Goal: Task Accomplishment & Management: Use online tool/utility

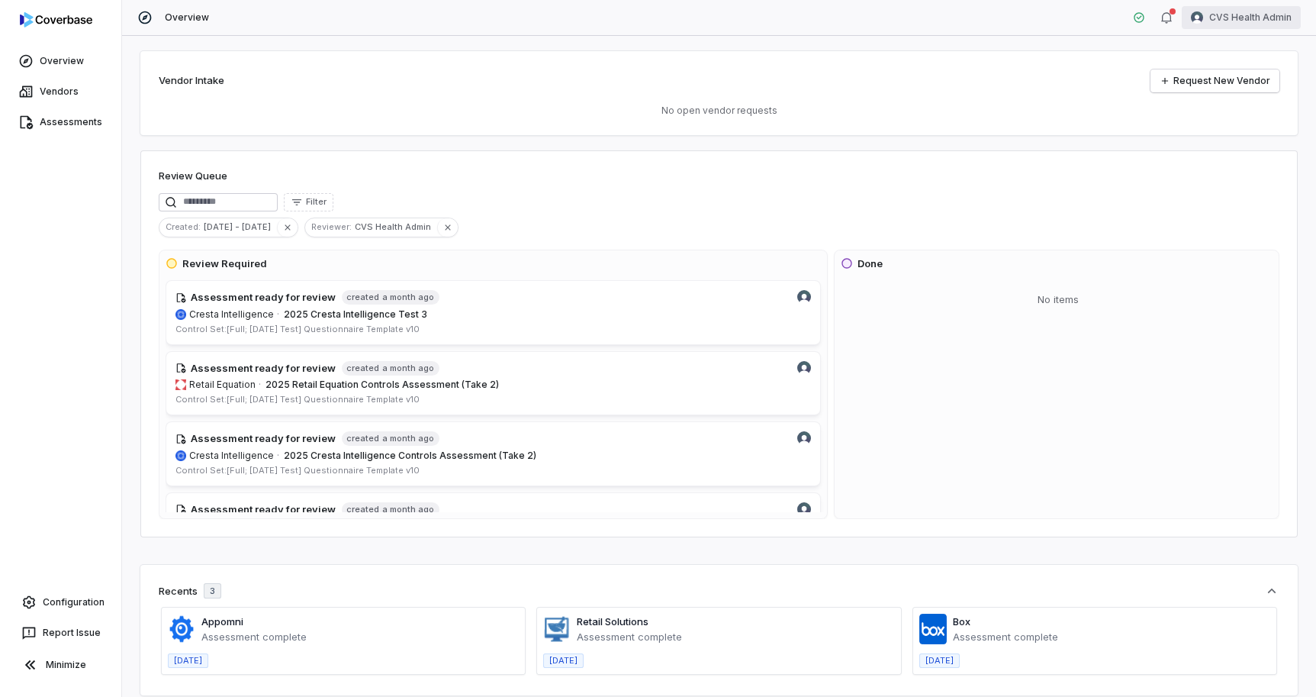
click at [1255, 24] on html "Overview Vendors Assessments Configuration Report Issue Minimize Overview CVS H…" at bounding box center [658, 348] width 1316 height 697
click at [1234, 137] on div "Log out" at bounding box center [1236, 140] width 117 height 24
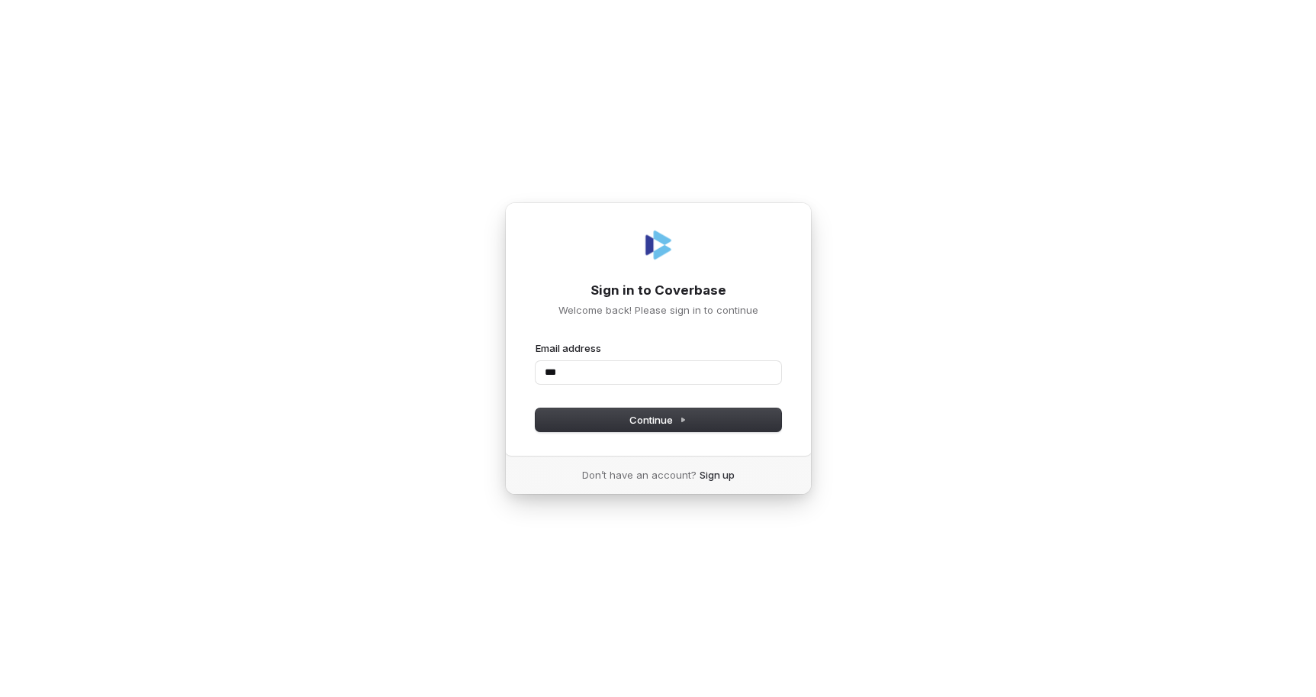
click at [0, 696] on com-1password-button at bounding box center [0, 697] width 0 height 0
click at [634, 372] on input "***" at bounding box center [659, 372] width 246 height 23
type input "*"
click at [0, 696] on com-1password-button at bounding box center [0, 697] width 0 height 0
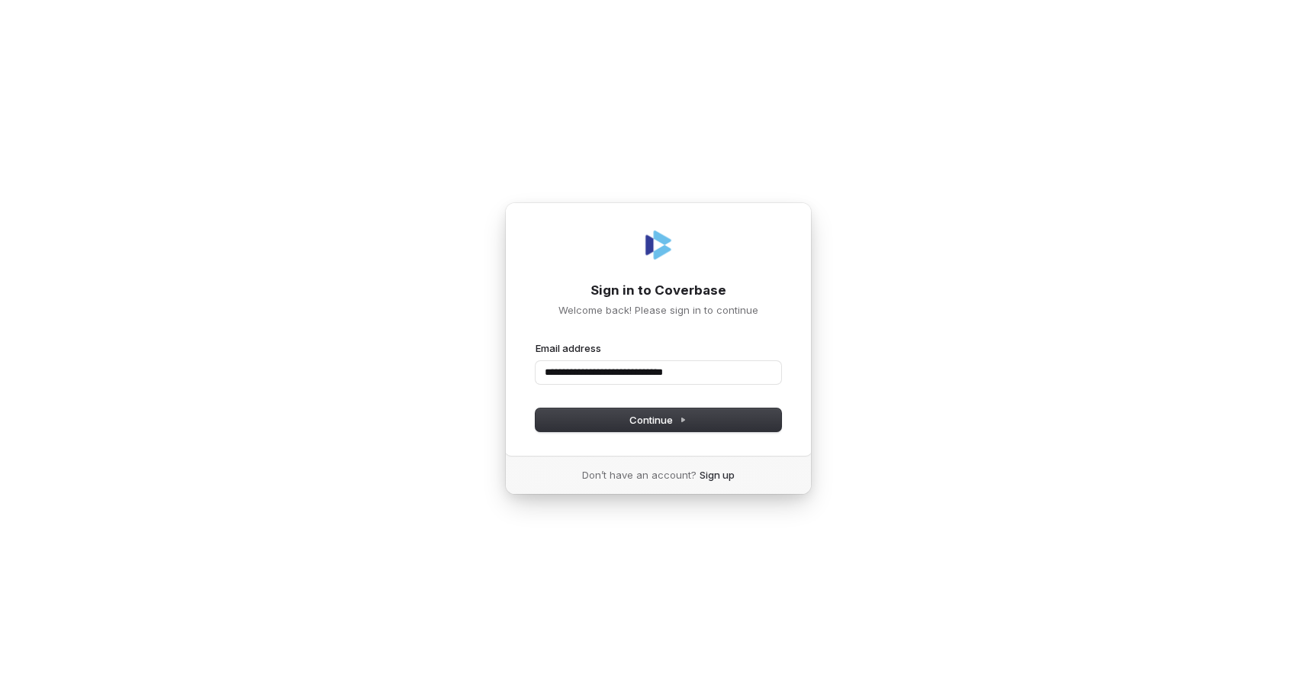
type input "**********"
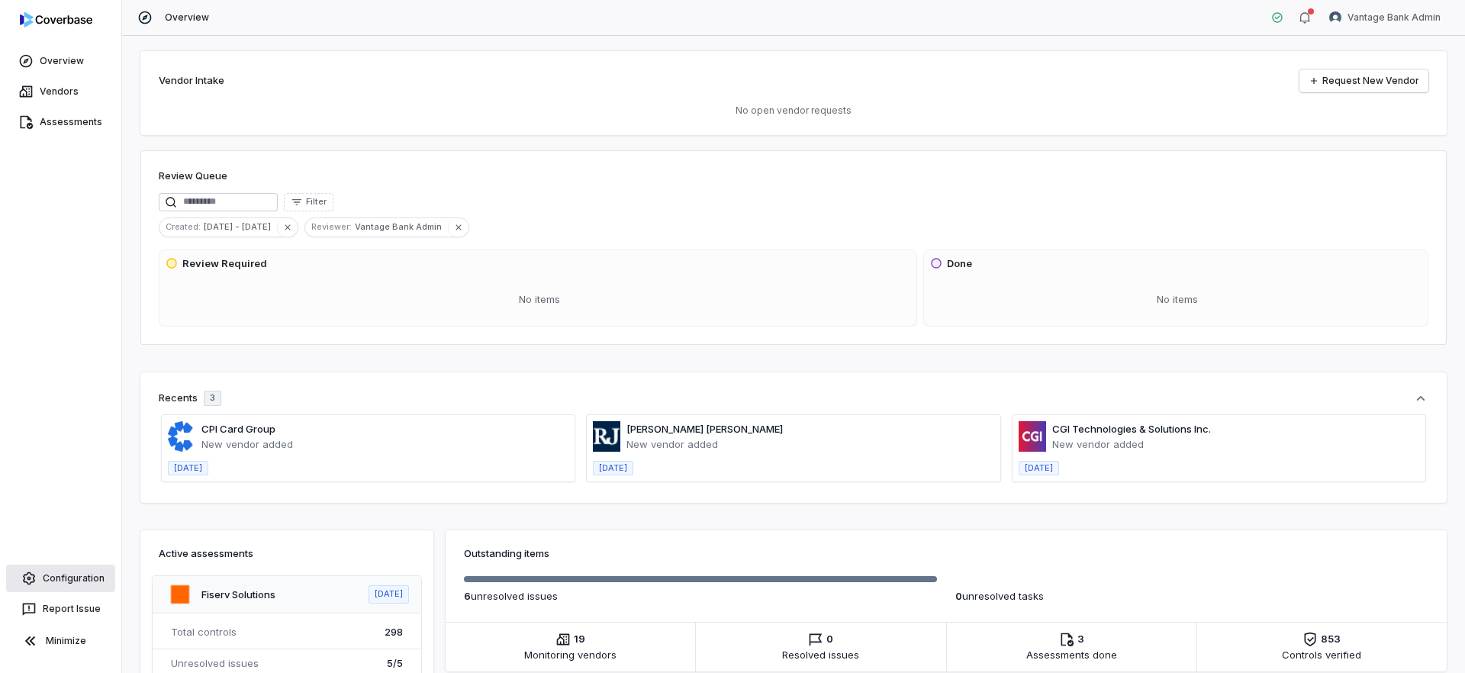
click at [69, 574] on link "Configuration" at bounding box center [60, 578] width 109 height 27
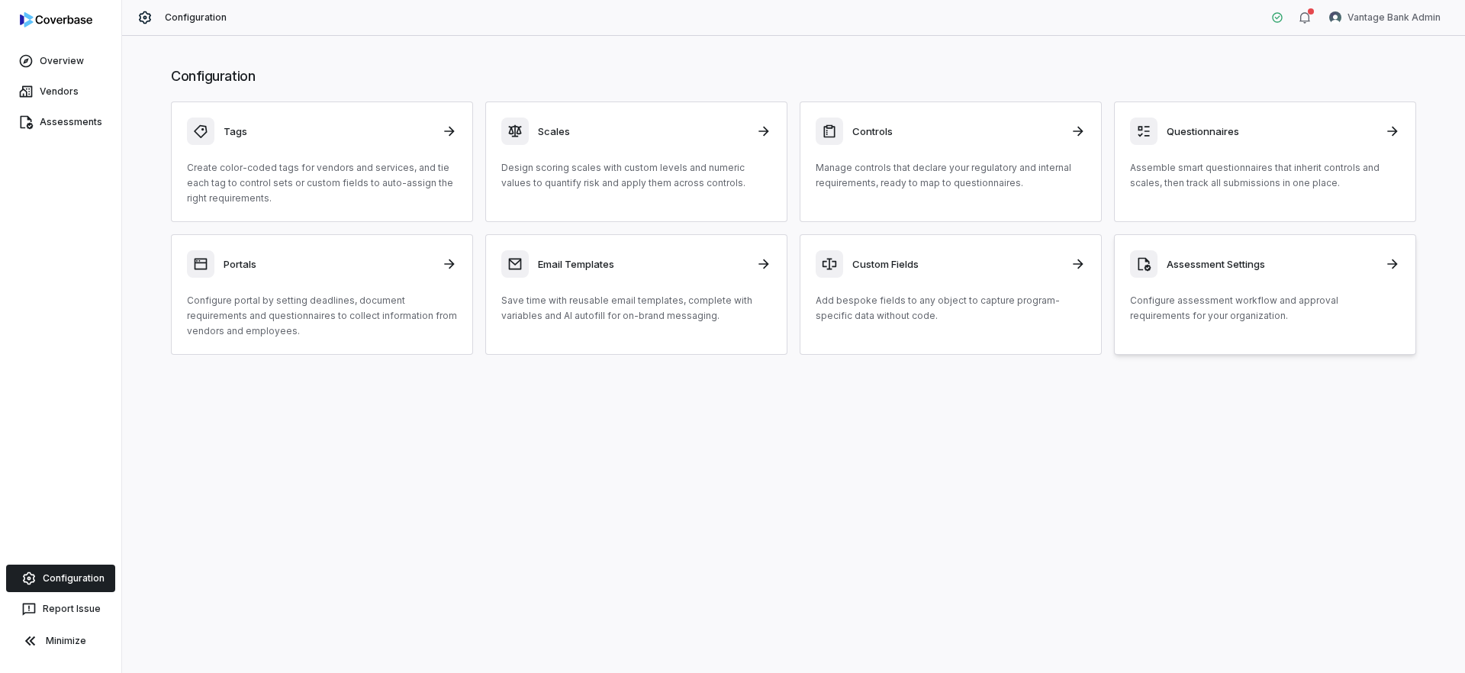
click at [1236, 324] on link "Assessment Settings Configure assessment workflow and approval requirements for…" at bounding box center [1265, 294] width 302 height 121
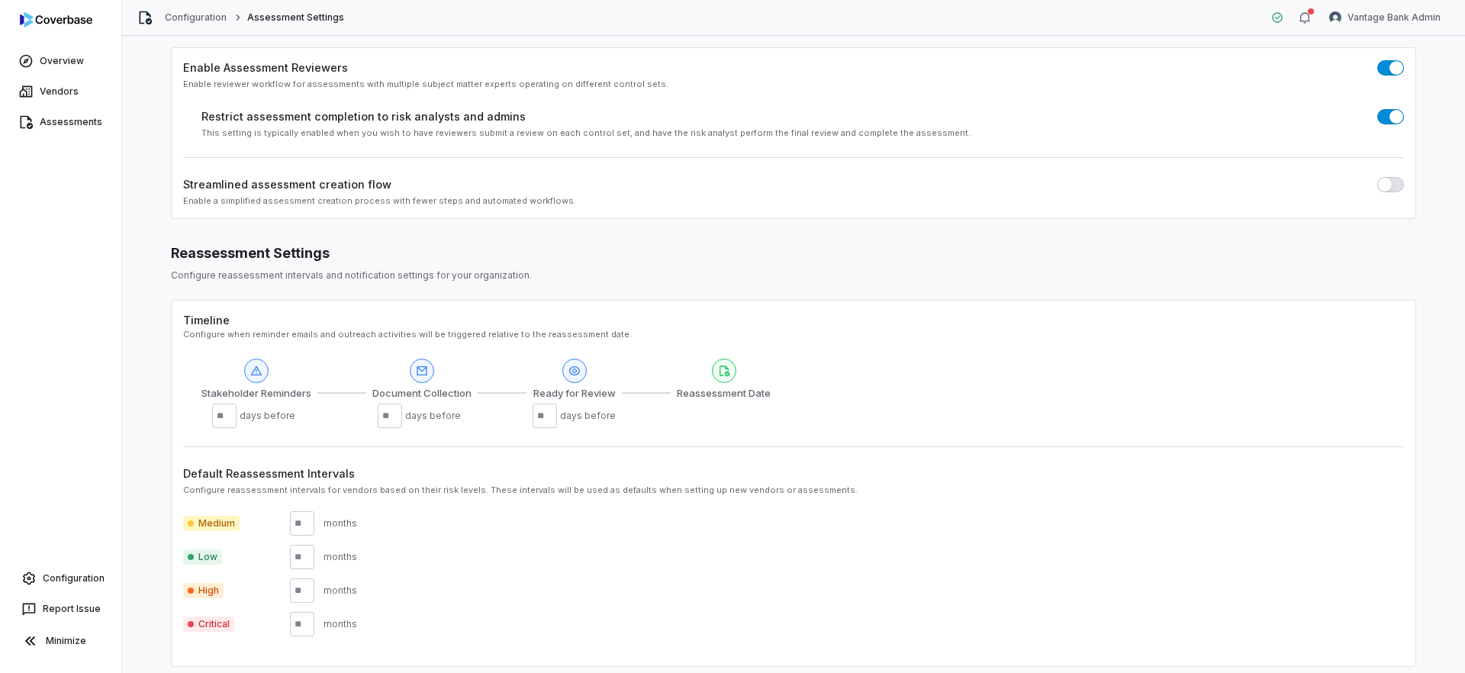
scroll to position [133, 0]
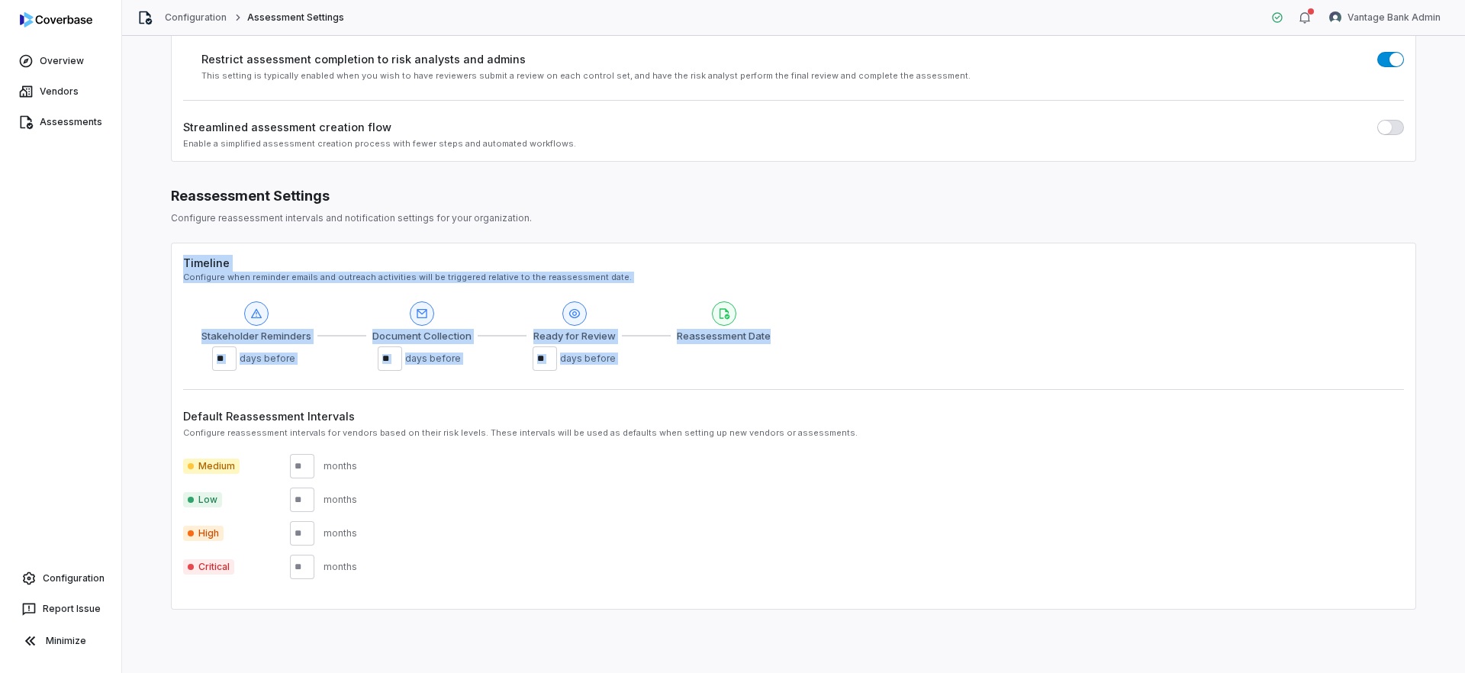
drag, startPoint x: 817, startPoint y: 376, endPoint x: 185, endPoint y: 268, distance: 641.1
click at [185, 268] on div "Timeline Configure when reminder emails and outreach activities will be trigger…" at bounding box center [793, 426] width 1245 height 367
click at [327, 278] on div "Configure when reminder emails and outreach activities will be triggered relati…" at bounding box center [793, 277] width 1221 height 11
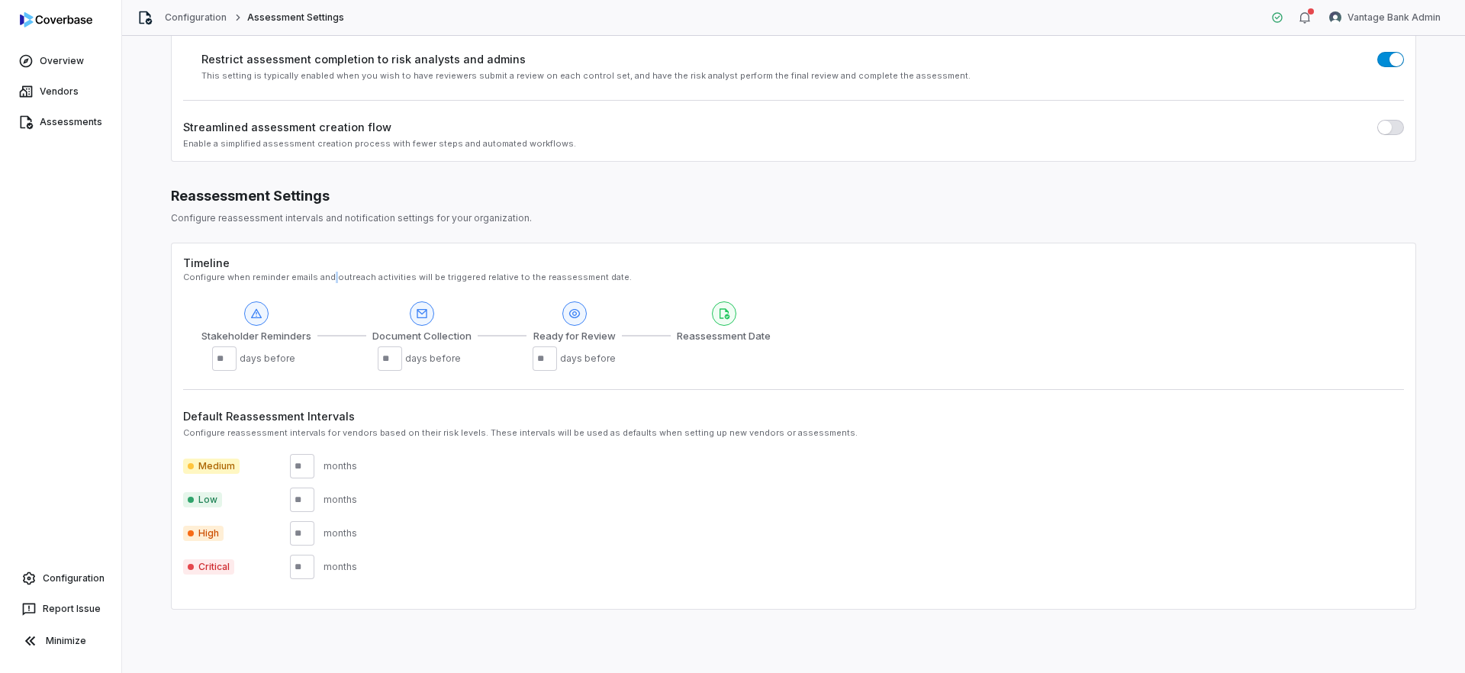
click at [327, 278] on div "Configure when reminder emails and outreach activities will be triggered relati…" at bounding box center [793, 277] width 1221 height 11
click at [282, 359] on span "days before" at bounding box center [270, 359] width 61 height 12
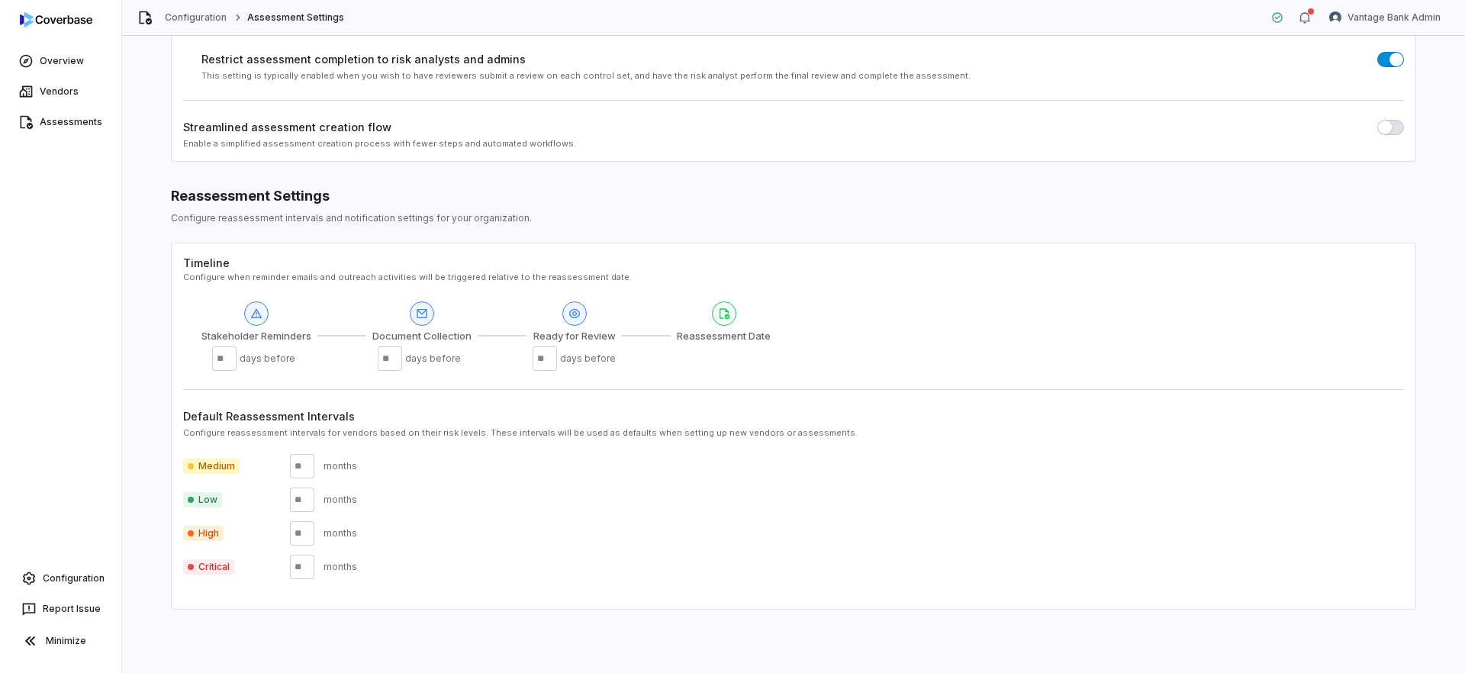
click at [712, 337] on span "Reassessment Date" at bounding box center [724, 336] width 94 height 15
click at [282, 334] on span "Stakeholder Reminders" at bounding box center [256, 336] width 110 height 15
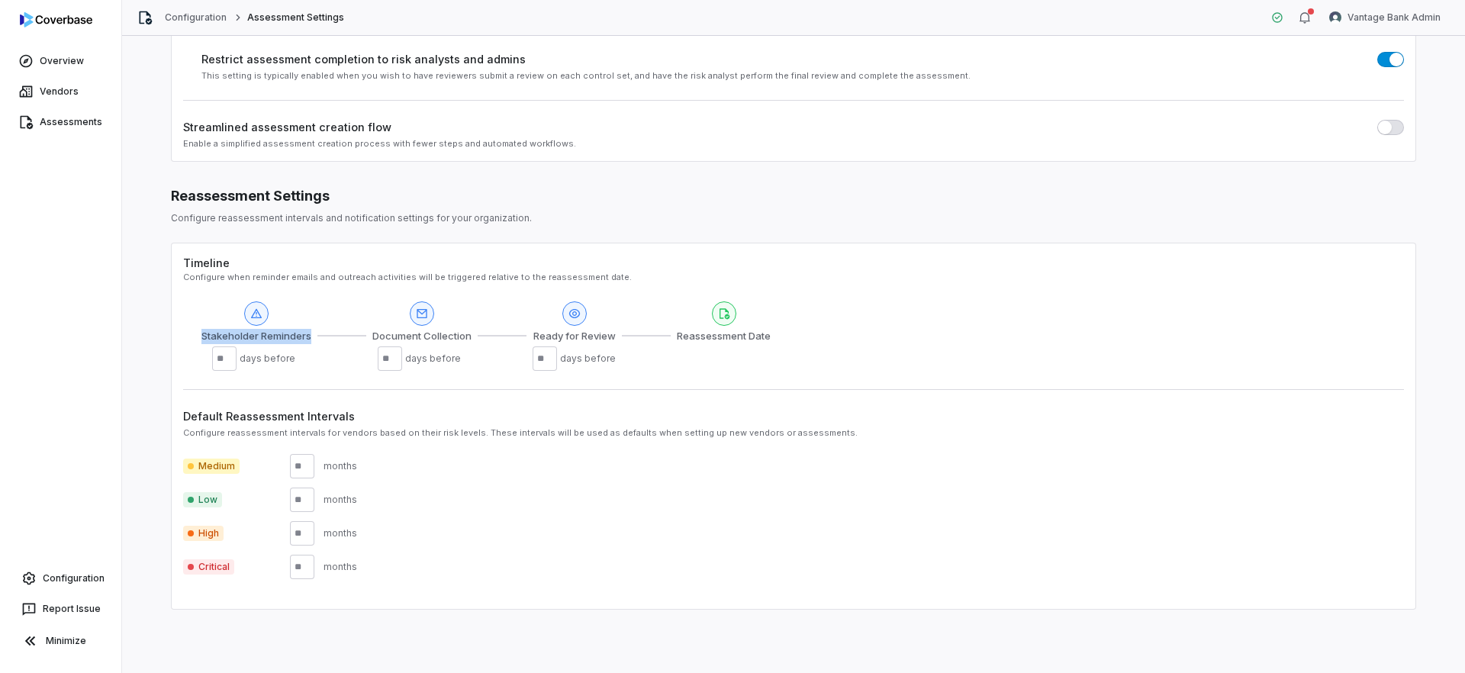
click at [282, 334] on span "Stakeholder Reminders" at bounding box center [256, 336] width 110 height 15
click at [425, 344] on div "Document Collection ** days before" at bounding box center [421, 336] width 99 height 70
click at [566, 346] on div "** days before" at bounding box center [574, 358] width 83 height 24
click at [720, 341] on span "Reassessment Date" at bounding box center [724, 336] width 94 height 15
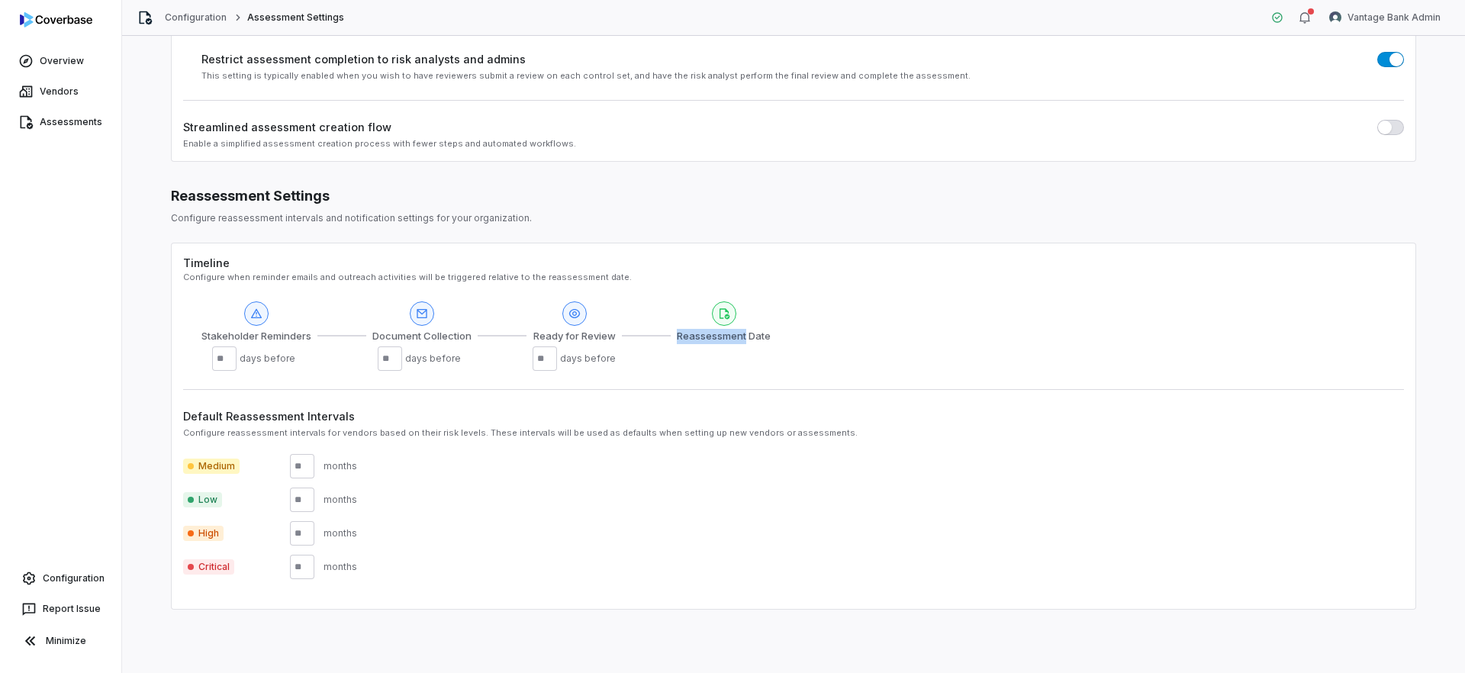
click at [720, 341] on span "Reassessment Date" at bounding box center [724, 336] width 94 height 15
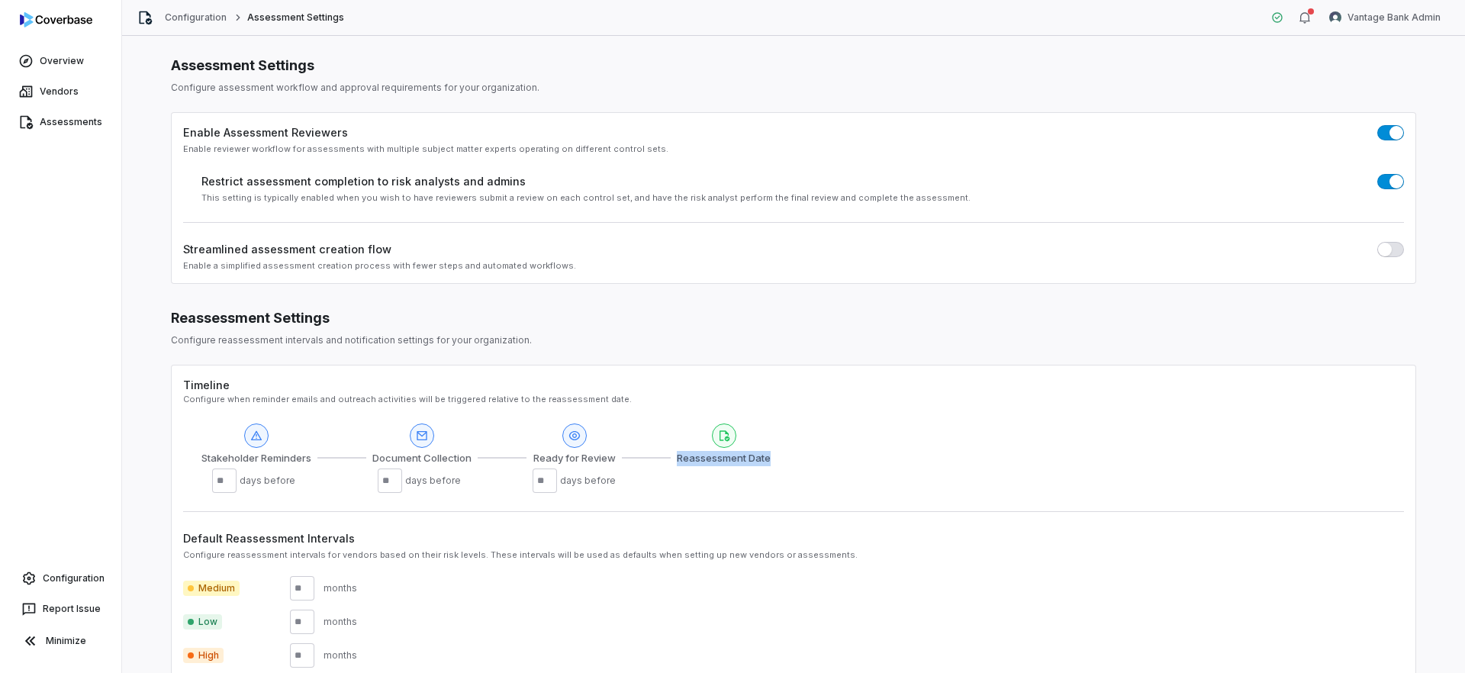
scroll to position [0, 0]
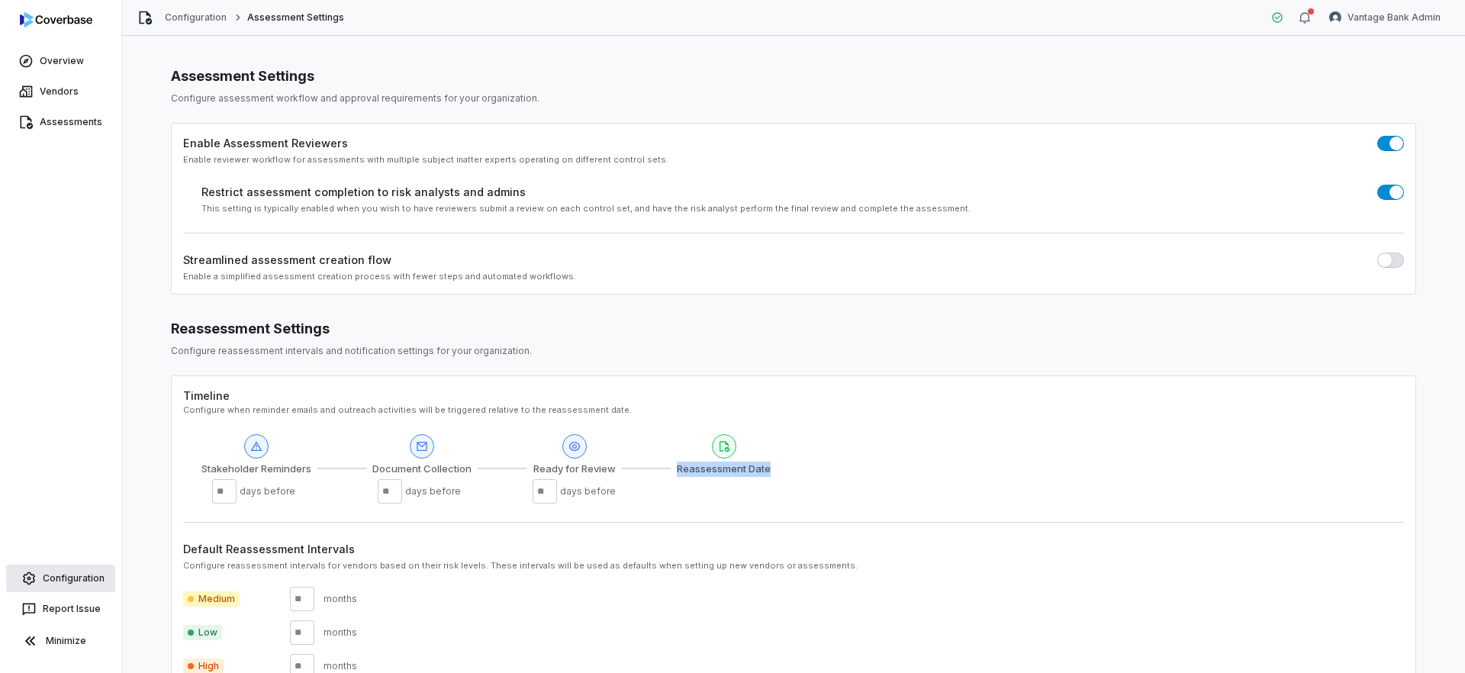
click at [53, 580] on link "Configuration" at bounding box center [60, 578] width 109 height 27
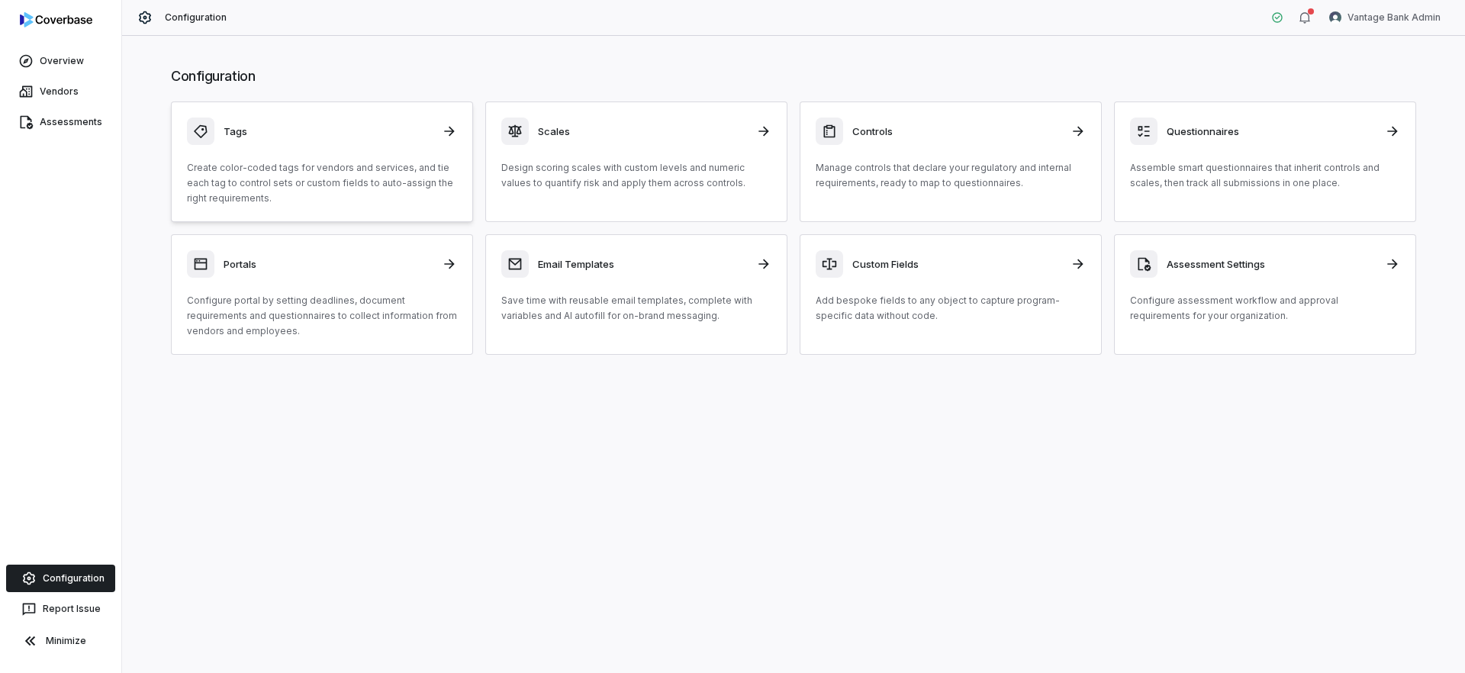
click at [337, 163] on p "Create color-coded tags for vendors and services, and tie each tag to control s…" at bounding box center [322, 183] width 270 height 46
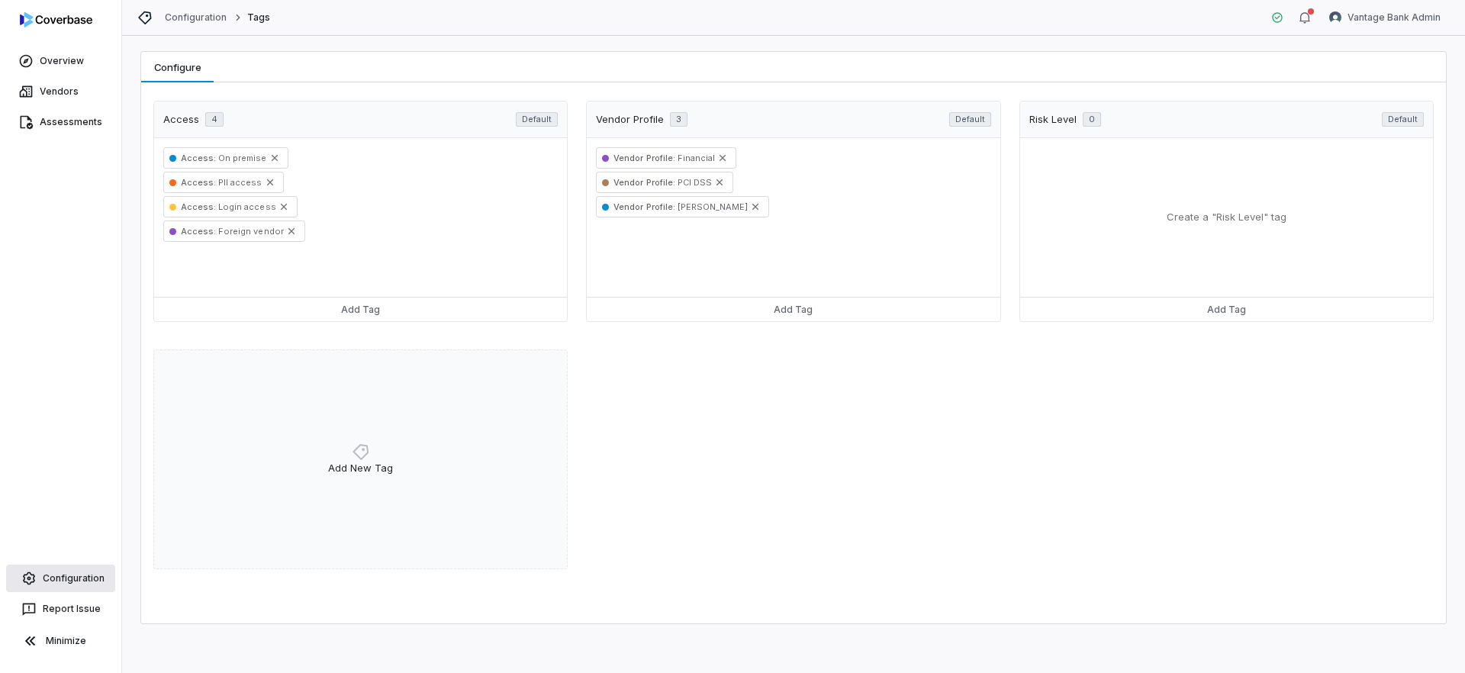
click at [77, 575] on link "Configuration" at bounding box center [60, 578] width 109 height 27
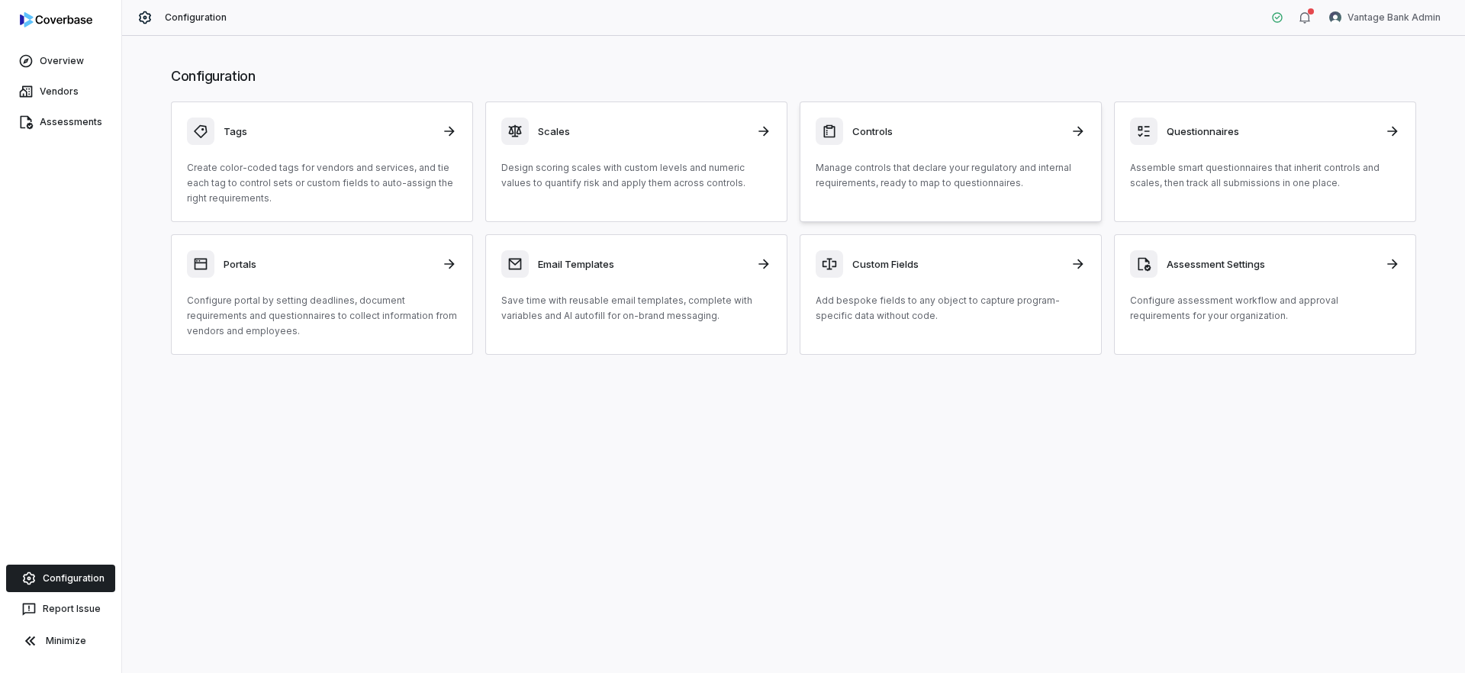
click at [950, 195] on link "Controls Manage controls that declare your regulatory and internal requirements…" at bounding box center [951, 161] width 302 height 121
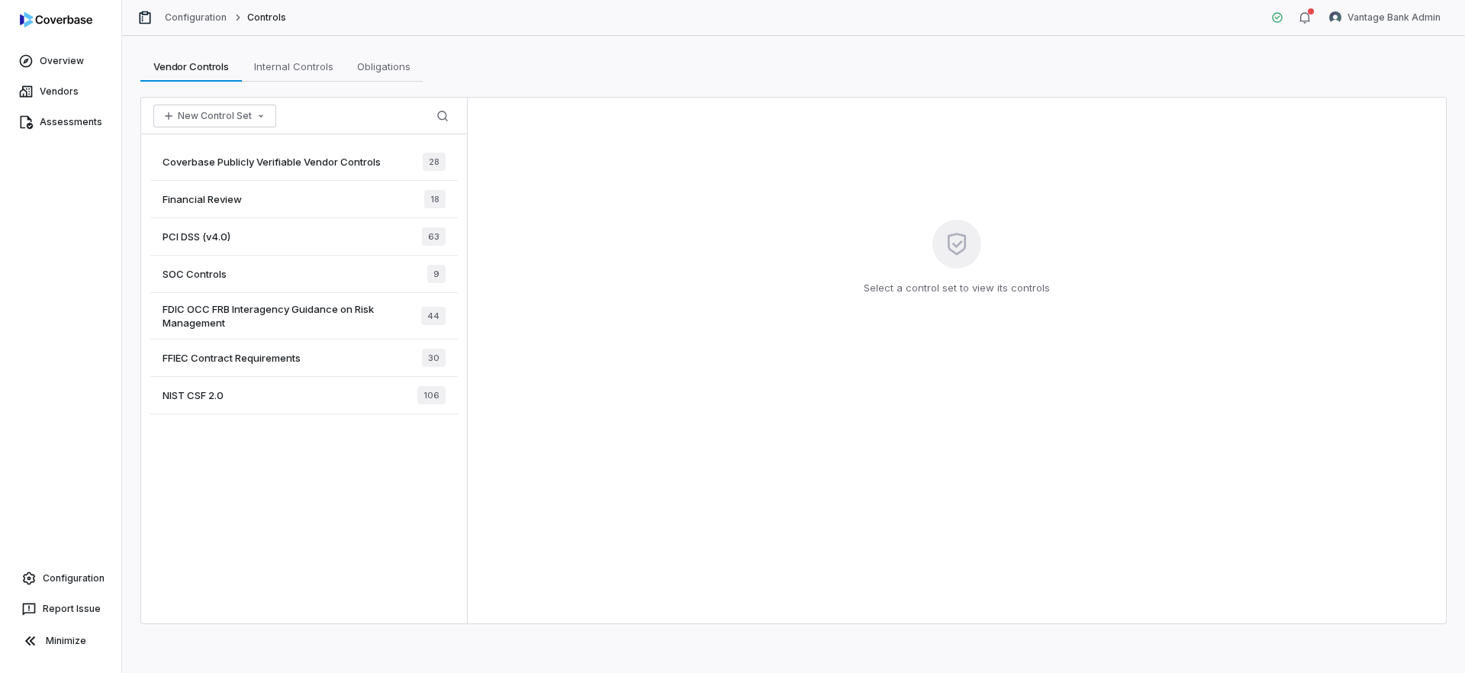
click at [318, 324] on span "FDIC OCC FRB Interagency Guidance on Risk Management" at bounding box center [292, 315] width 259 height 27
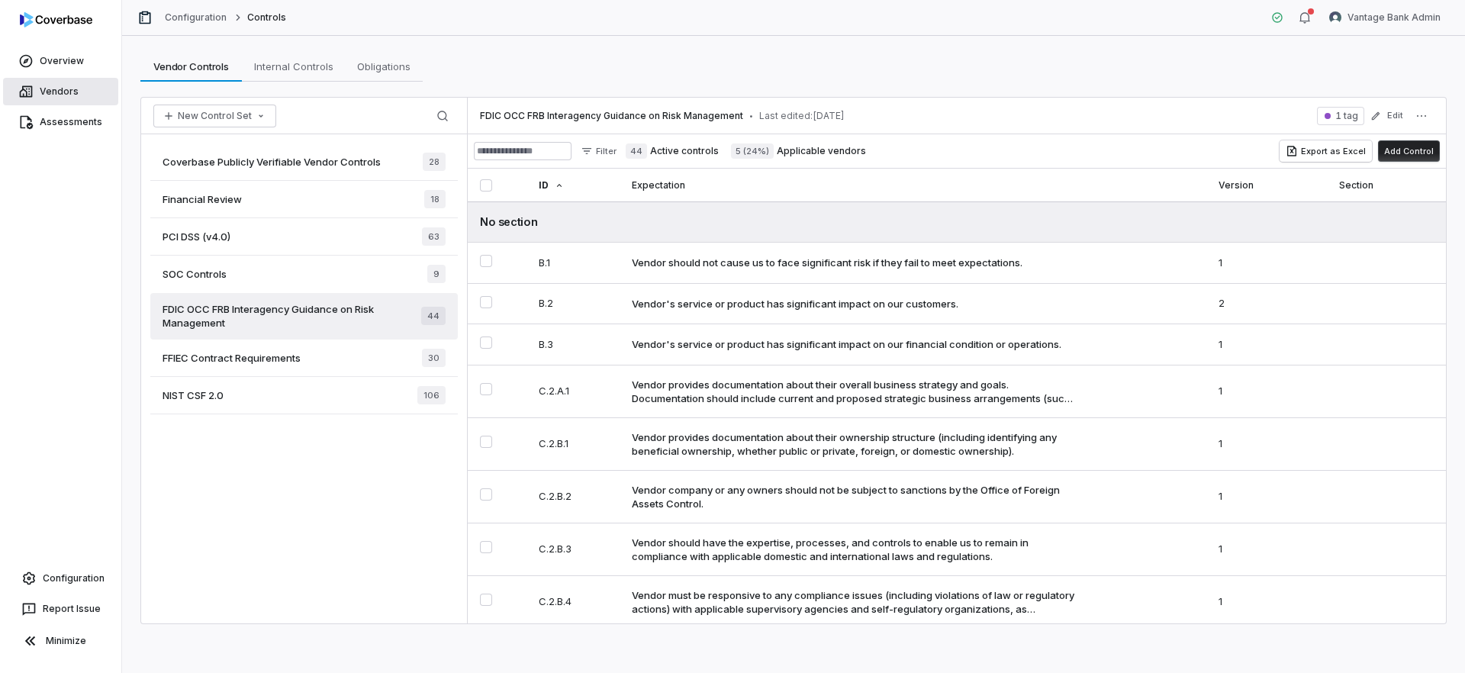
click at [66, 86] on link "Vendors" at bounding box center [60, 91] width 115 height 27
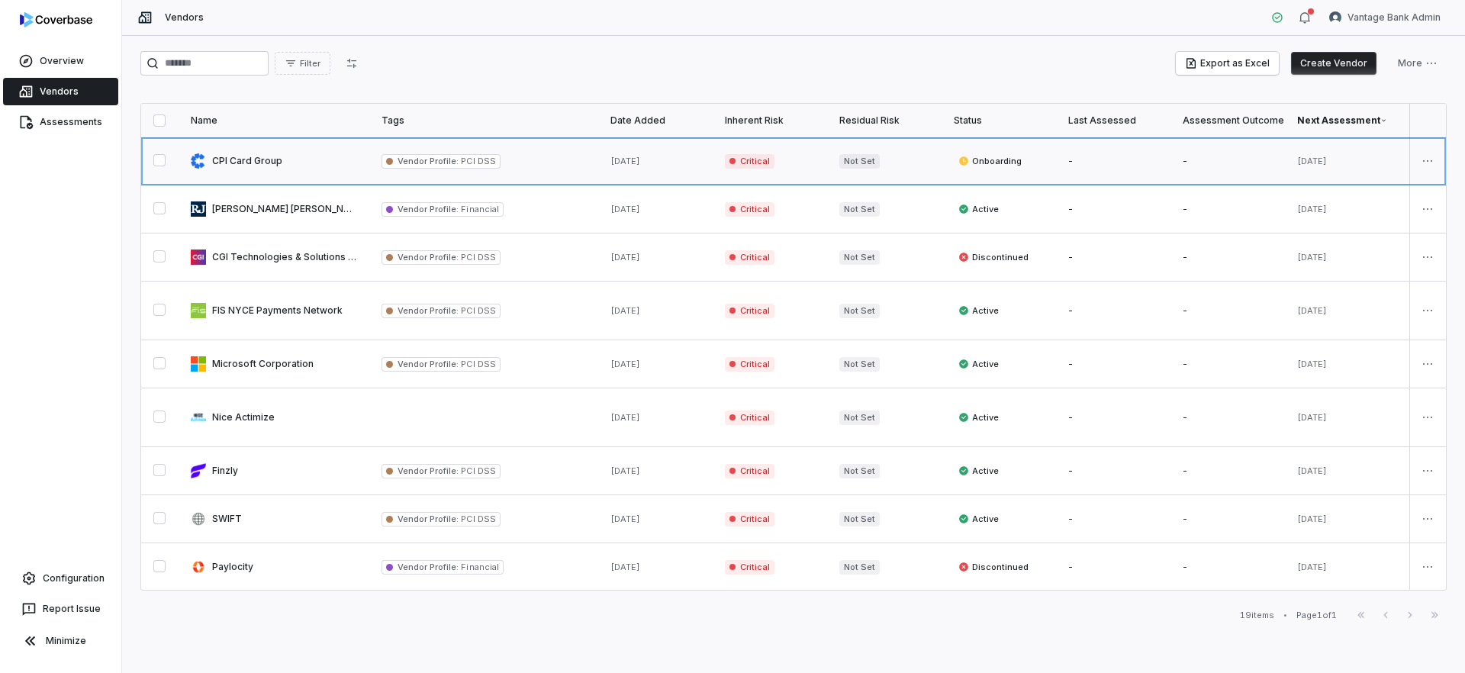
click at [275, 172] on link at bounding box center [274, 160] width 191 height 47
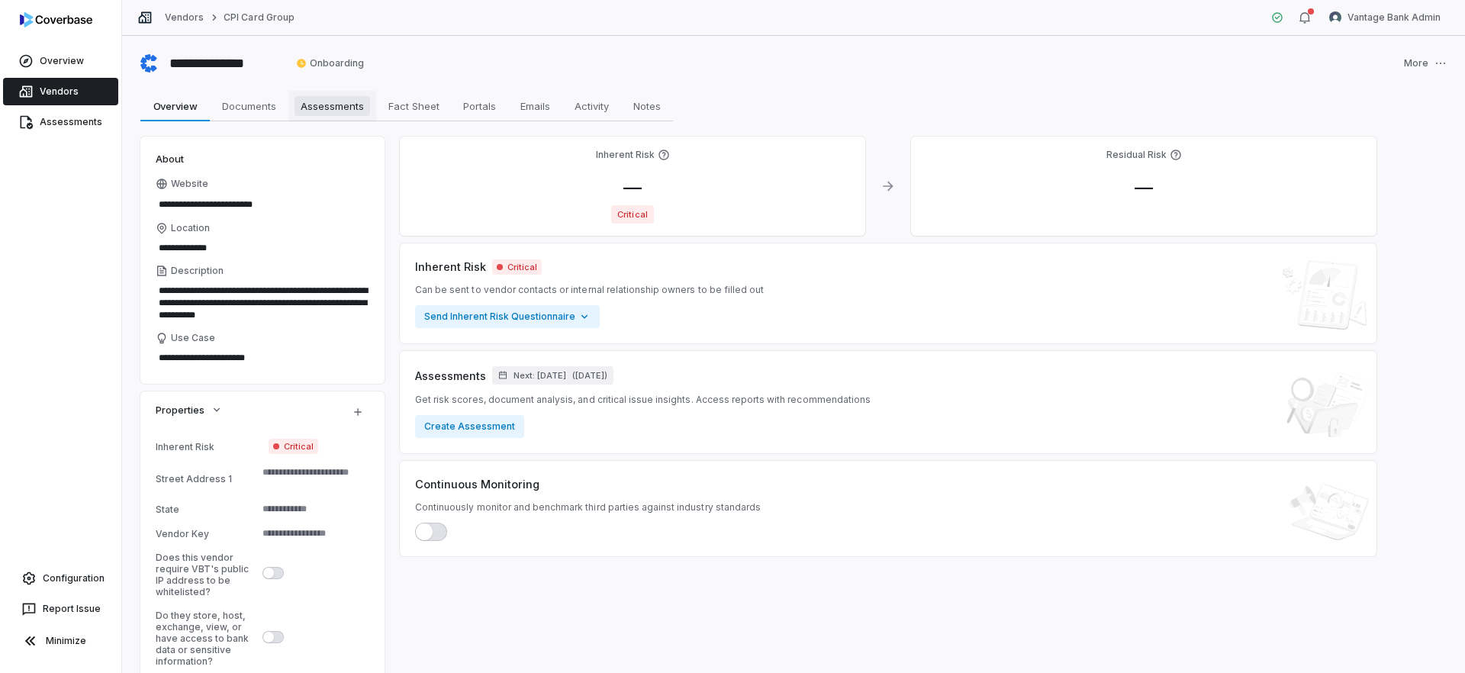
click at [323, 118] on link "Assessments Assessments" at bounding box center [332, 106] width 88 height 31
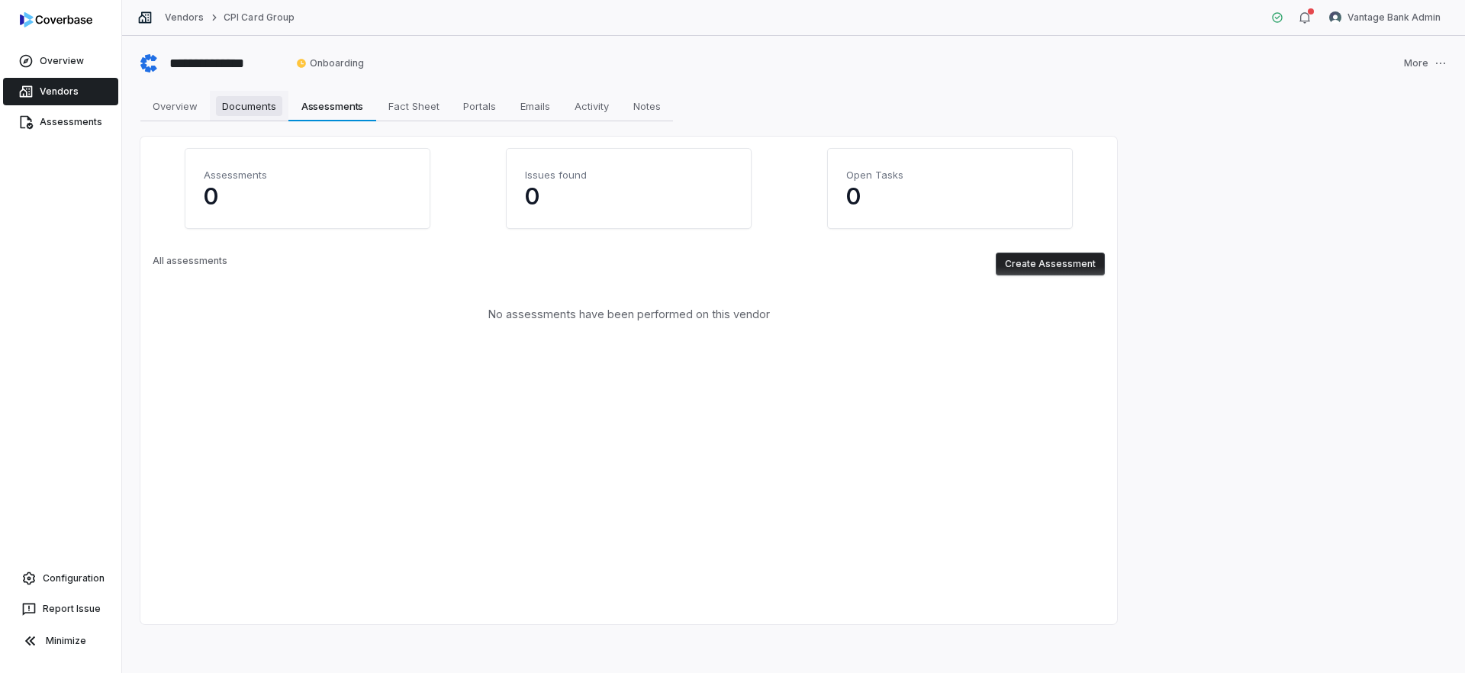
click at [256, 107] on span "Documents" at bounding box center [249, 106] width 66 height 20
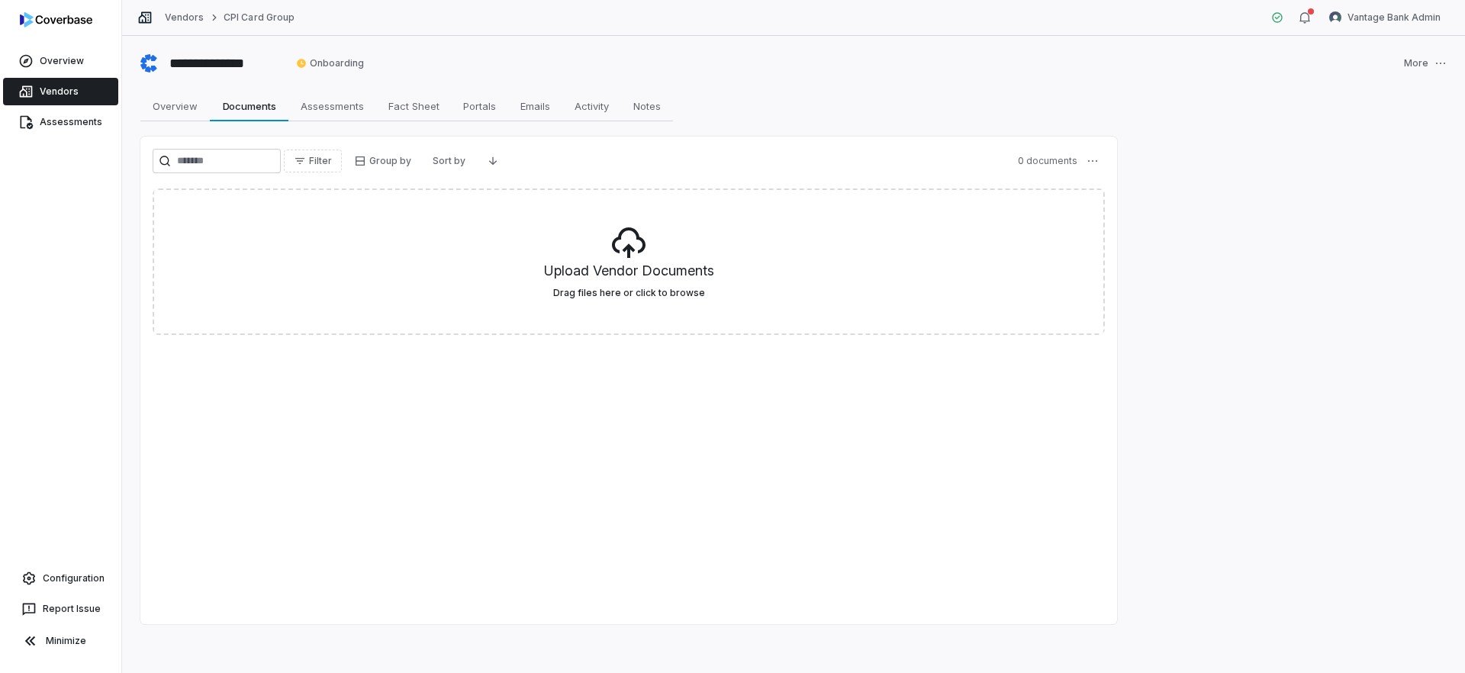
click at [92, 95] on link "Vendors" at bounding box center [60, 91] width 115 height 27
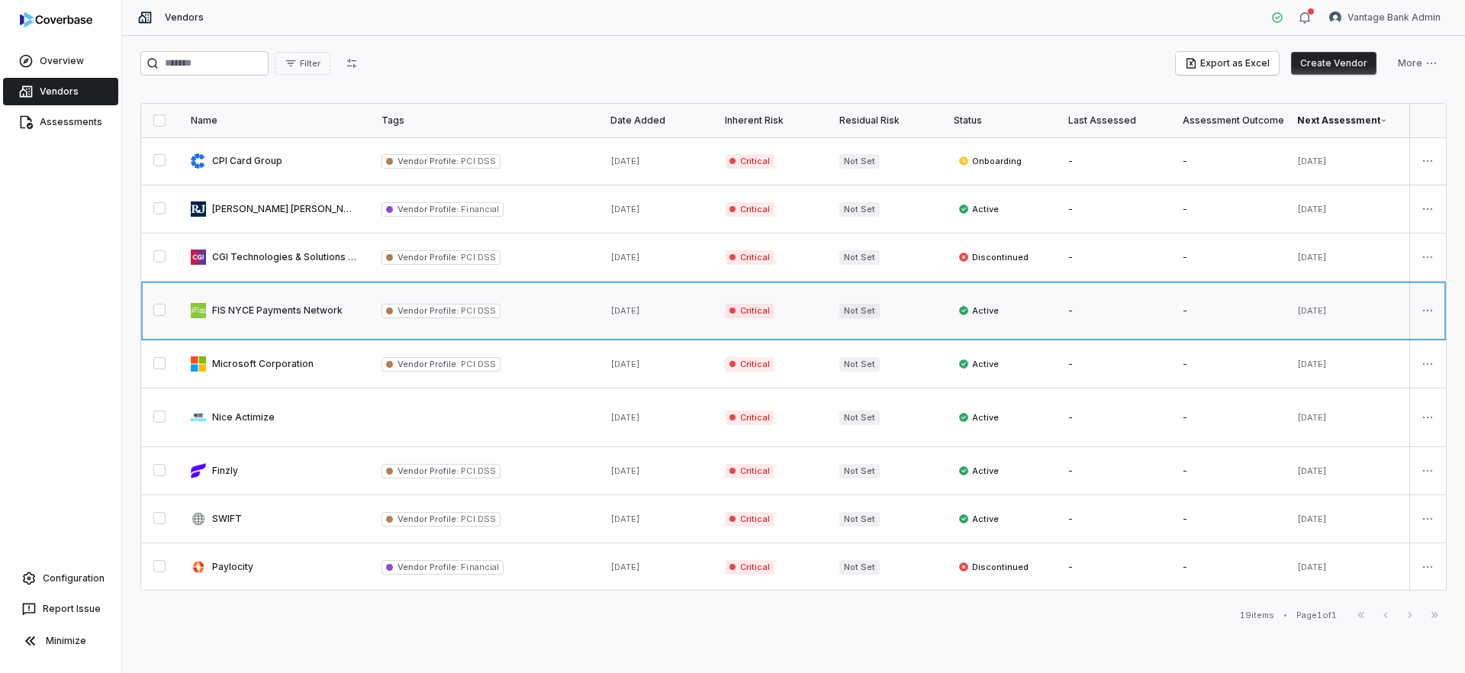
click at [341, 304] on link at bounding box center [274, 311] width 191 height 58
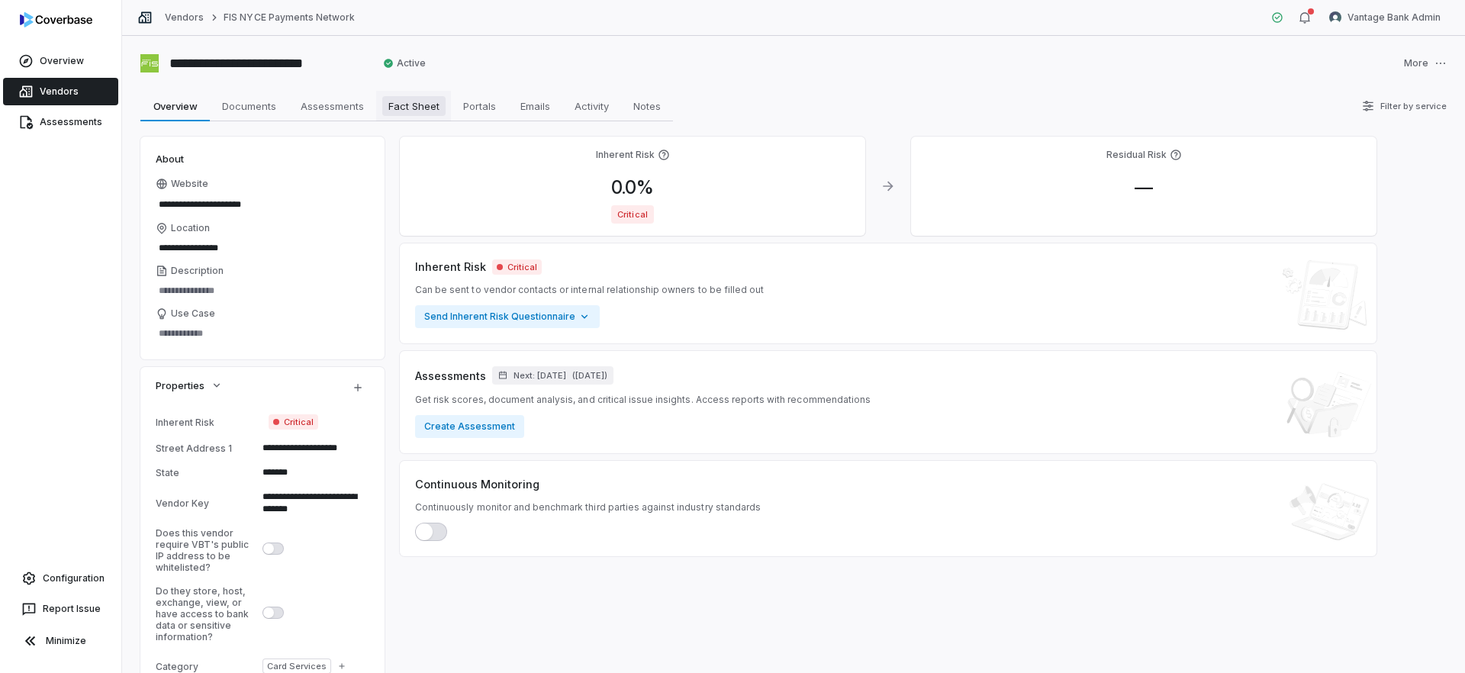
click at [411, 109] on span "Fact Sheet" at bounding box center [413, 106] width 63 height 20
type textarea "*"
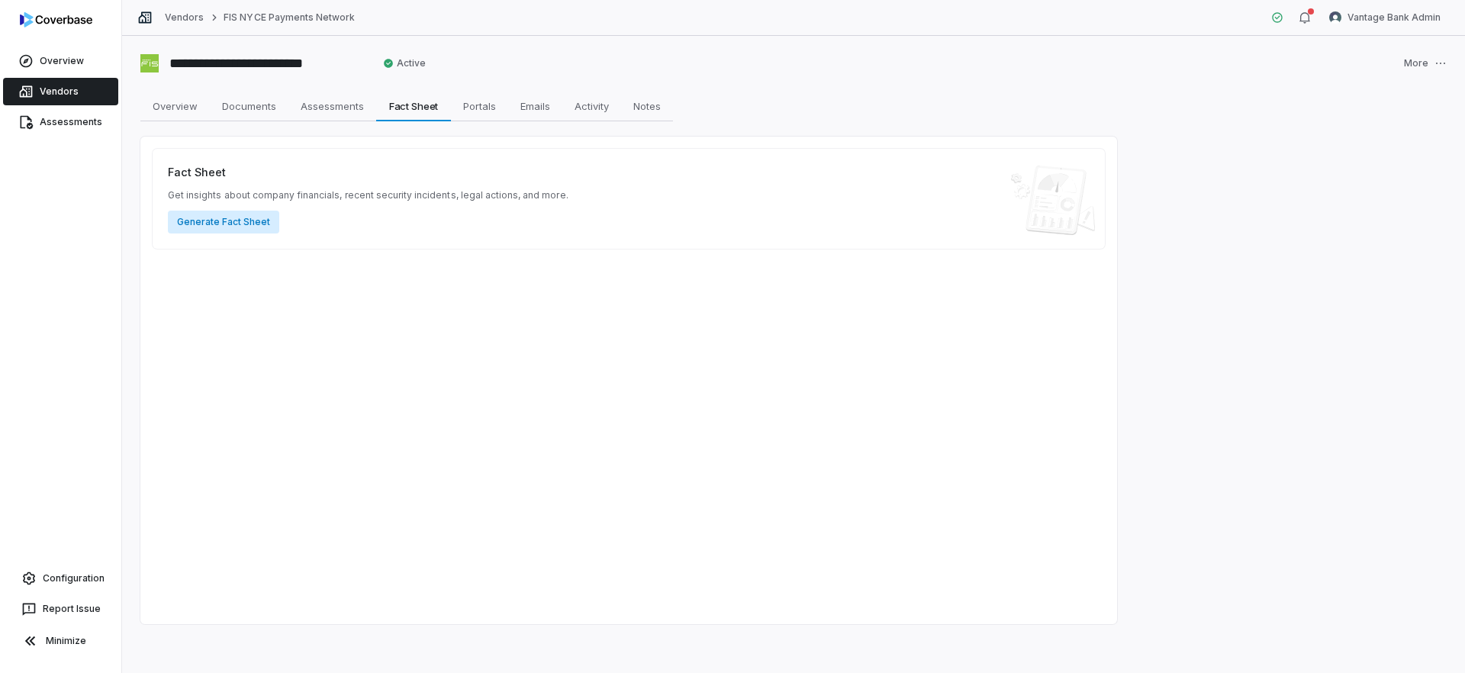
click at [232, 225] on button "Generate Fact Sheet" at bounding box center [223, 222] width 111 height 23
click at [1316, 18] on html "**********" at bounding box center [732, 336] width 1465 height 673
click at [1316, 142] on icon at bounding box center [1342, 140] width 12 height 12
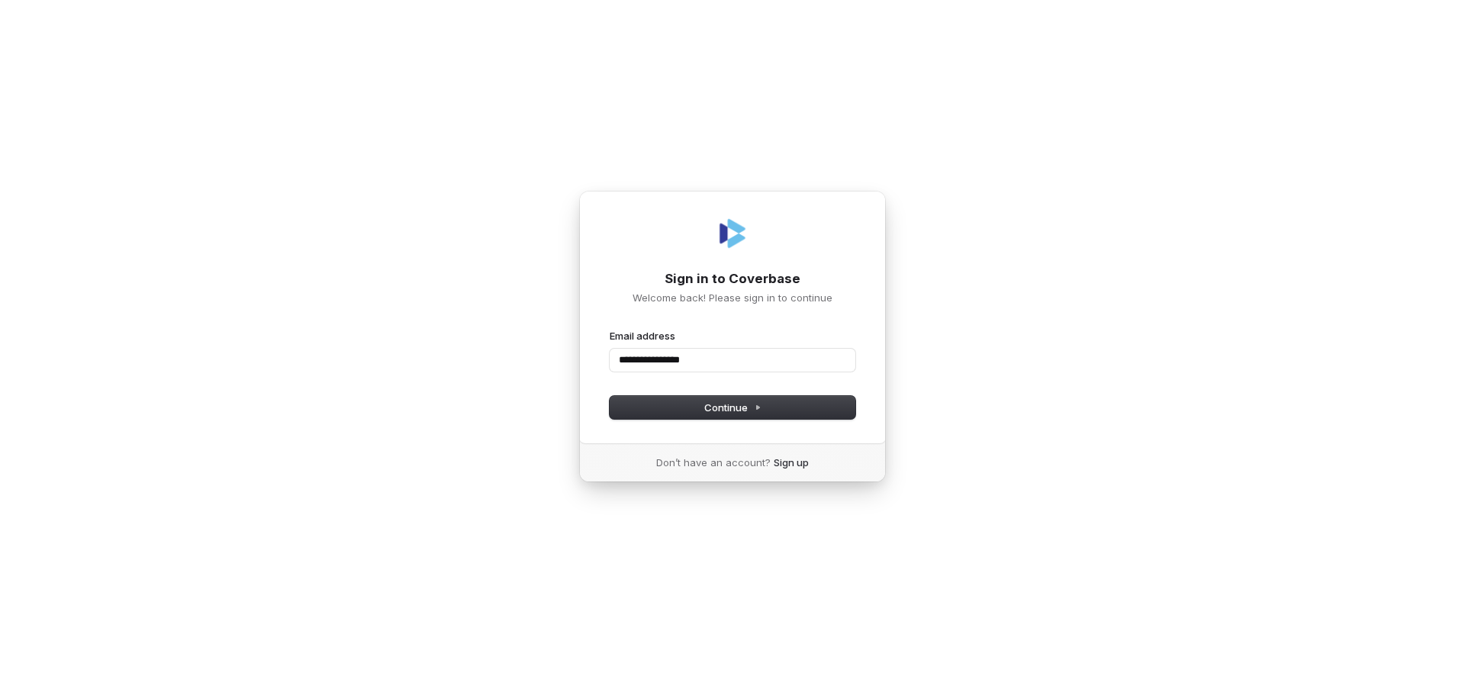
type input "**********"
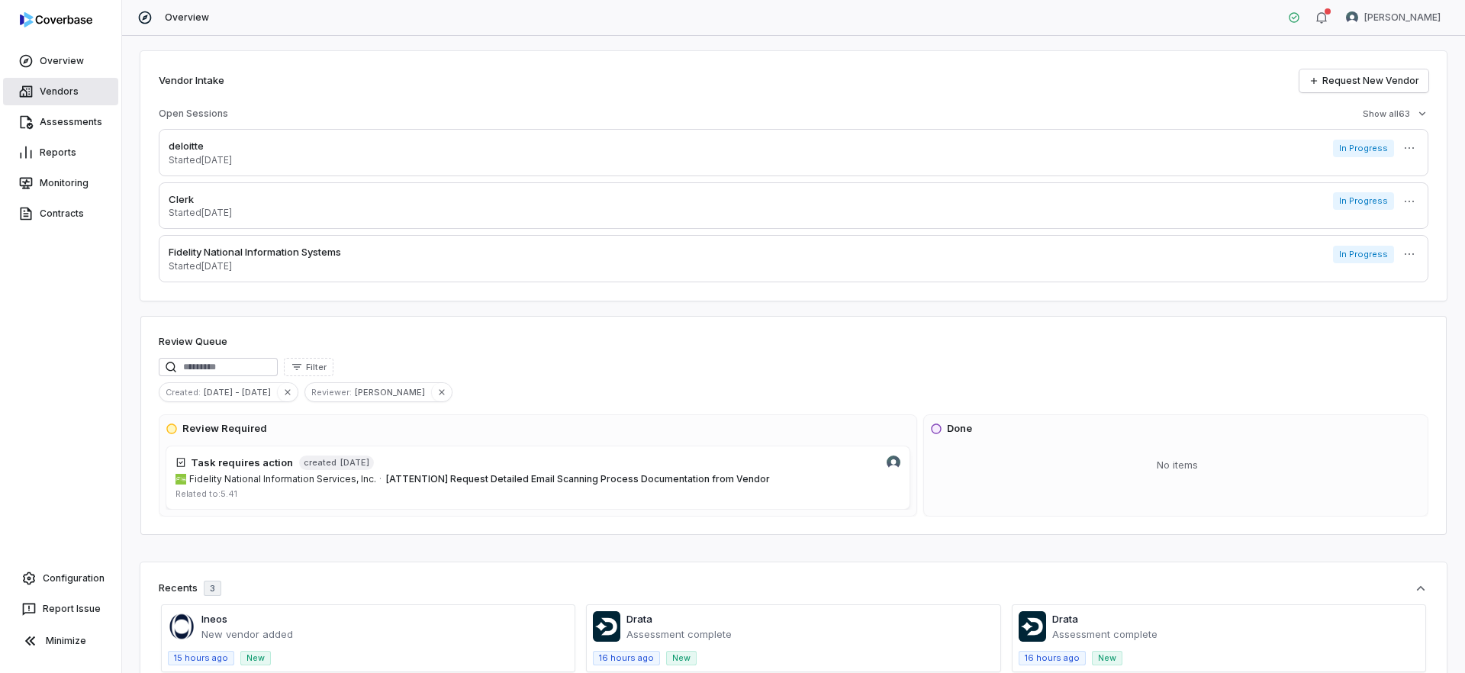
click at [69, 88] on link "Vendors" at bounding box center [60, 91] width 115 height 27
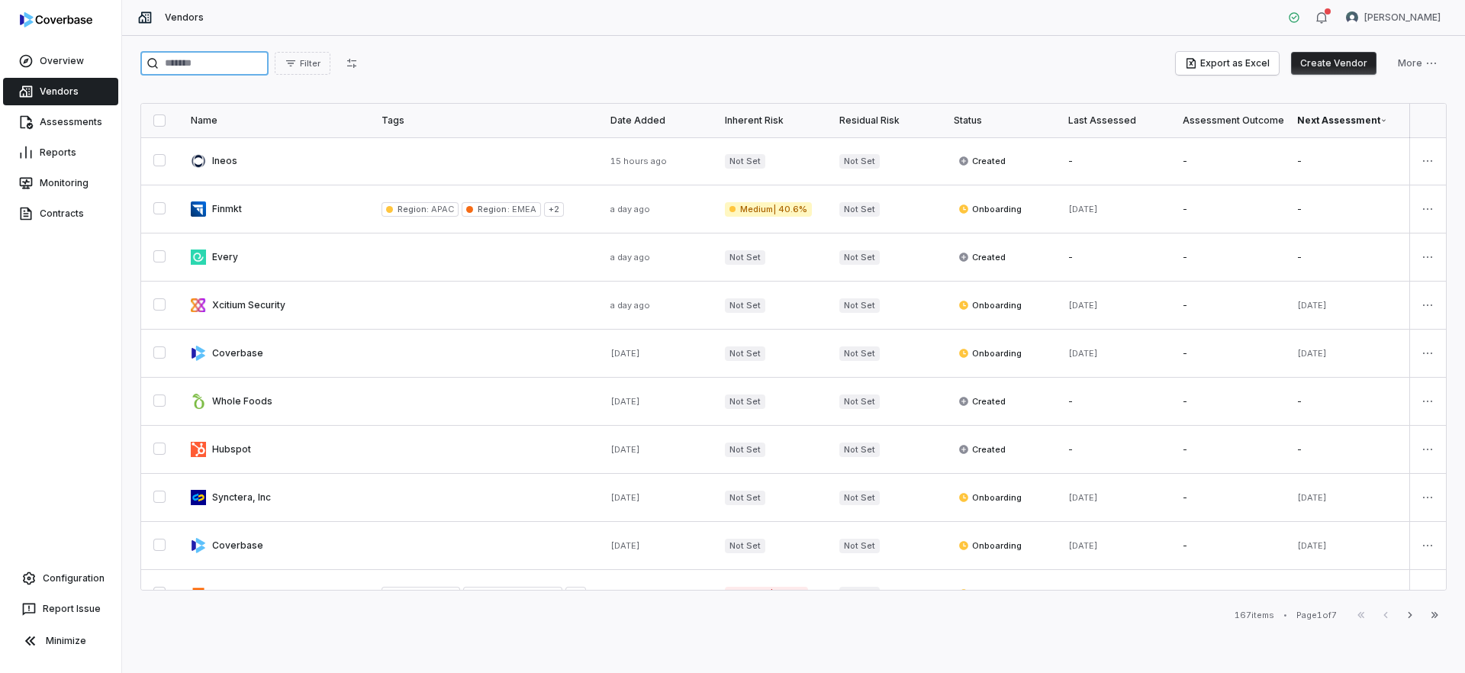
click at [209, 72] on input "search" at bounding box center [204, 63] width 128 height 24
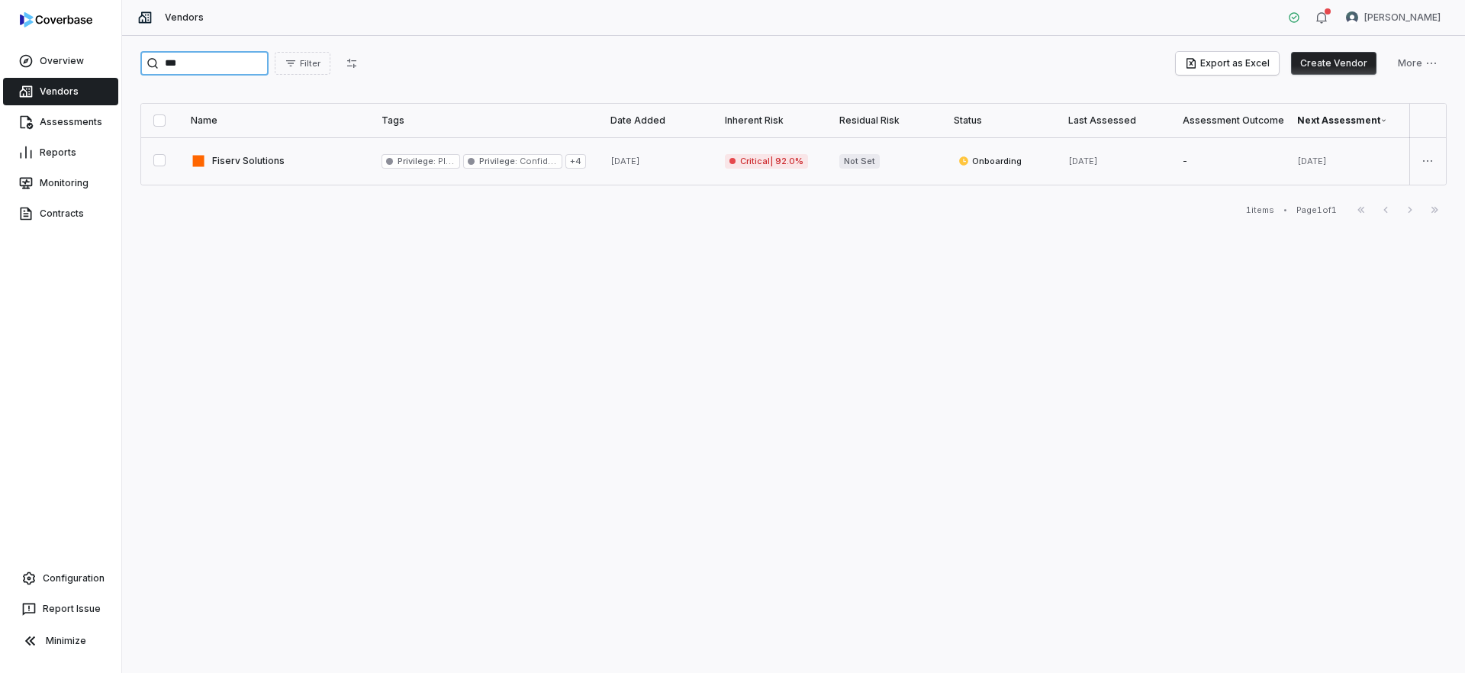
type input "***"
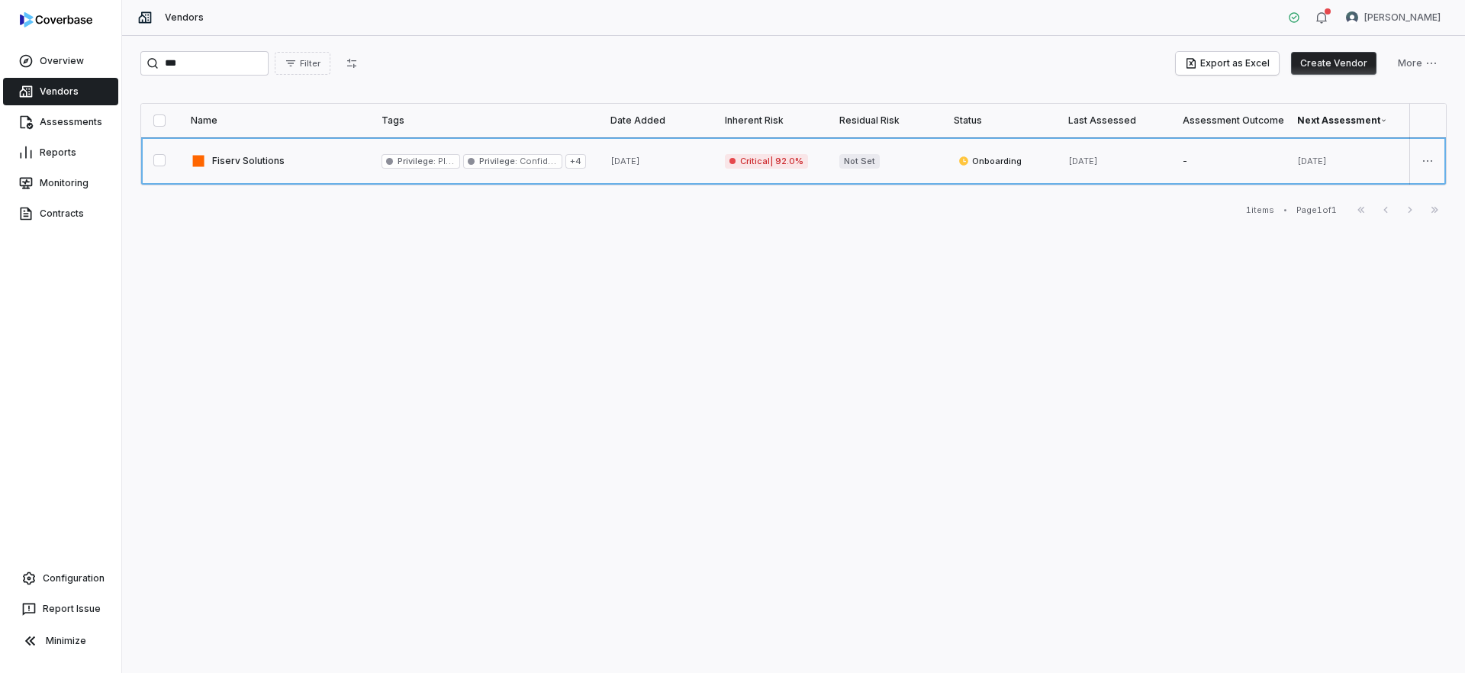
click at [253, 163] on link at bounding box center [274, 160] width 191 height 47
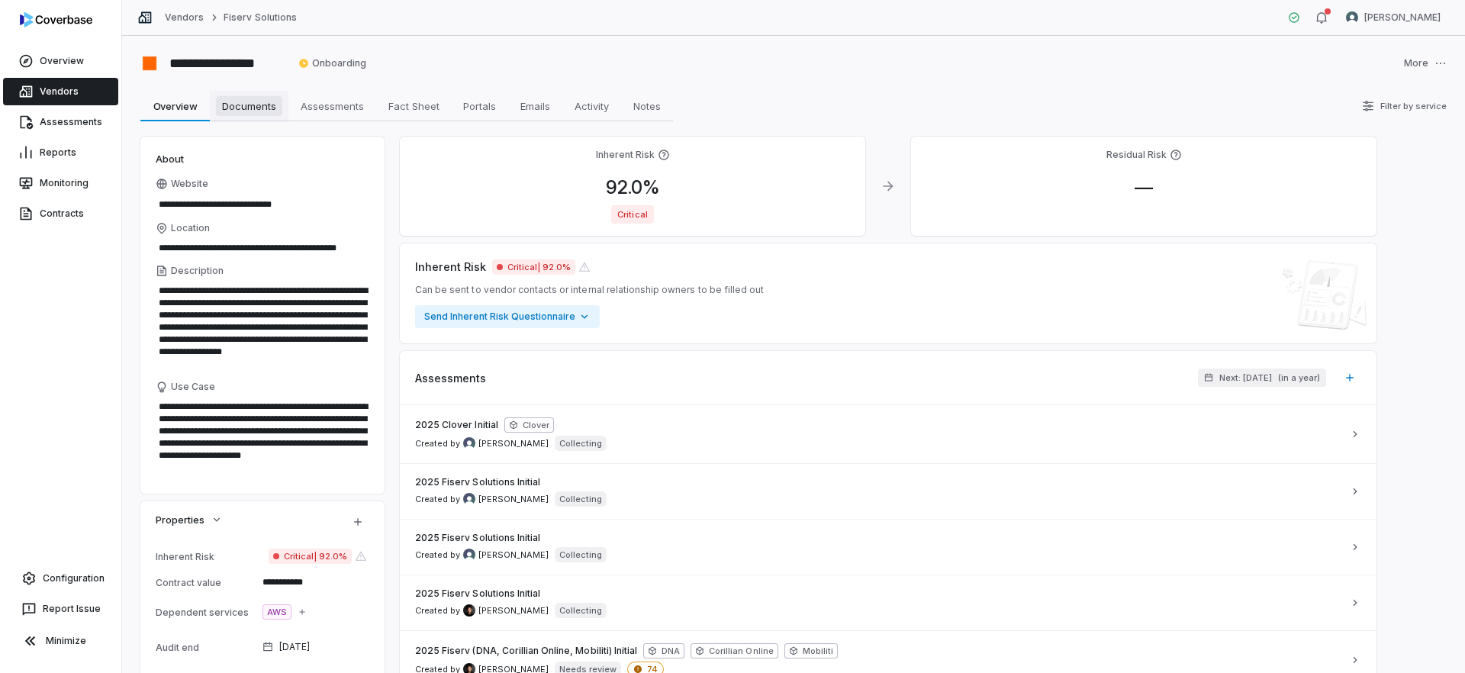
click at [270, 105] on span "Documents" at bounding box center [249, 106] width 66 height 20
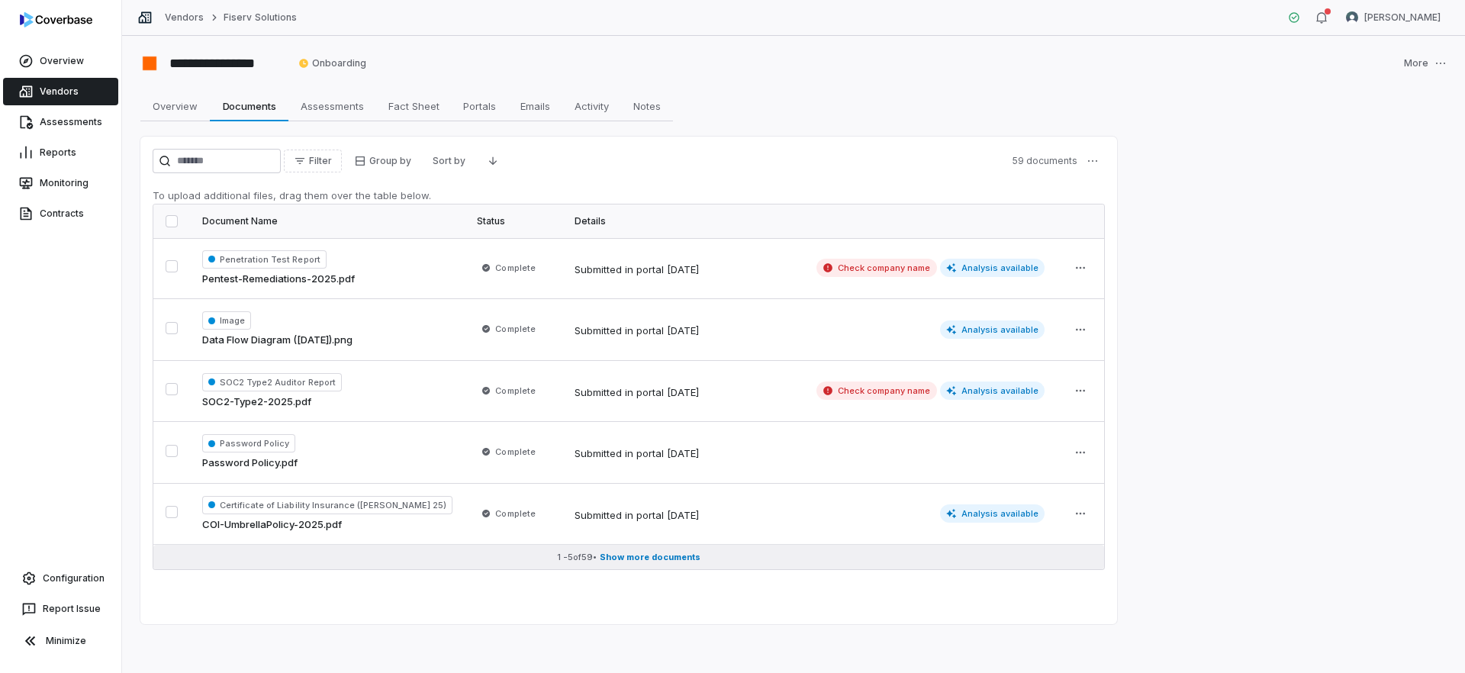
click at [634, 562] on button "1 - 5 of 59 • Show more documents" at bounding box center [628, 557] width 951 height 24
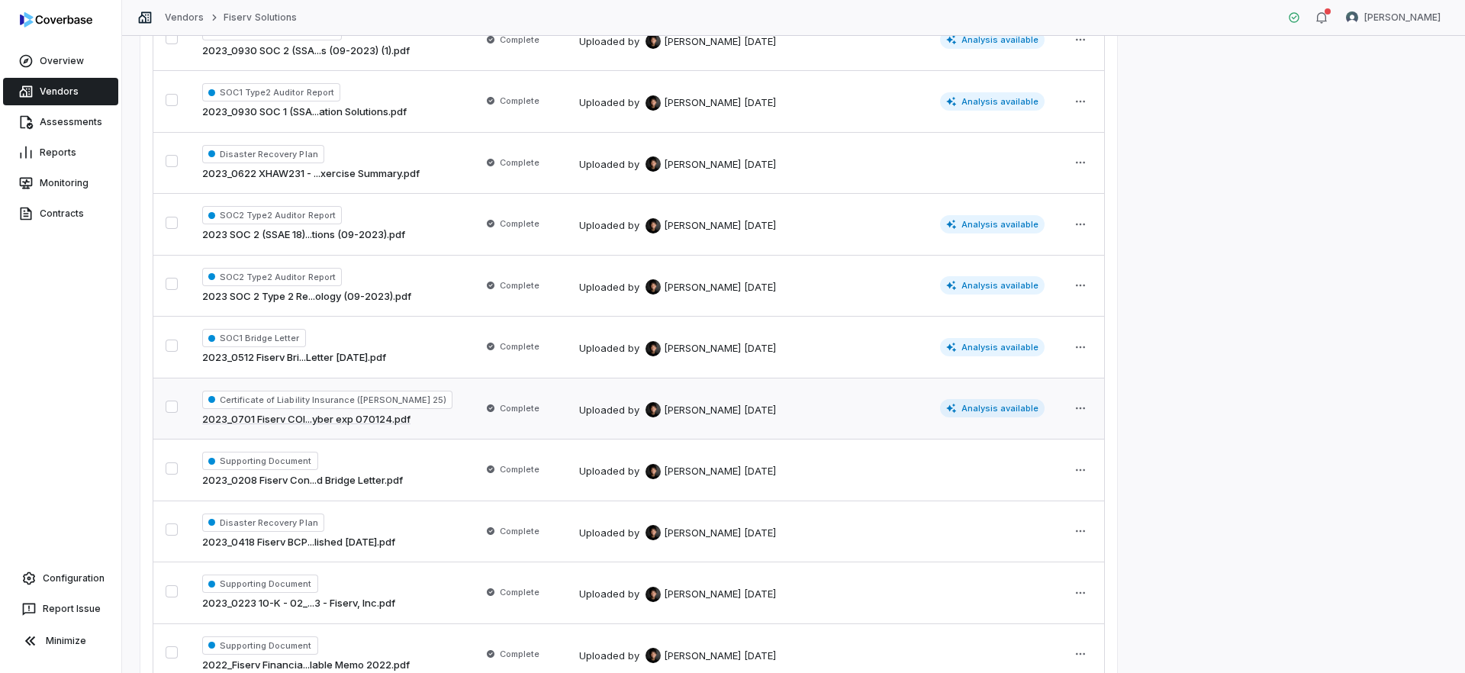
scroll to position [2439, 0]
click at [881, 297] on td "Uploaded by Clarence Chio 13 days ago Analysis available" at bounding box center [812, 287] width 490 height 62
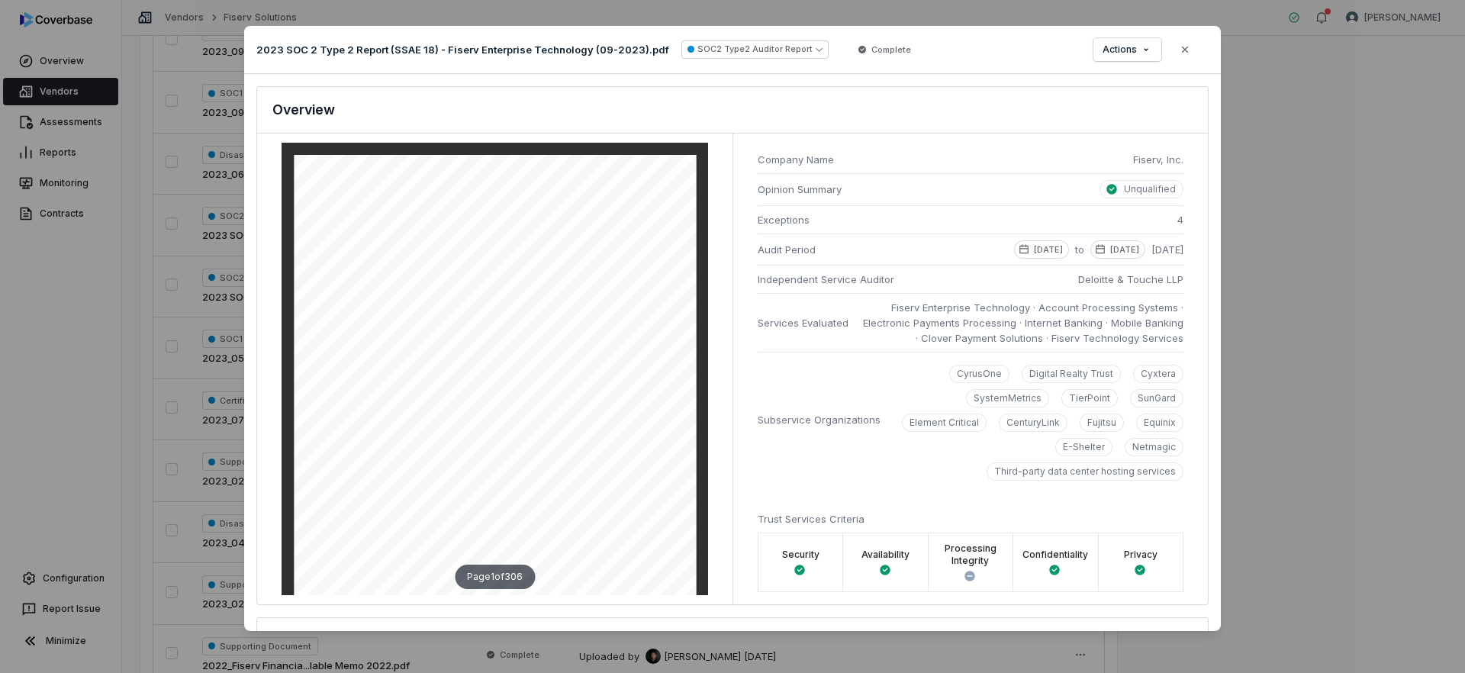
drag, startPoint x: 1184, startPoint y: 250, endPoint x: 757, endPoint y: 251, distance: 427.4
click at [757, 251] on div "Company Name Fiserv, Inc. Opinion Summary Unqualified Exceptions 4 Audit Period…" at bounding box center [970, 369] width 475 height 471
click at [1057, 289] on li "Independent Service Auditor Deloitte & Touche LLP" at bounding box center [971, 279] width 426 height 28
click at [1110, 252] on p "2023-09-30" at bounding box center [1124, 249] width 29 height 12
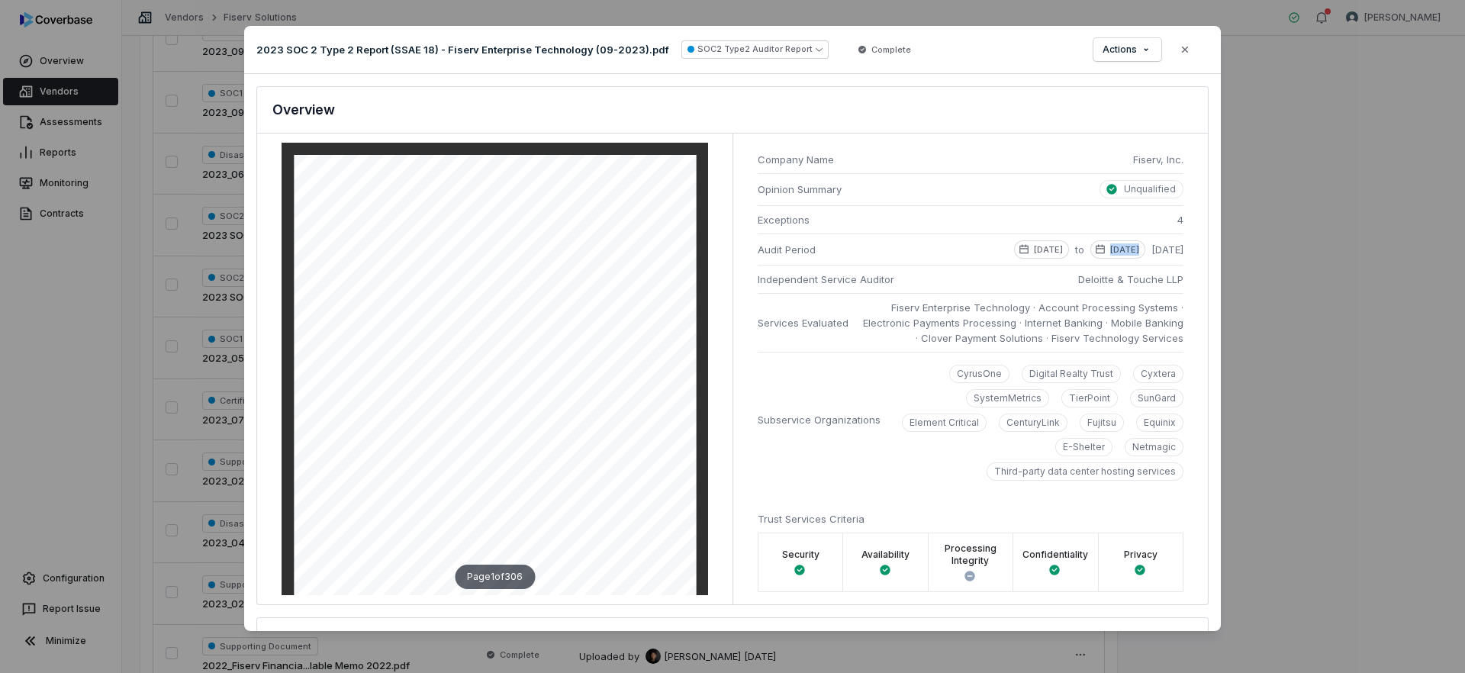
click at [1110, 252] on p "2023-09-30" at bounding box center [1124, 249] width 29 height 12
click at [1194, 47] on button "Close" at bounding box center [1185, 50] width 32 height 32
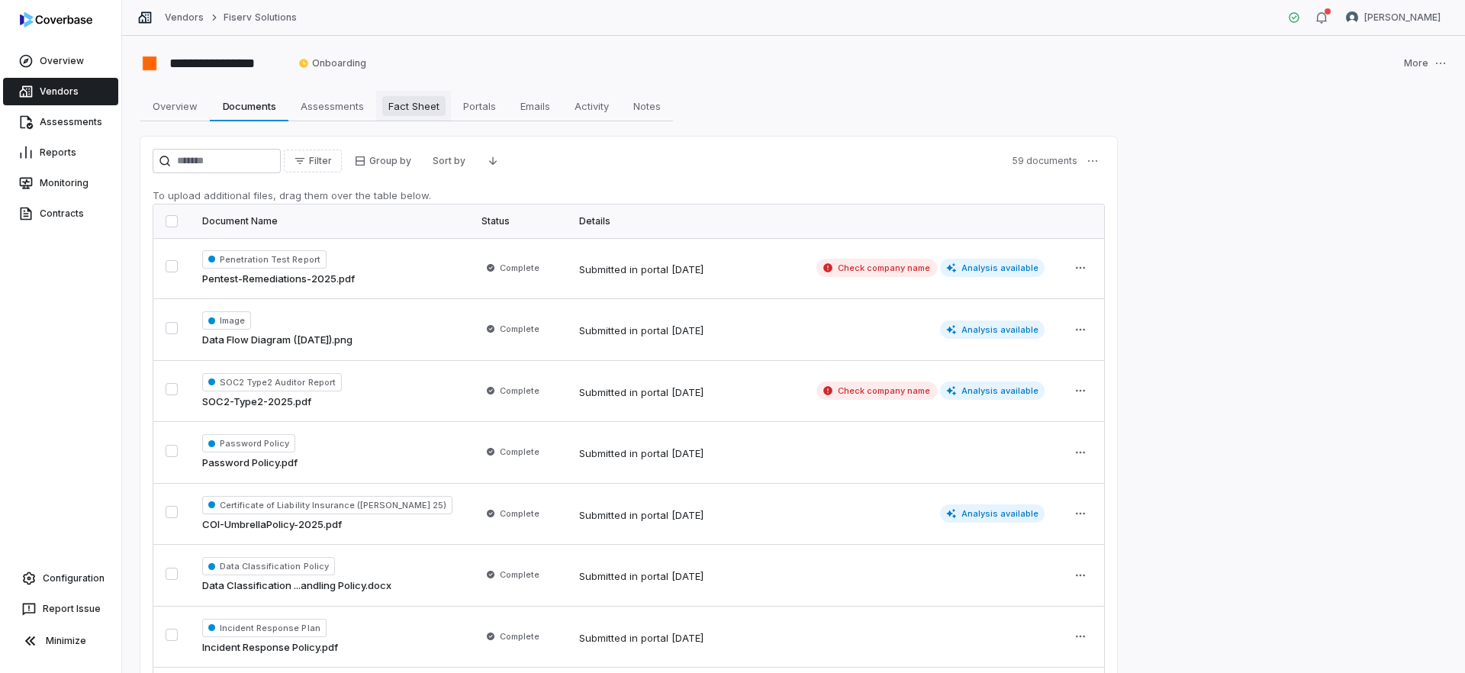
click at [413, 111] on span "Fact Sheet" at bounding box center [413, 106] width 63 height 20
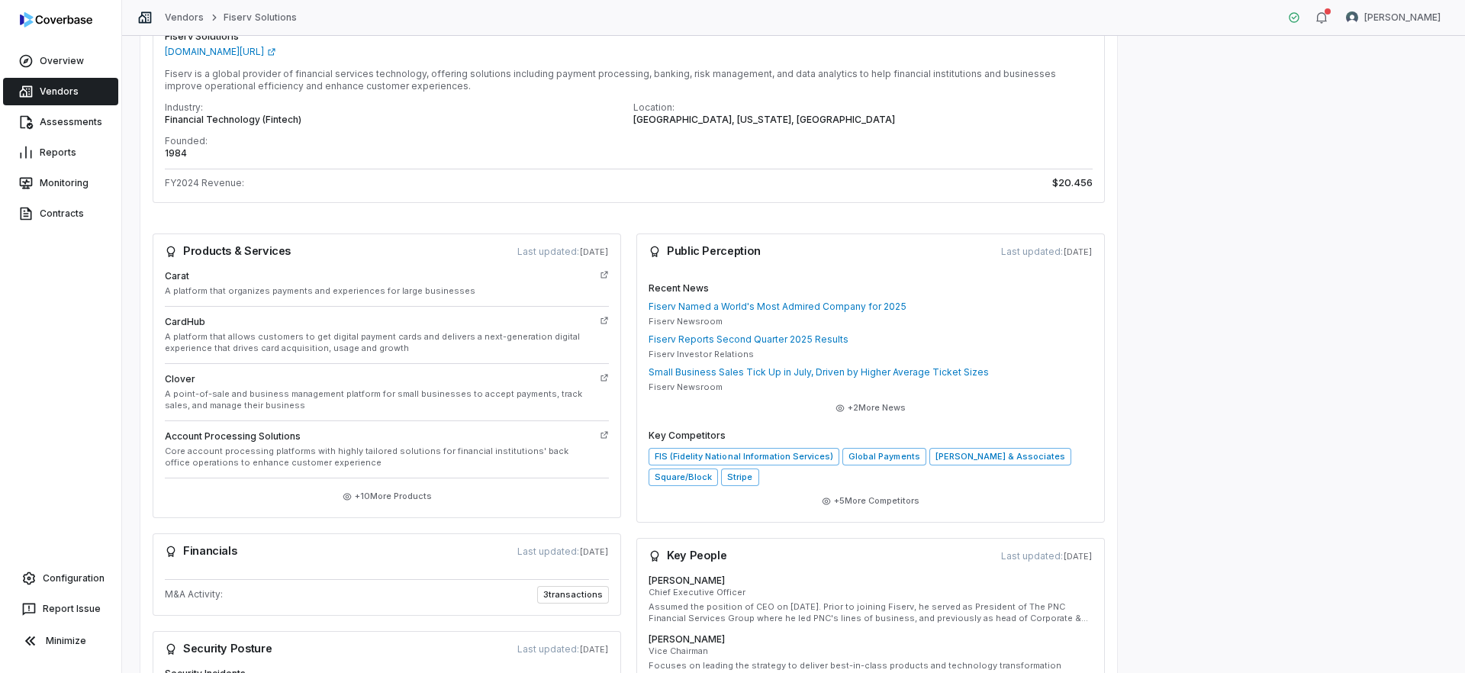
scroll to position [209, 0]
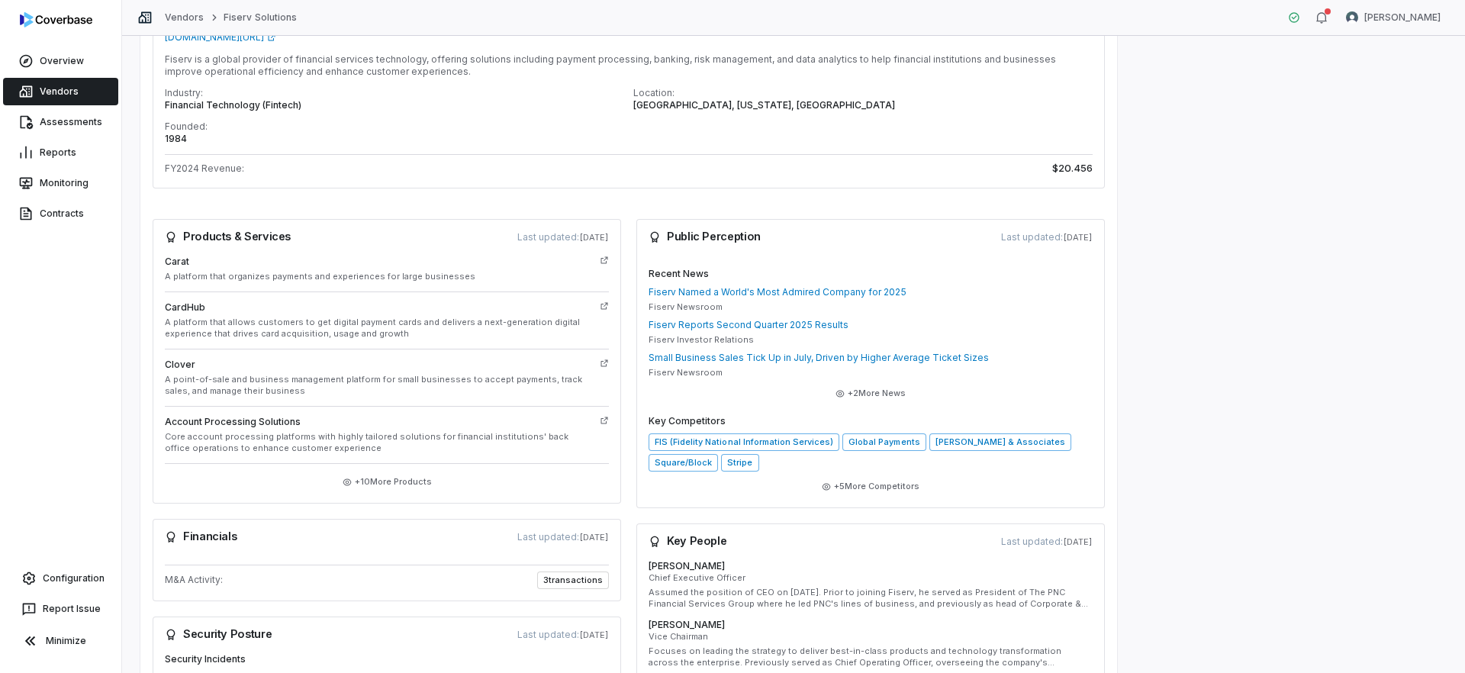
click at [717, 240] on h3 "Public Perception" at bounding box center [705, 237] width 112 height 12
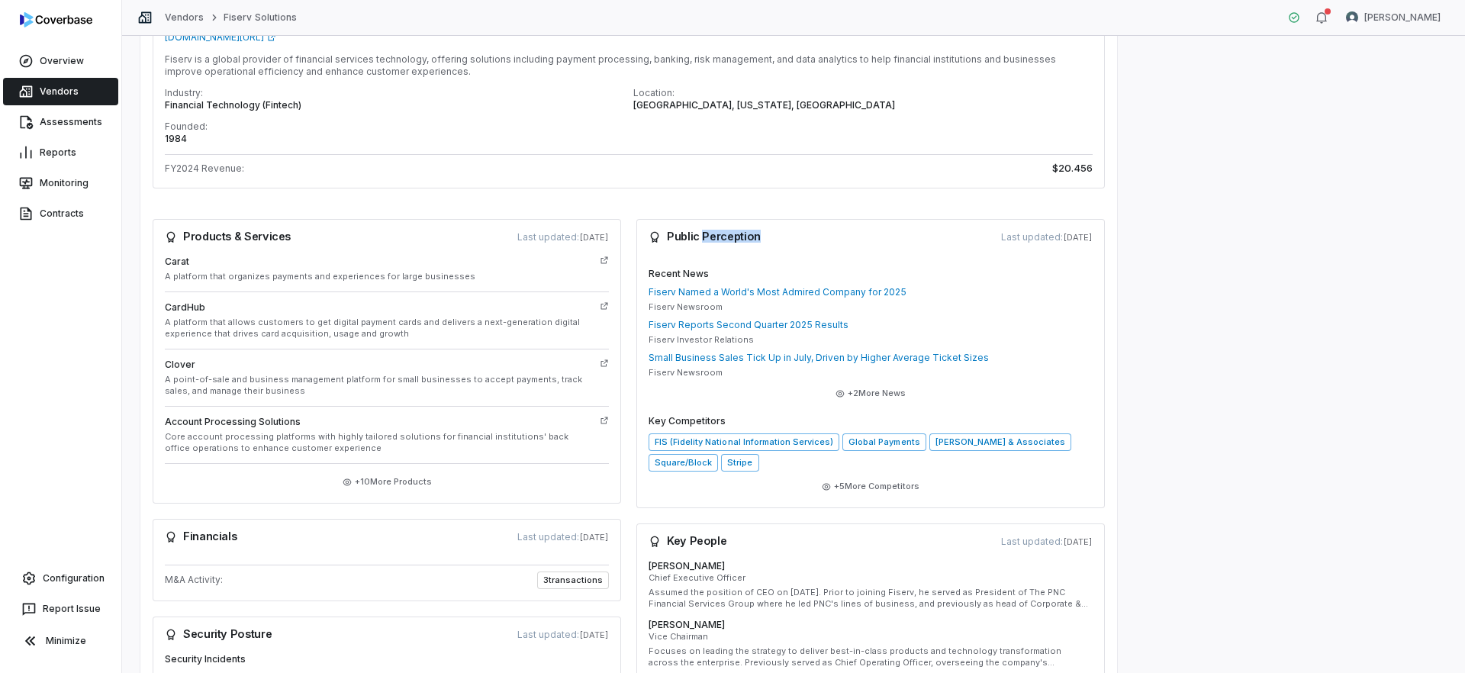
click at [717, 240] on h3 "Public Perception" at bounding box center [705, 237] width 112 height 12
click at [692, 340] on span "Fiserv Investor Relations" at bounding box center [701, 339] width 105 height 11
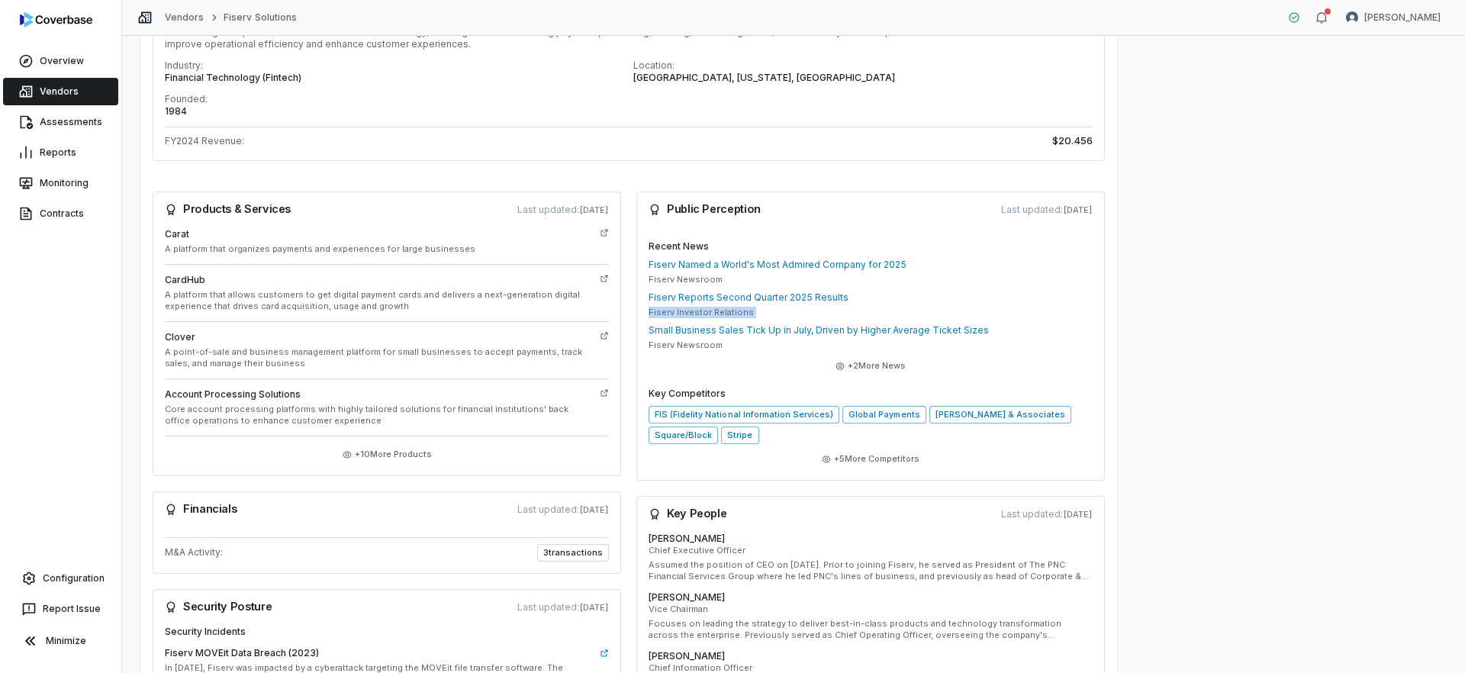
scroll to position [247, 0]
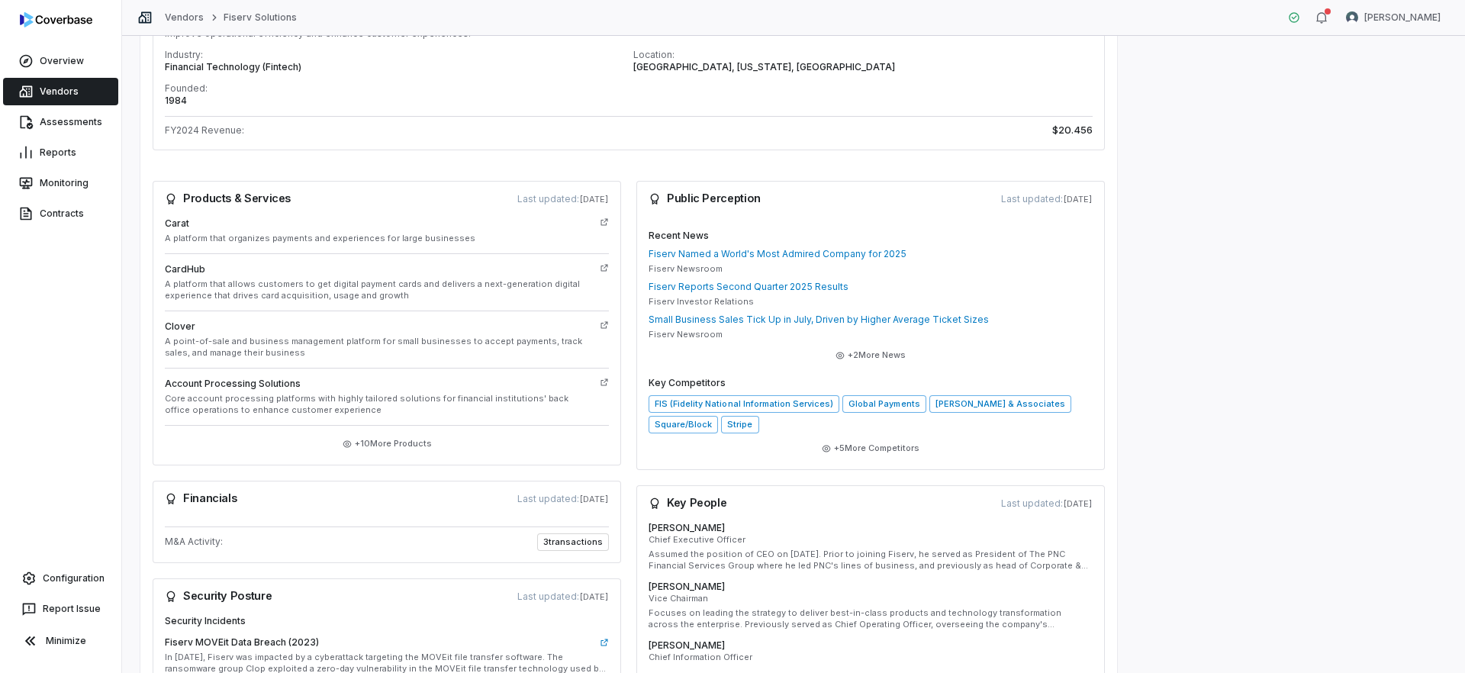
click at [304, 201] on div "Products & Services Last updated: 4 days ago" at bounding box center [387, 199] width 444 height 12
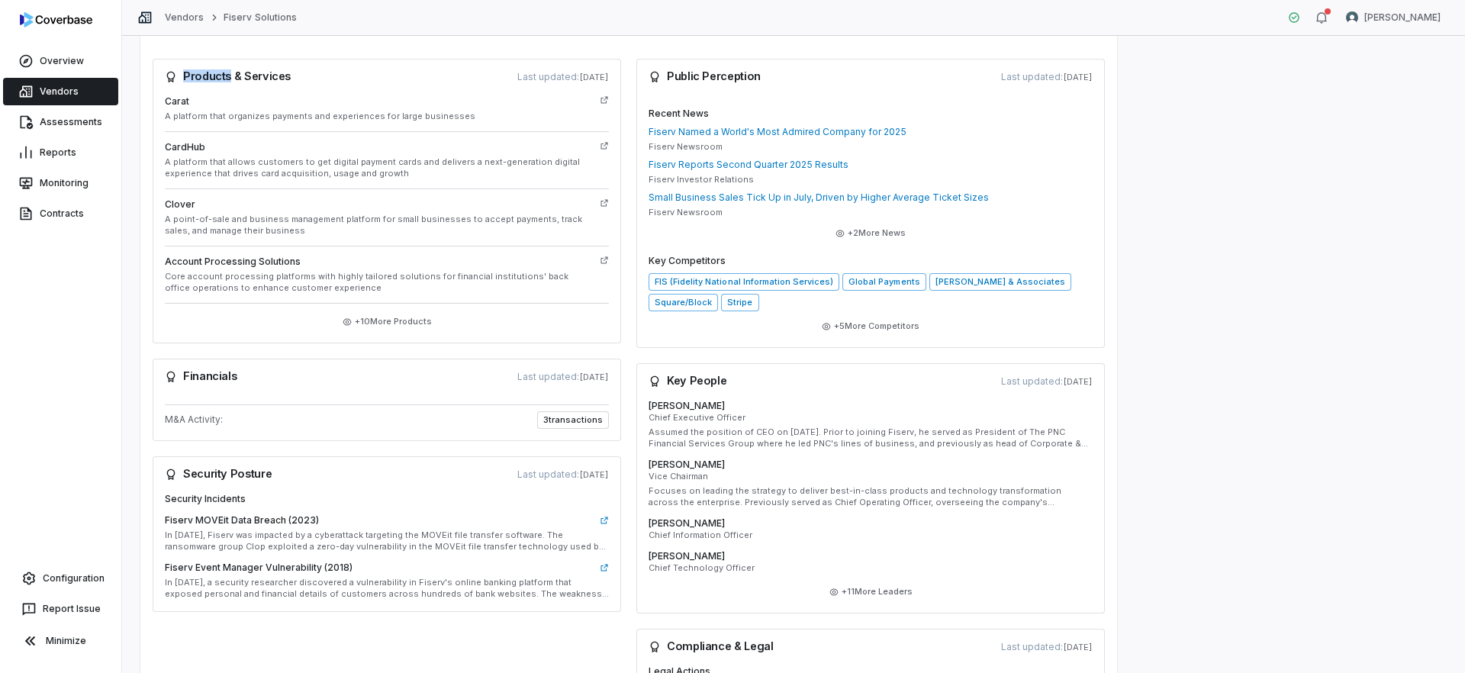
scroll to position [570, 0]
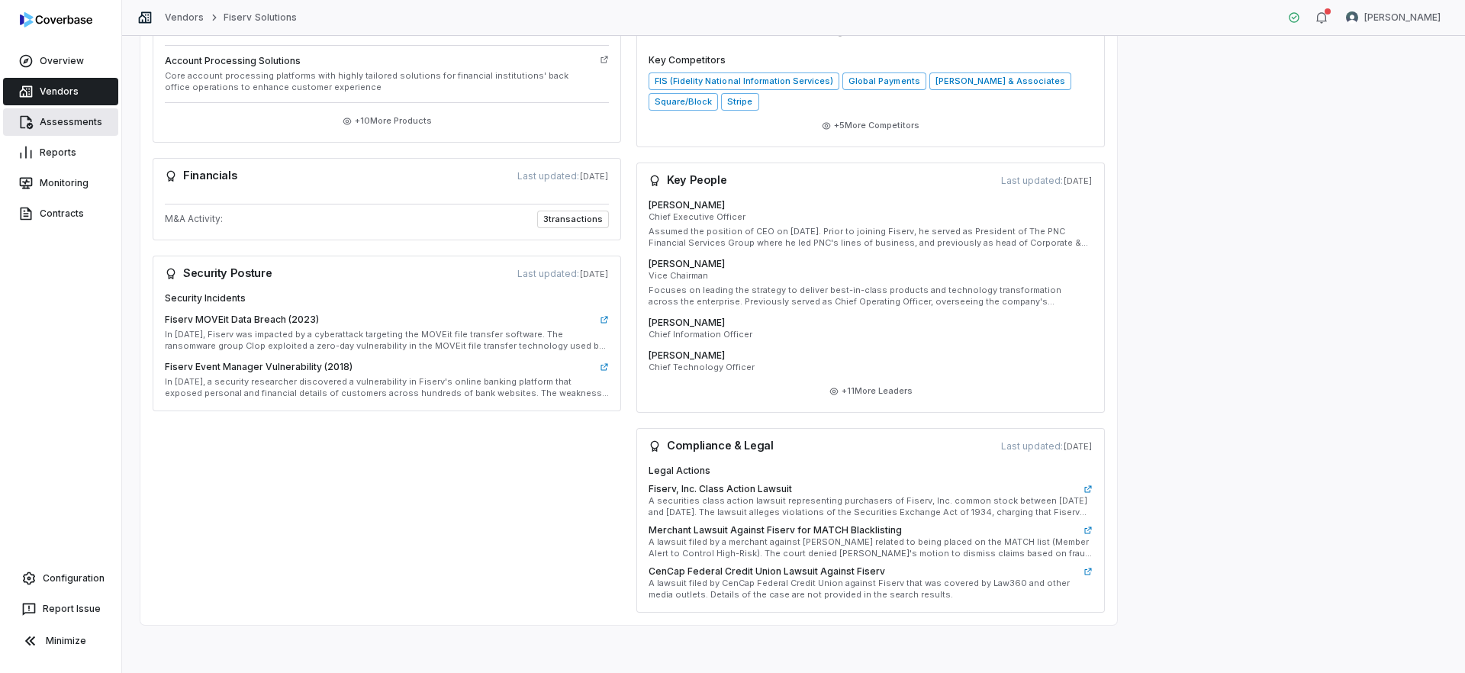
click at [69, 129] on link "Assessments" at bounding box center [60, 121] width 115 height 27
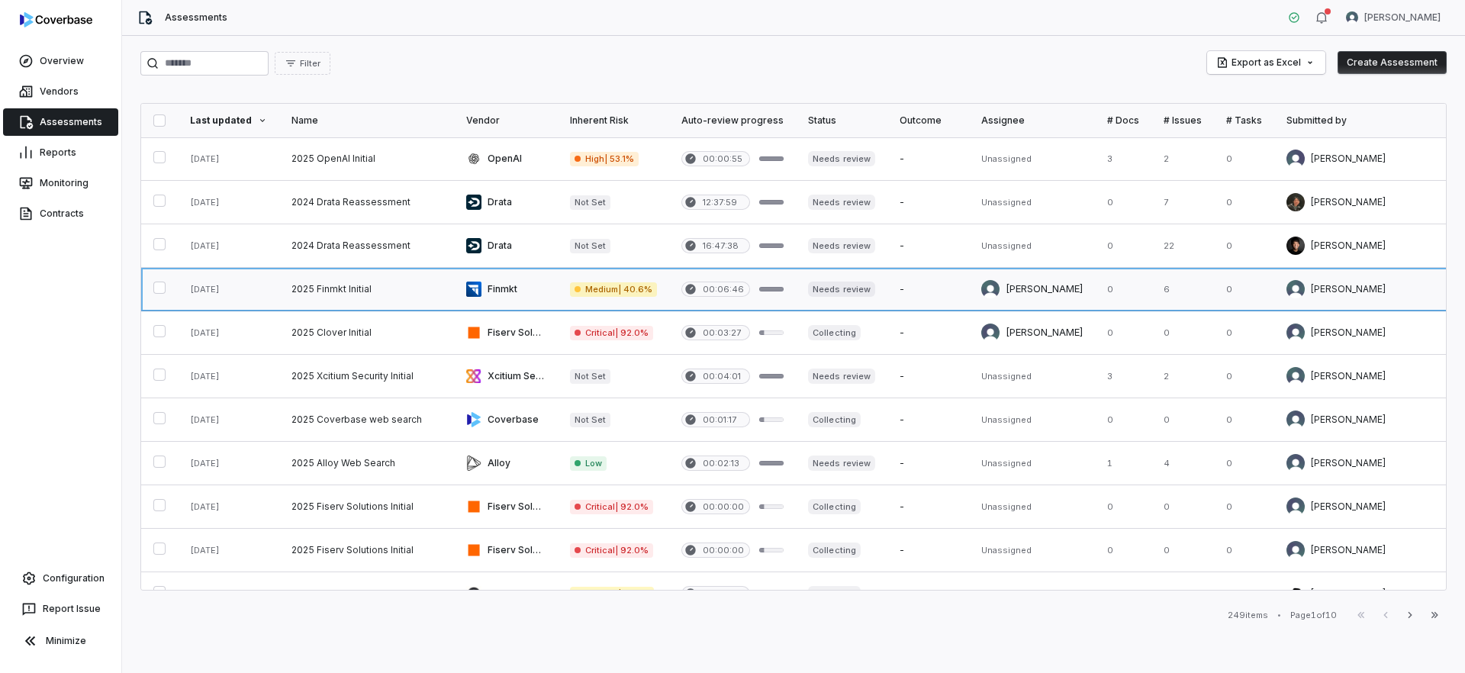
click at [344, 292] on link at bounding box center [366, 289] width 175 height 43
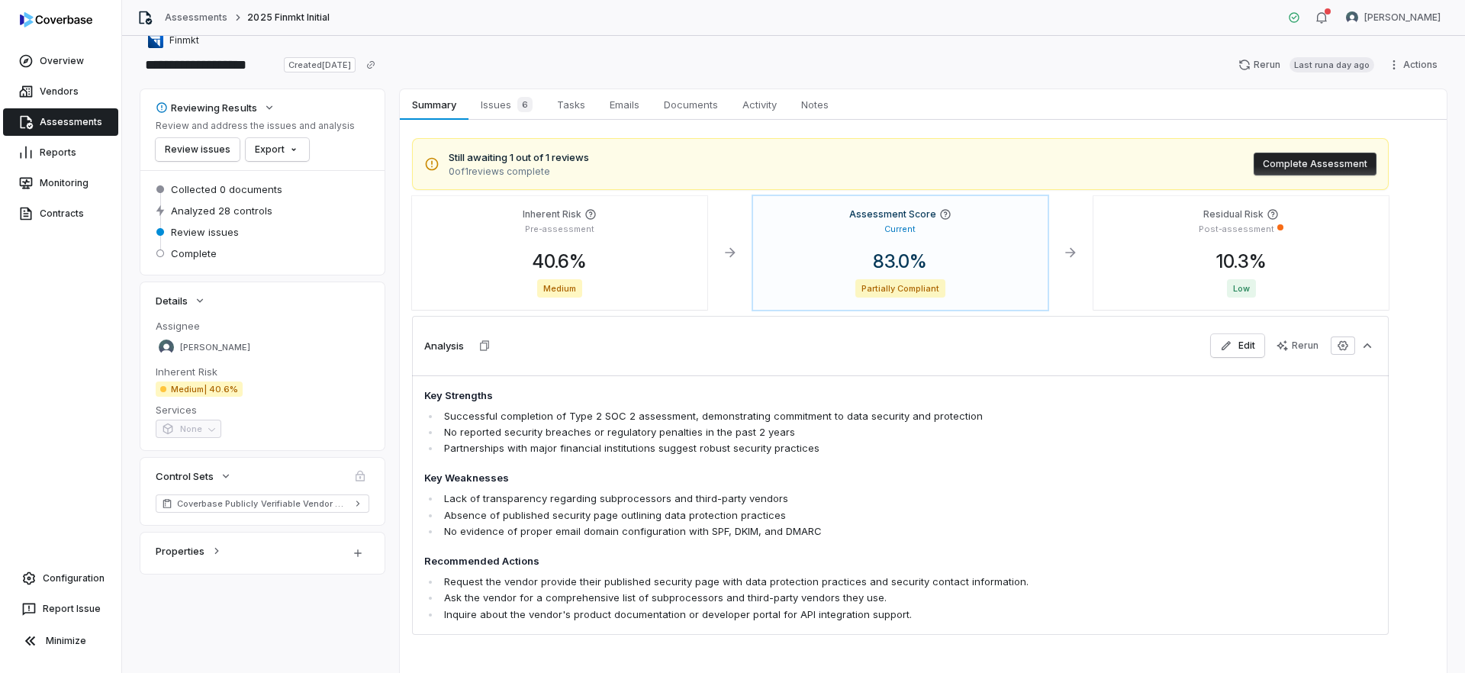
scroll to position [24, 0]
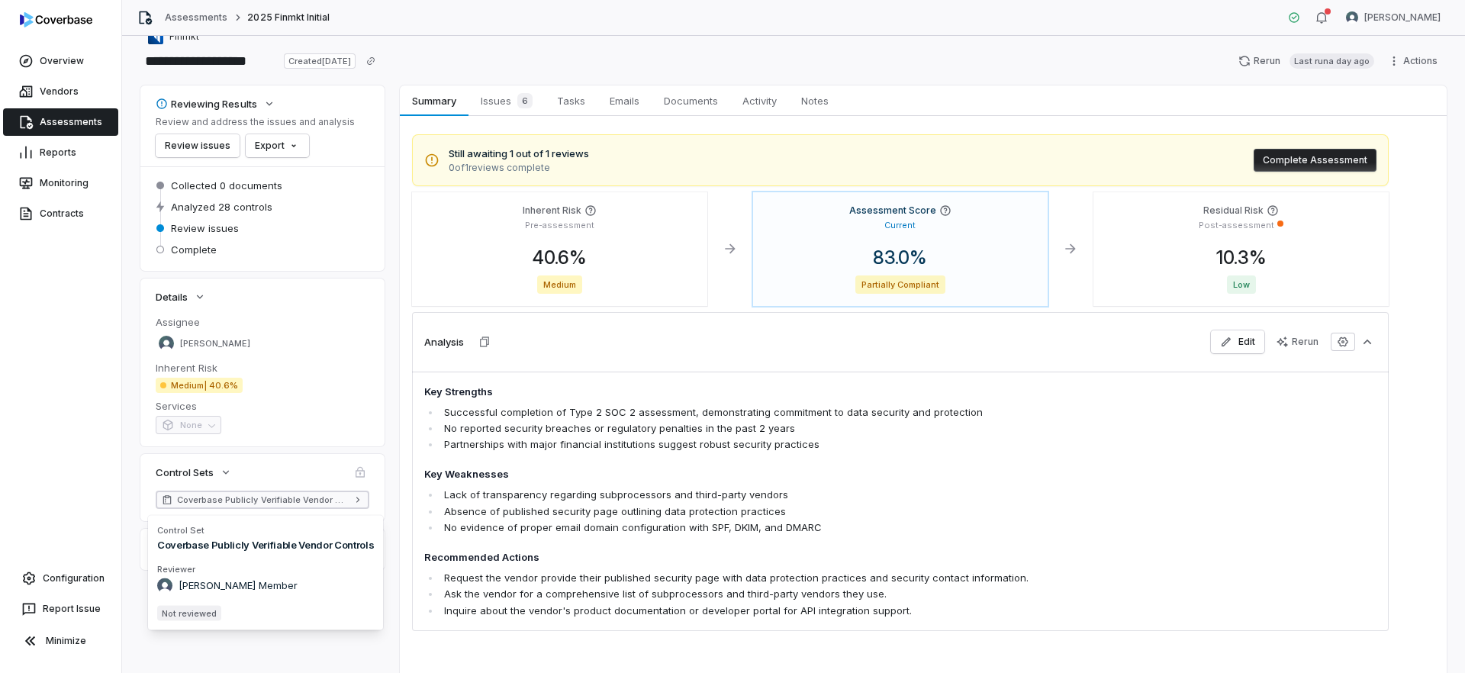
click at [201, 506] on span "Coverbase Publicly Verifiable Vendor Controls" at bounding box center [262, 500] width 171 height 12
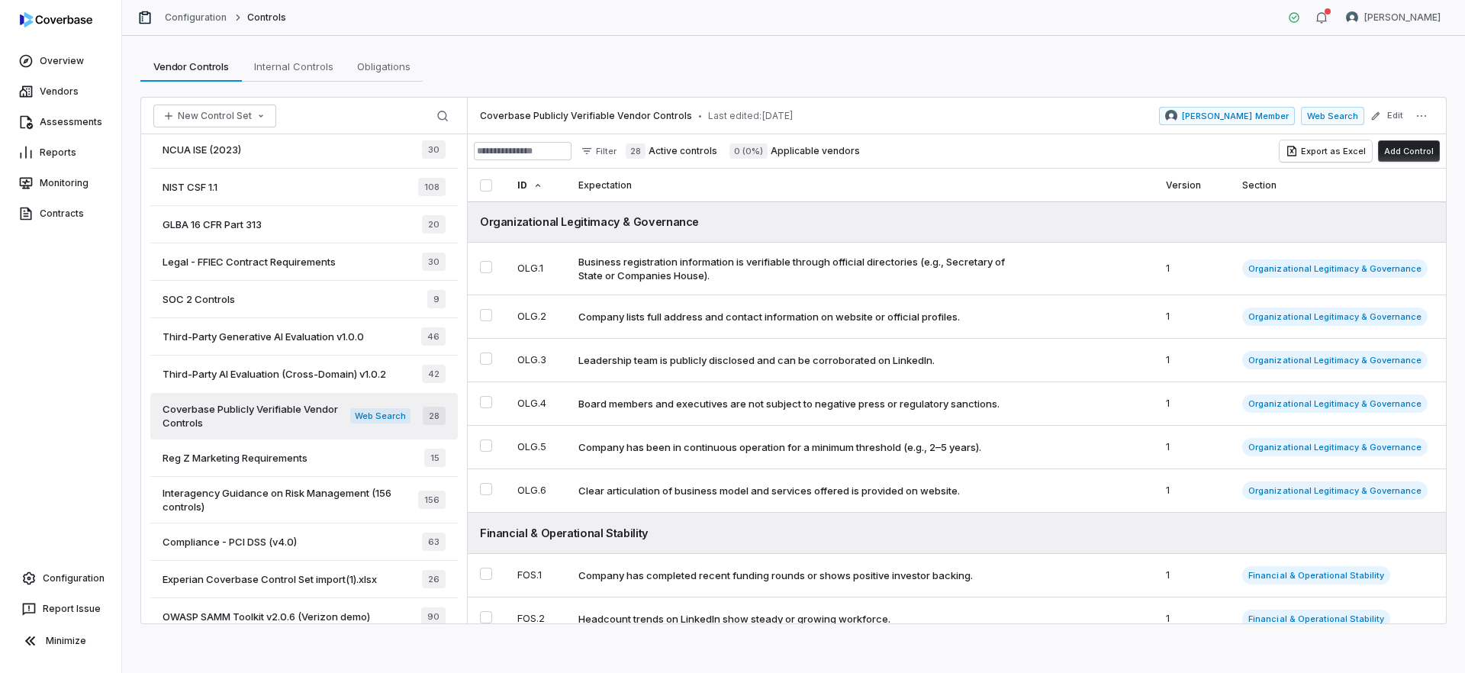
scroll to position [375, 0]
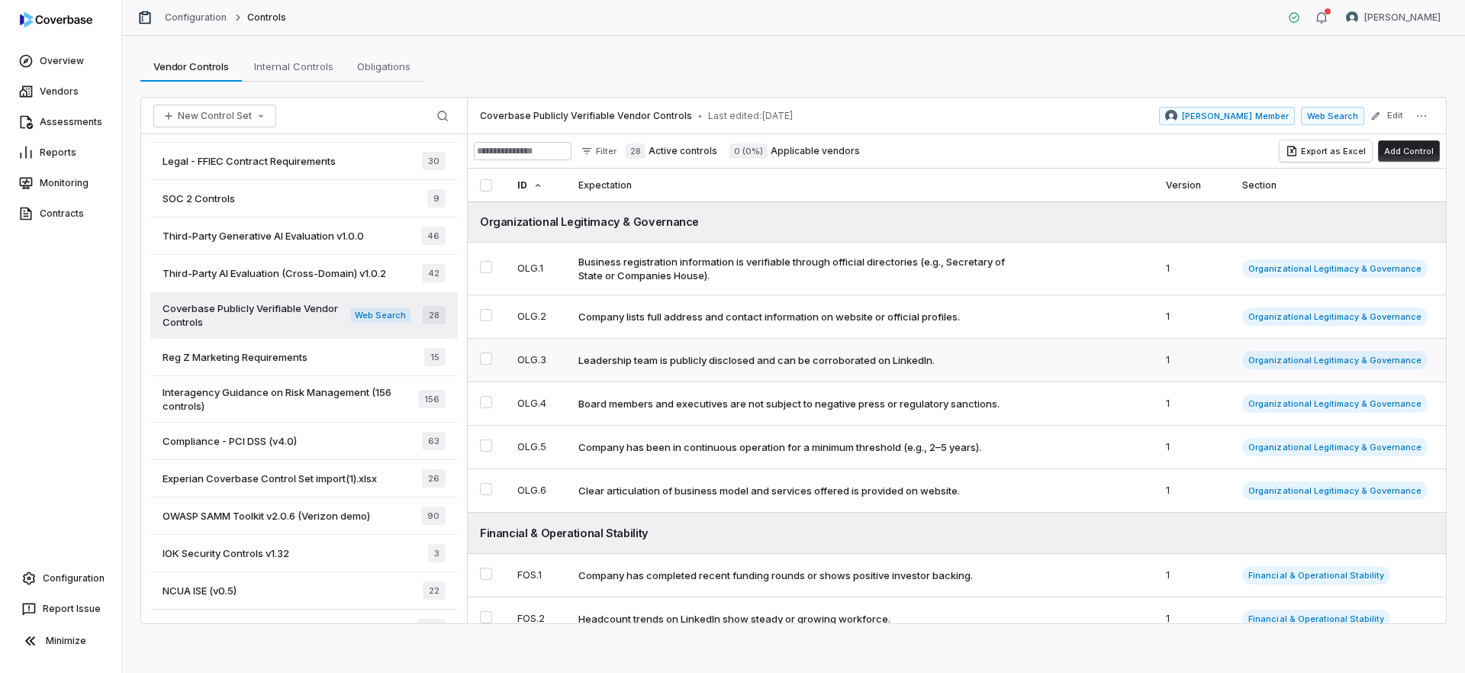
click at [679, 362] on div "Leadership team is publicly disclosed and can be corroborated on LinkedIn." at bounding box center [756, 360] width 356 height 14
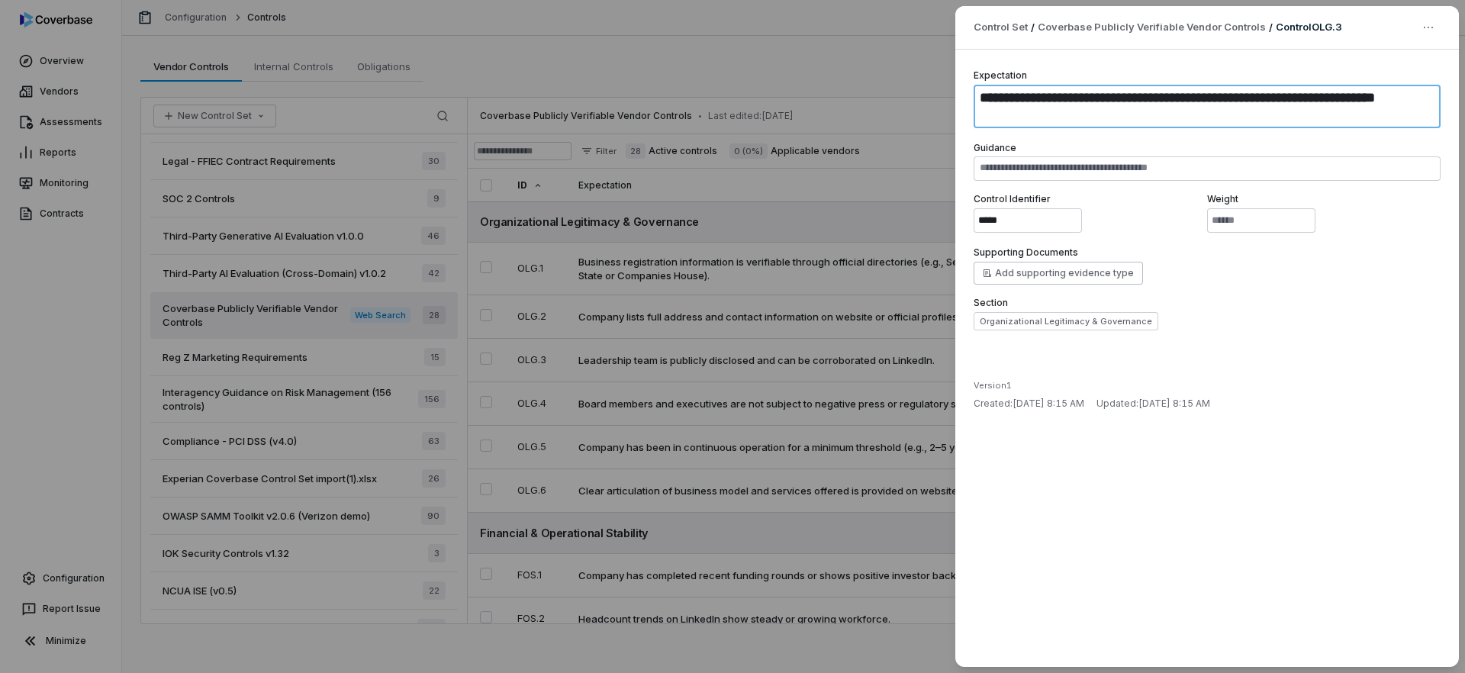
drag, startPoint x: 1045, startPoint y: 118, endPoint x: 983, endPoint y: 65, distance: 81.2
click at [983, 65] on div "**********" at bounding box center [1207, 358] width 504 height 617
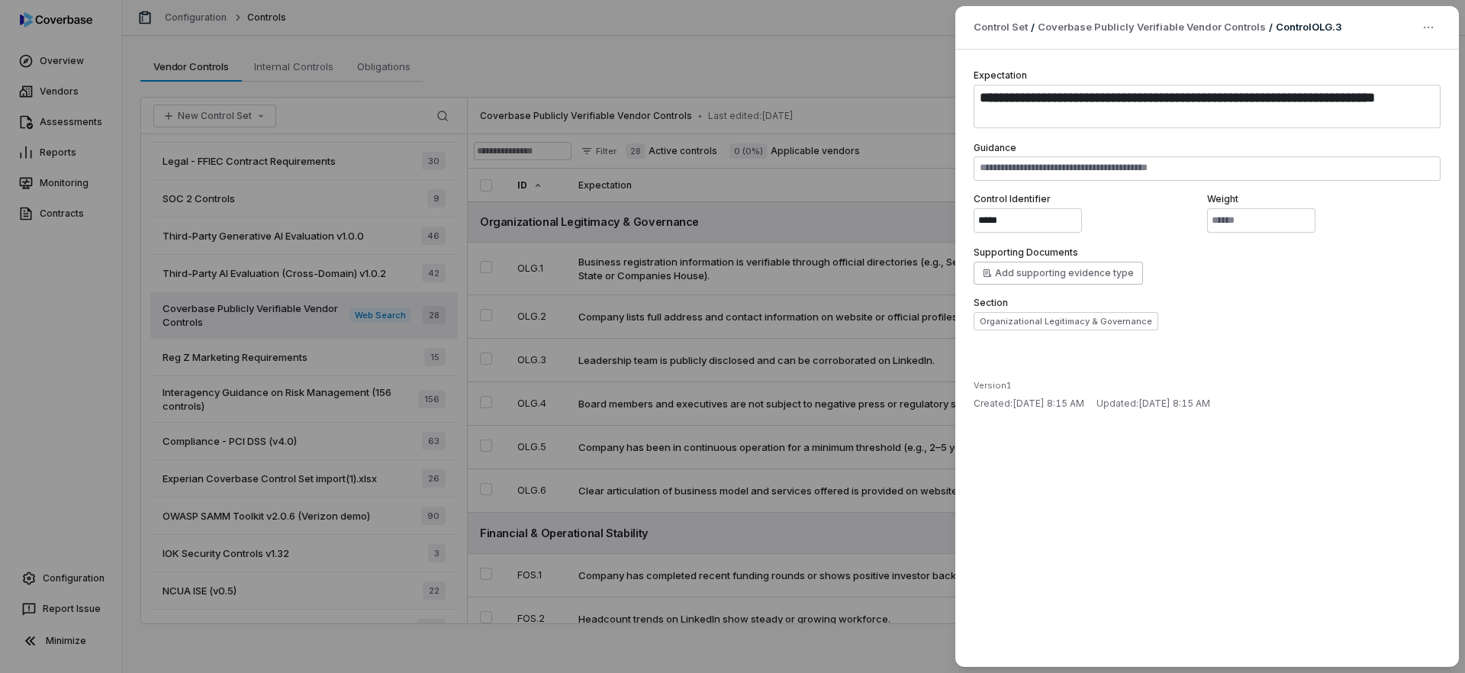
click at [672, 253] on div "**********" at bounding box center [732, 336] width 1465 height 673
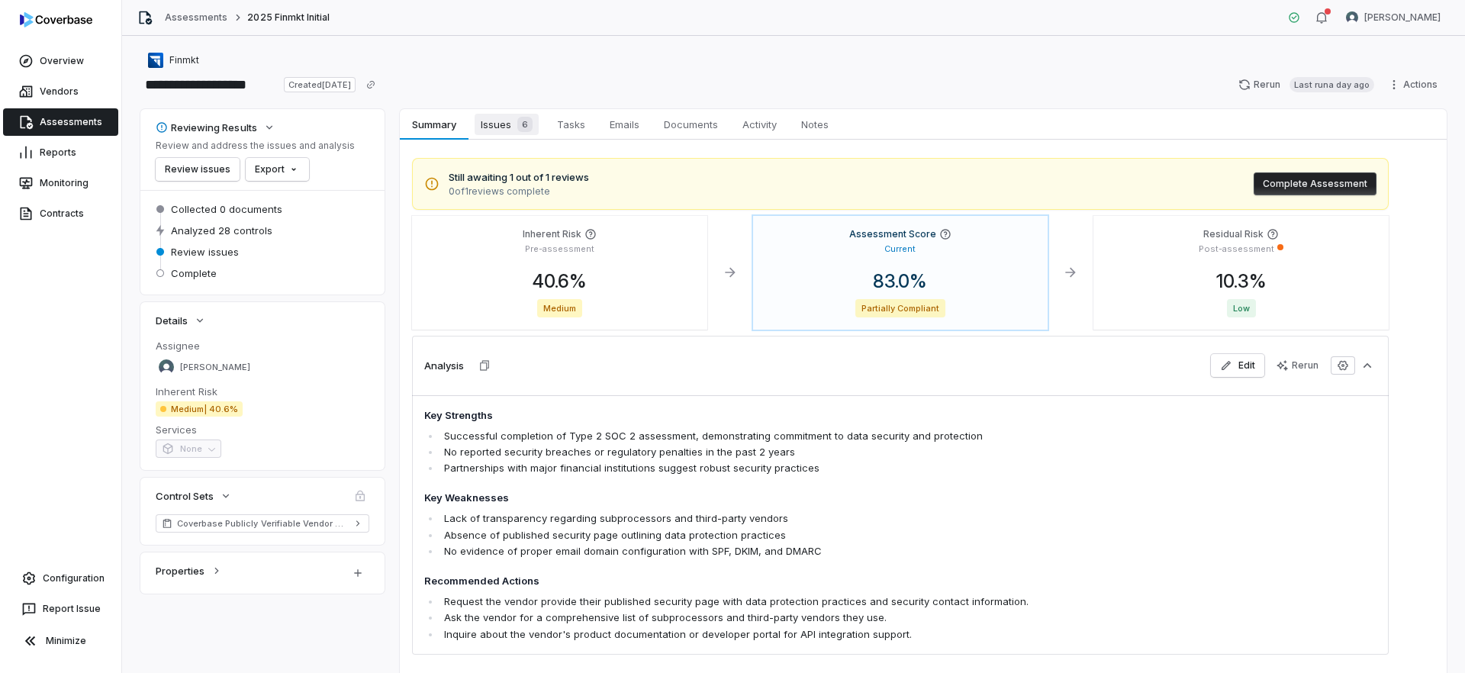
click at [494, 115] on span "Issues 6" at bounding box center [507, 124] width 64 height 21
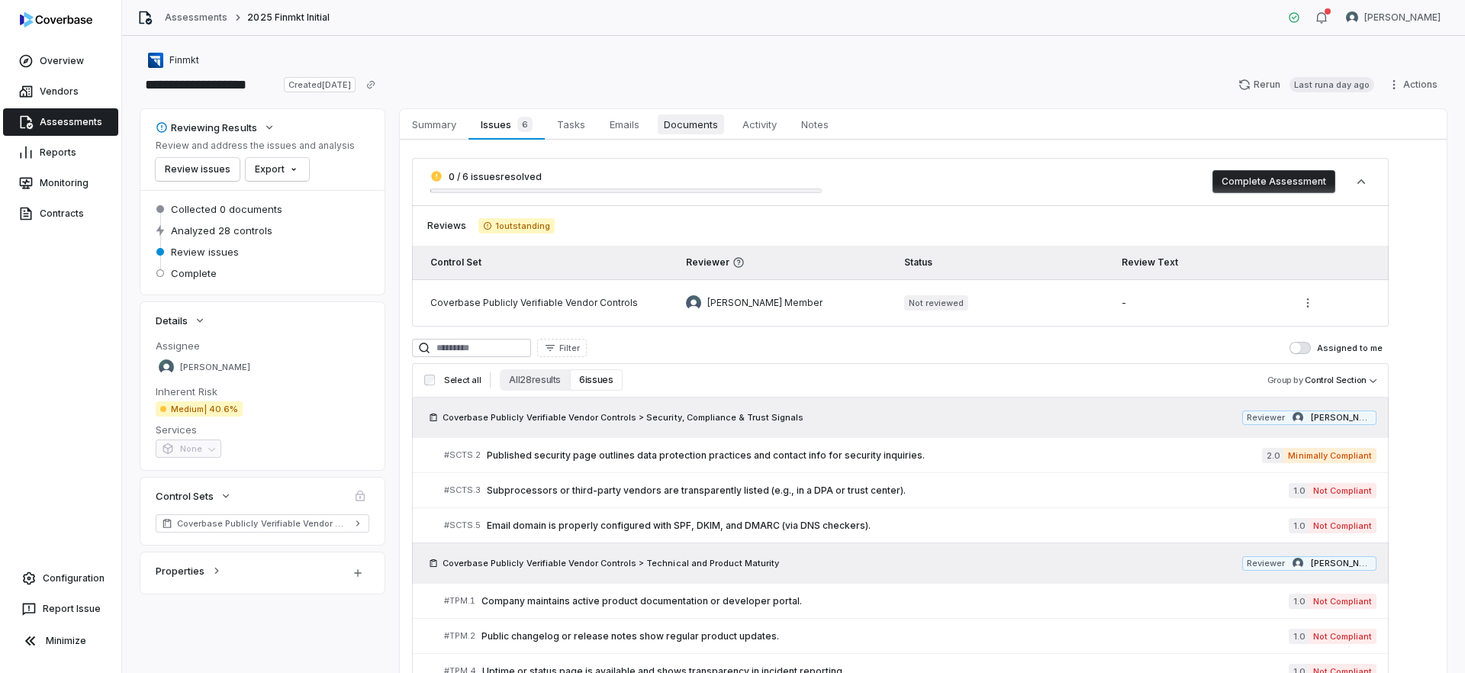
click at [690, 130] on span "Documents" at bounding box center [691, 124] width 66 height 20
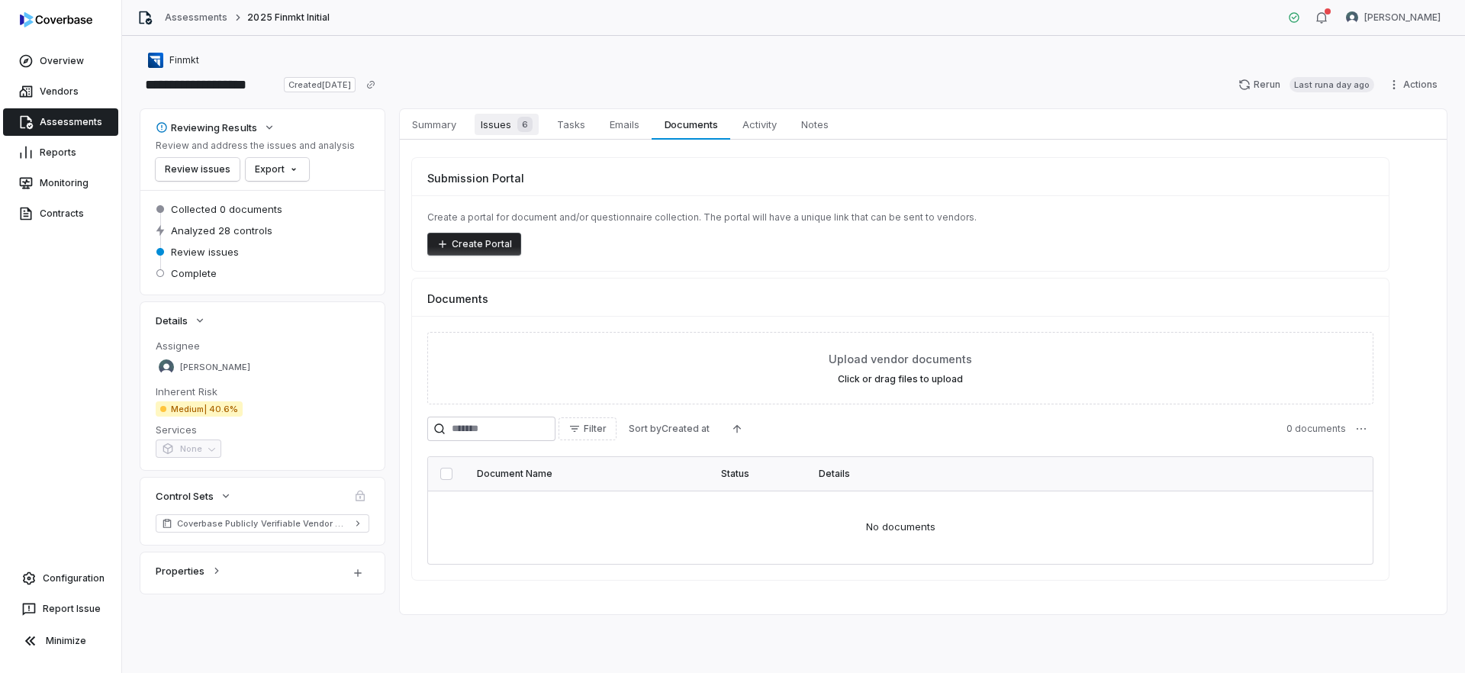
click at [504, 134] on span "Issues 6" at bounding box center [507, 124] width 64 height 21
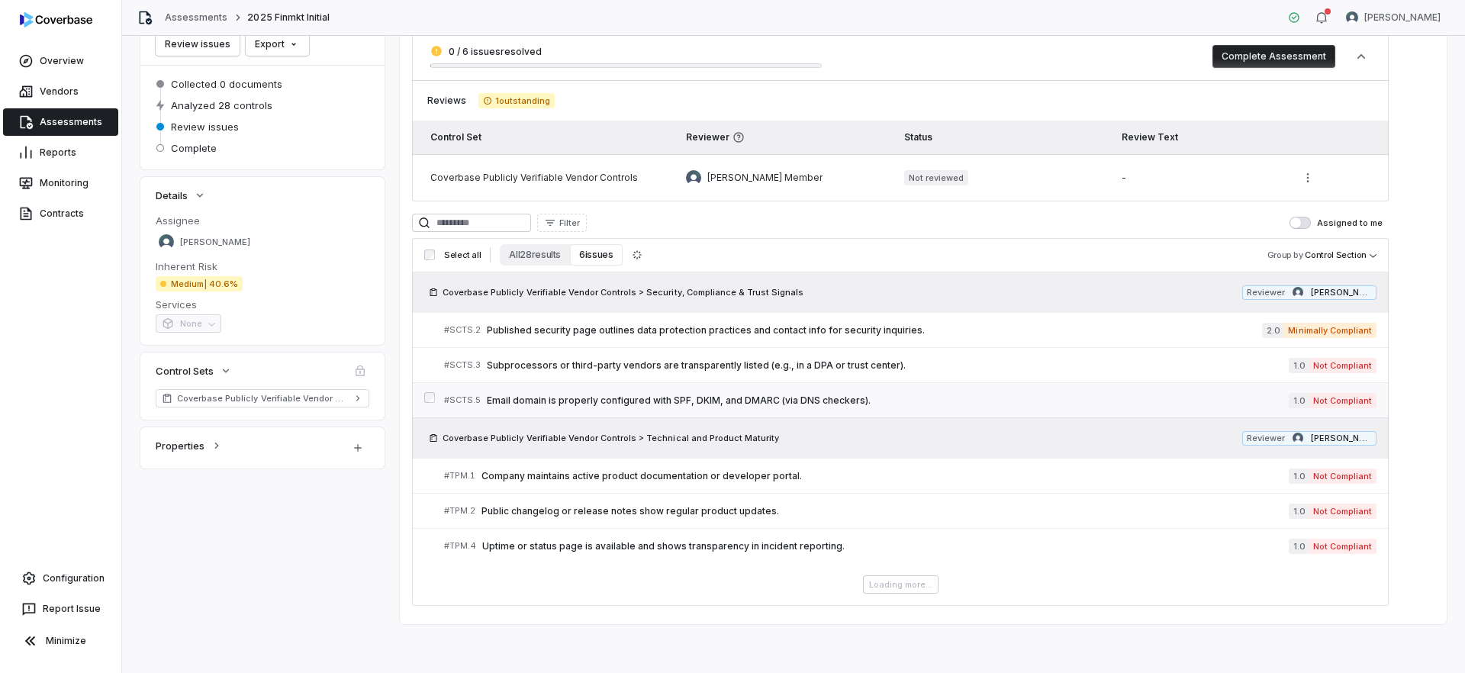
scroll to position [82, 0]
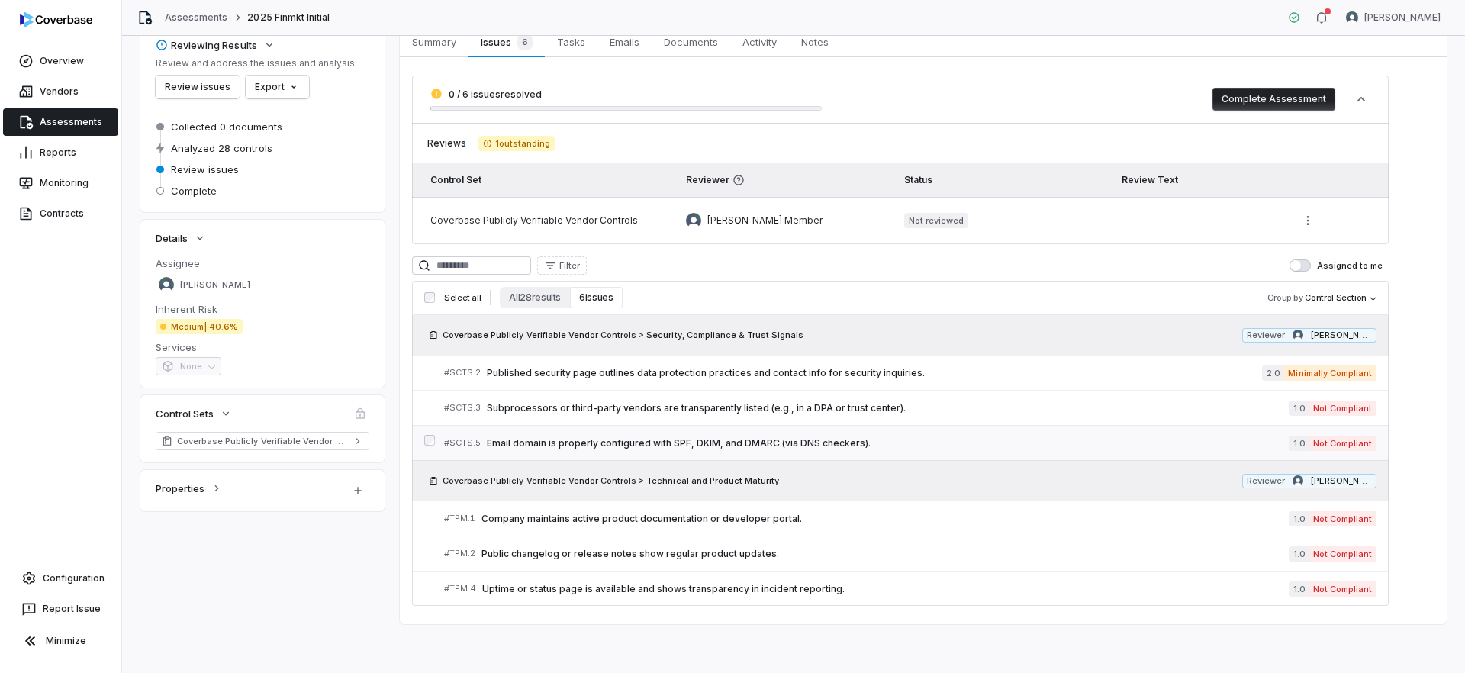
click at [672, 446] on span "Email domain is properly configured with SPF, DKIM, and DMARC (via DNS checkers…" at bounding box center [888, 443] width 802 height 12
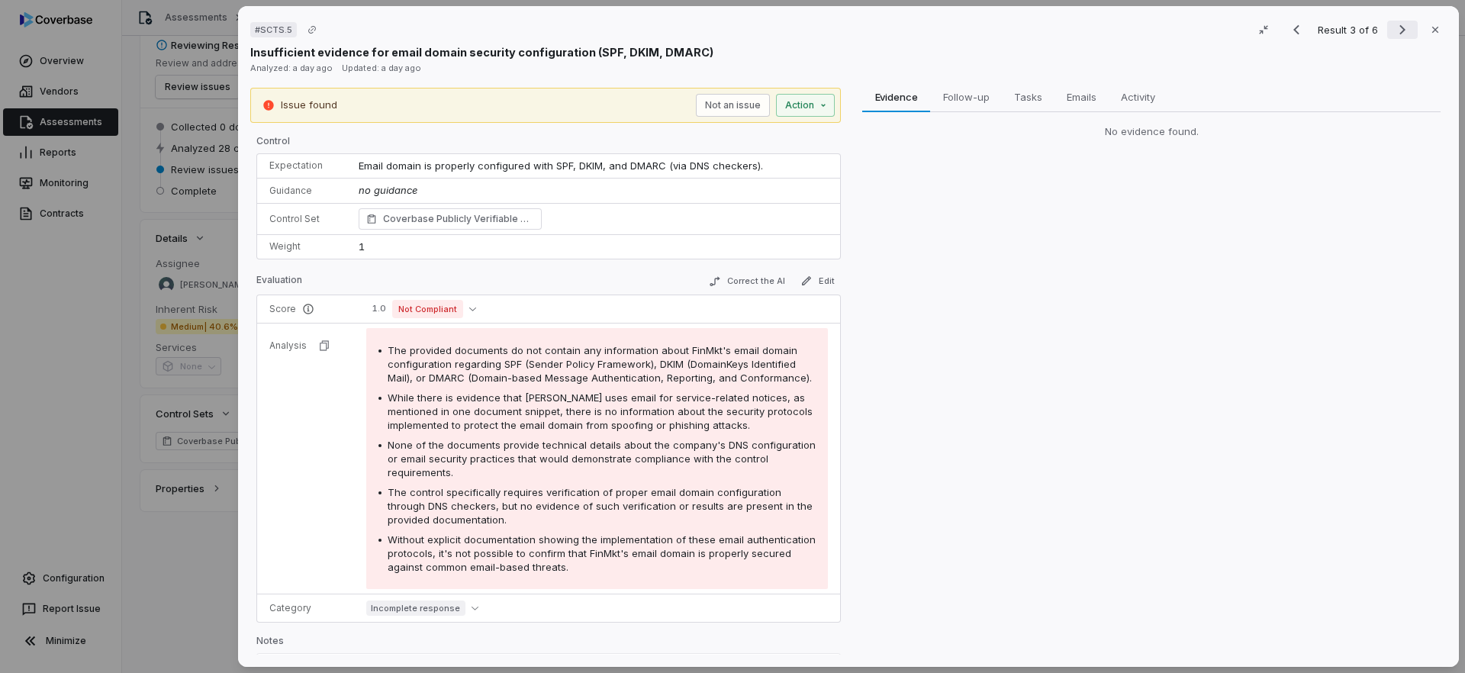
click at [1407, 31] on icon "Next result" at bounding box center [1403, 30] width 18 height 18
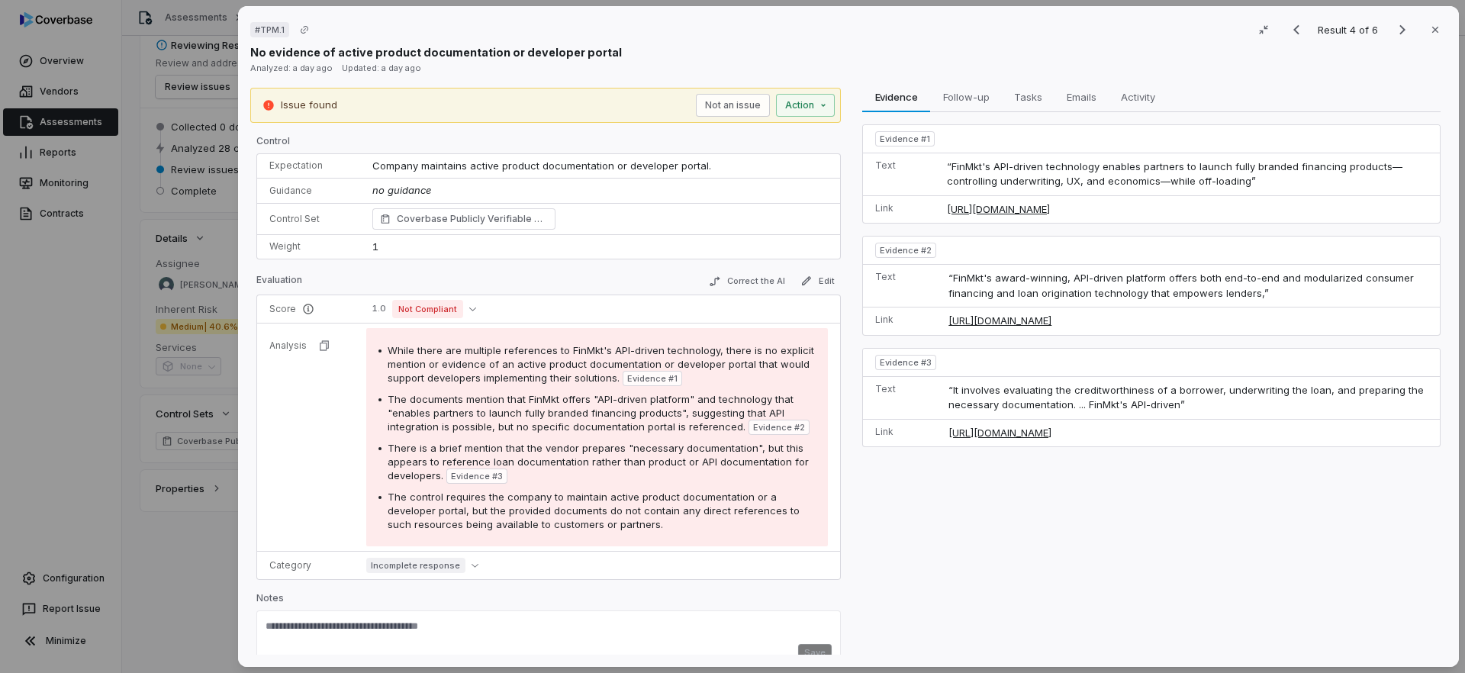
click at [628, 171] on span "Company maintains active product documentation or developer portal." at bounding box center [541, 165] width 339 height 12
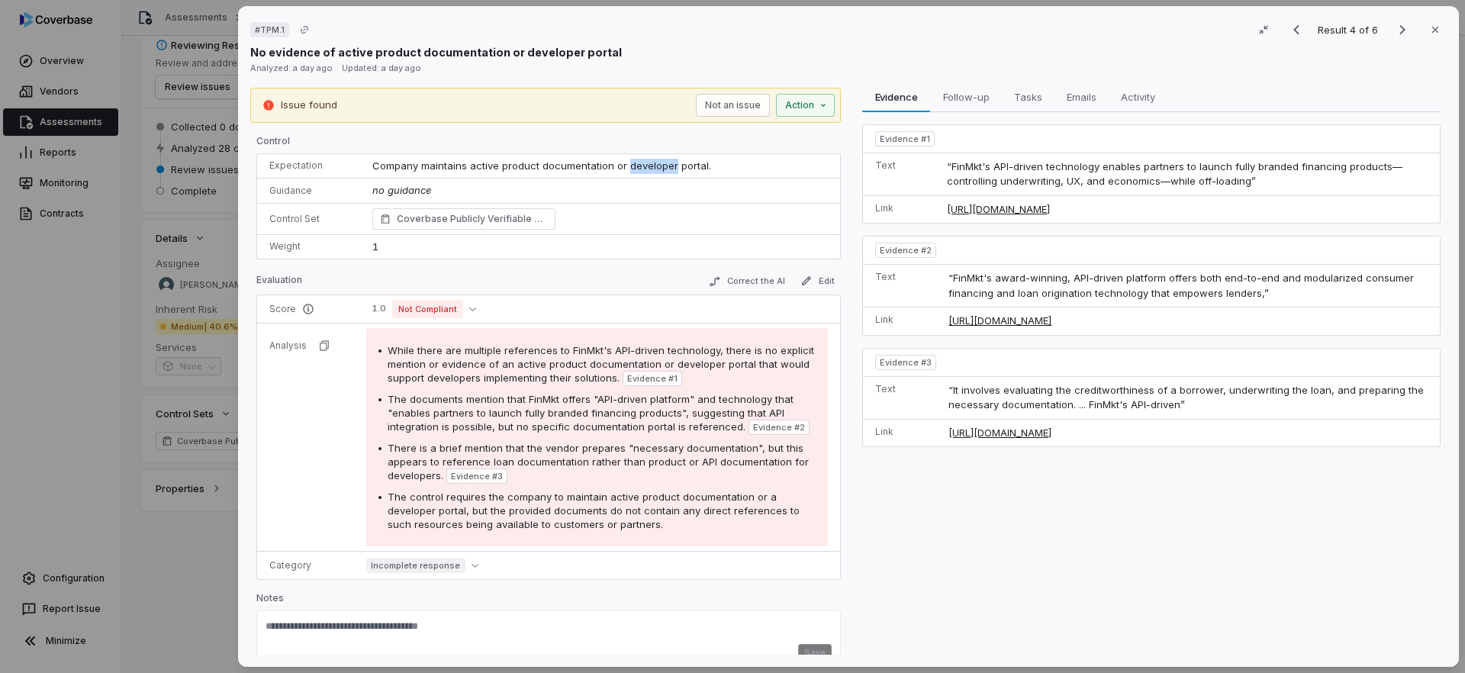
click at [628, 171] on span "Company maintains active product documentation or developer portal." at bounding box center [541, 165] width 339 height 12
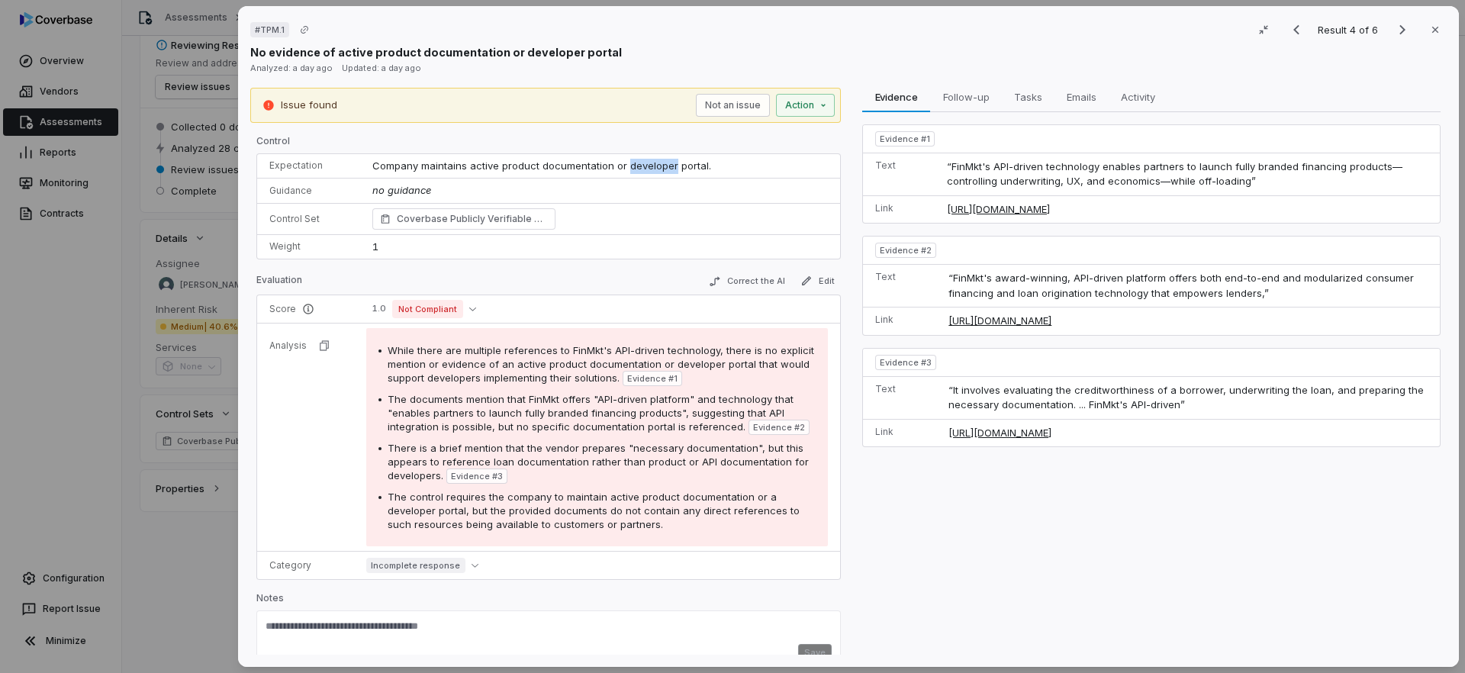
click at [628, 171] on span "Company maintains active product documentation or developer portal." at bounding box center [541, 165] width 339 height 12
click at [663, 470] on div "There is a brief mention that the vendor prepares "necessary documentation", bu…" at bounding box center [602, 462] width 428 height 43
click at [575, 167] on span "Company maintains active product documentation or developer portal." at bounding box center [541, 165] width 339 height 12
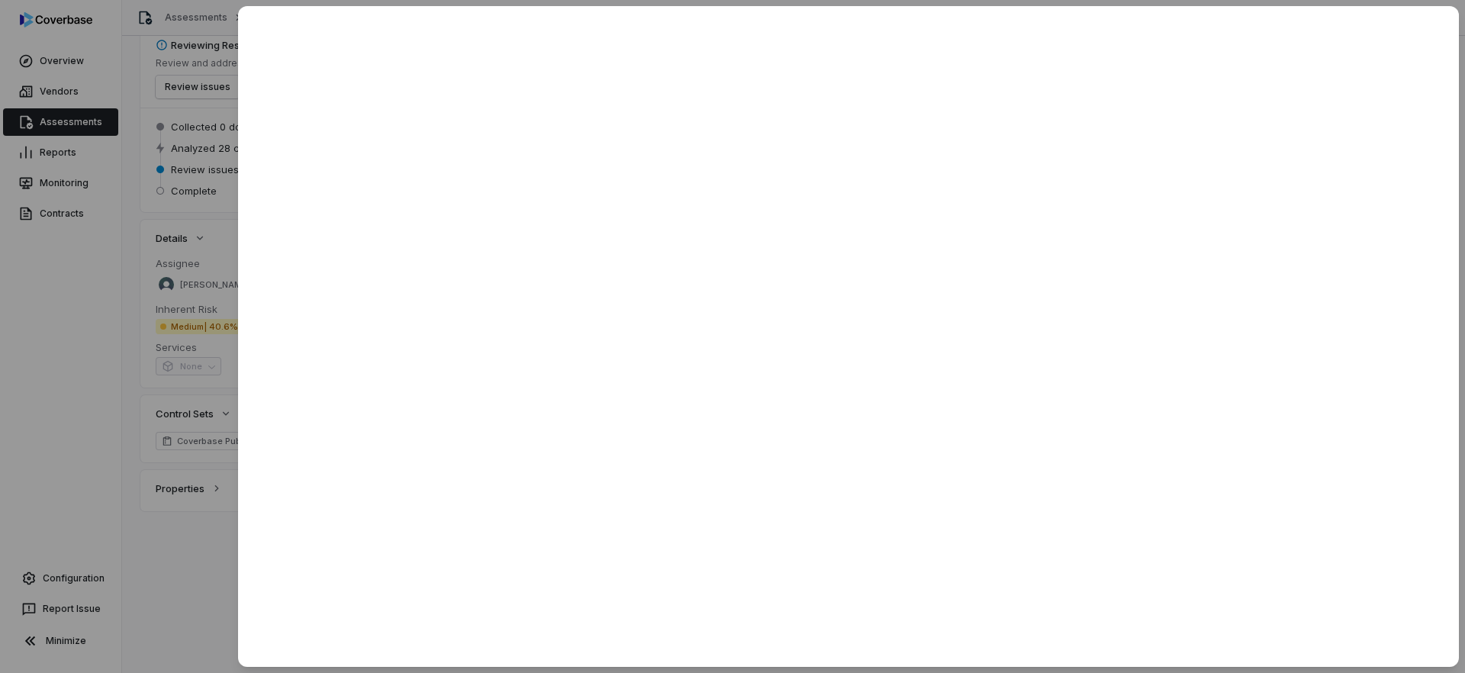
click at [207, 159] on div at bounding box center [732, 336] width 1465 height 673
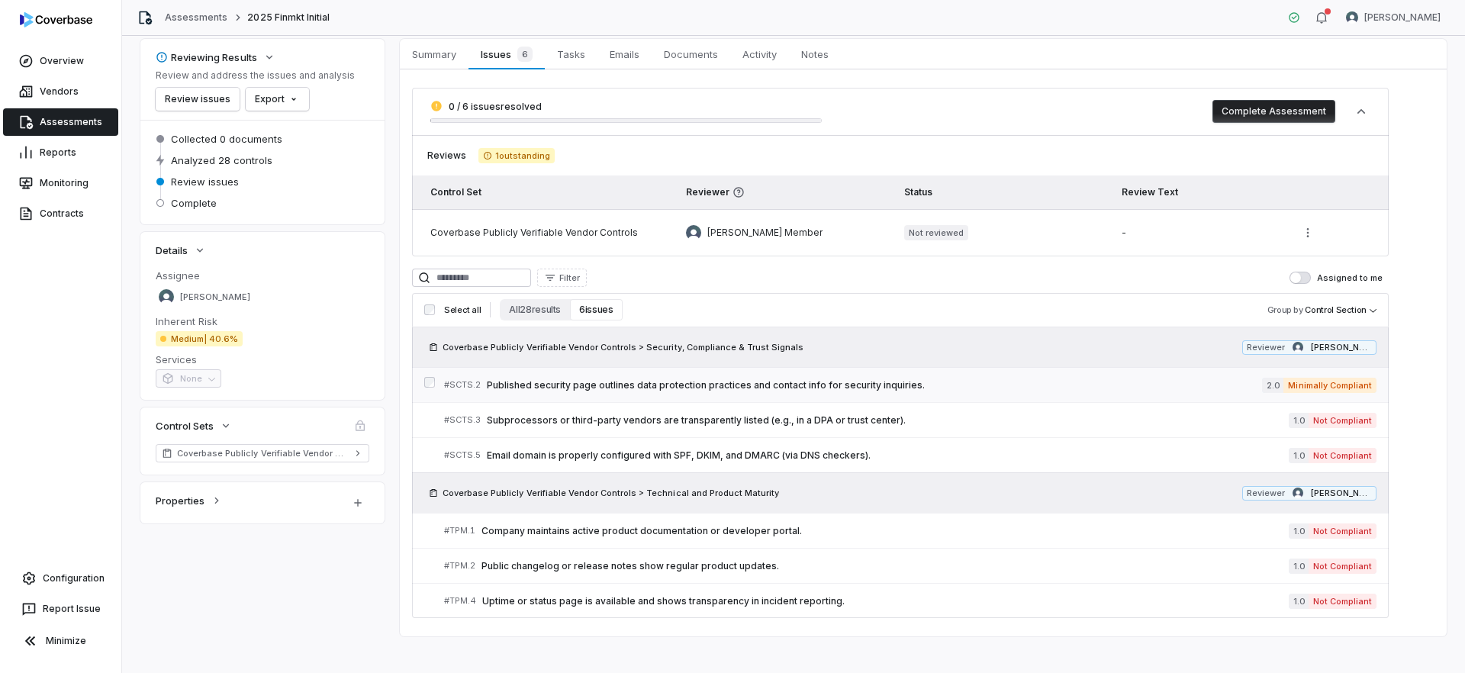
scroll to position [82, 0]
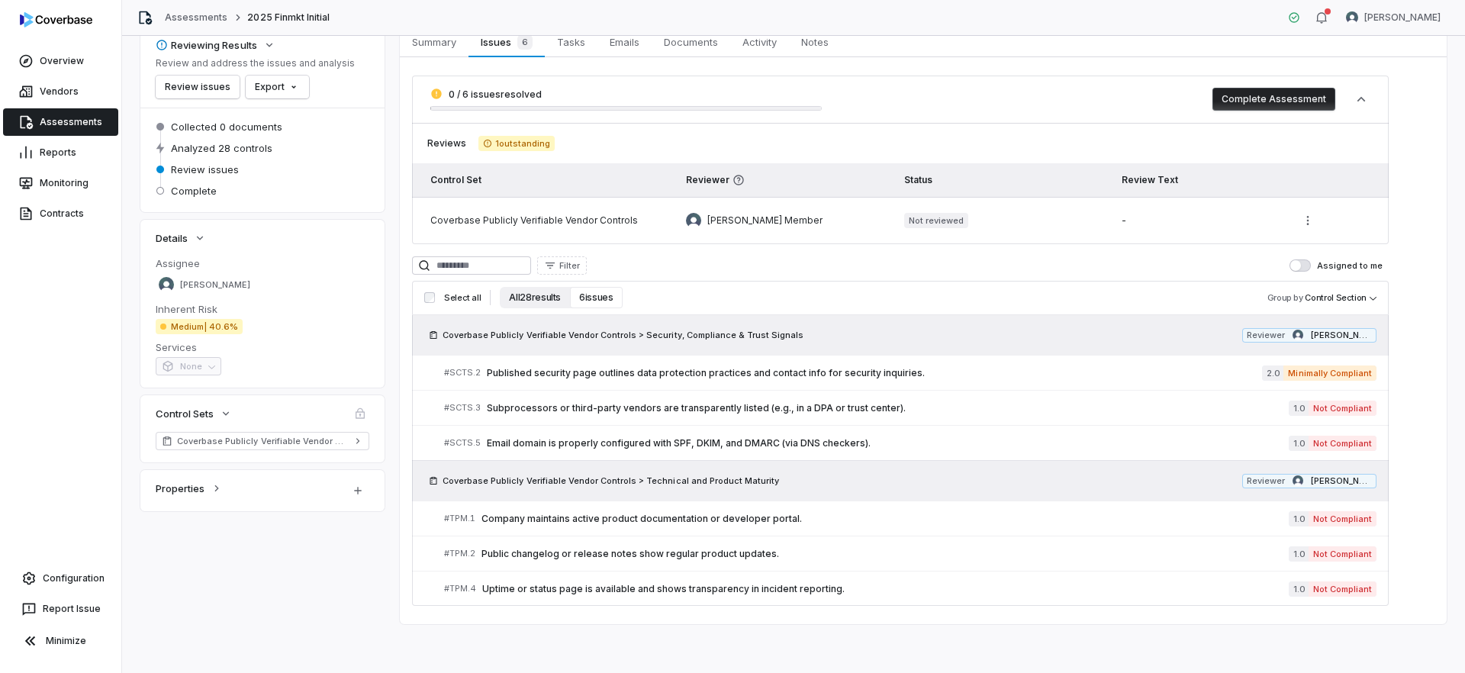
click at [545, 306] on button "All 28 results" at bounding box center [535, 297] width 70 height 21
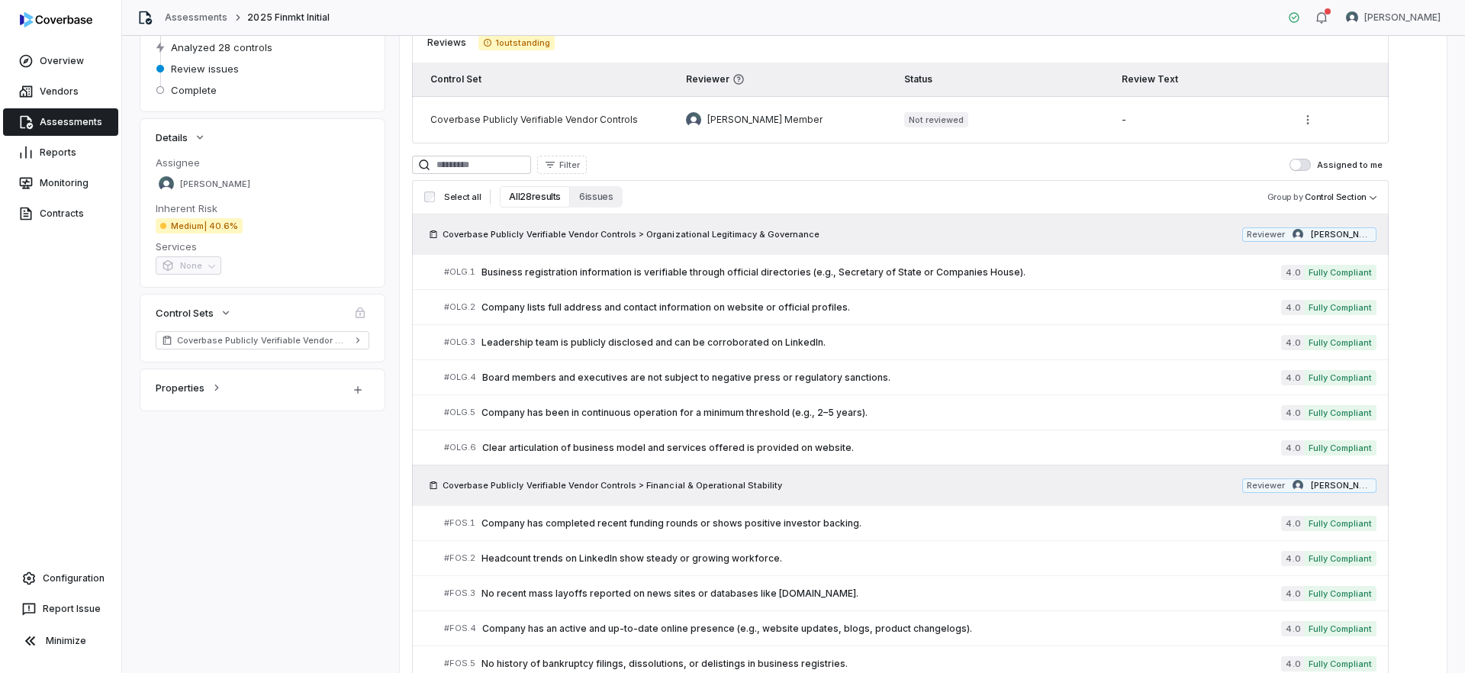
scroll to position [211, 0]
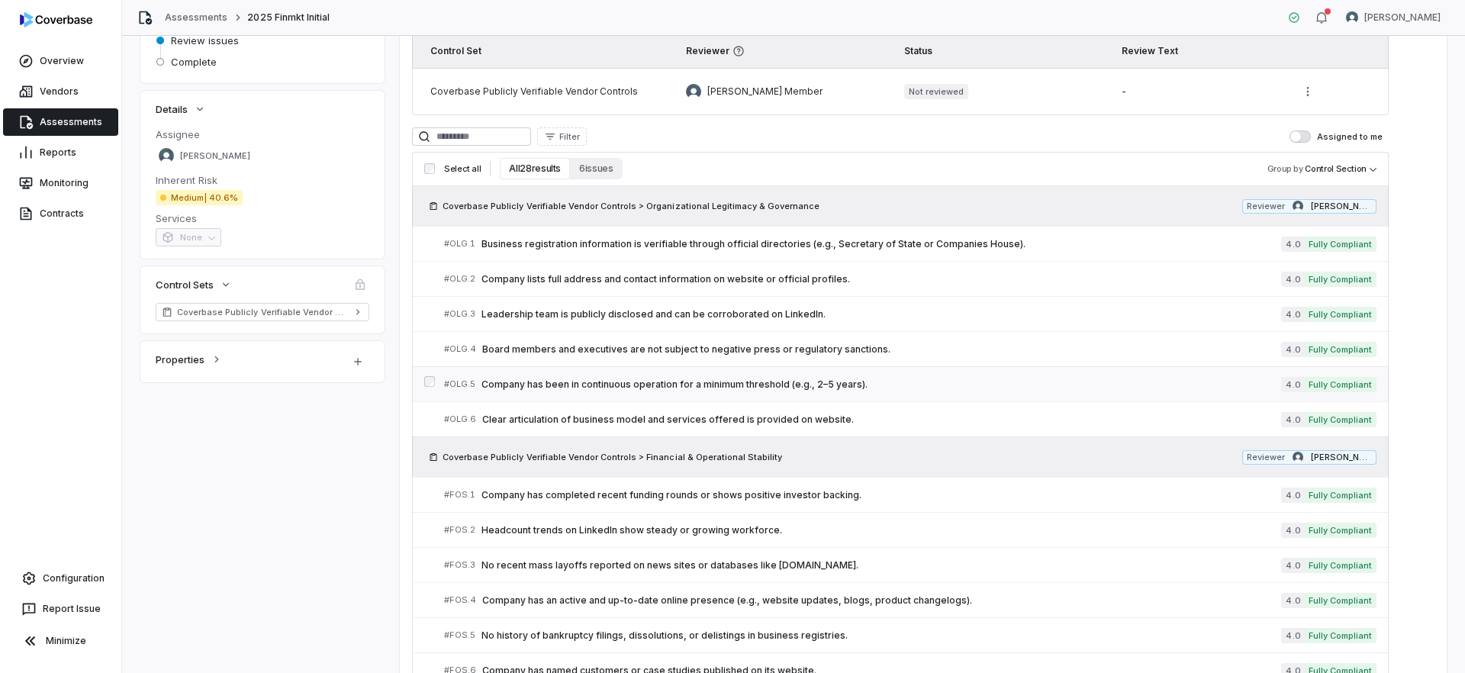
click at [657, 391] on div "# OLG.5 Company has been in continuous operation for a minimum threshold (e.g.,…" at bounding box center [862, 384] width 837 height 16
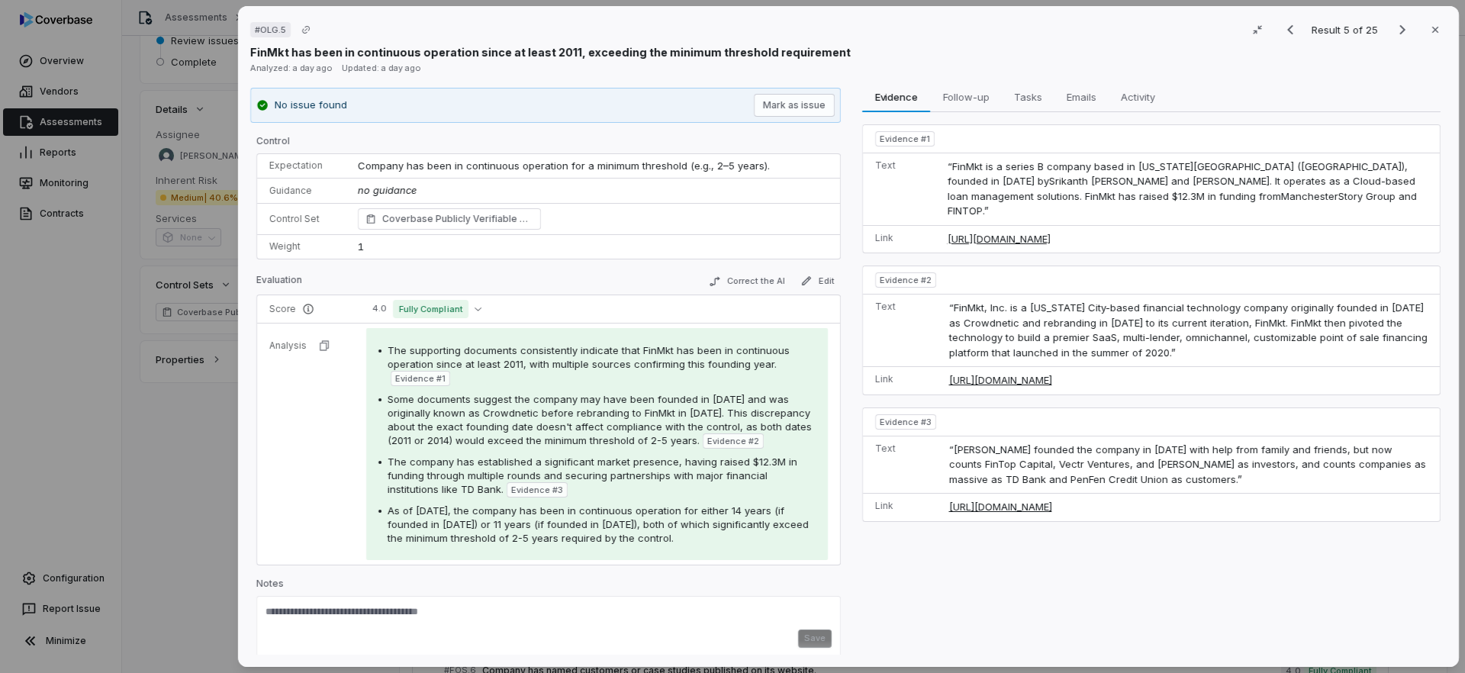
click at [555, 173] on td "Company has been in continuous operation for a minimum threshold (e.g., 2–5 yea…" at bounding box center [593, 166] width 495 height 24
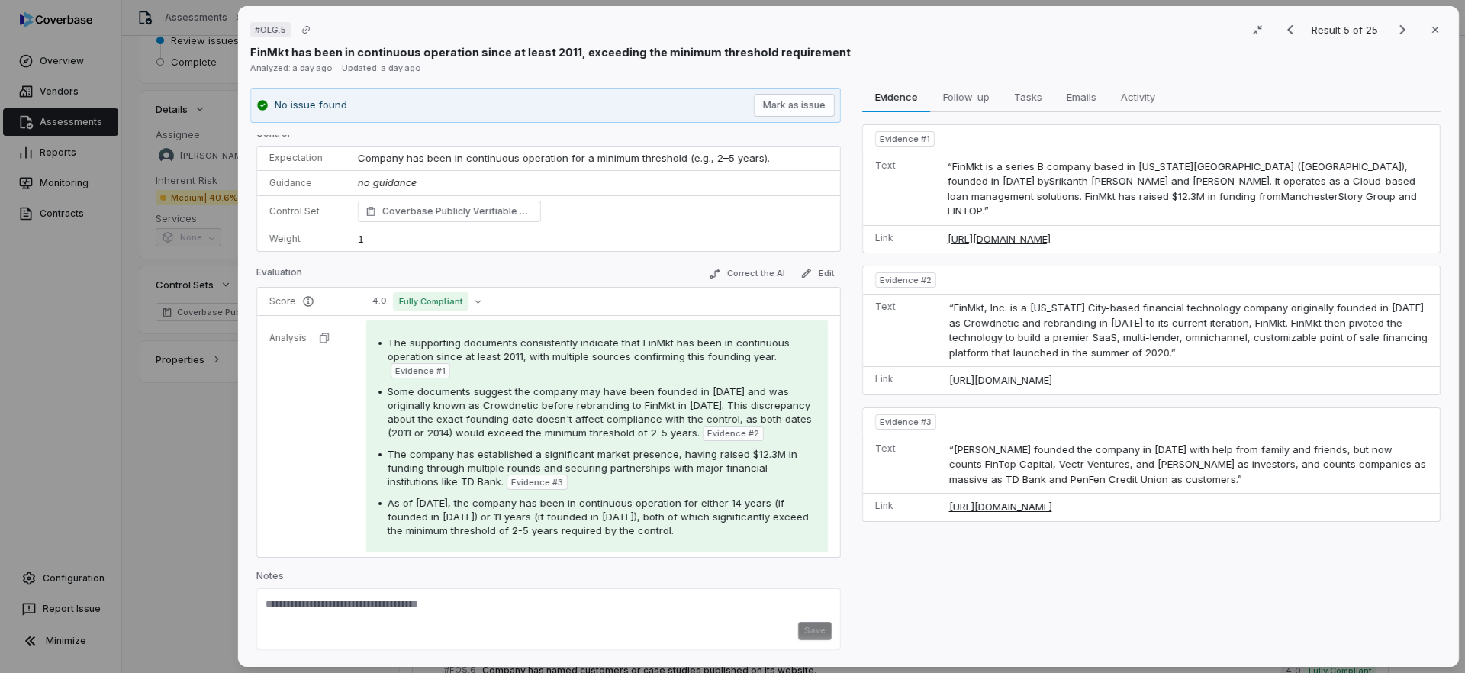
click at [610, 359] on span "The supporting documents consistently indicate that FinMkt has been in continuo…" at bounding box center [589, 350] width 402 height 26
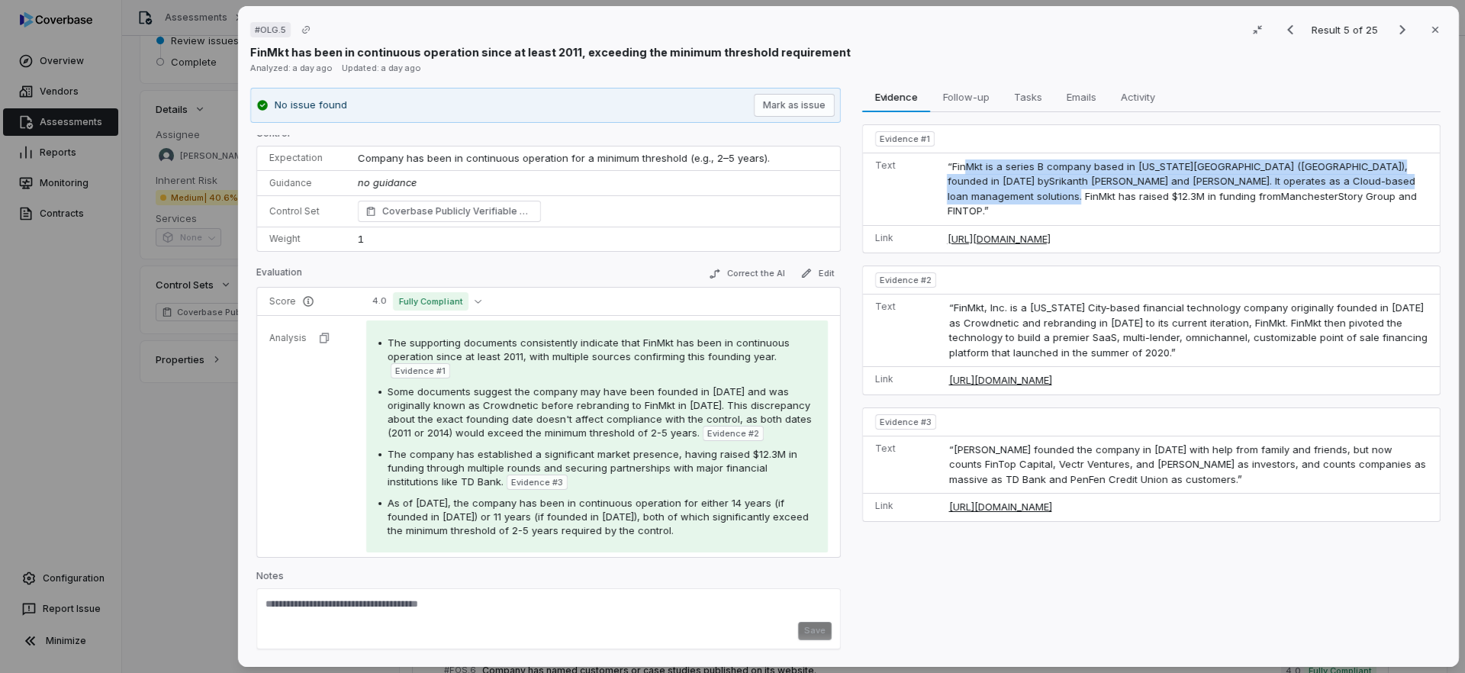
drag, startPoint x: 964, startPoint y: 161, endPoint x: 1009, endPoint y: 200, distance: 59.5
click at [1009, 200] on span "“FinMkt is a series B company based in New York City (United States), founded i…" at bounding box center [1181, 188] width 469 height 57
click at [1337, 159] on td "“FinMkt is a series B company based in New York City (United States), founded i…" at bounding box center [1190, 189] width 499 height 72
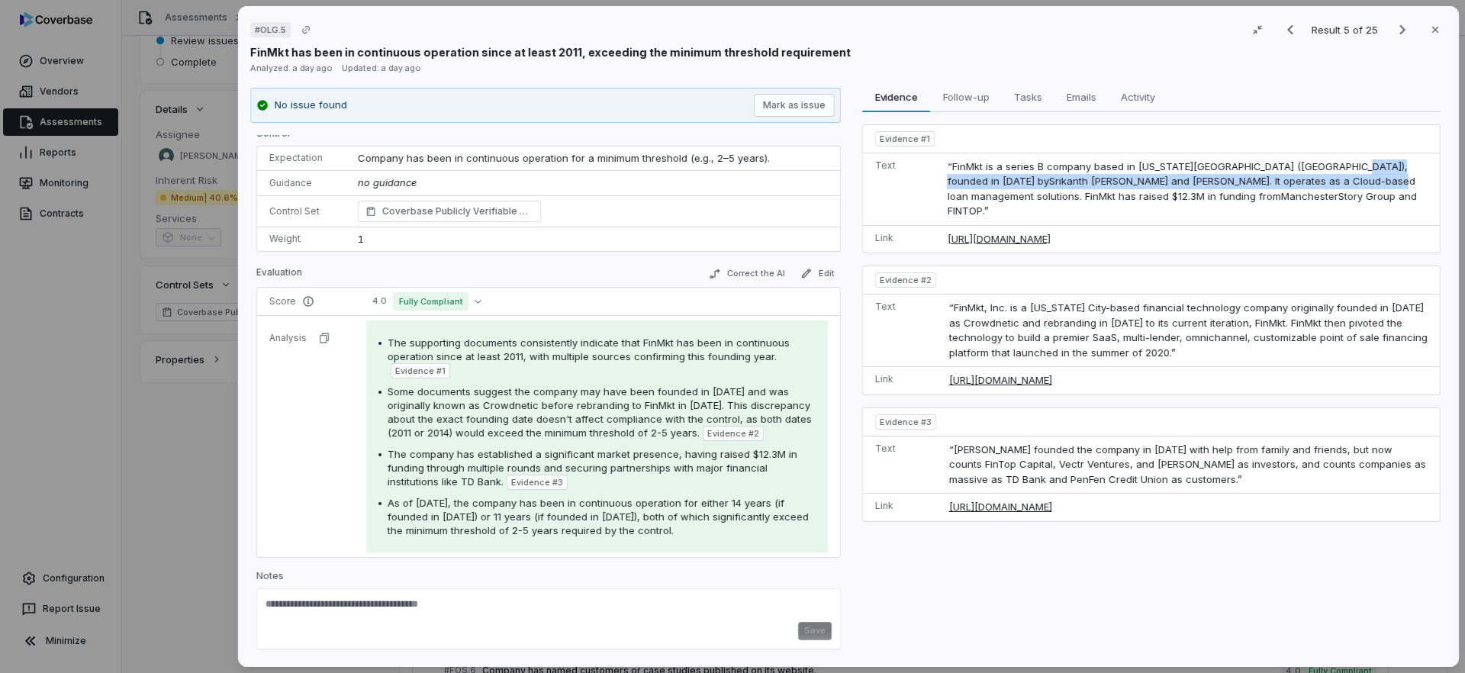
drag, startPoint x: 1326, startPoint y: 164, endPoint x: 1336, endPoint y: 179, distance: 17.1
click at [1336, 179] on span "“FinMkt is a series B company based in New York City (United States), founded i…" at bounding box center [1181, 188] width 469 height 57
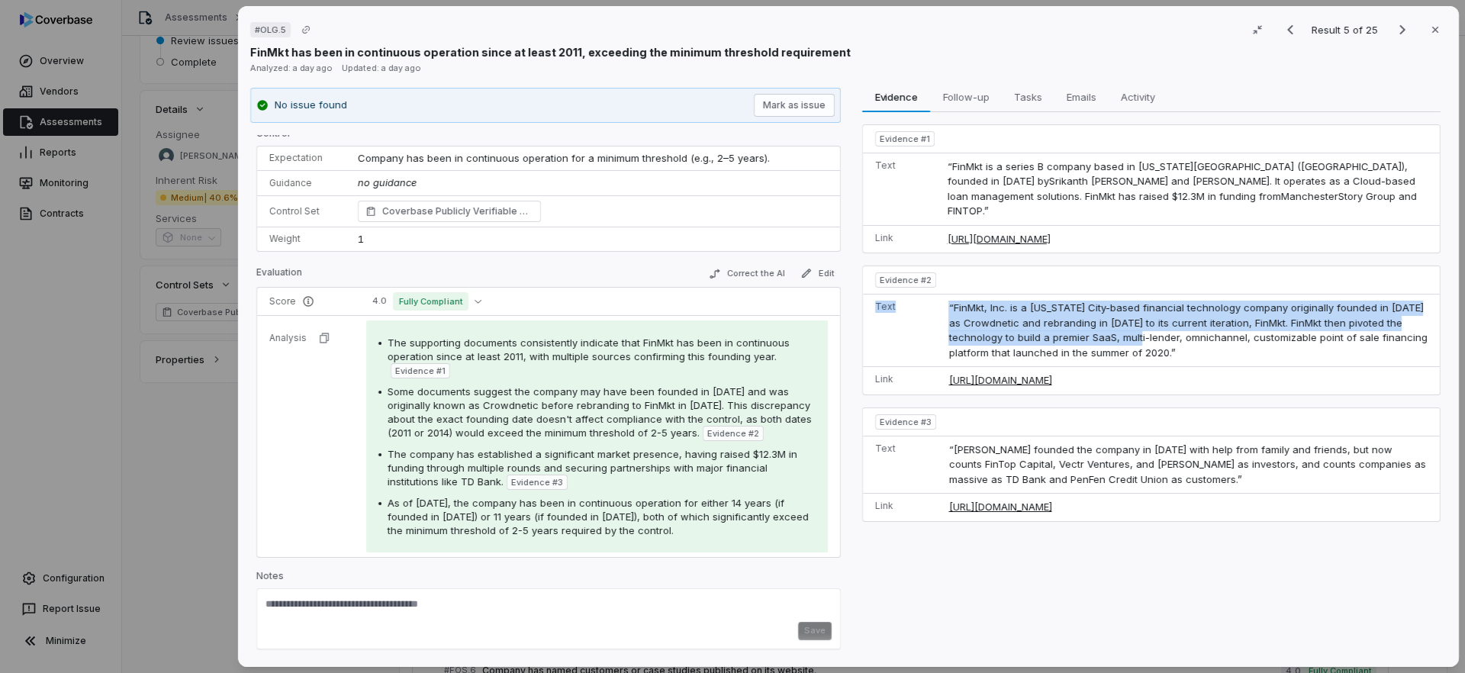
drag, startPoint x: 1111, startPoint y: 330, endPoint x: 983, endPoint y: 272, distance: 140.7
click at [983, 272] on tbody "Evidence # 2 Text “FinMkt, Inc. is a New York City-based financial technology c…" at bounding box center [1151, 330] width 577 height 128
click at [1015, 330] on td "“FinMkt, Inc. is a New York City-based financial technology company originally …" at bounding box center [1191, 331] width 498 height 72
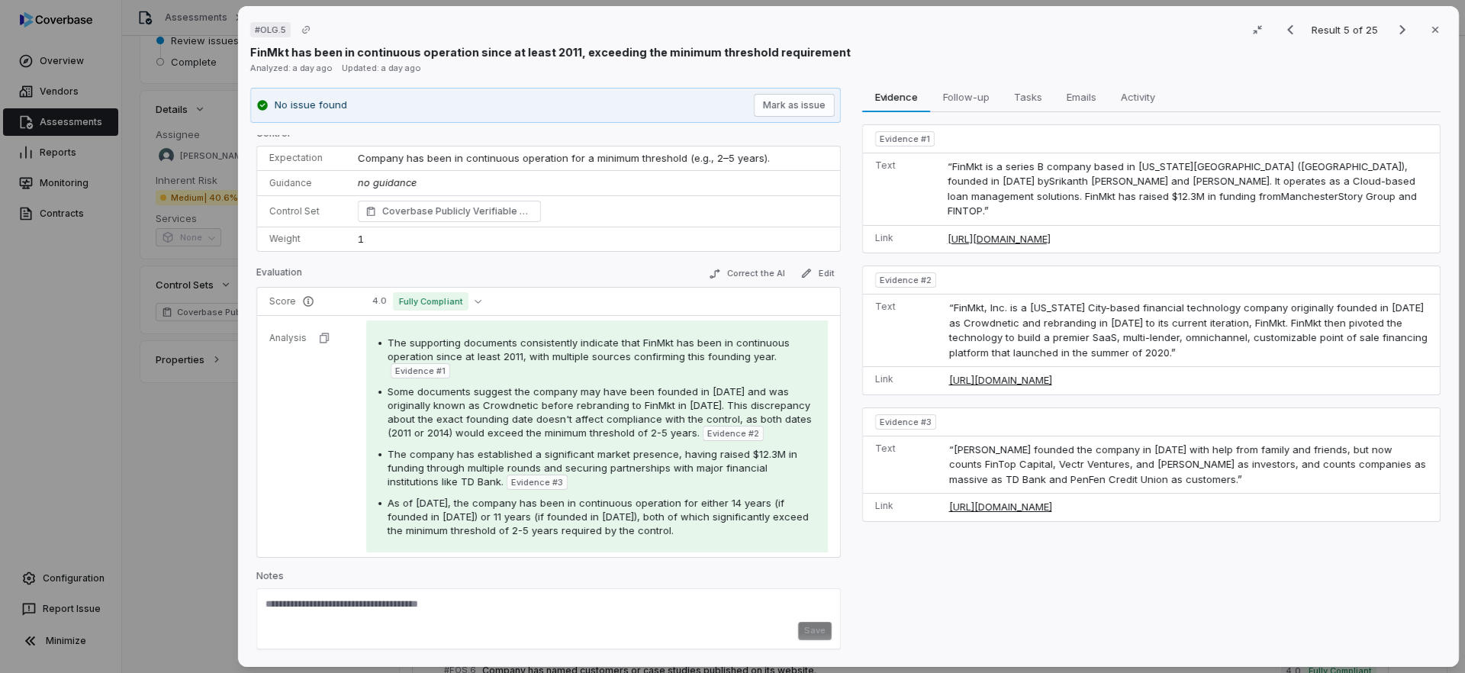
click at [1007, 449] on span "“Cox founded the company in 2014 with help from family and friends, but now cou…" at bounding box center [1187, 464] width 477 height 42
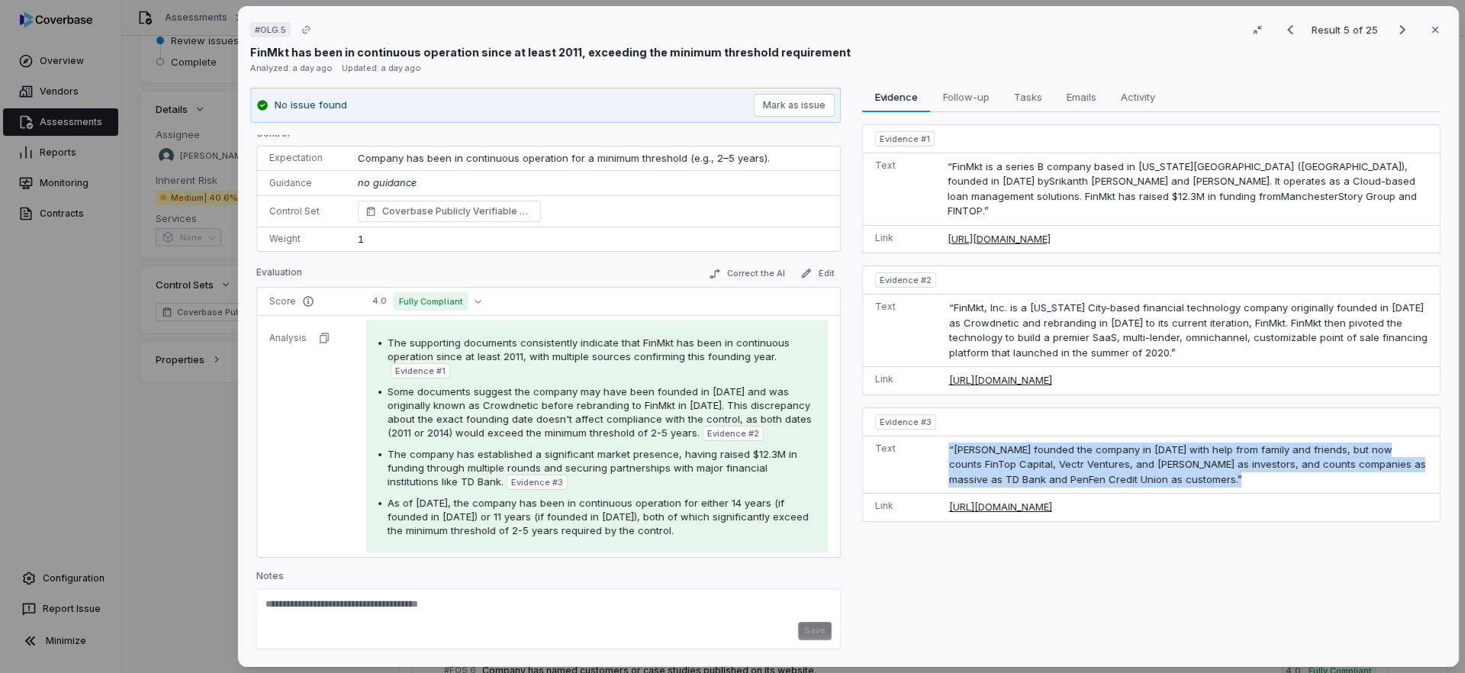
click at [1007, 449] on span "“Cox founded the company in 2014 with help from family and friends, but now cou…" at bounding box center [1187, 464] width 477 height 42
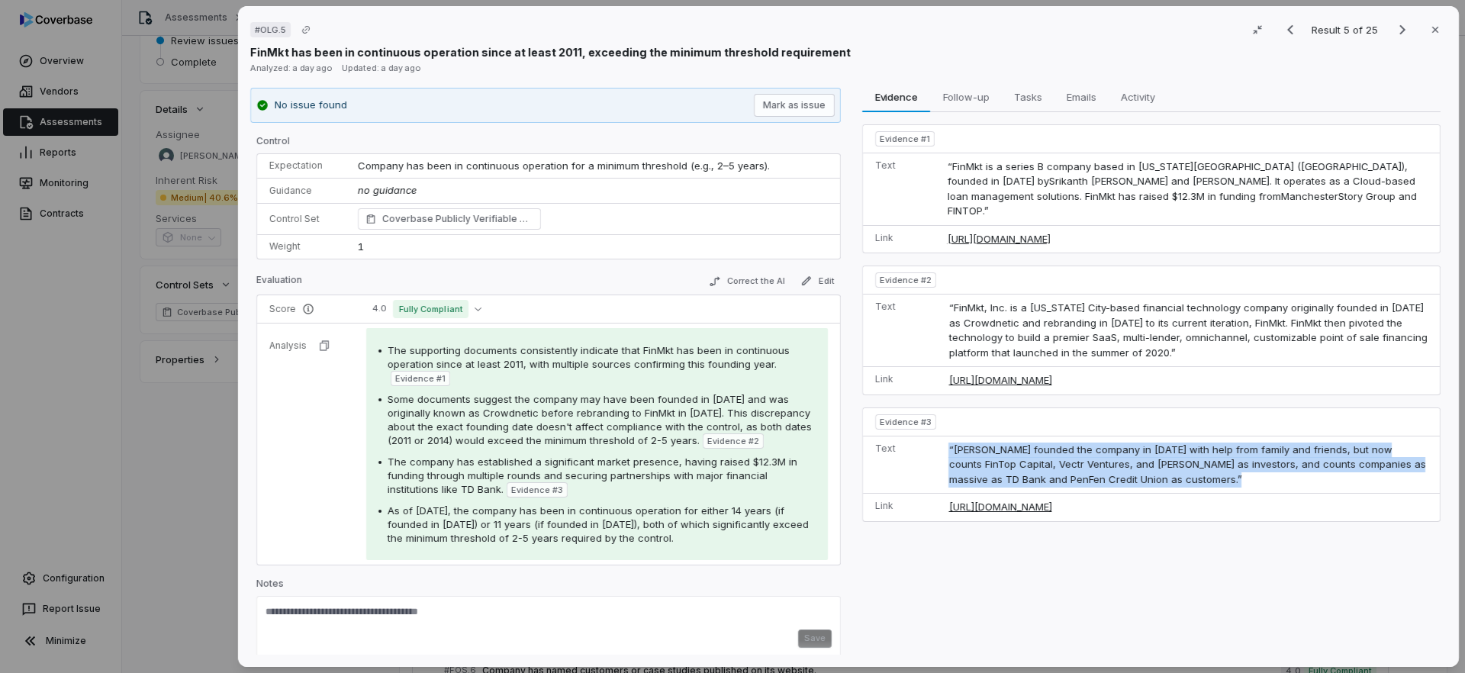
drag, startPoint x: 662, startPoint y: 543, endPoint x: 441, endPoint y: 377, distance: 275.8
click at [441, 377] on div "The supporting documents consistently indicate that FinMkt has been in continuo…" at bounding box center [597, 443] width 437 height 201
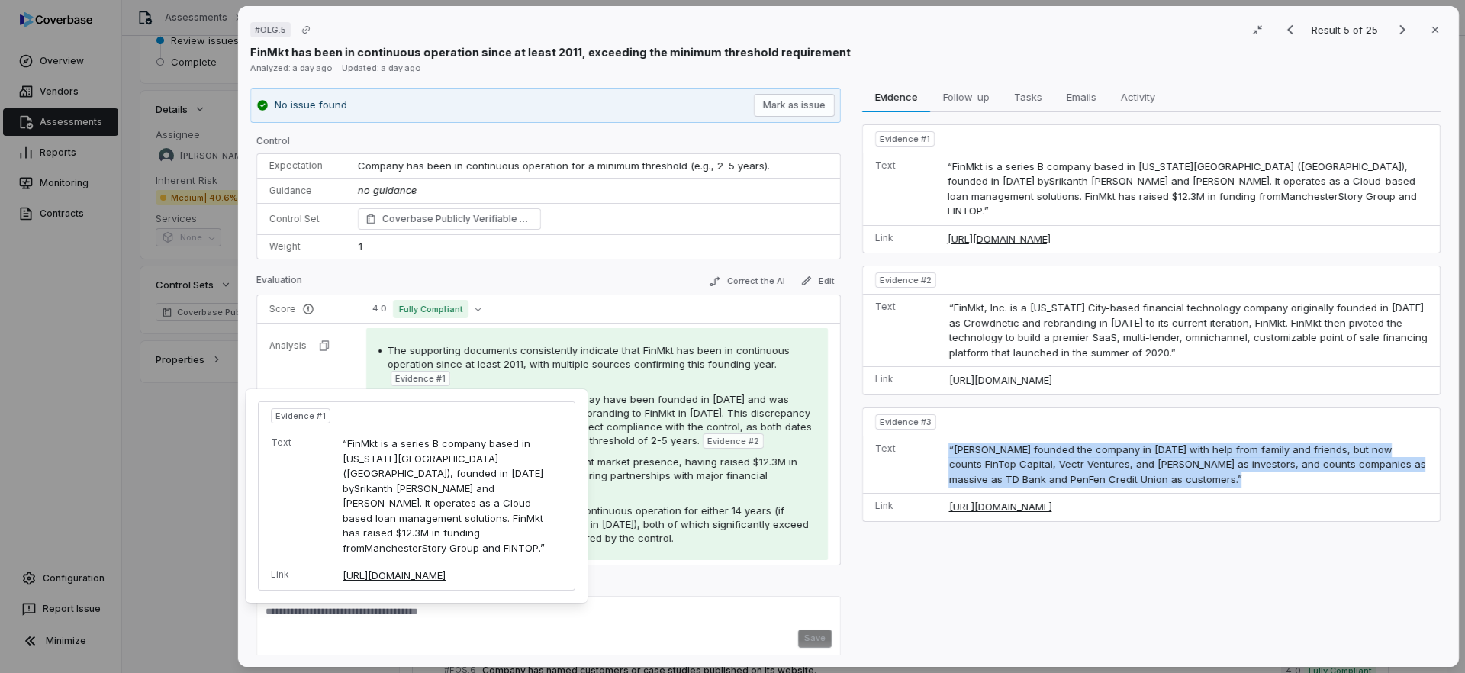
click at [694, 505] on span "As of August 2025, the company has been in continuous operation for either 14 y…" at bounding box center [598, 524] width 421 height 40
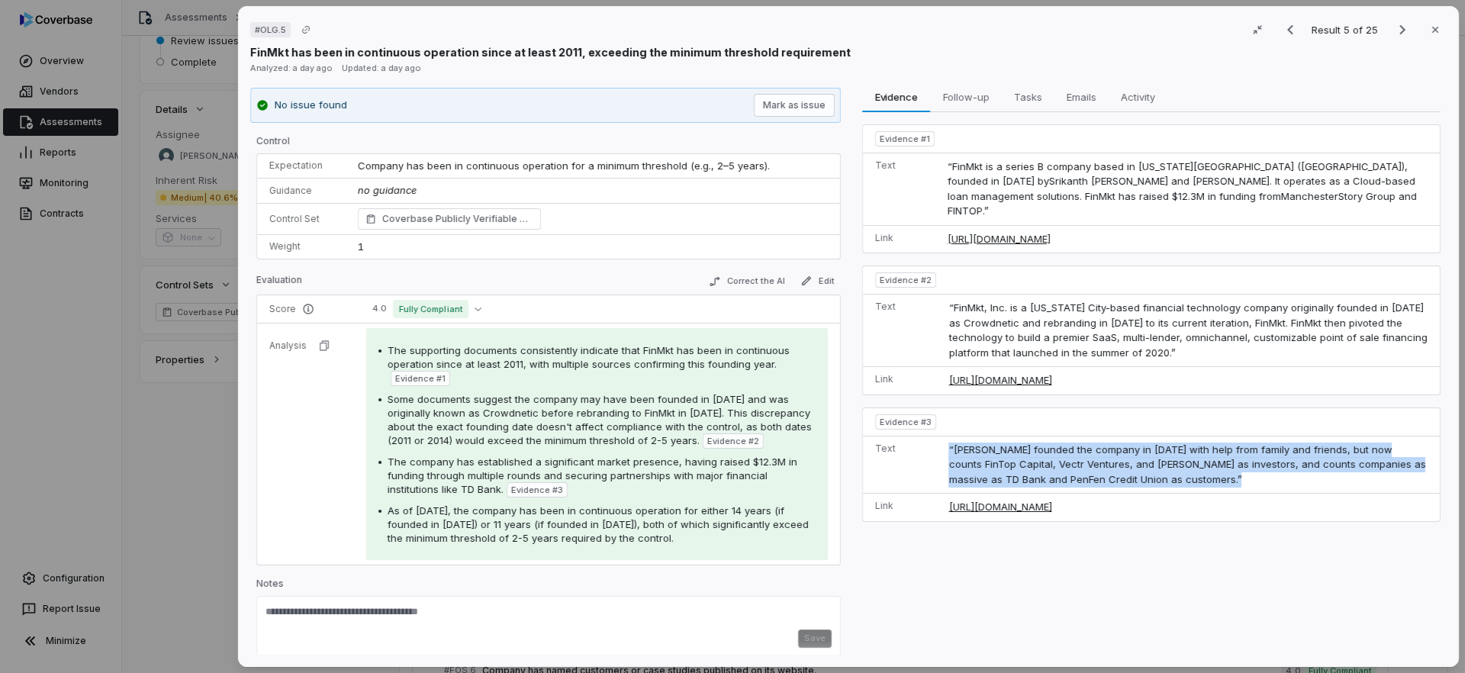
drag, startPoint x: 621, startPoint y: 517, endPoint x: 655, endPoint y: 546, distance: 44.4
click at [655, 546] on div "The supporting documents consistently indicate that FinMkt has been in continuo…" at bounding box center [597, 444] width 462 height 232
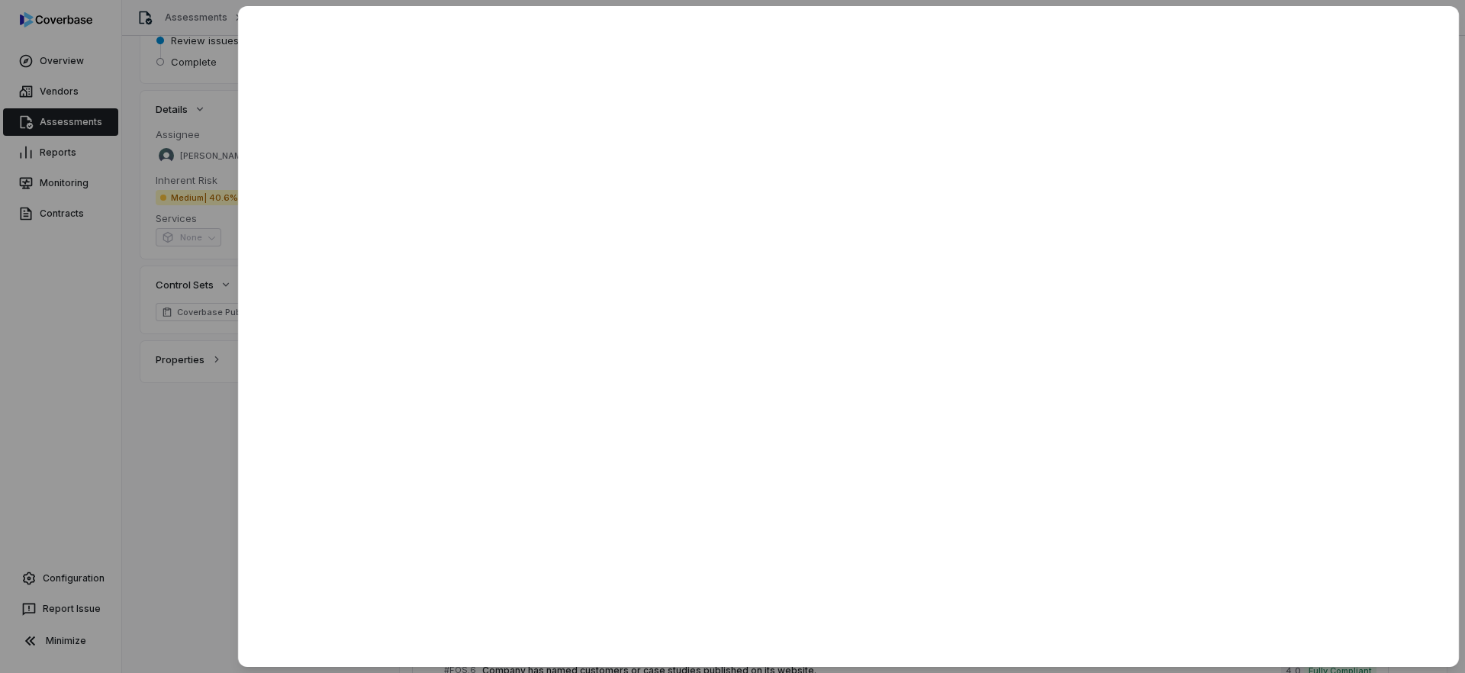
click at [202, 485] on div at bounding box center [732, 336] width 1465 height 673
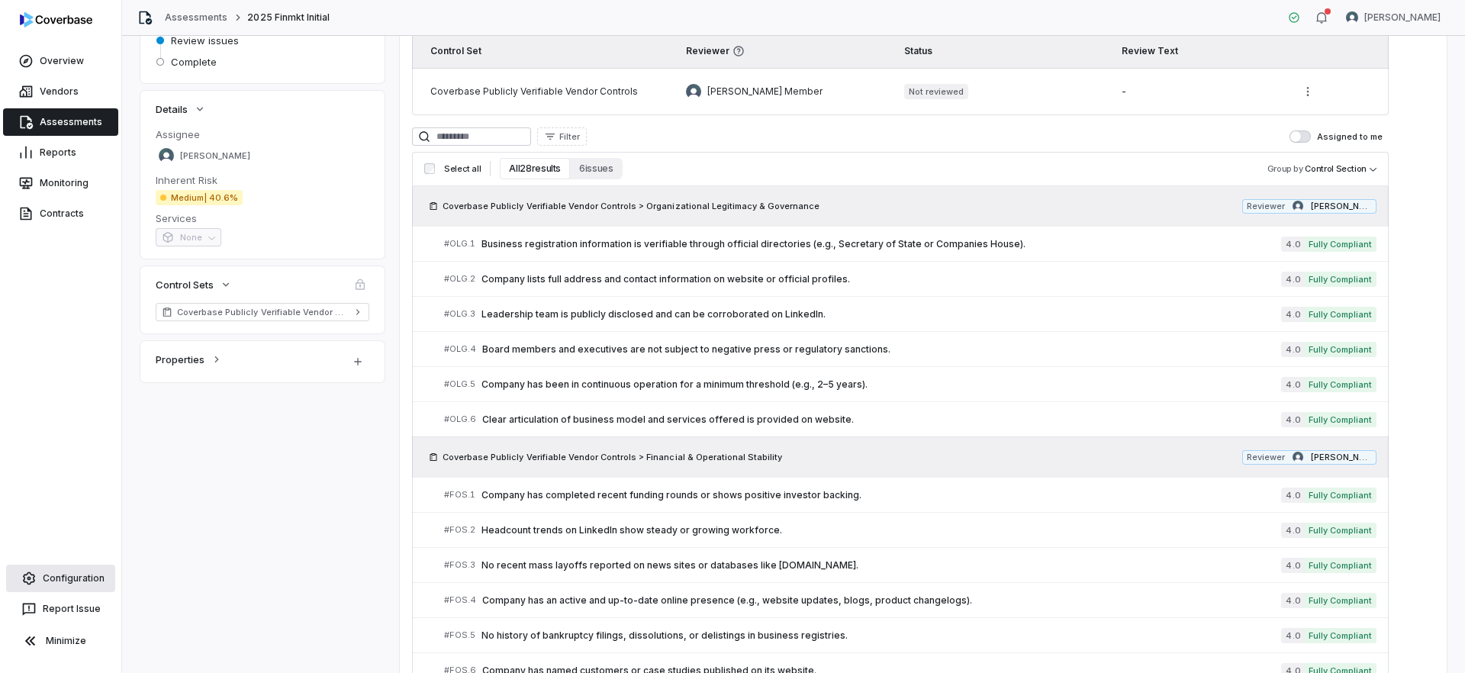
click at [63, 583] on link "Configuration" at bounding box center [60, 578] width 109 height 27
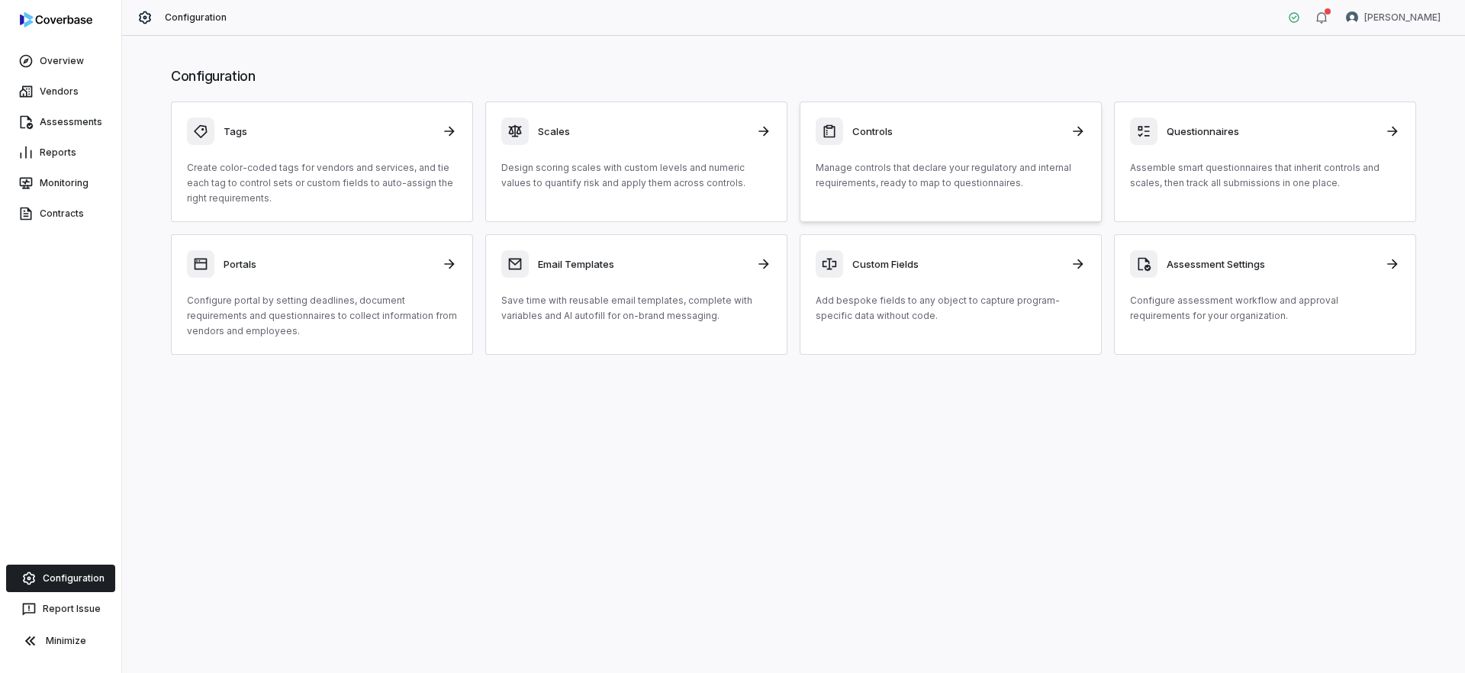
click at [971, 176] on p "Manage controls that declare your regulatory and internal requirements, ready t…" at bounding box center [951, 175] width 270 height 31
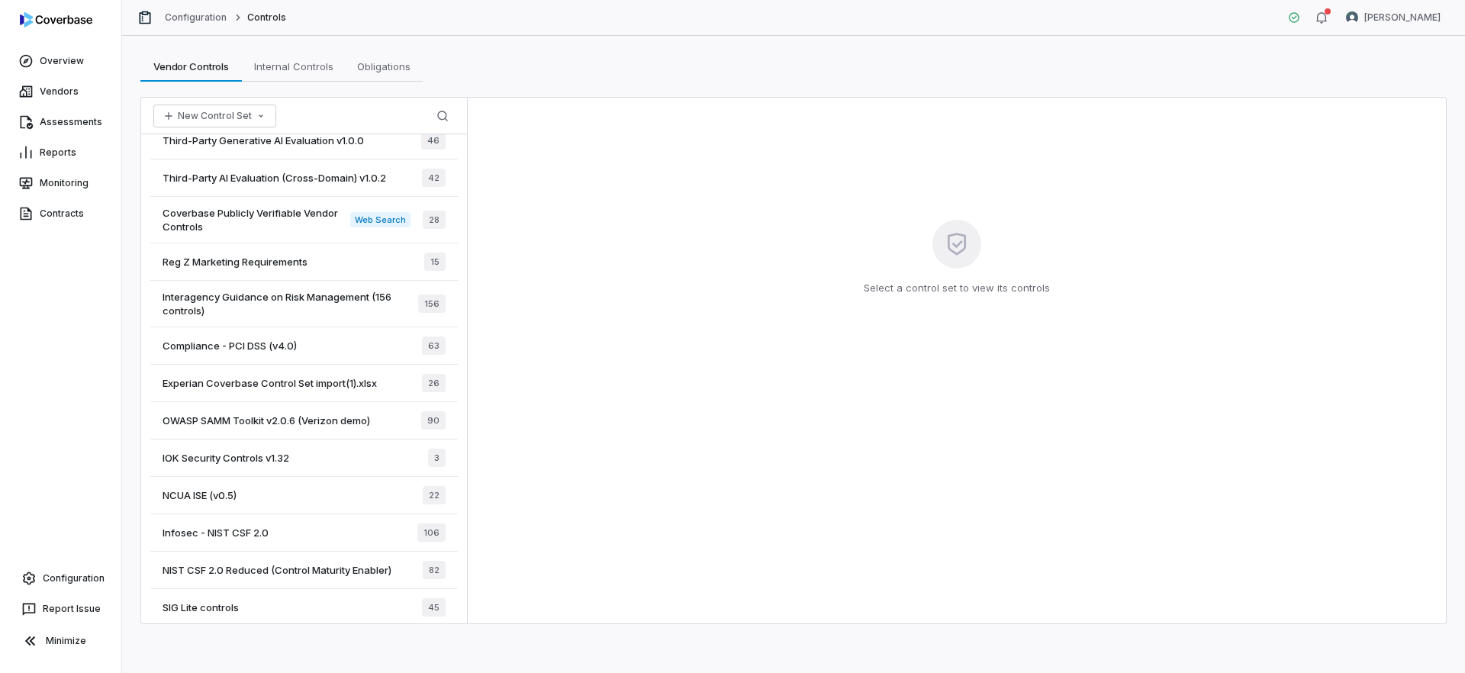
scroll to position [686, 0]
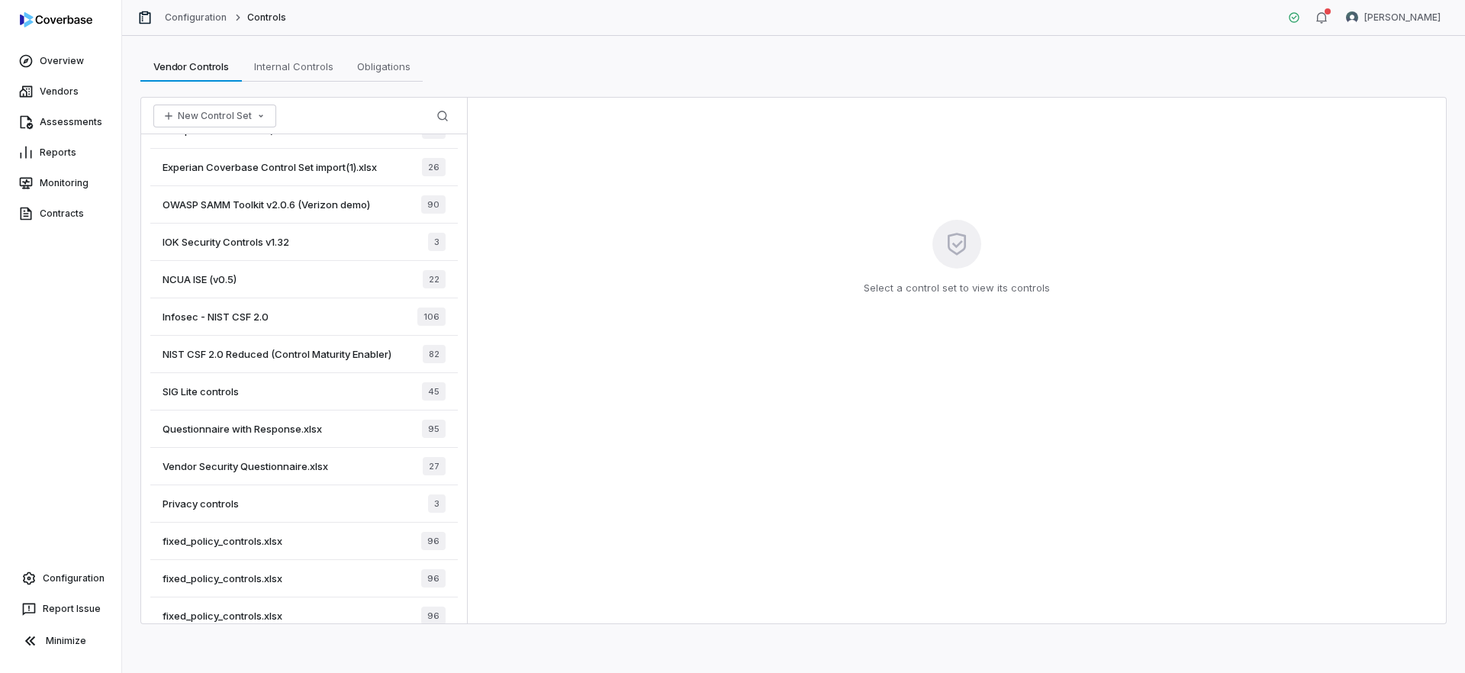
click at [283, 469] on span "Vendor Security Questionnaire.xlsx" at bounding box center [246, 466] width 166 height 14
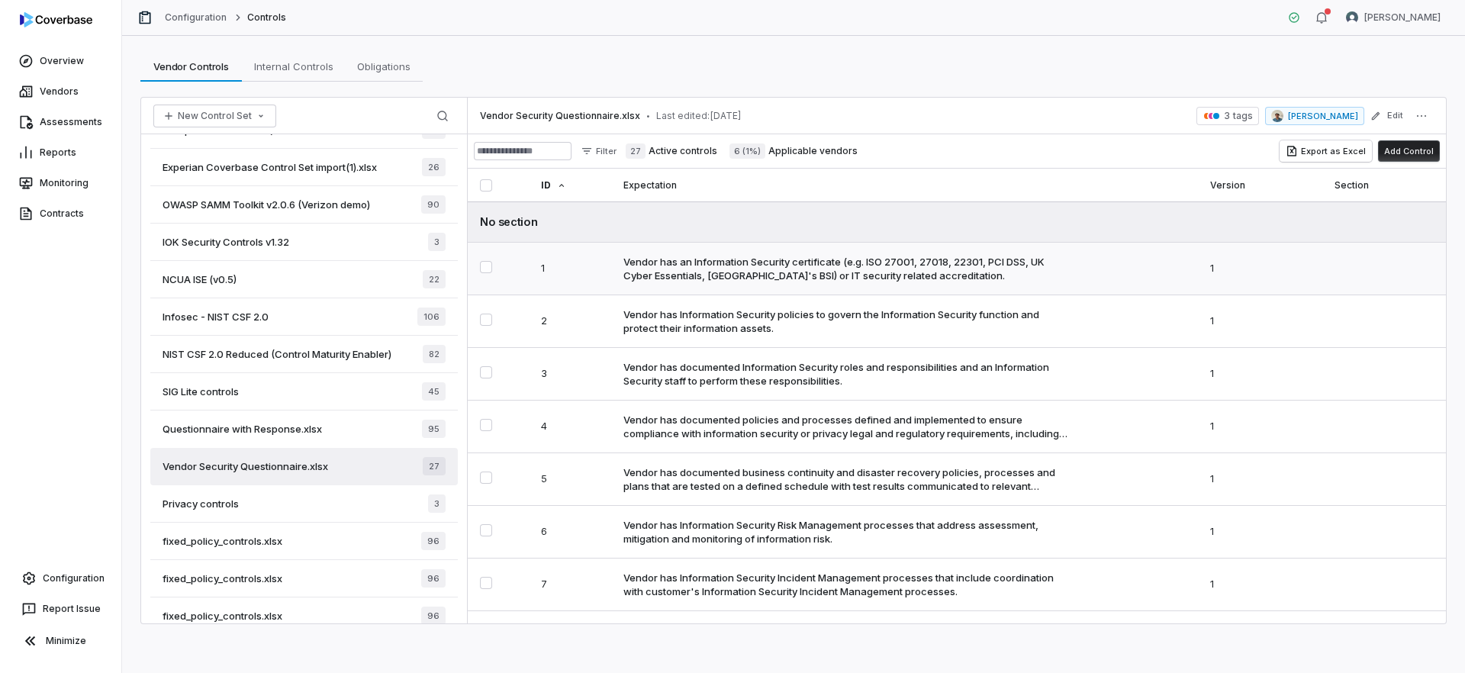
click at [722, 272] on div "Vendor has an Information Security certificate (e.g. ISO 27001, 27018, 22301, P…" at bounding box center [846, 268] width 446 height 27
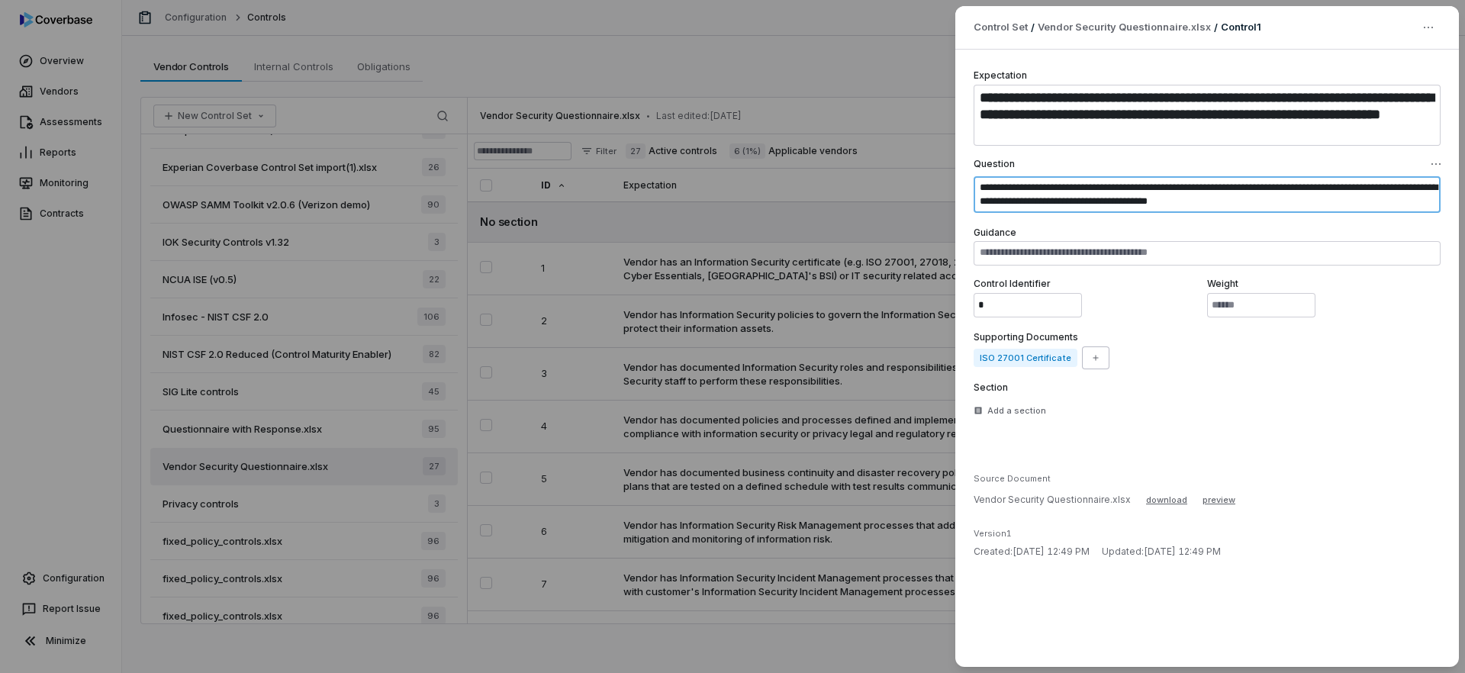
click at [1094, 192] on textarea "**********" at bounding box center [1207, 194] width 467 height 37
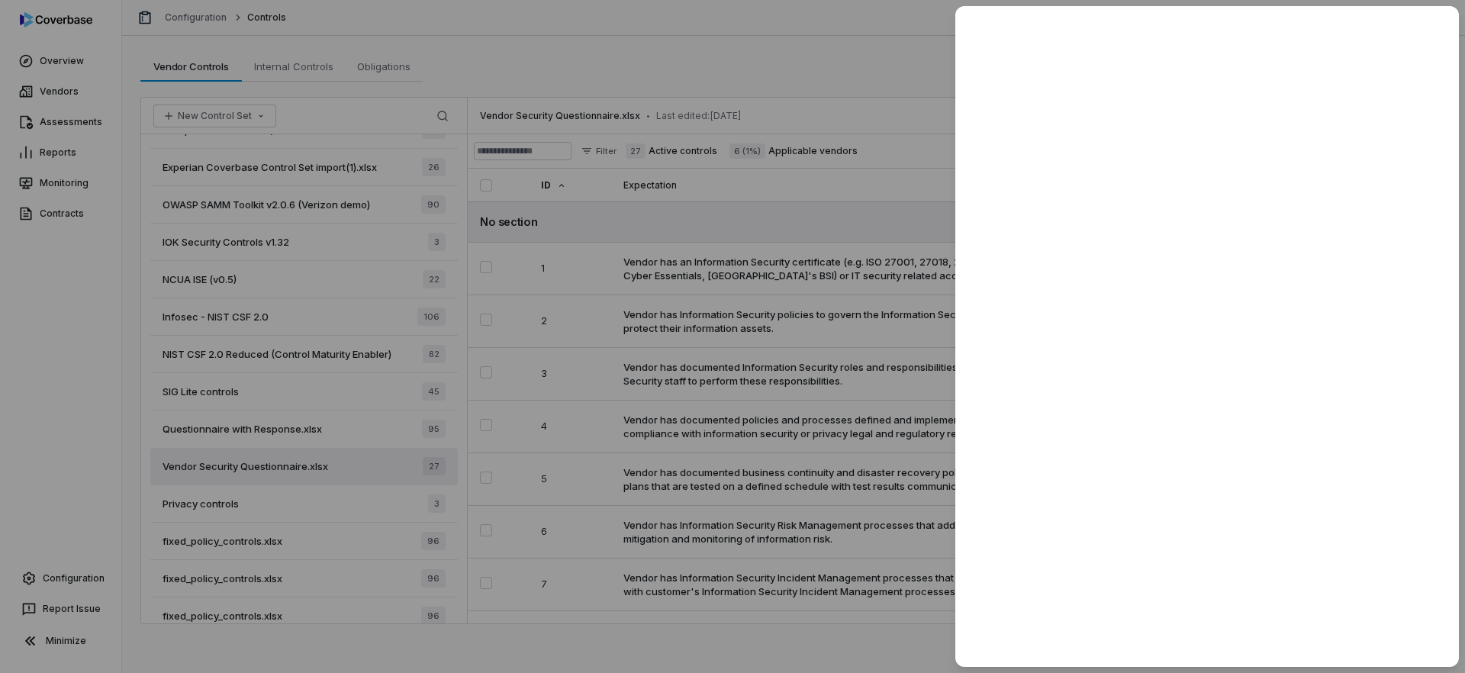
click at [922, 211] on div at bounding box center [732, 336] width 1465 height 673
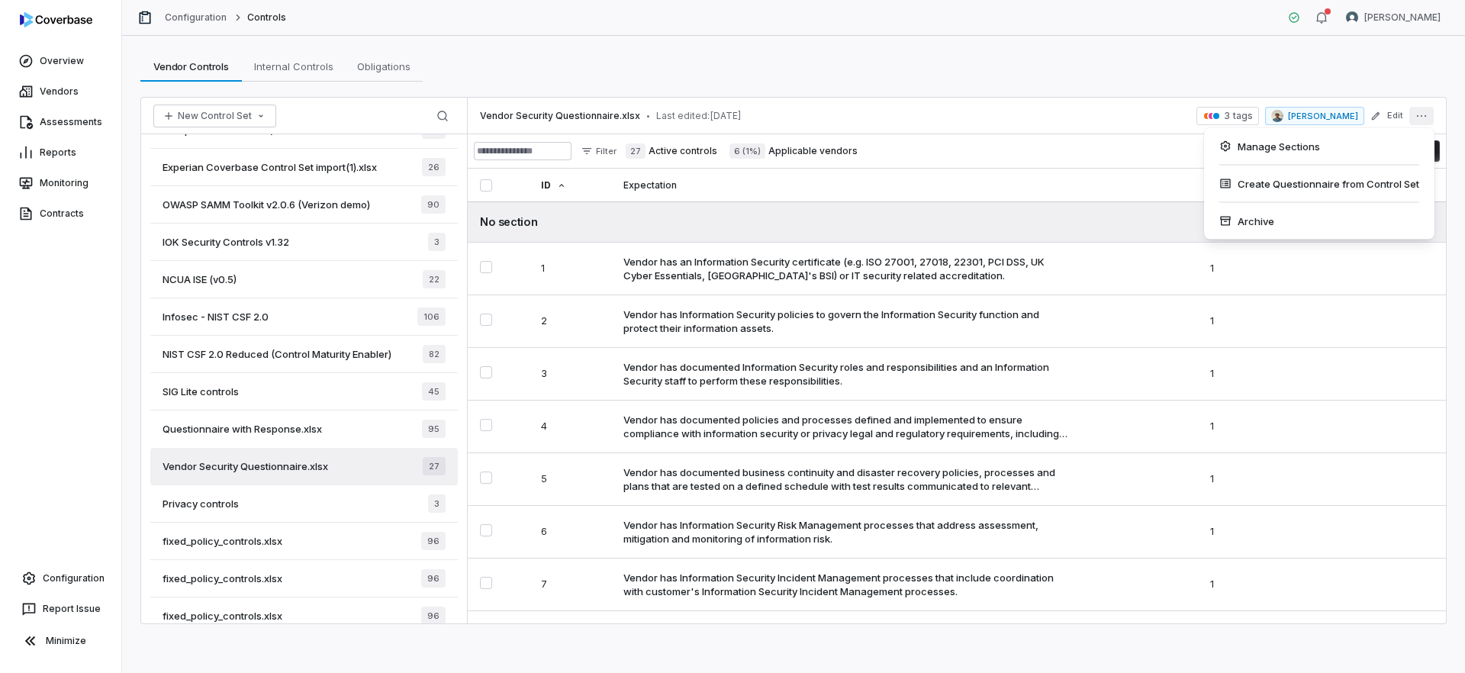
click at [1423, 122] on button "More actions" at bounding box center [1422, 116] width 24 height 18
click at [764, 357] on td "Vendor has documented Information Security roles and responsibilities and an In…" at bounding box center [904, 374] width 587 height 53
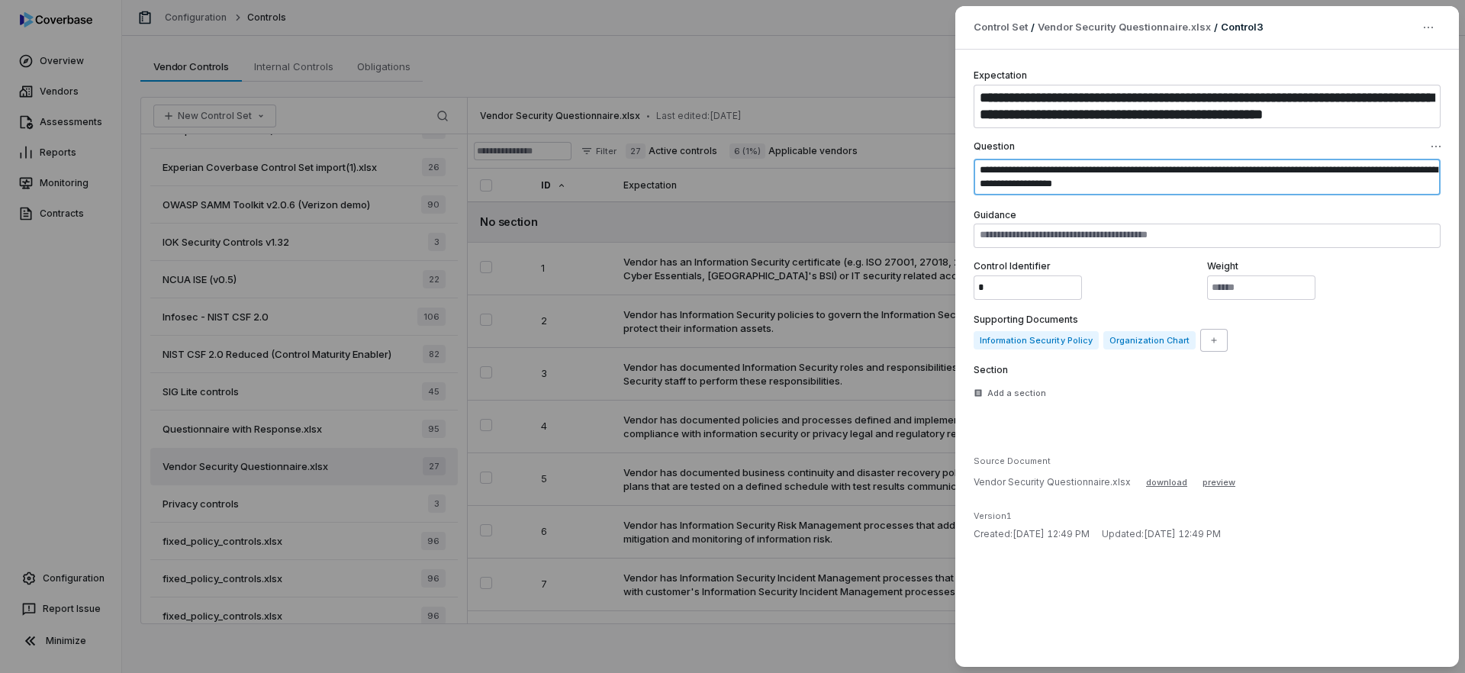
click at [1078, 186] on textarea "**********" at bounding box center [1207, 177] width 467 height 37
click at [1182, 190] on textarea "**********" at bounding box center [1207, 177] width 467 height 37
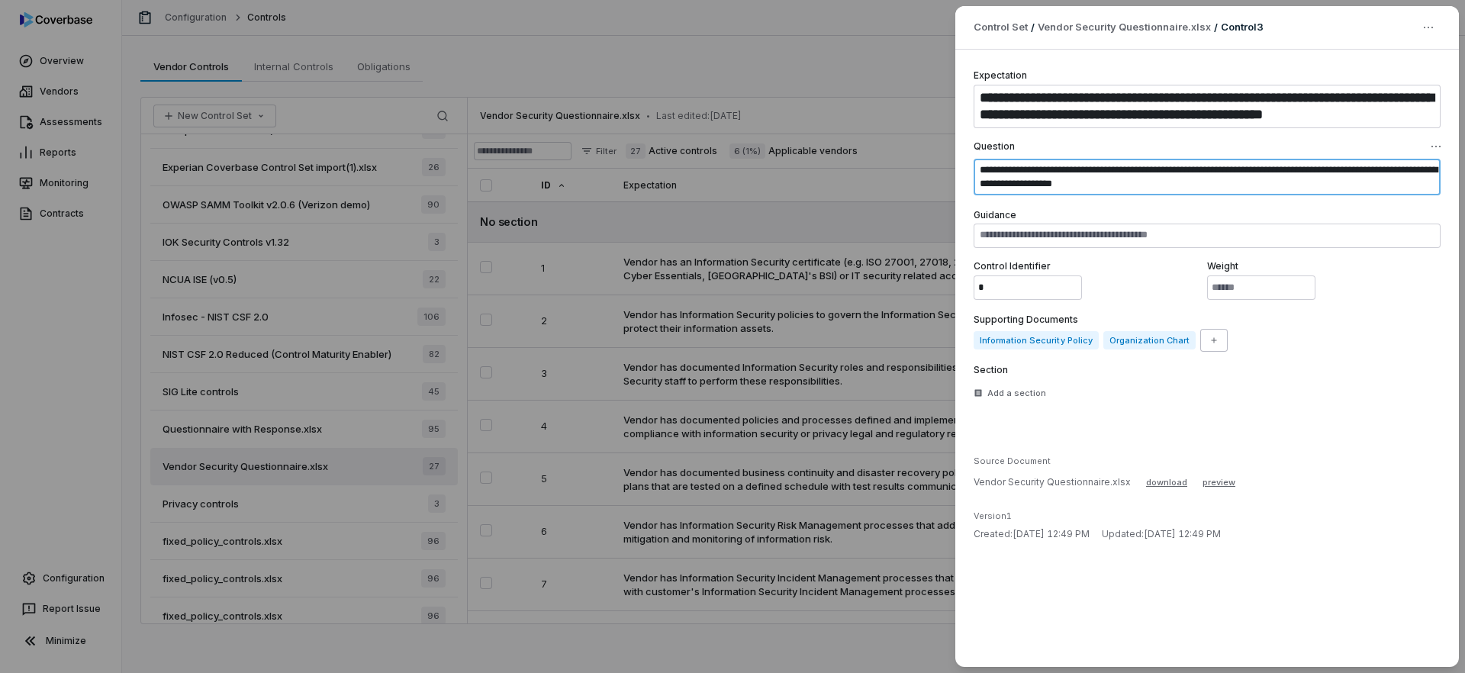
click at [1182, 190] on textarea "**********" at bounding box center [1207, 177] width 467 height 37
click at [778, 482] on div "**********" at bounding box center [732, 336] width 1465 height 673
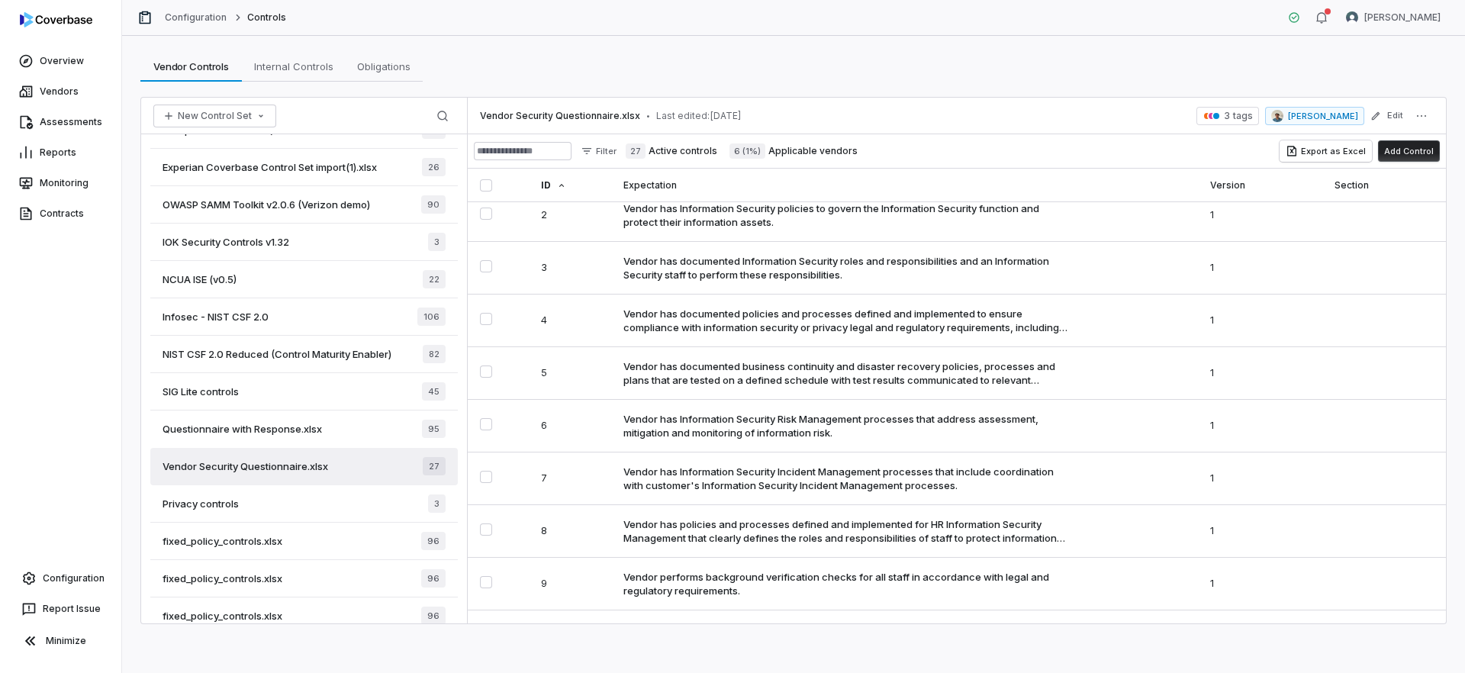
scroll to position [151, 0]
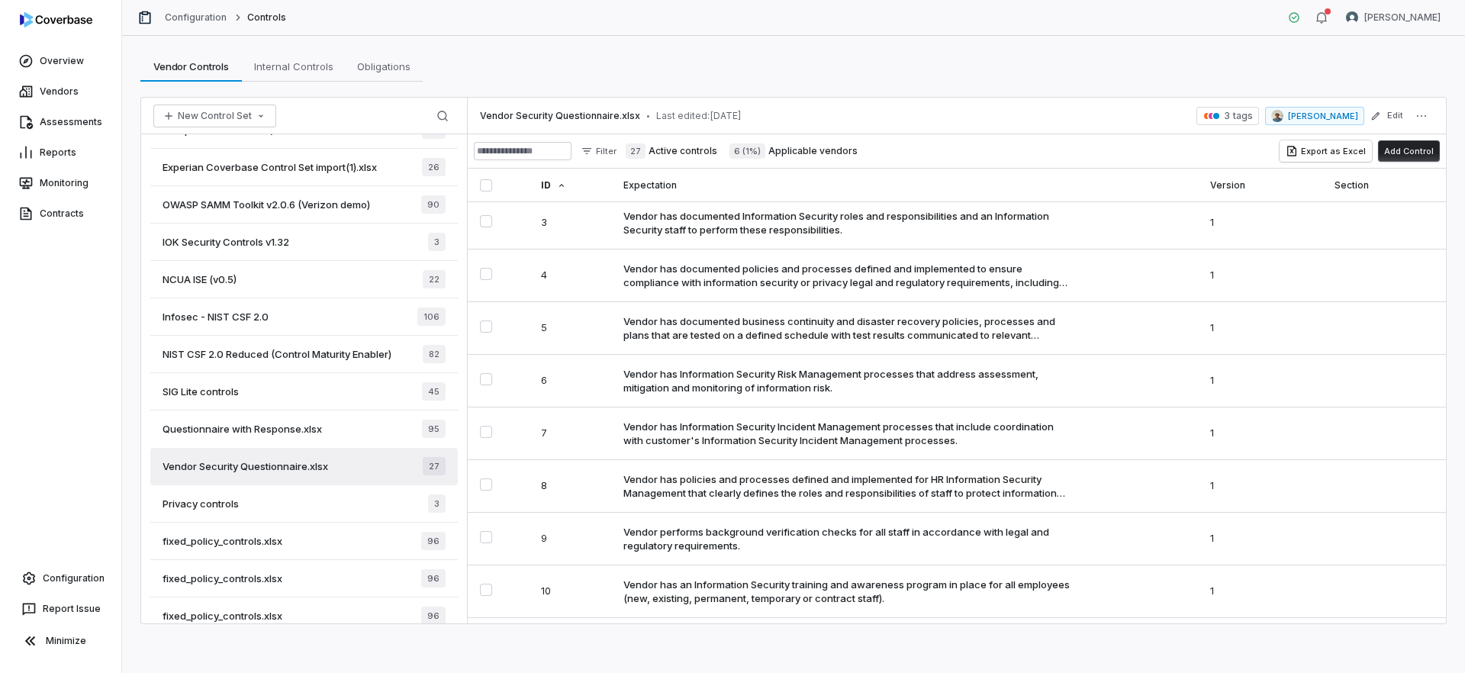
click at [778, 482] on div "Vendor has policies and processes defined and implemented for HR Information Se…" at bounding box center [846, 485] width 446 height 27
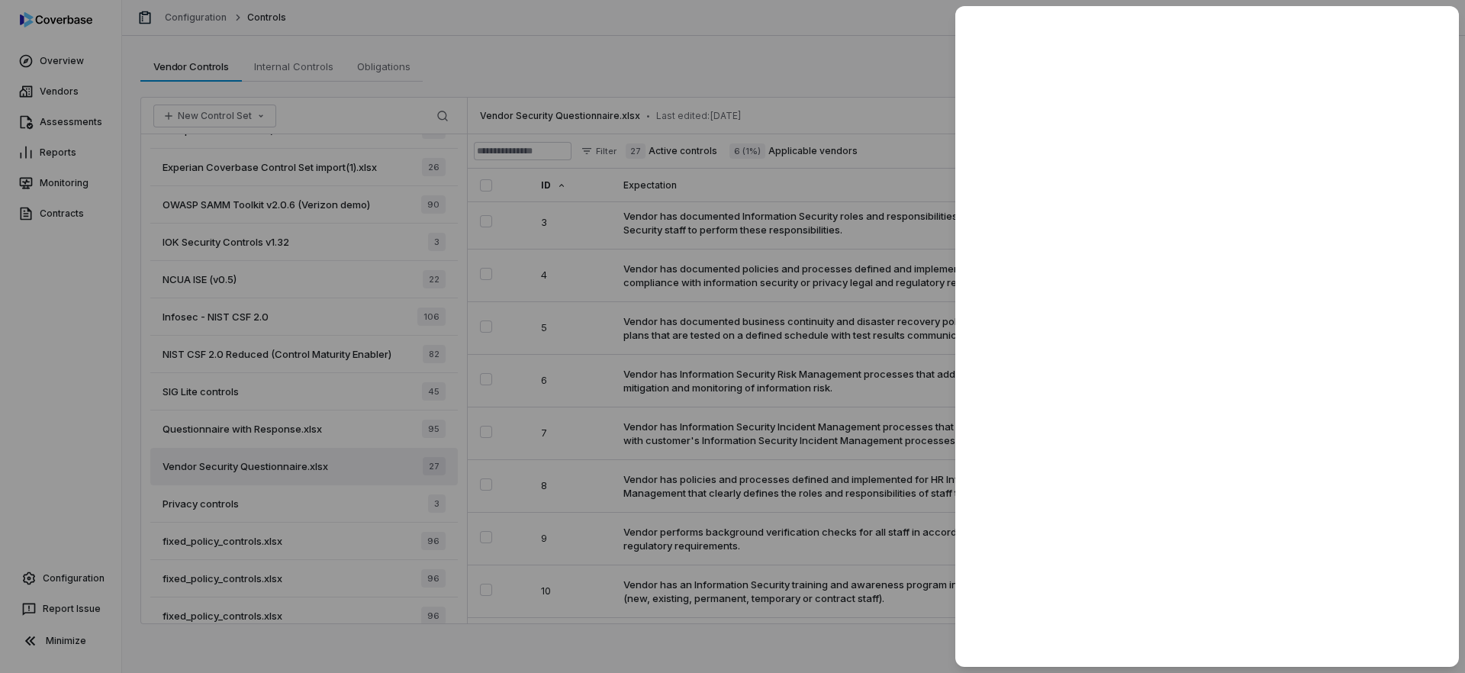
click at [778, 482] on div at bounding box center [732, 336] width 1465 height 673
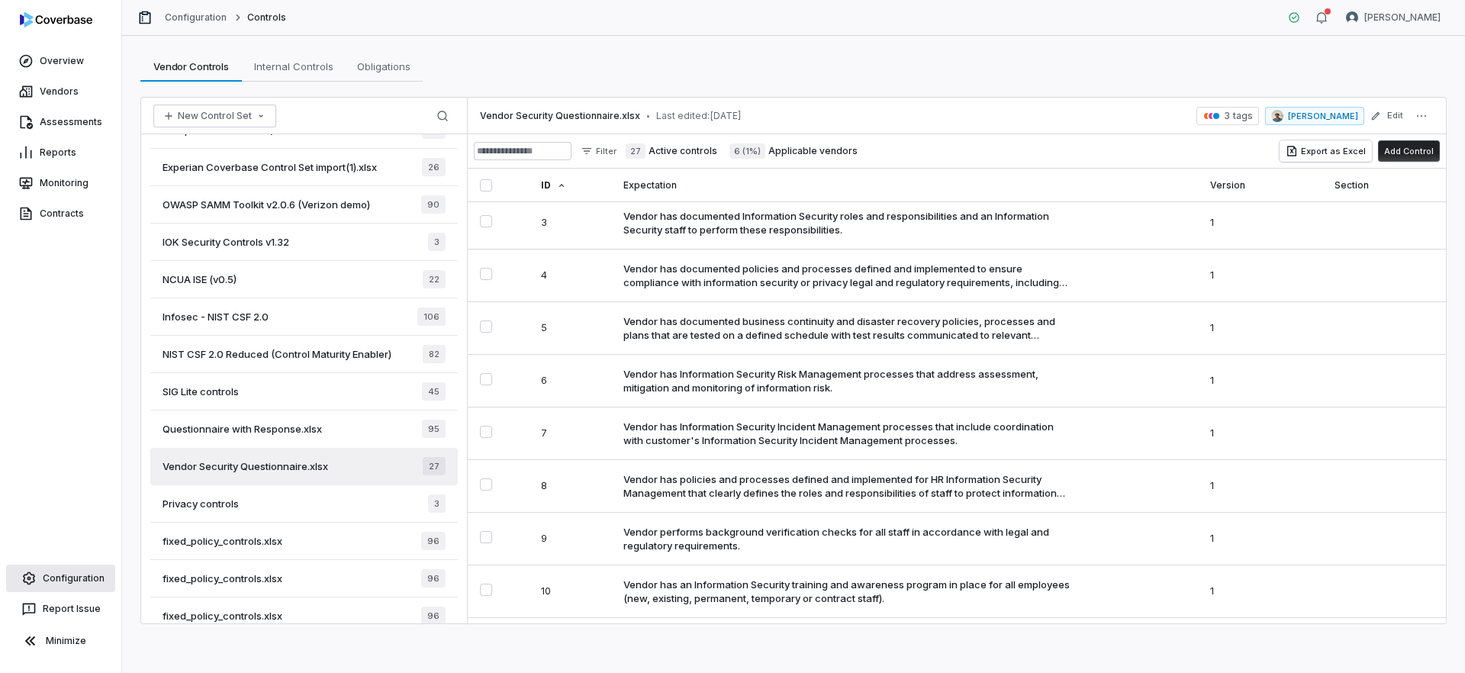
click at [73, 582] on link "Configuration" at bounding box center [60, 578] width 109 height 27
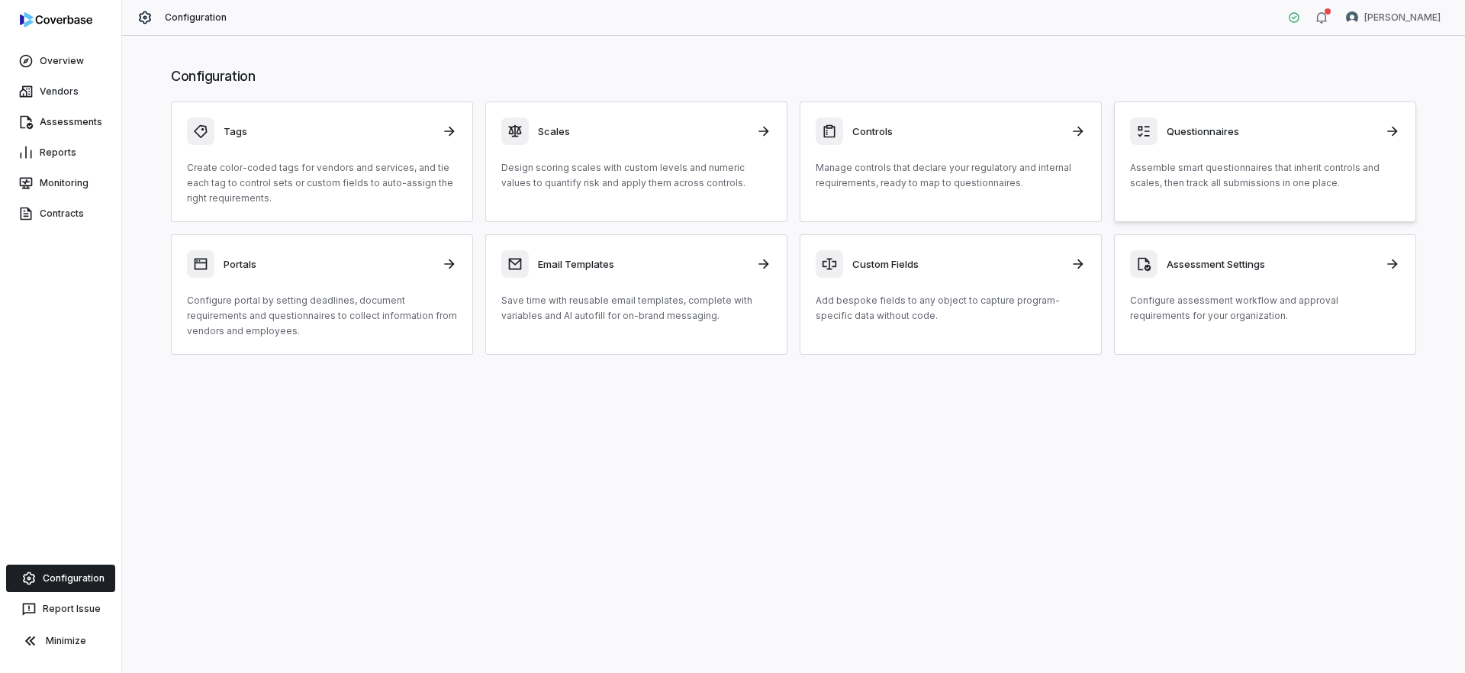
click at [1226, 185] on p "Assemble smart questionnaires that inherit controls and scales, then track all …" at bounding box center [1265, 175] width 270 height 31
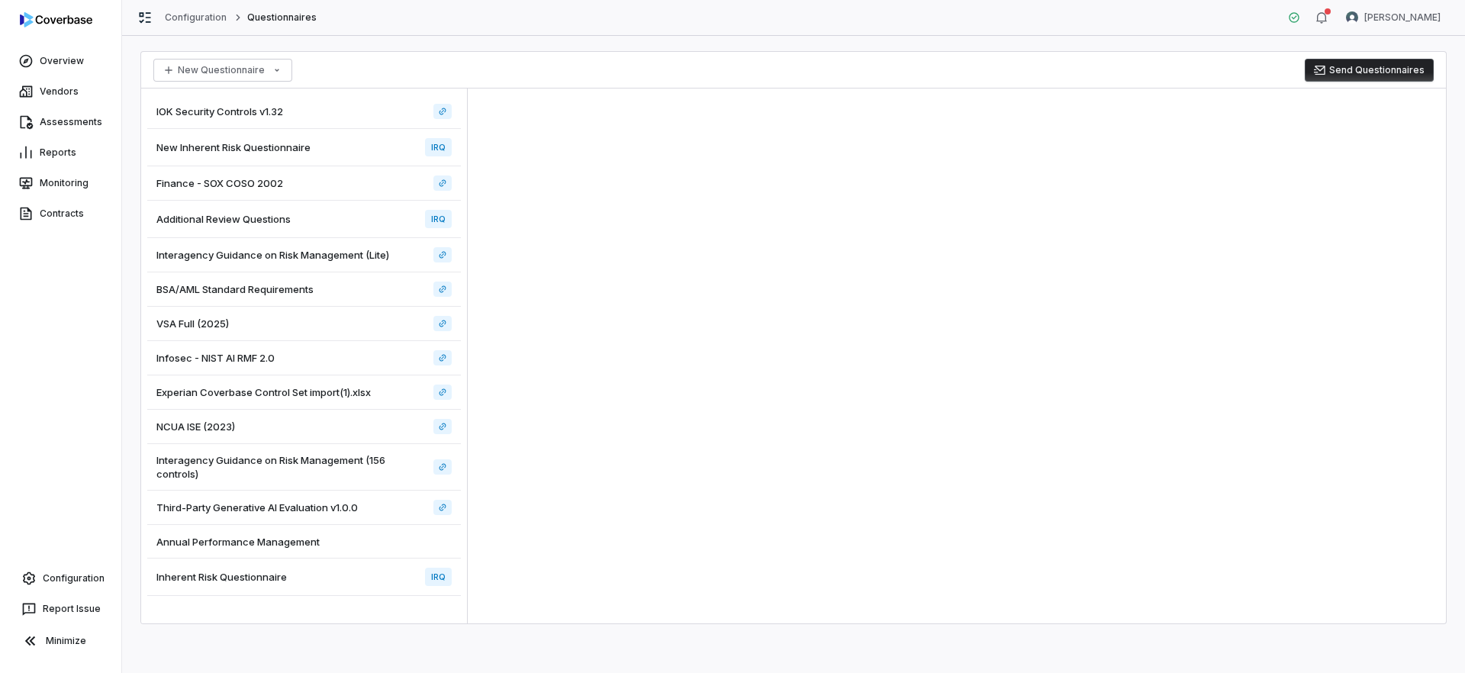
click at [314, 547] on span "Annual Performance Management" at bounding box center [237, 542] width 163 height 14
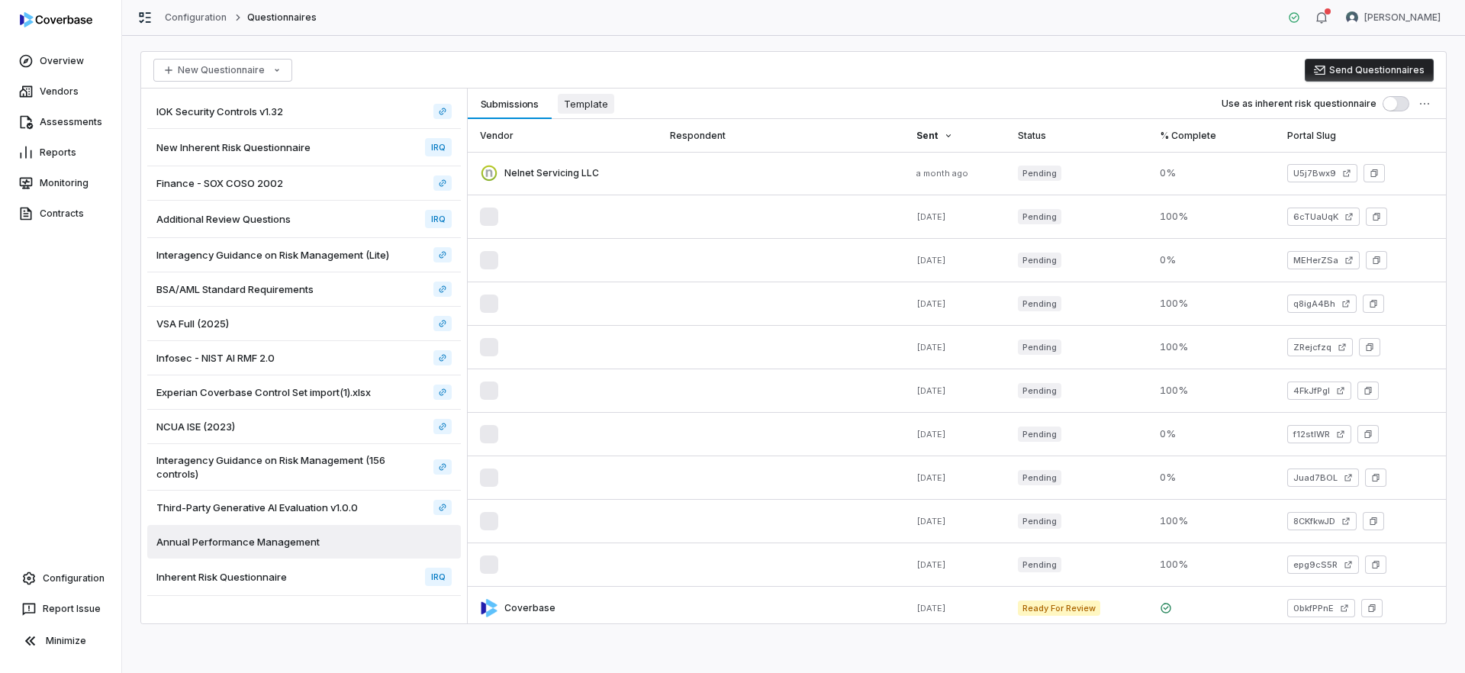
click at [591, 113] on span "Template" at bounding box center [586, 104] width 56 height 20
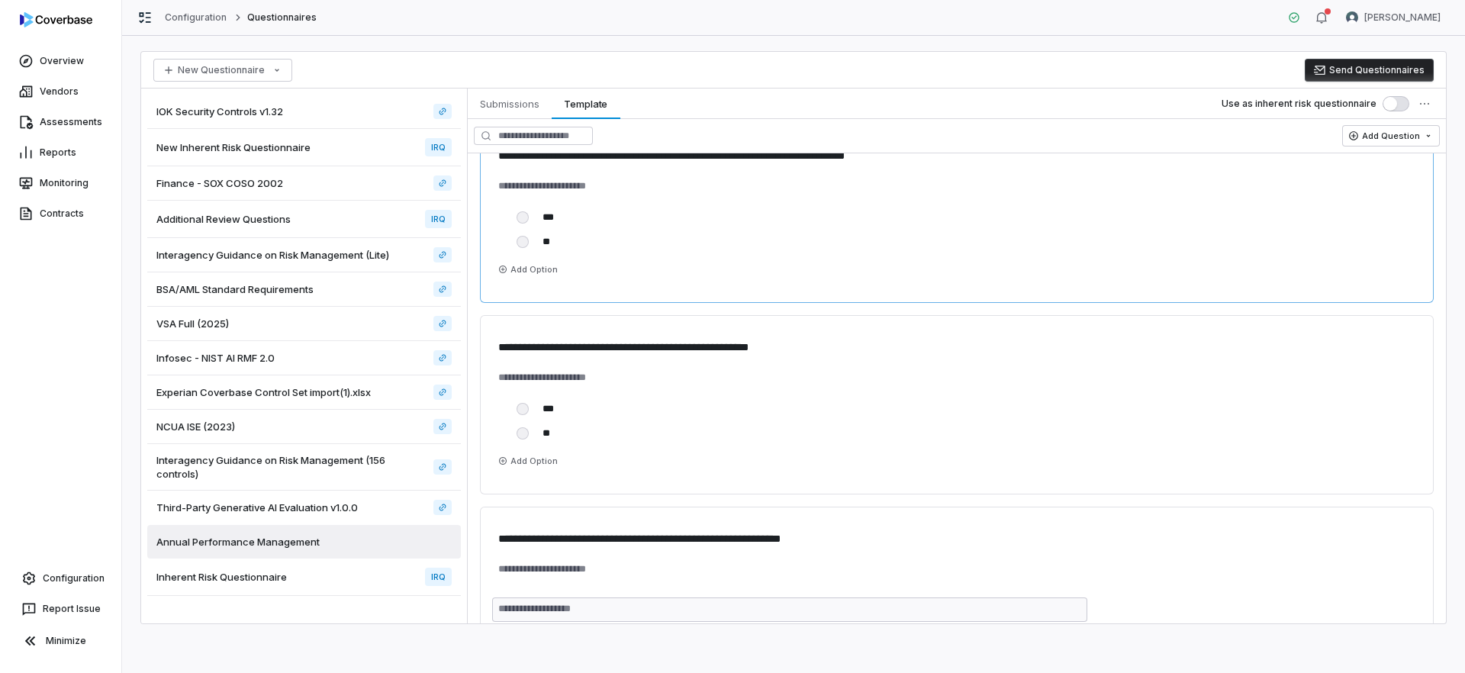
scroll to position [298, 0]
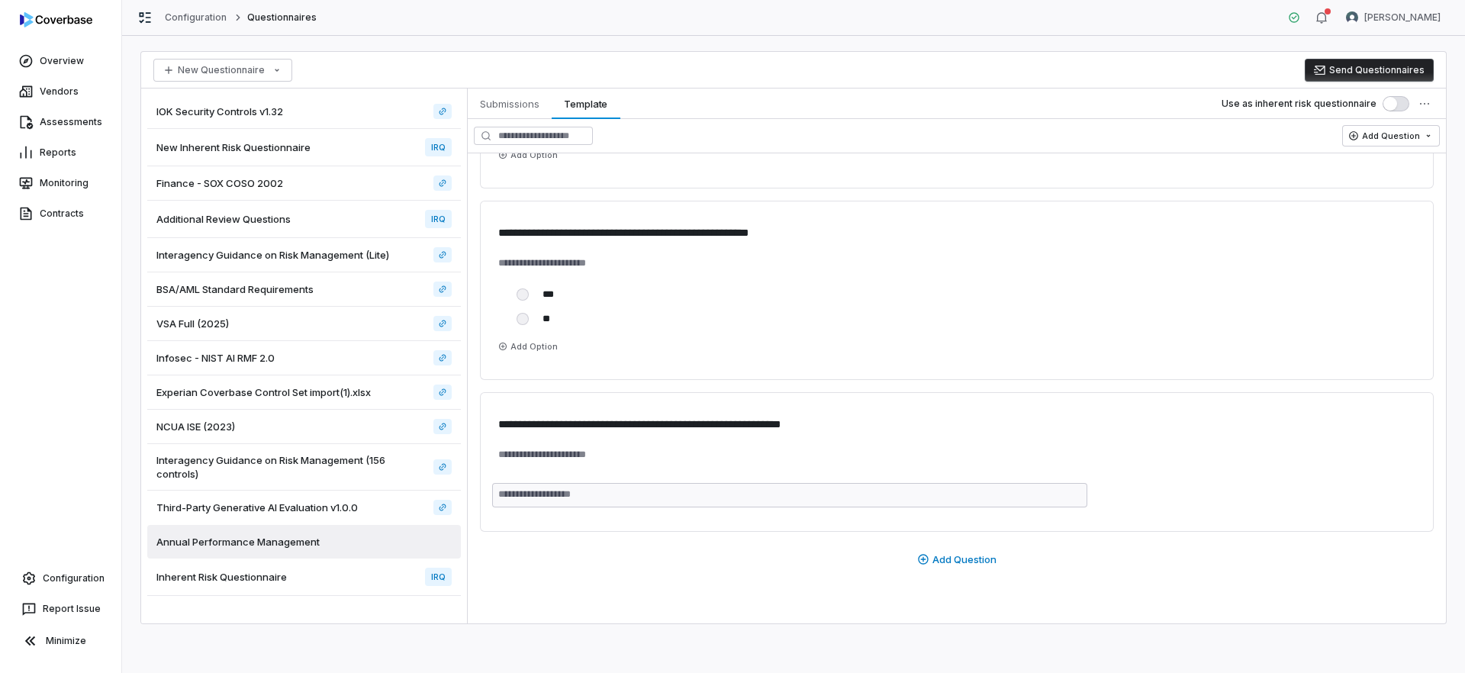
click at [1371, 69] on button "Send Questionnaires" at bounding box center [1369, 70] width 129 height 23
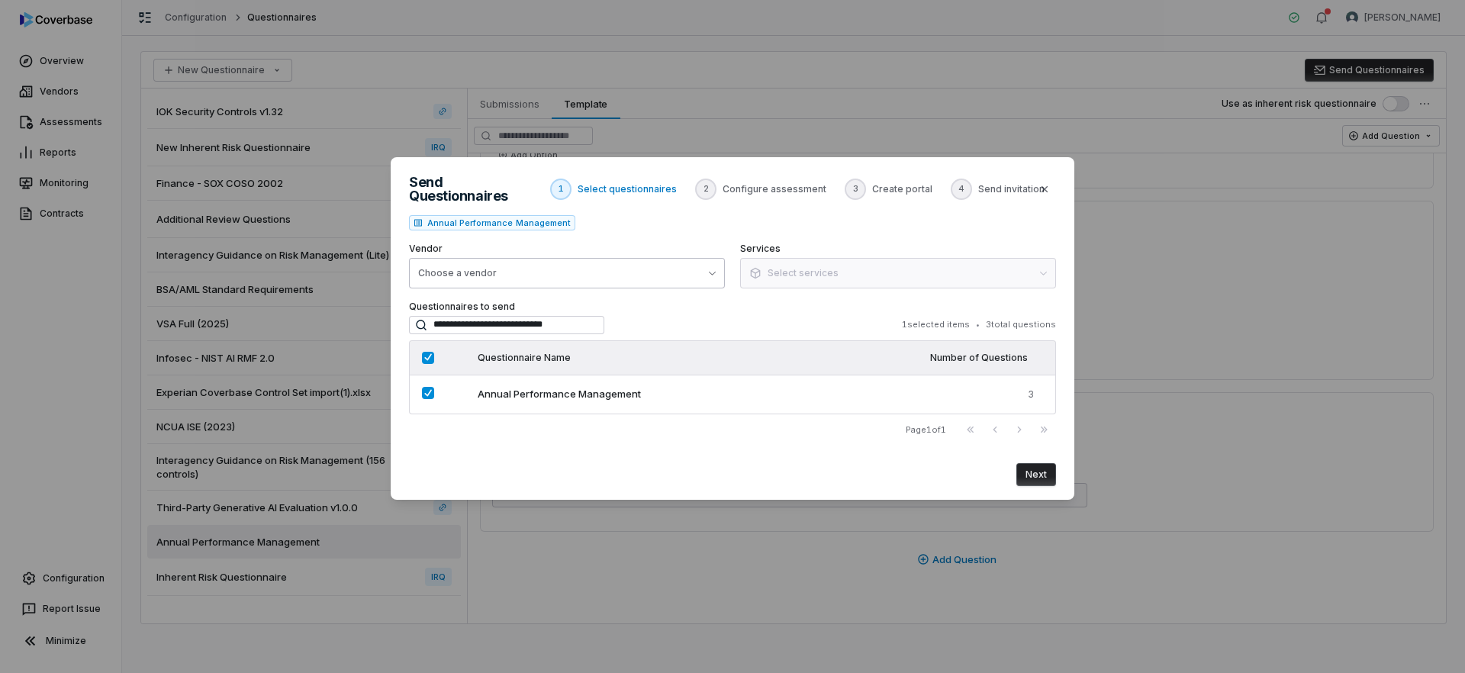
click at [688, 265] on button "Choose a vendor" at bounding box center [567, 273] width 316 height 31
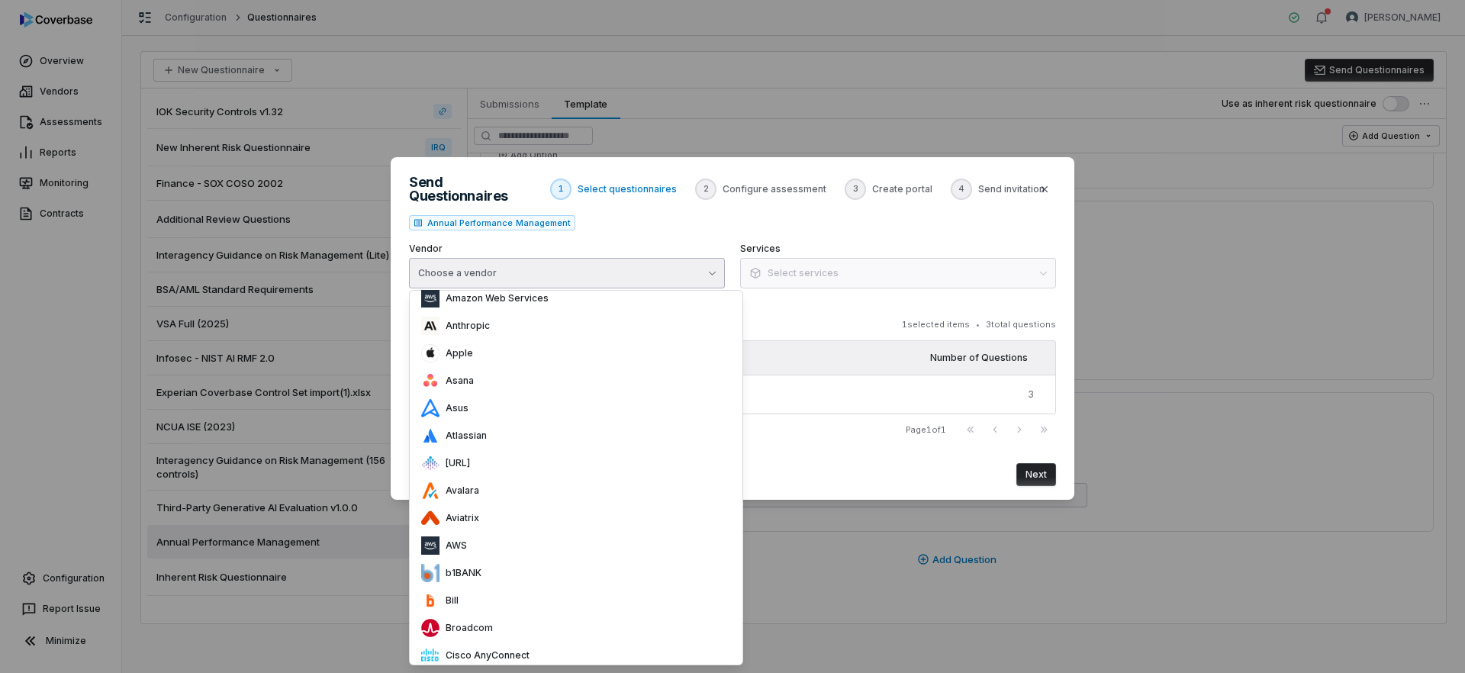
scroll to position [415, 0]
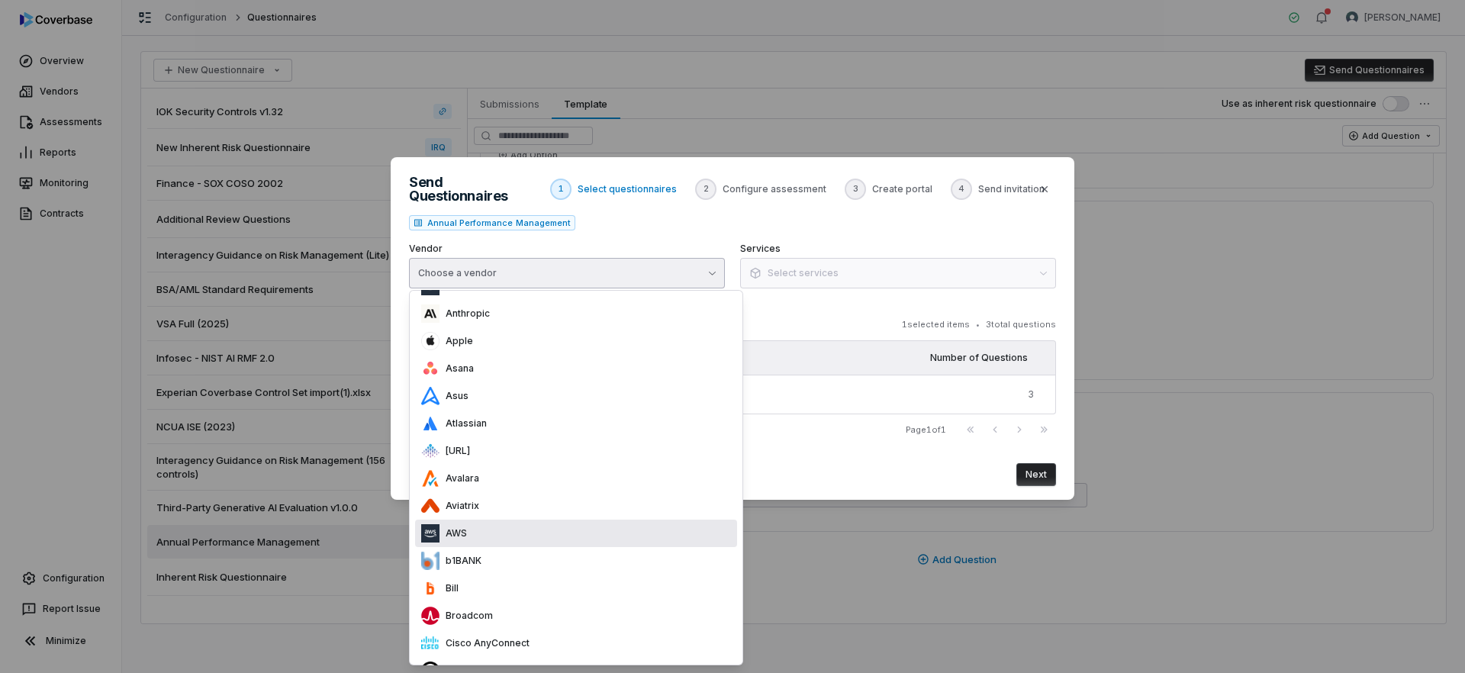
click at [543, 523] on div "AWS" at bounding box center [576, 533] width 322 height 27
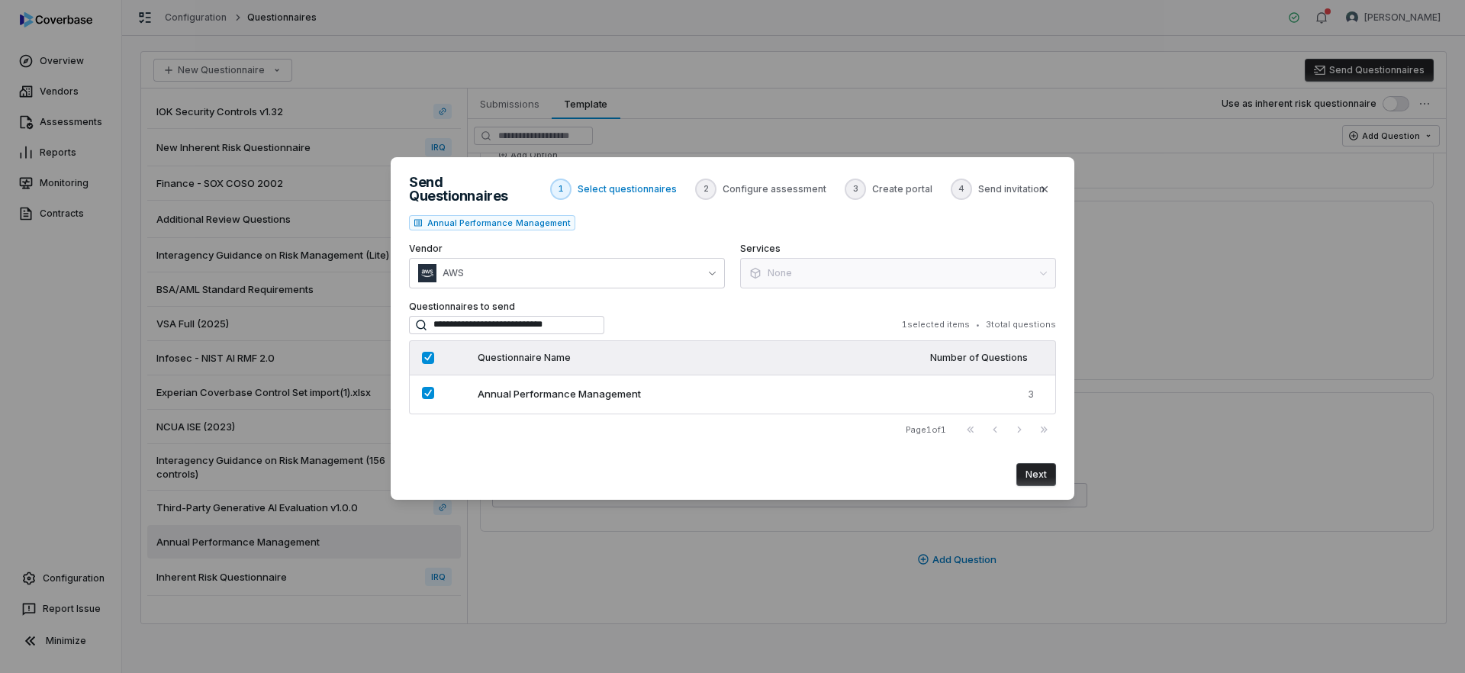
click at [1036, 468] on button "Next" at bounding box center [1037, 474] width 40 height 23
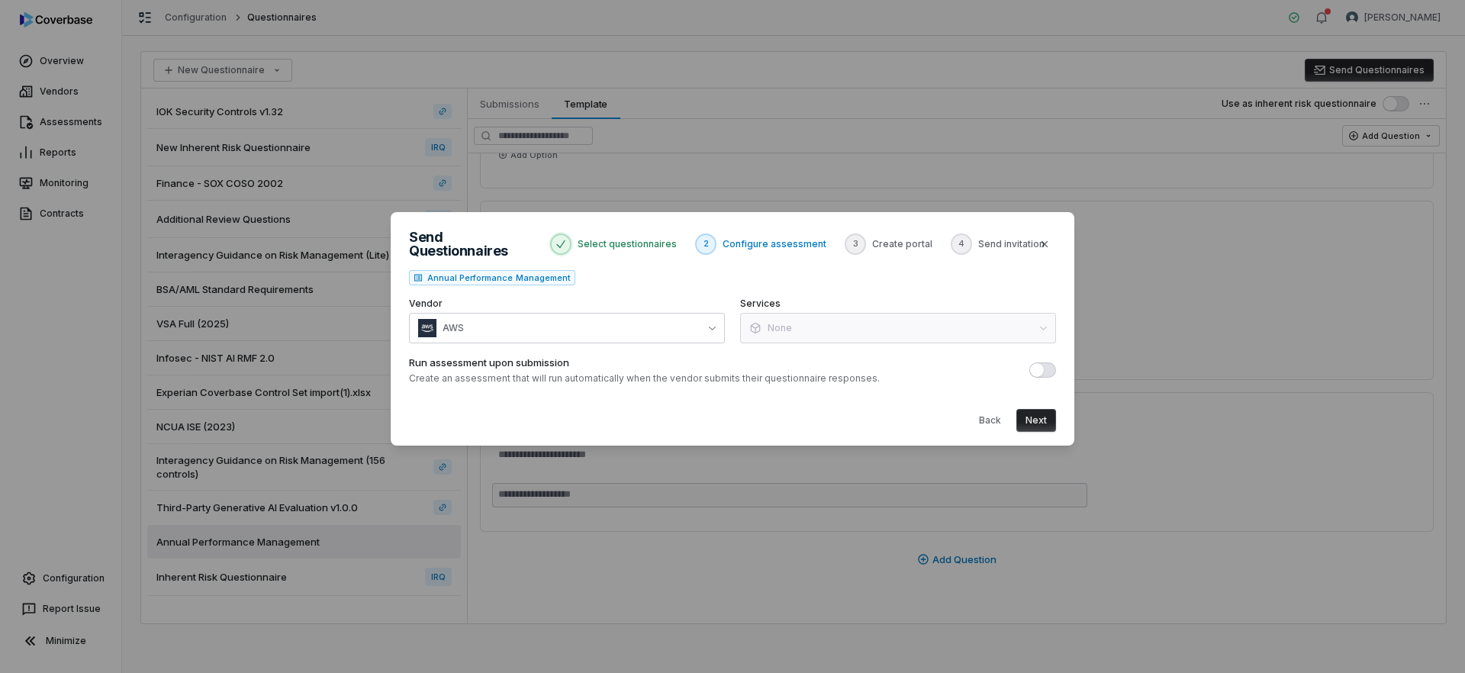
click at [620, 372] on p "Create an assessment that will run automatically when the vendor submits their …" at bounding box center [644, 378] width 471 height 12
click at [1035, 421] on button "Next" at bounding box center [1037, 420] width 40 height 23
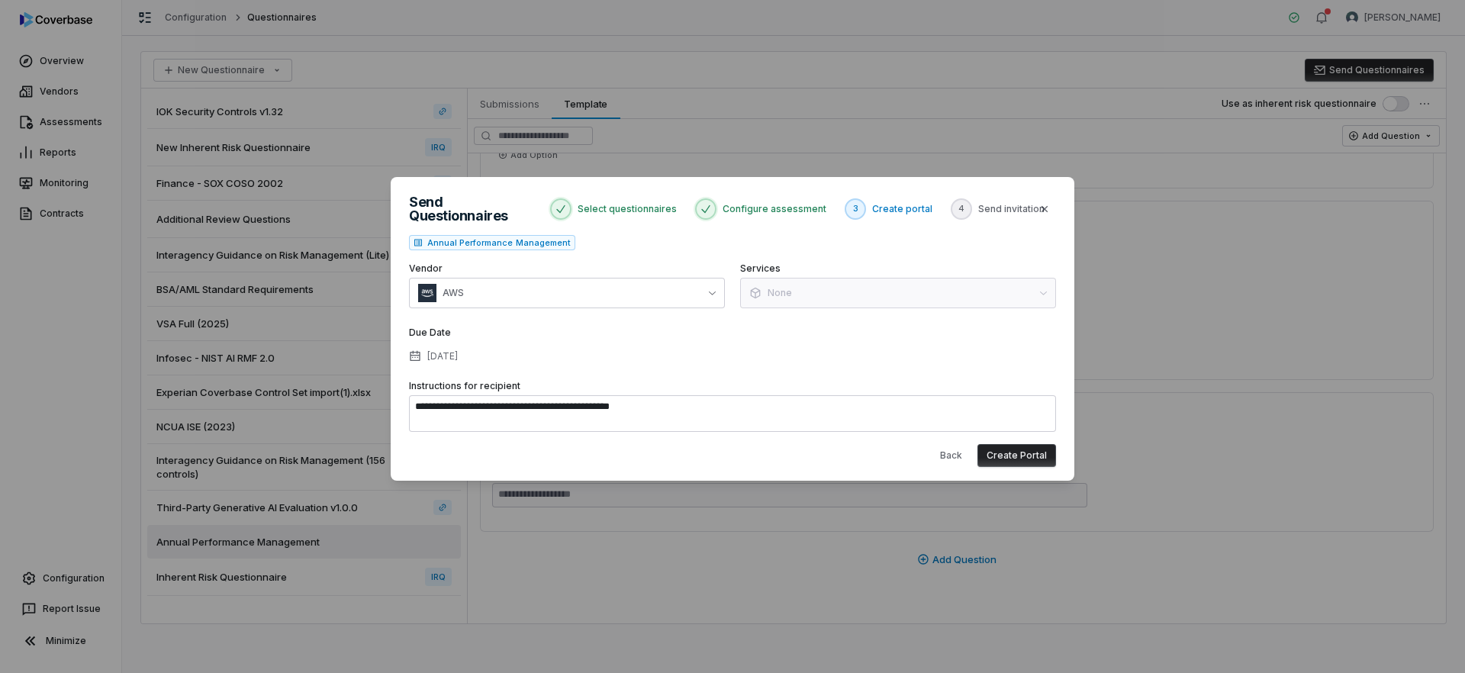
click at [520, 409] on textarea "**********" at bounding box center [732, 413] width 647 height 37
click at [1019, 449] on button "Create Portal" at bounding box center [1017, 455] width 79 height 23
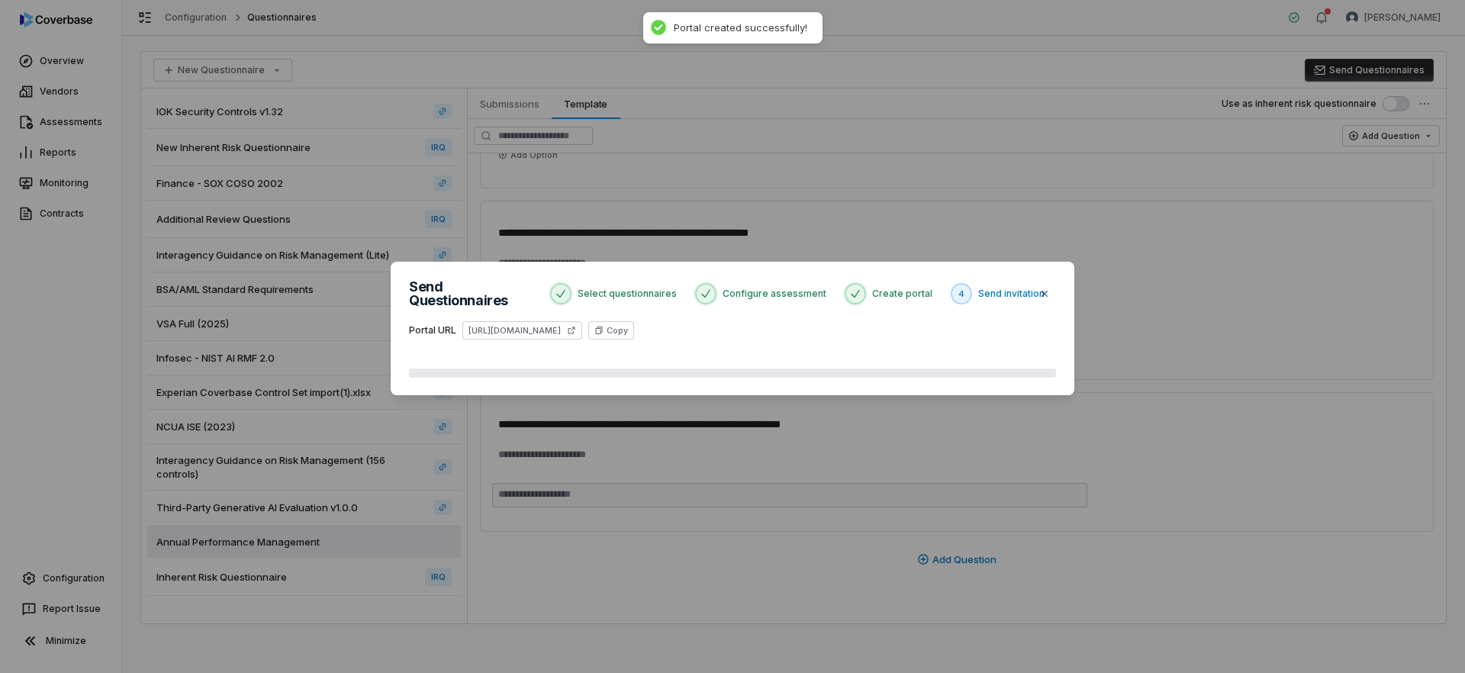
scroll to position [41, 0]
type textarea "*"
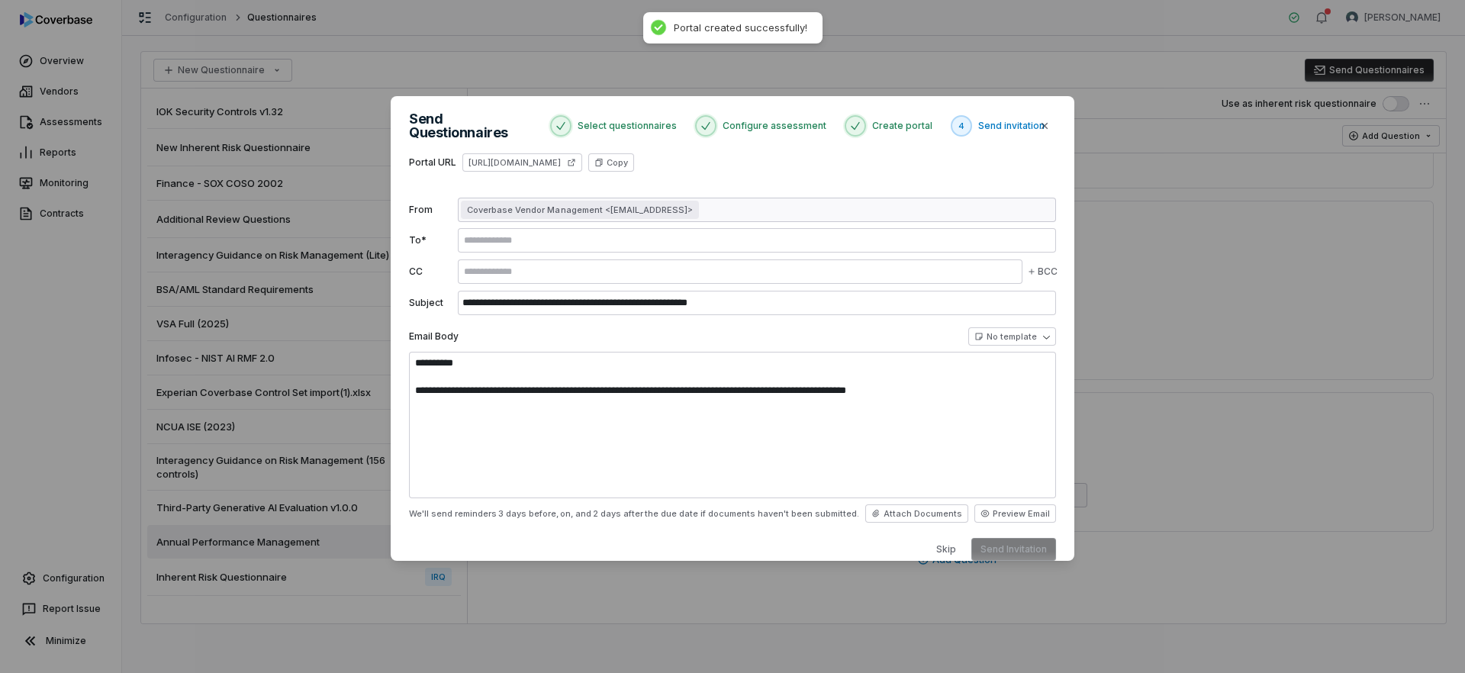
scroll to position [0, 0]
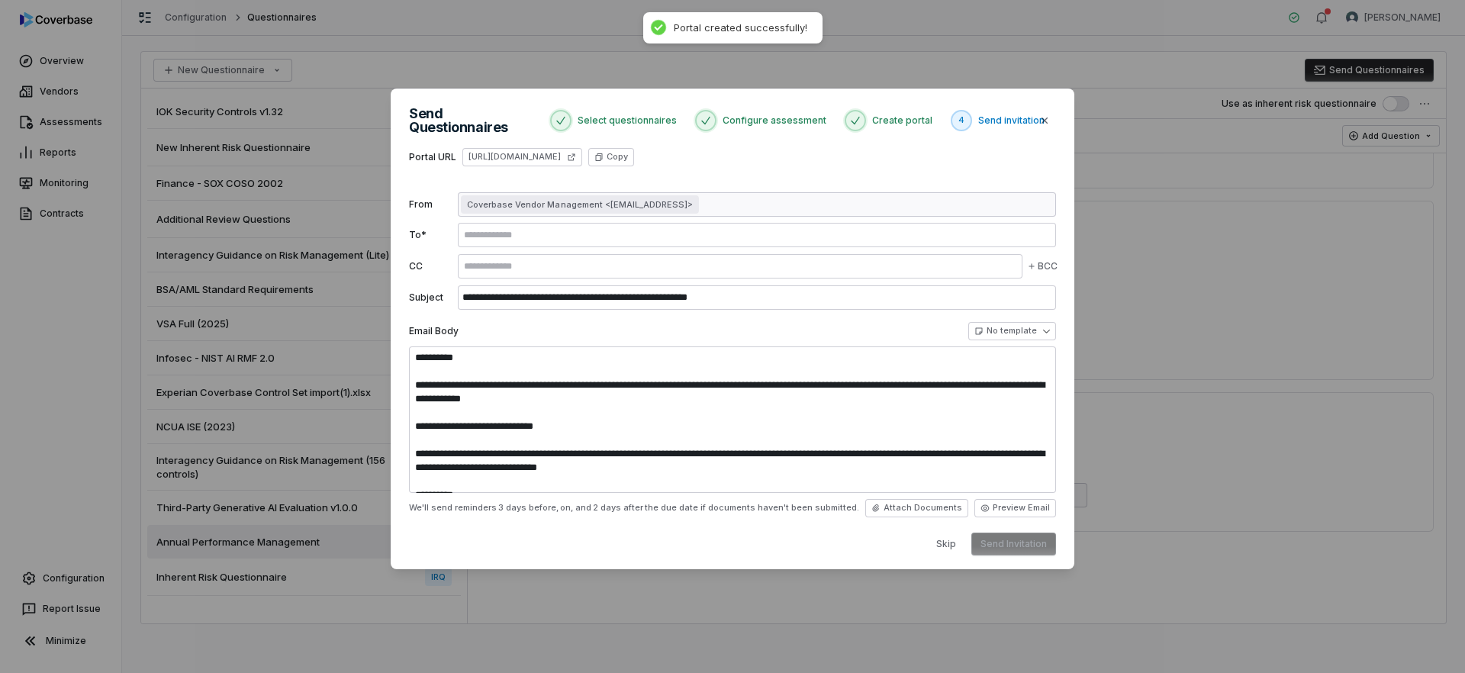
type textarea "**********"
click at [634, 151] on button "Copy" at bounding box center [611, 157] width 46 height 18
click at [948, 540] on button "Skip" at bounding box center [946, 544] width 38 height 23
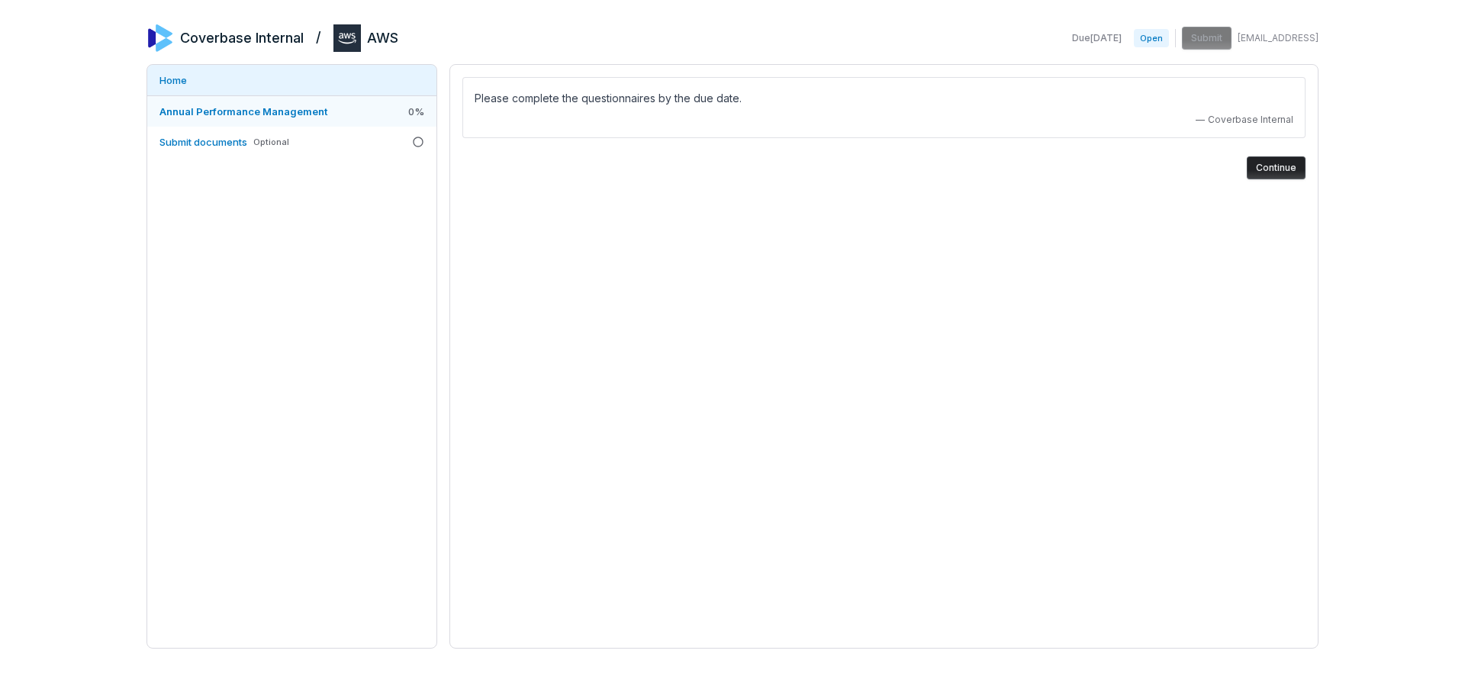
click at [322, 117] on span "Annual Performance Management" at bounding box center [243, 112] width 168 height 14
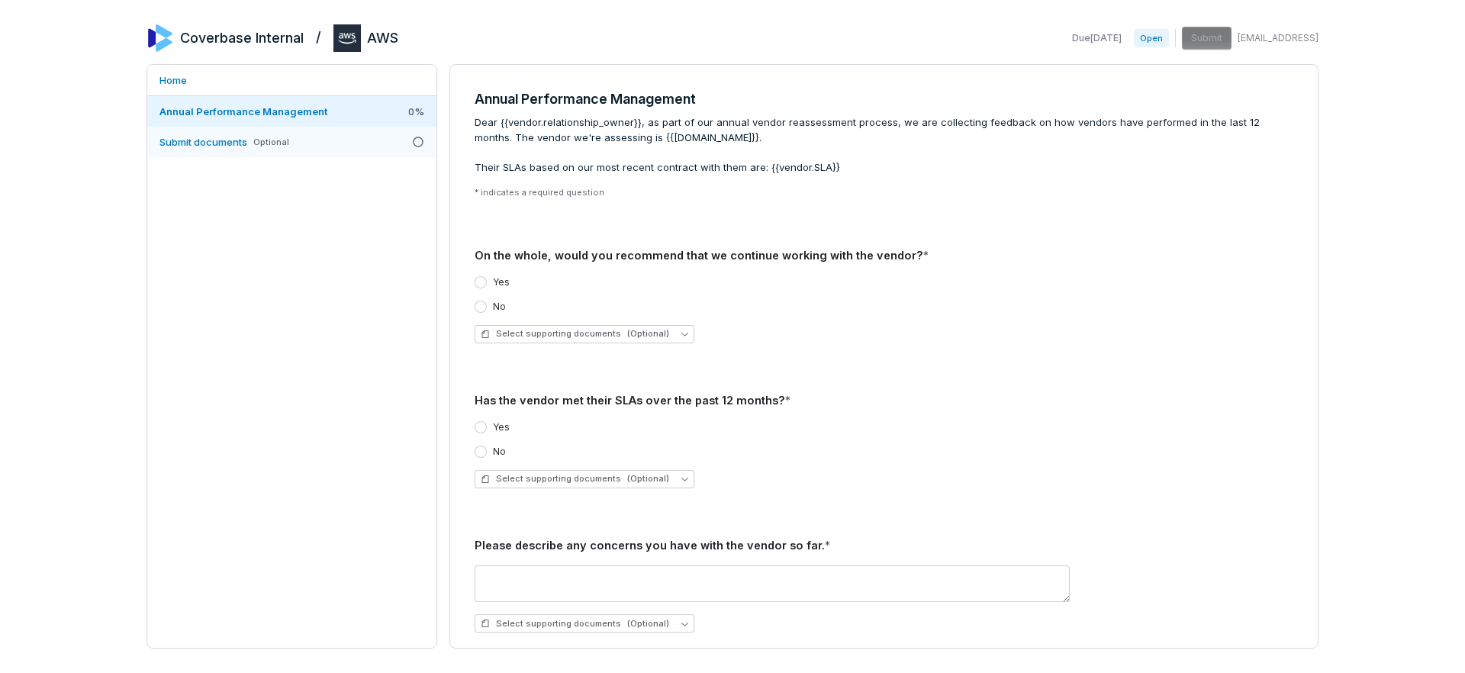
click at [328, 137] on link "Submit documents Optional" at bounding box center [291, 142] width 289 height 31
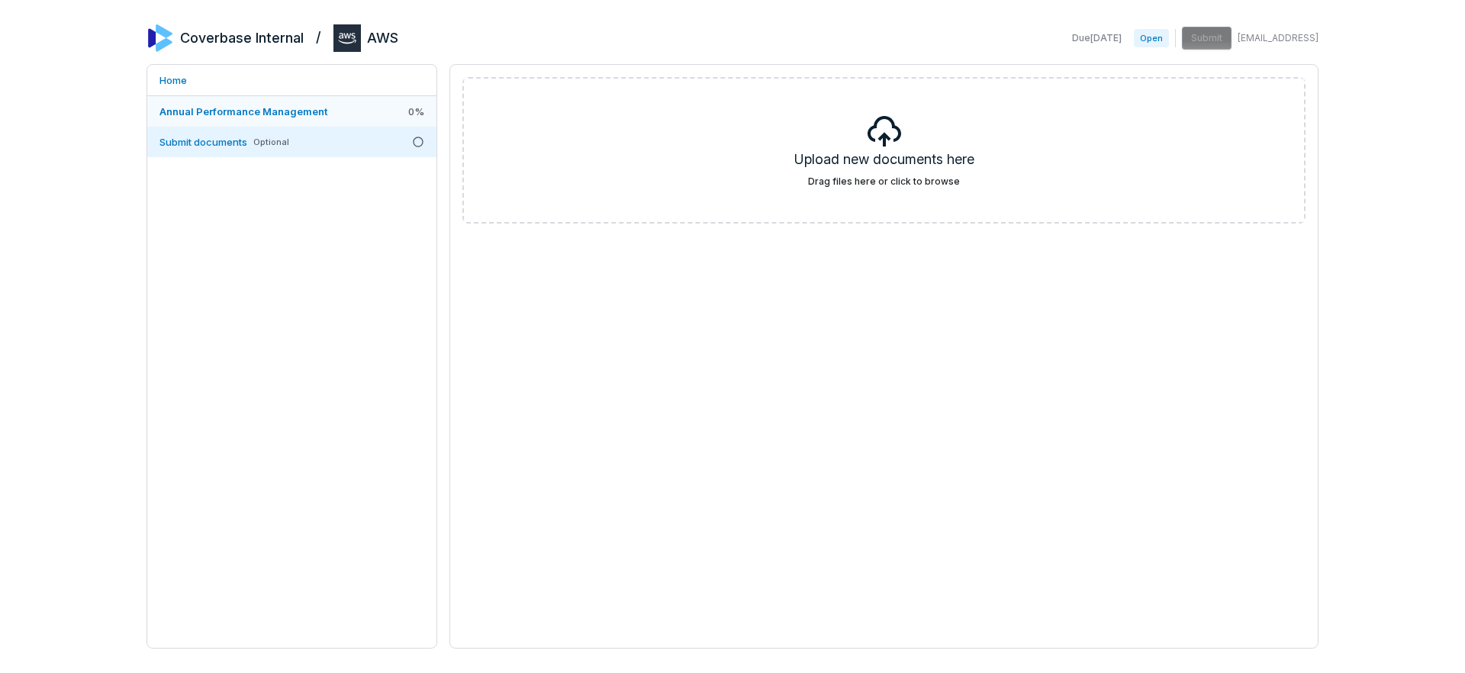
click at [327, 121] on link "Annual Performance Management 0 %" at bounding box center [291, 111] width 289 height 31
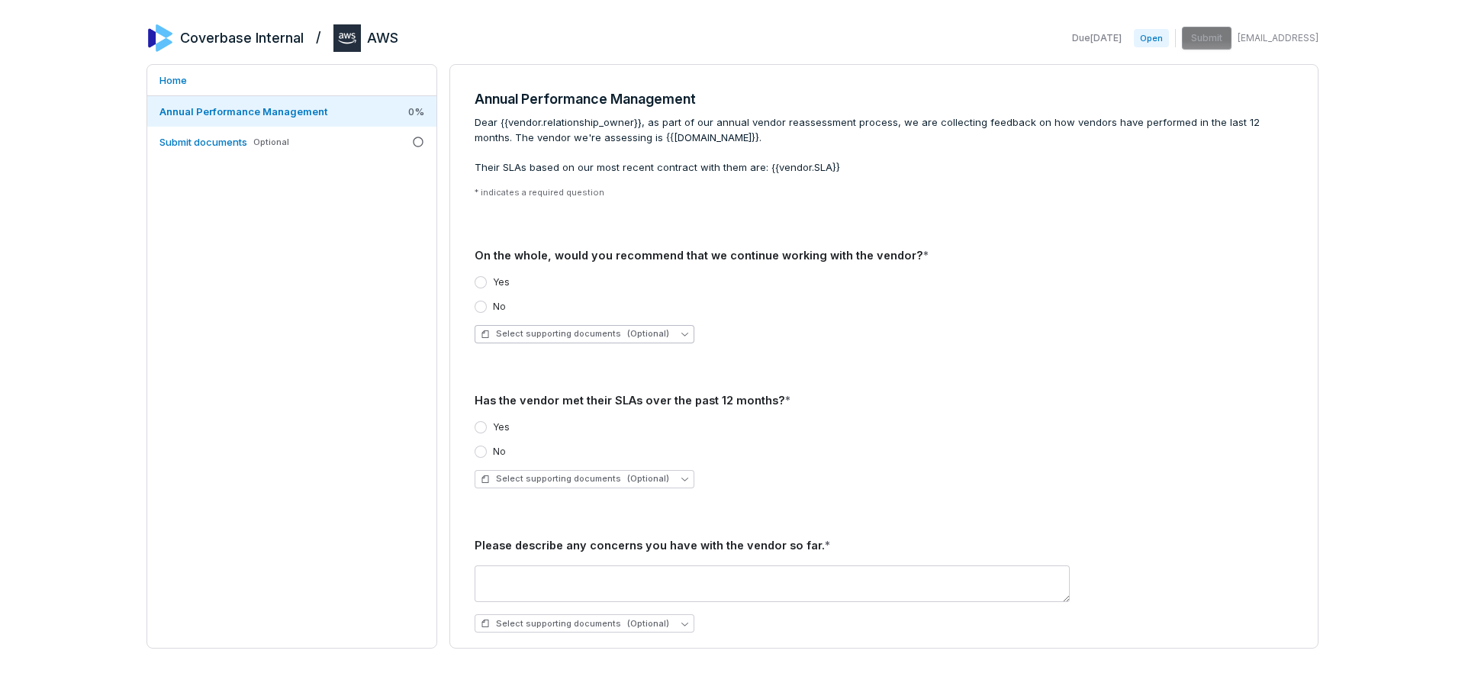
scroll to position [89, 0]
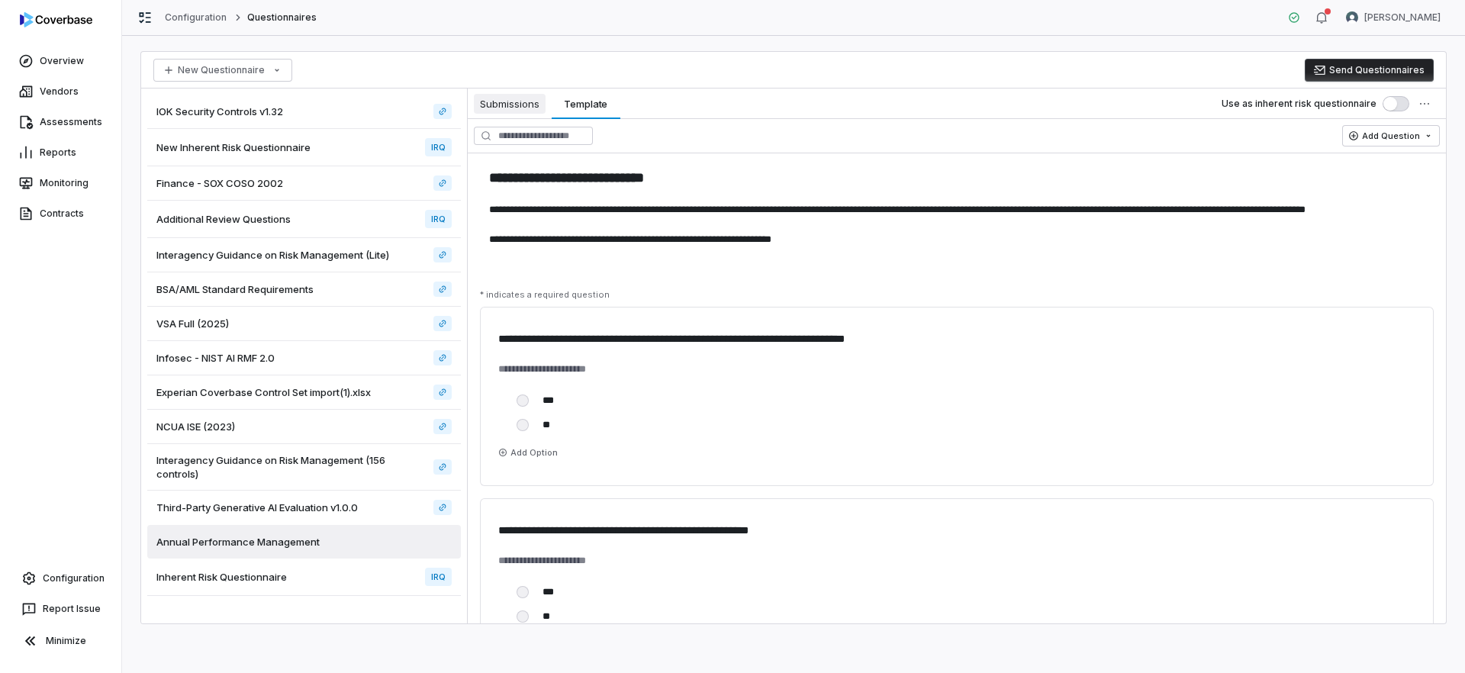
click at [506, 102] on span "Submissions" at bounding box center [510, 104] width 72 height 20
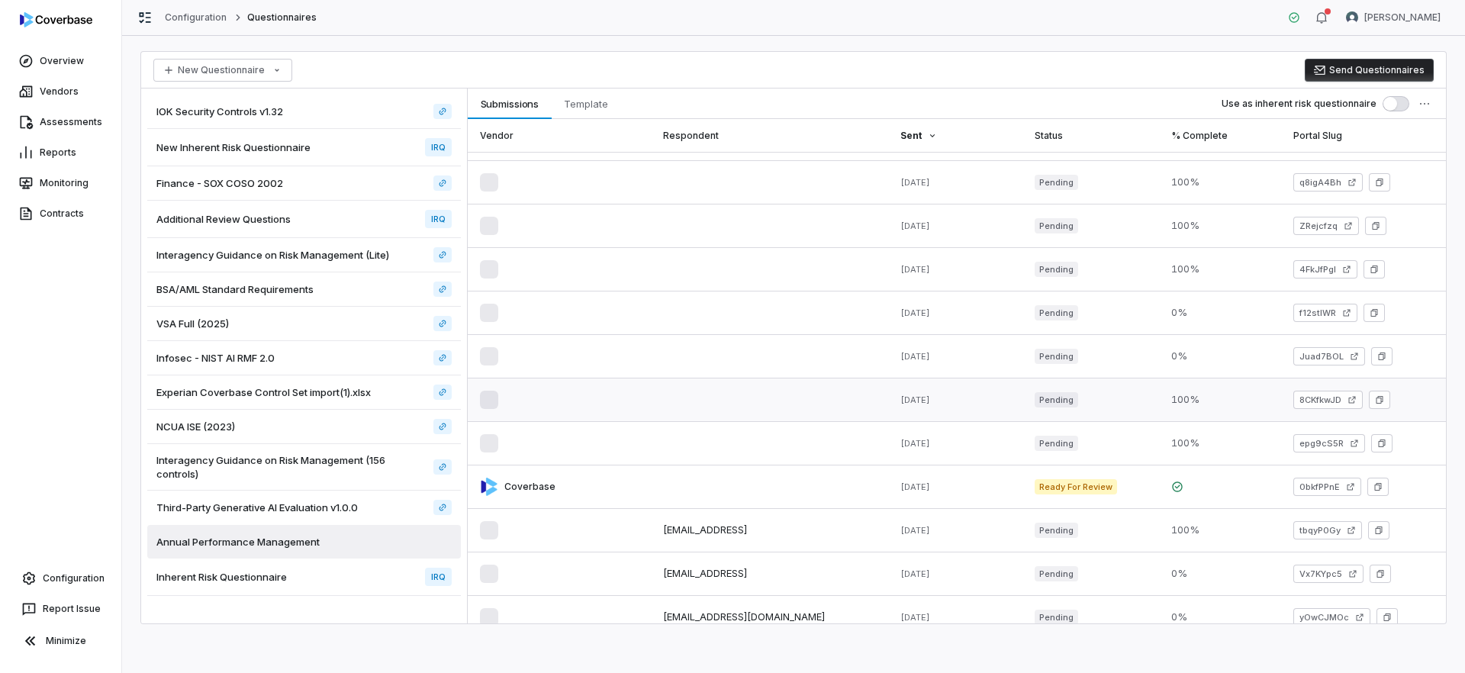
scroll to position [311, 0]
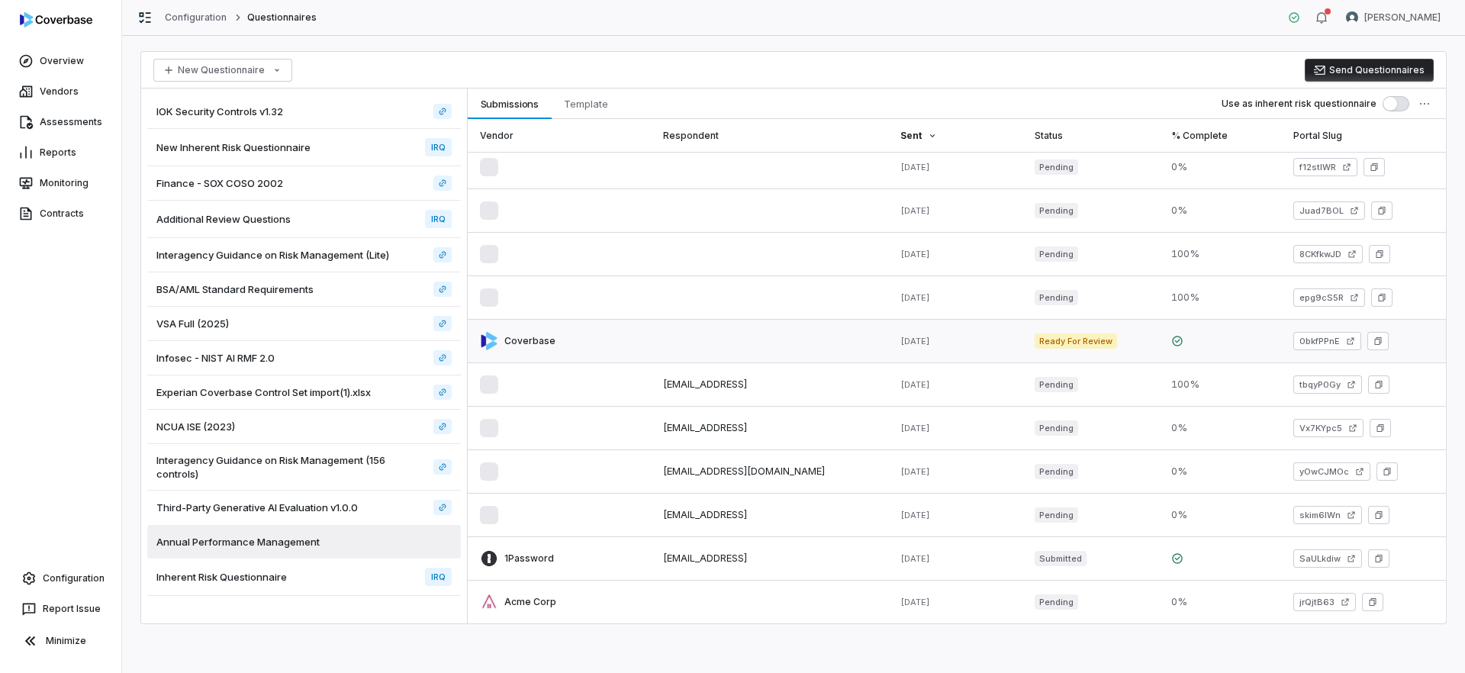
click at [584, 350] on link at bounding box center [559, 341] width 183 height 43
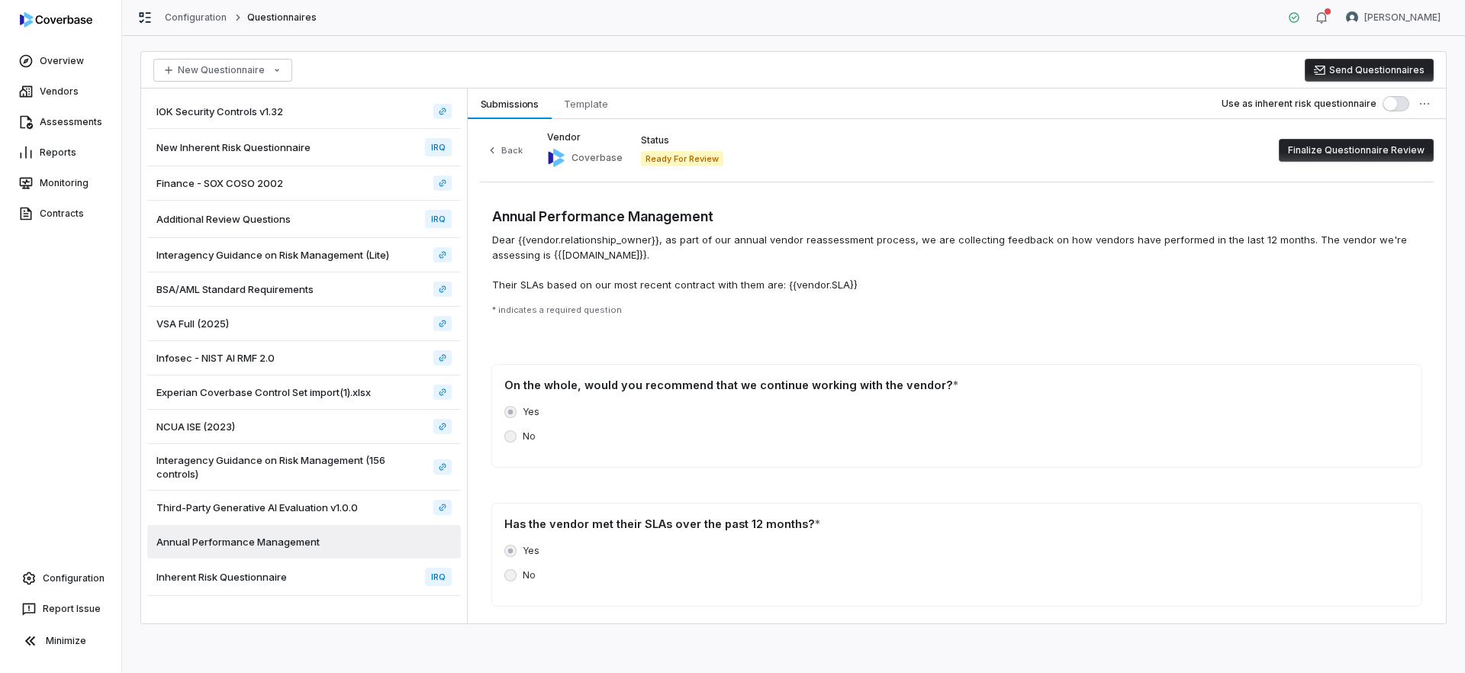
click at [1318, 152] on button "Finalize Questionnaire Review" at bounding box center [1356, 150] width 155 height 23
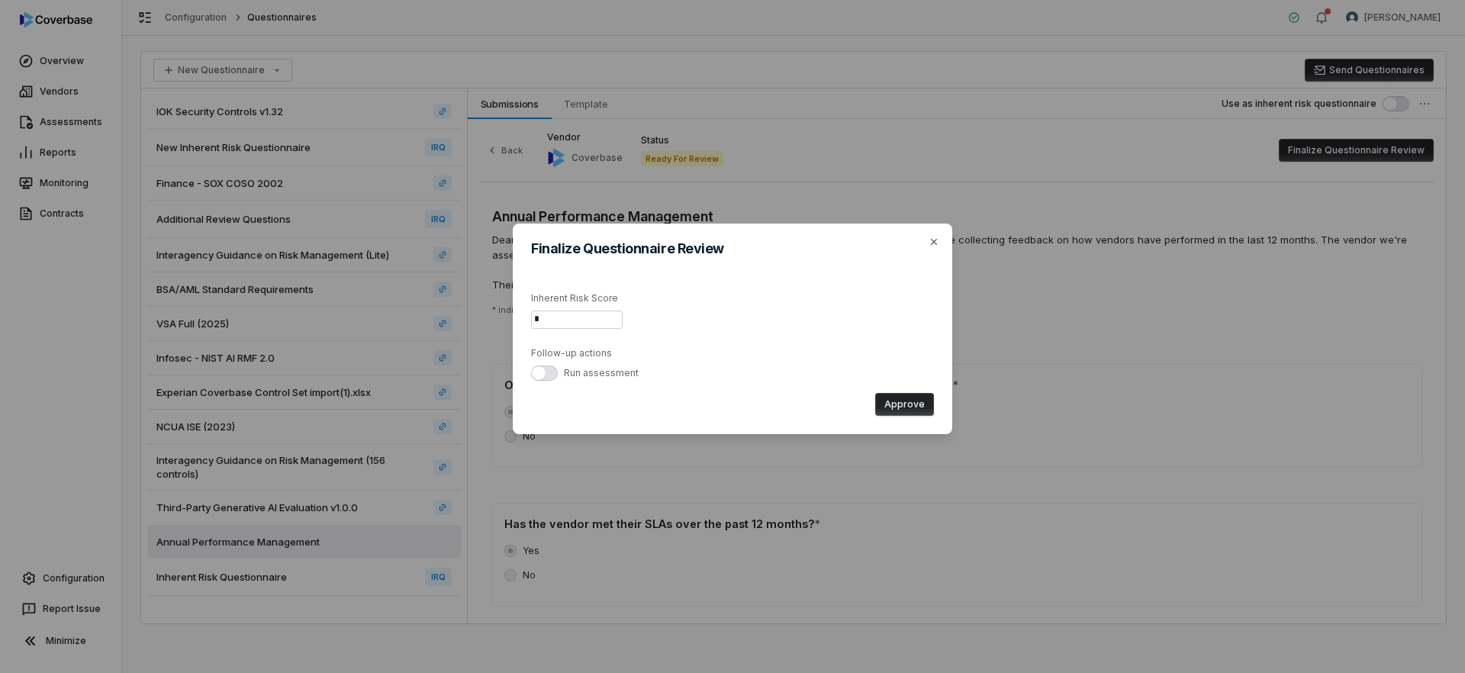
click at [594, 319] on input "*" at bounding box center [577, 320] width 92 height 18
click at [930, 241] on icon "button" at bounding box center [934, 242] width 12 height 12
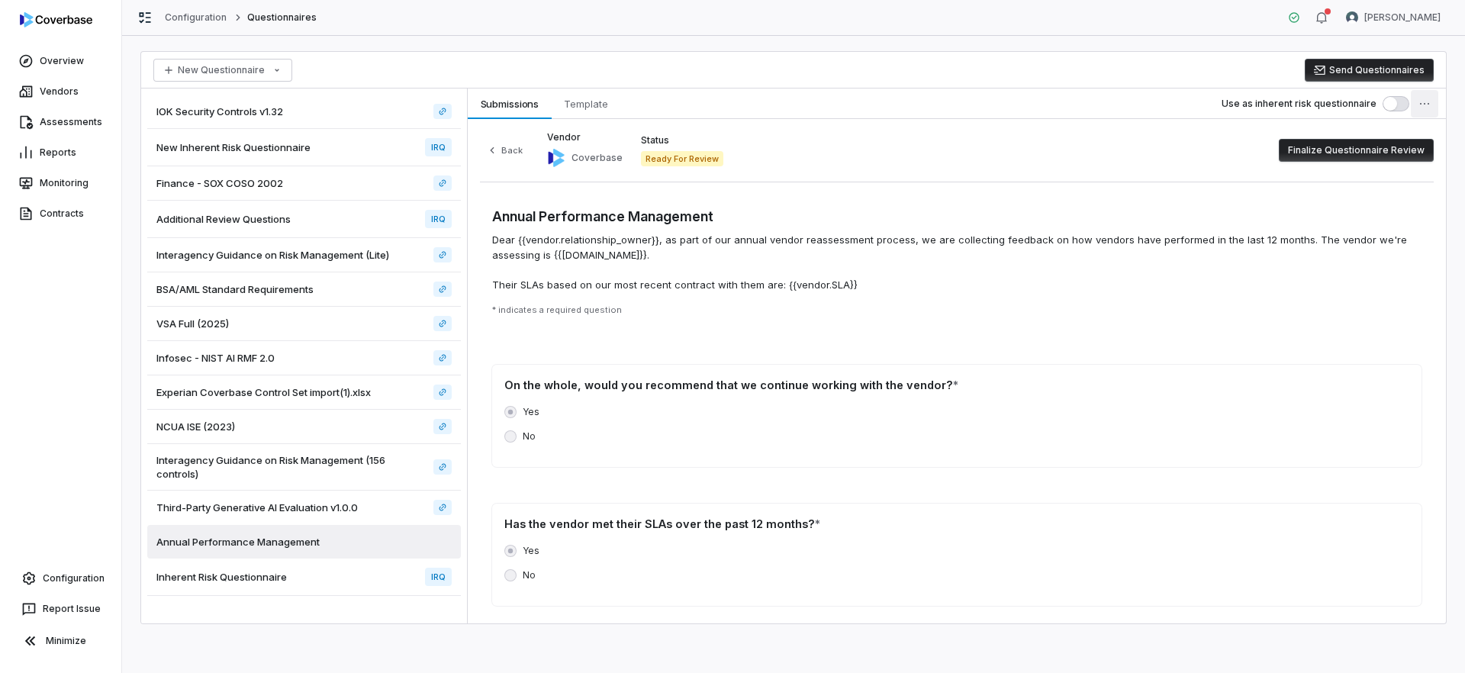
click at [1431, 111] on html "Overview Vendors Assessments Reports Monitoring Contracts Configuration Report …" at bounding box center [732, 336] width 1465 height 673
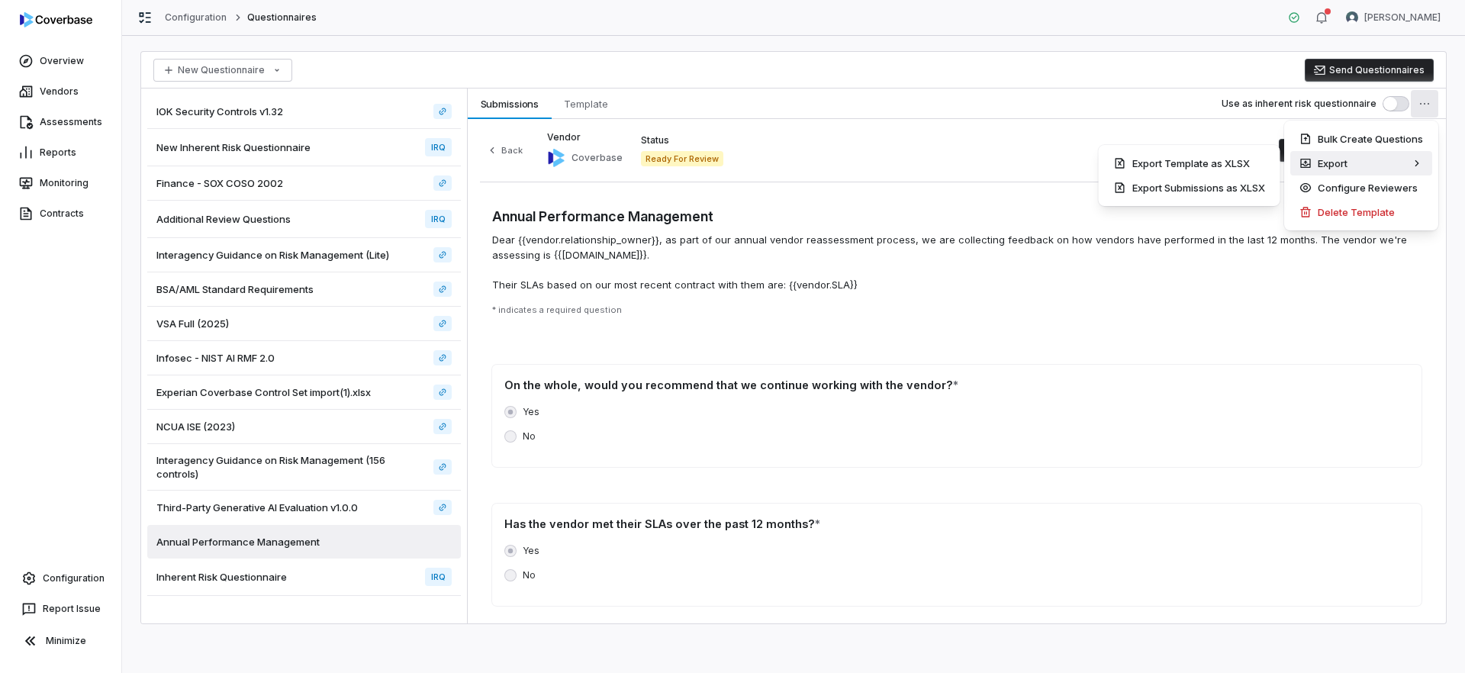
click at [1077, 105] on html "Overview Vendors Assessments Reports Monitoring Contracts Configuration Report …" at bounding box center [732, 336] width 1465 height 673
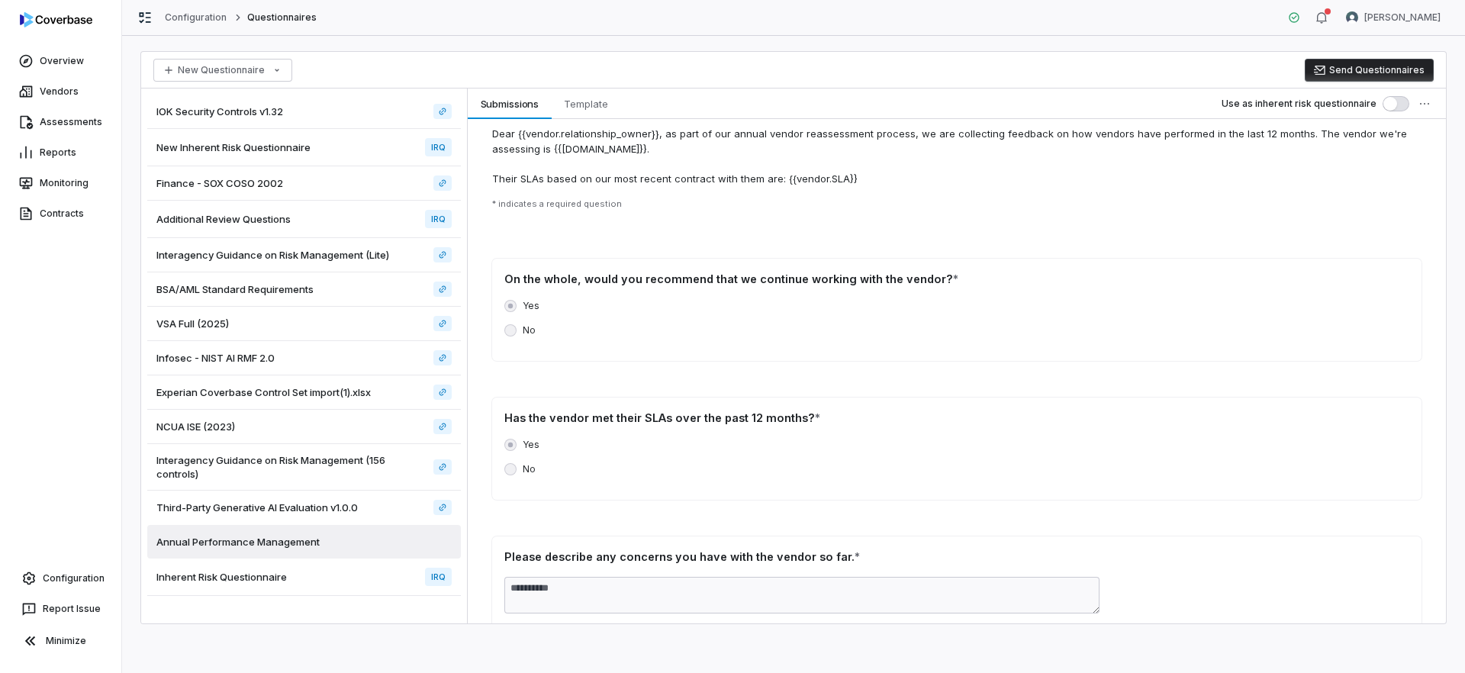
scroll to position [117, 0]
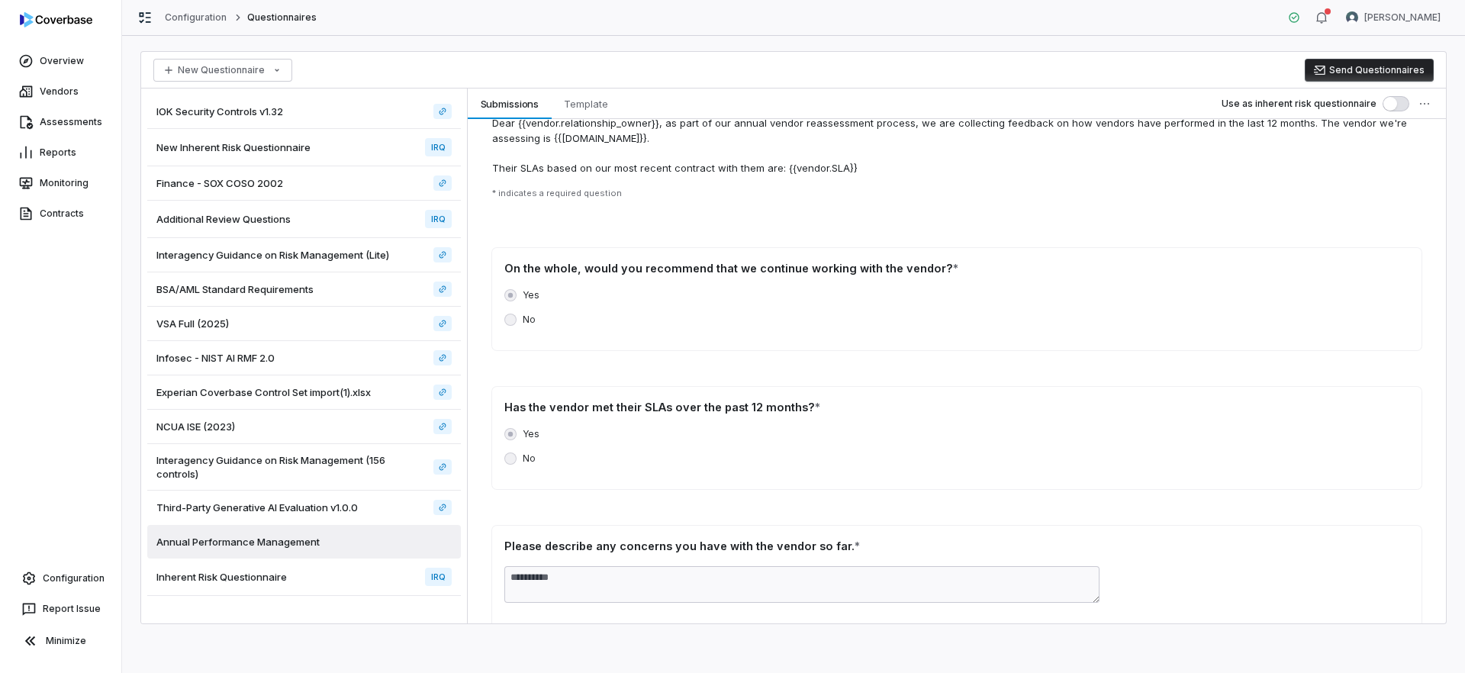
click at [306, 540] on span "Annual Performance Management" at bounding box center [237, 542] width 163 height 14
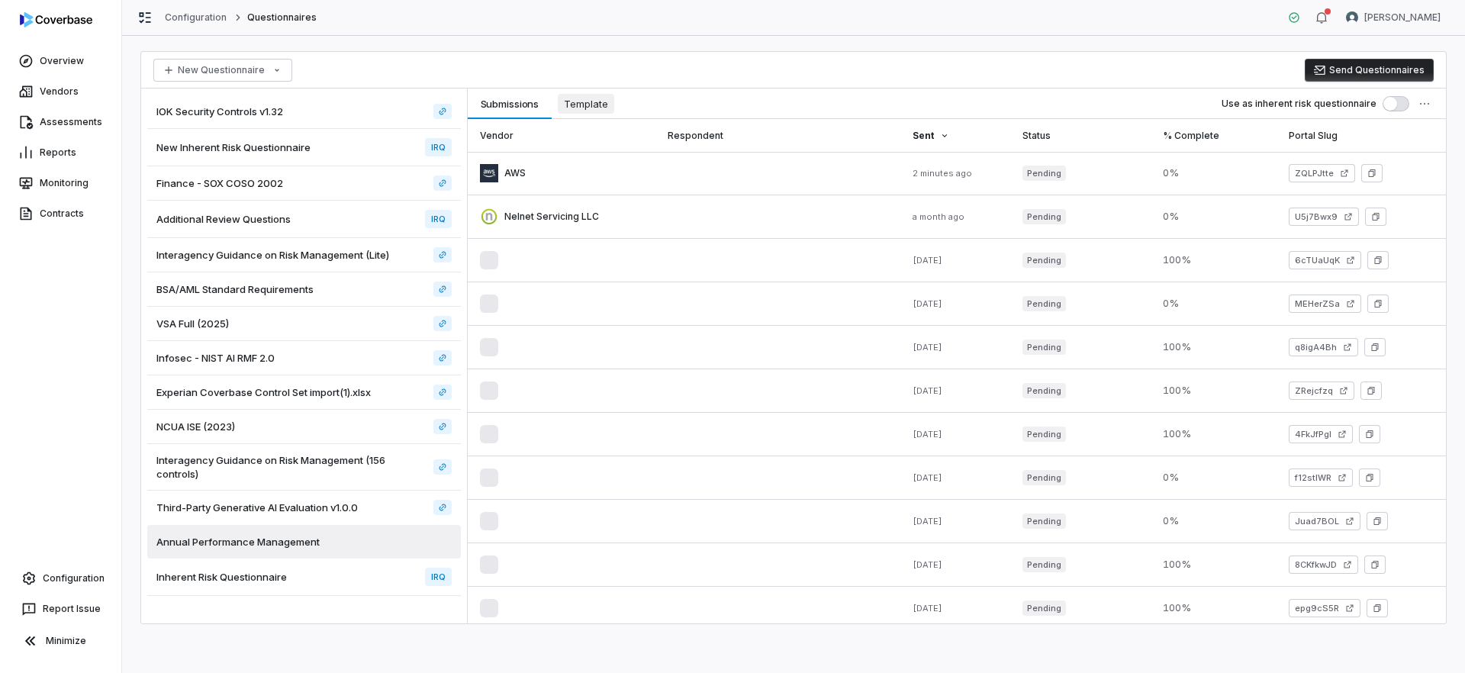
click at [598, 105] on span "Template" at bounding box center [586, 104] width 56 height 20
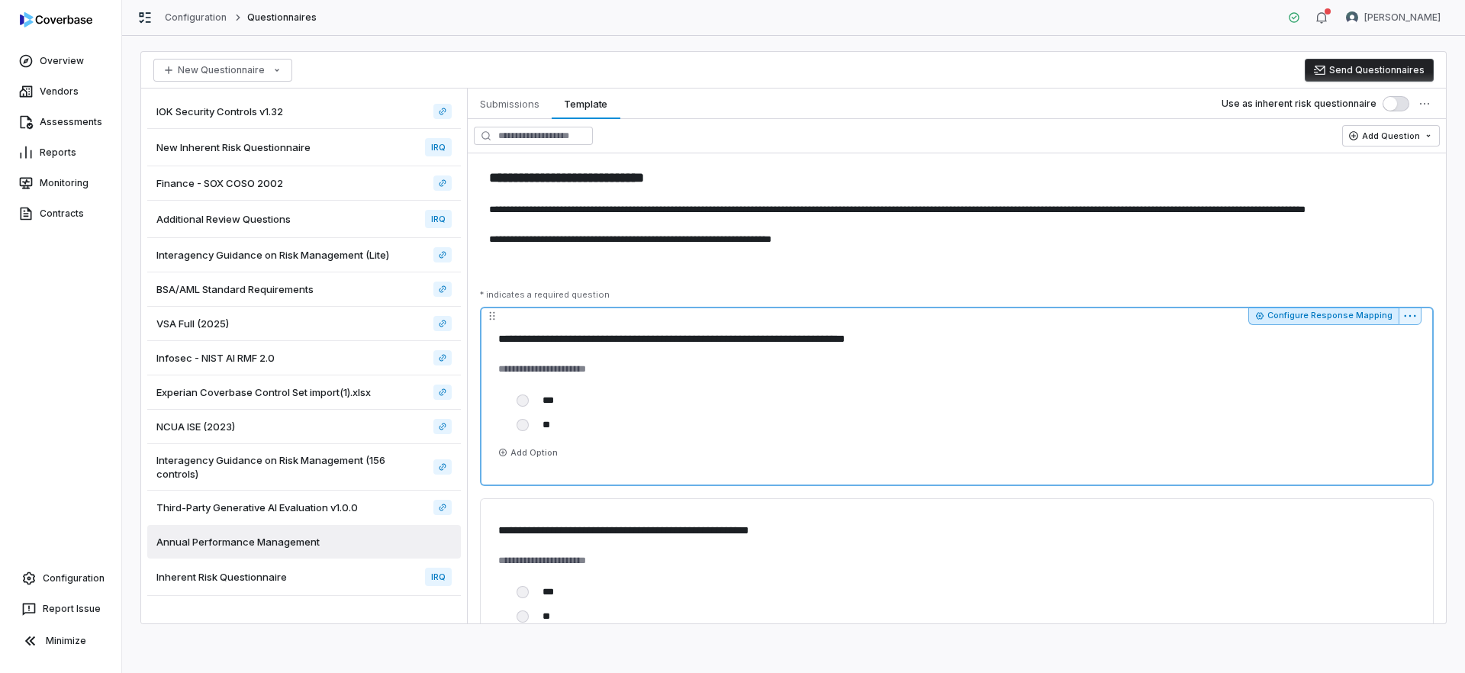
click at [1313, 318] on button "Configure Response Mapping" at bounding box center [1324, 316] width 150 height 18
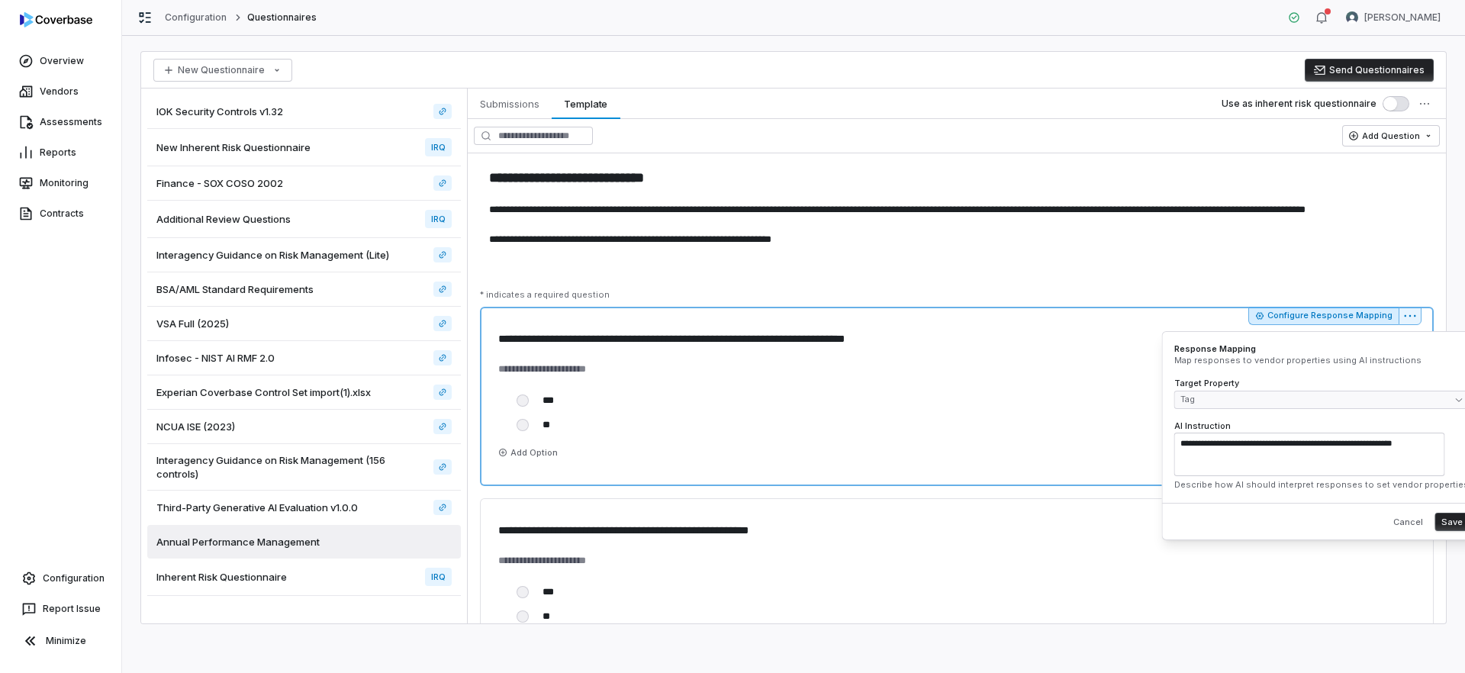
click at [1211, 459] on textarea "**********" at bounding box center [1309, 454] width 271 height 43
click at [1298, 456] on textarea "**********" at bounding box center [1309, 454] width 271 height 43
click at [1068, 275] on div "**********" at bounding box center [957, 218] width 978 height 130
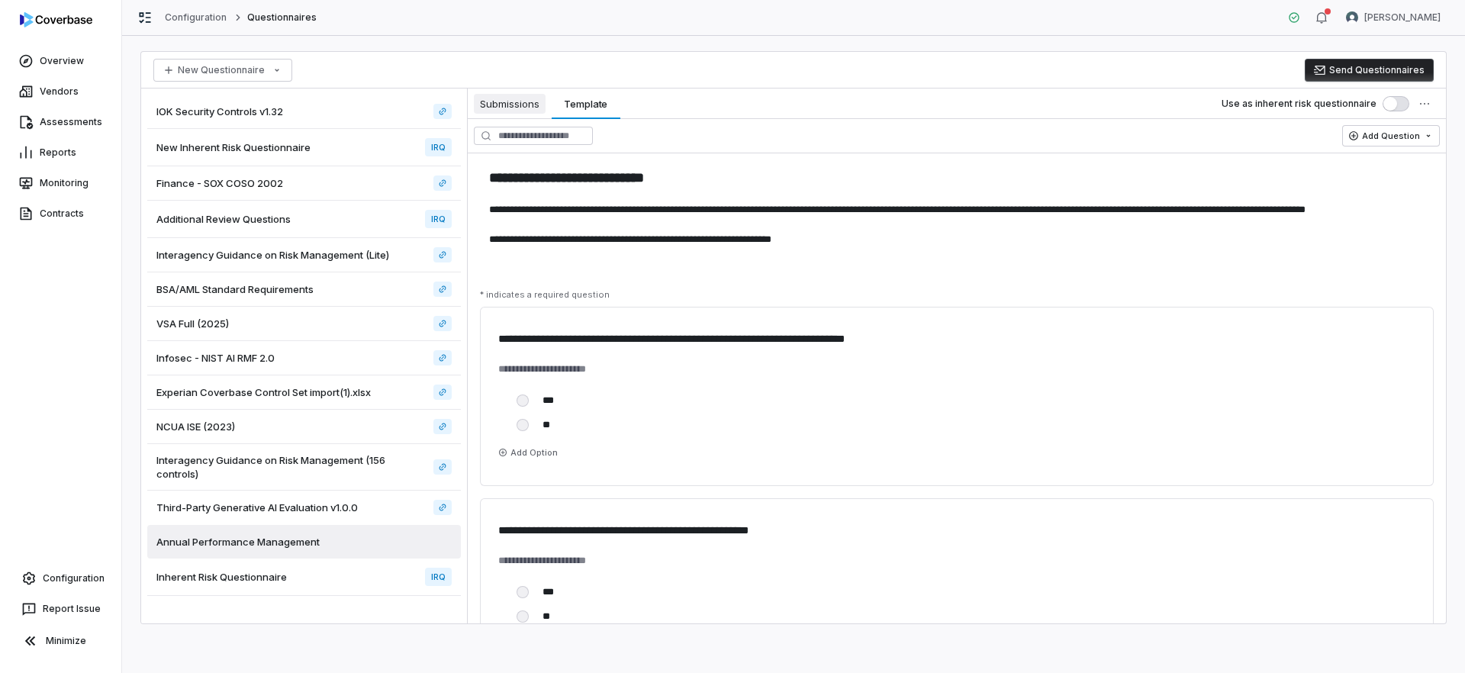
click at [504, 101] on span "Submissions" at bounding box center [510, 104] width 72 height 20
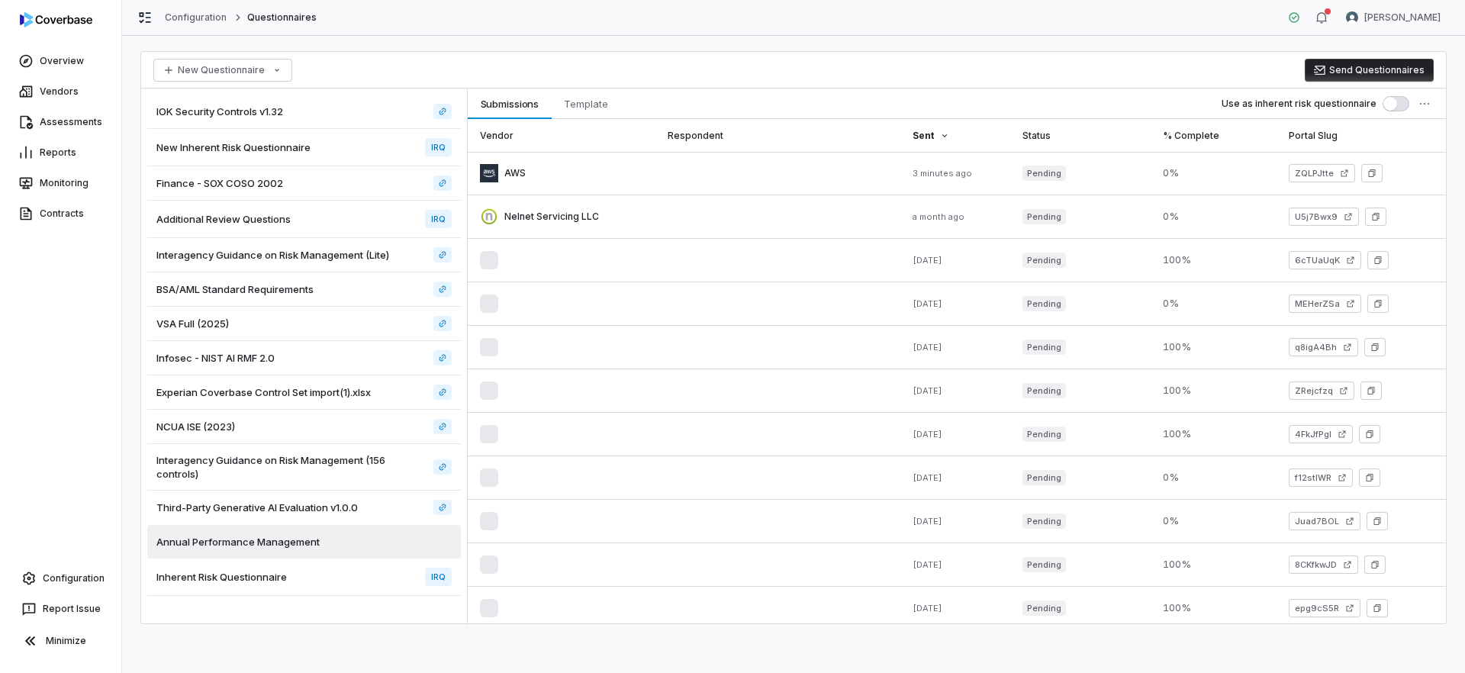
click at [289, 154] on div "New Inherent Risk Questionnaire IRQ" at bounding box center [304, 147] width 314 height 37
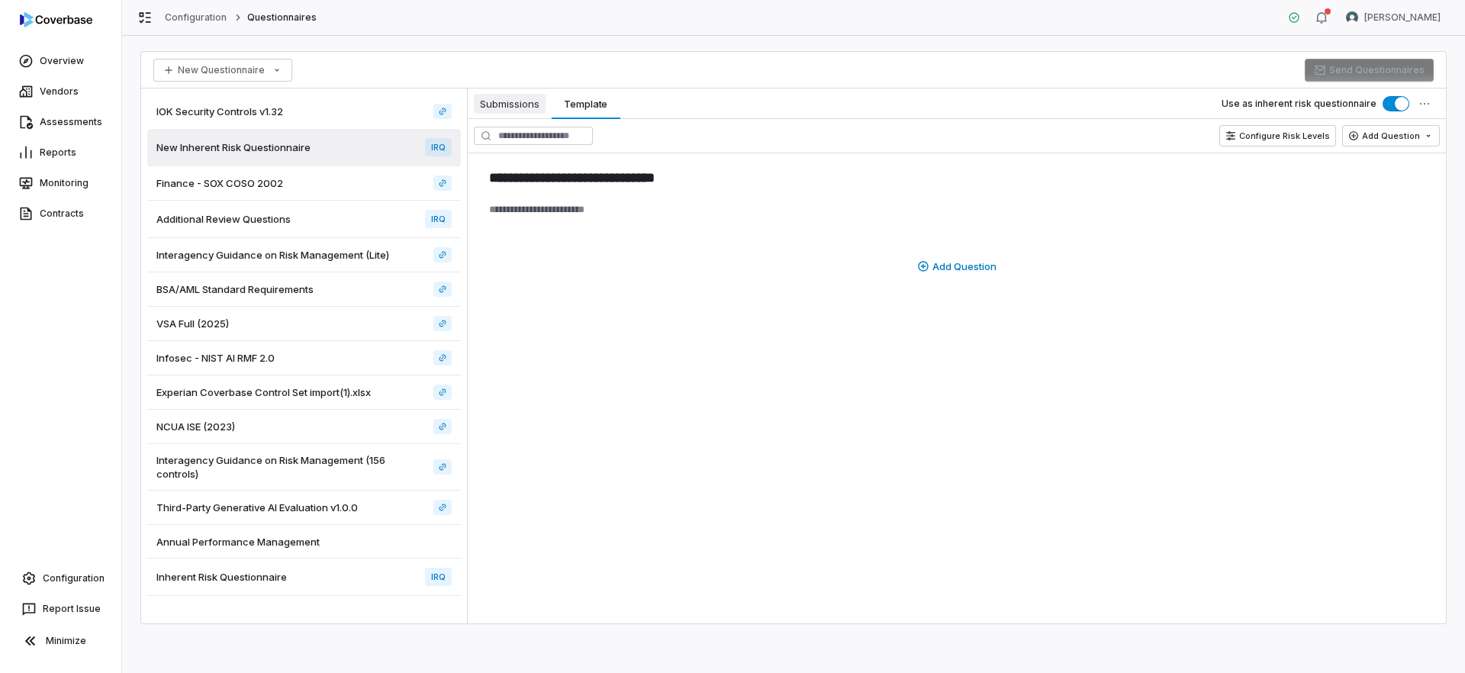
type textarea "*"
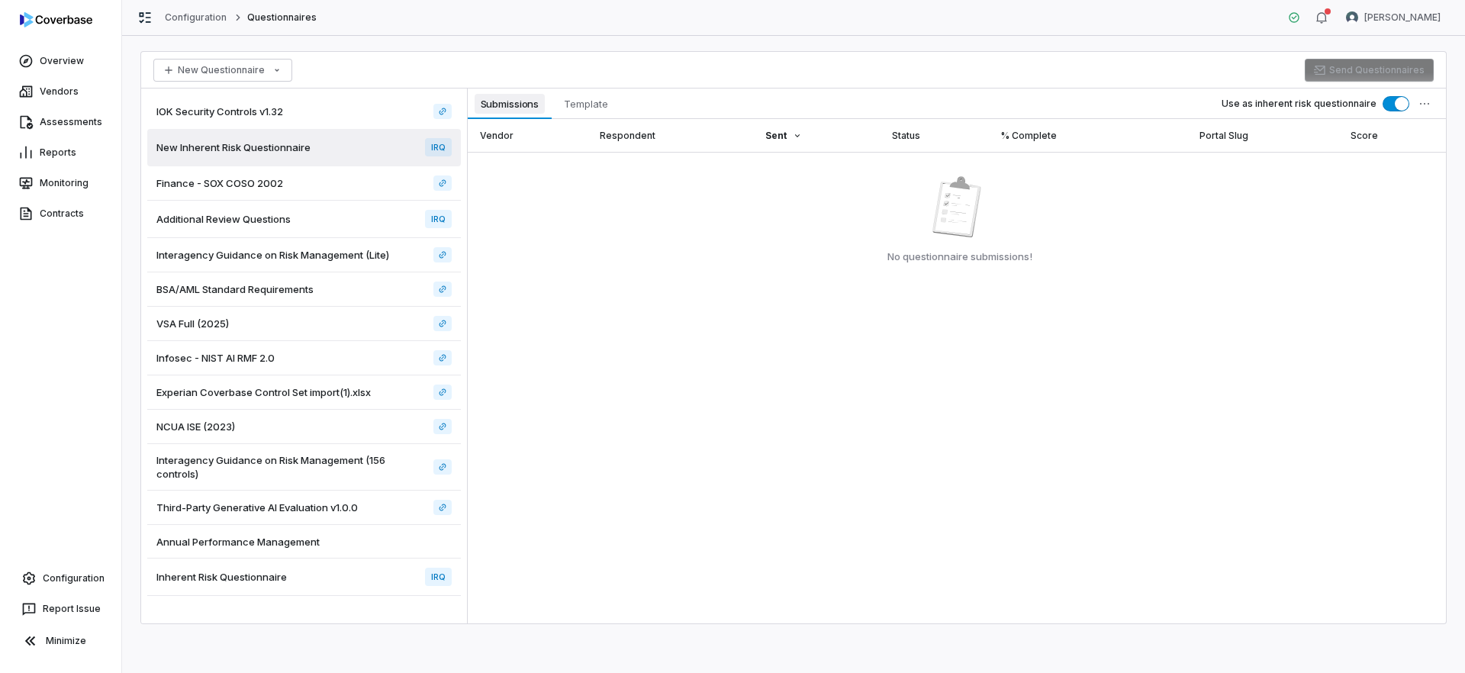
click at [502, 113] on span "Submissions" at bounding box center [510, 104] width 71 height 20
click at [259, 567] on div "Inherent Risk Questionnaire IRQ" at bounding box center [304, 577] width 314 height 37
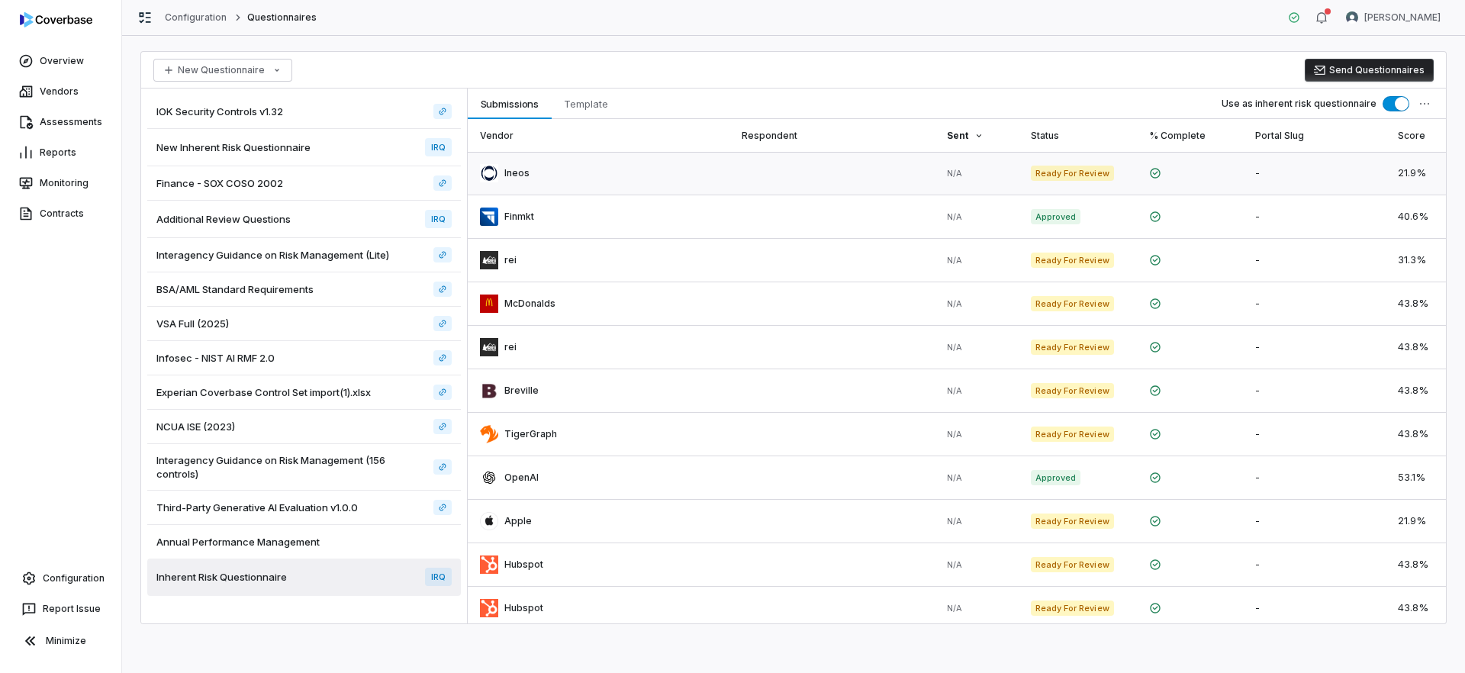
click at [776, 172] on link at bounding box center [832, 173] width 205 height 43
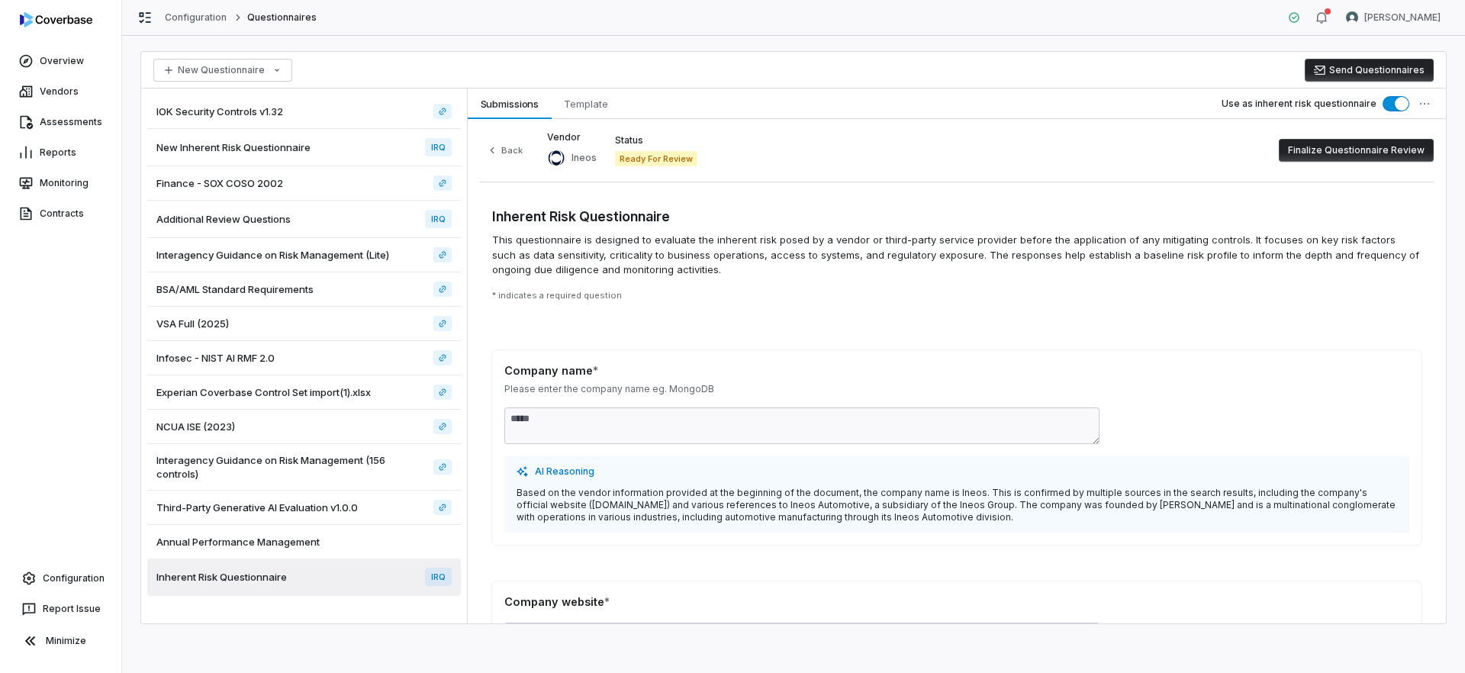
click at [1381, 153] on button "Finalize Questionnaire Review" at bounding box center [1356, 150] width 155 height 23
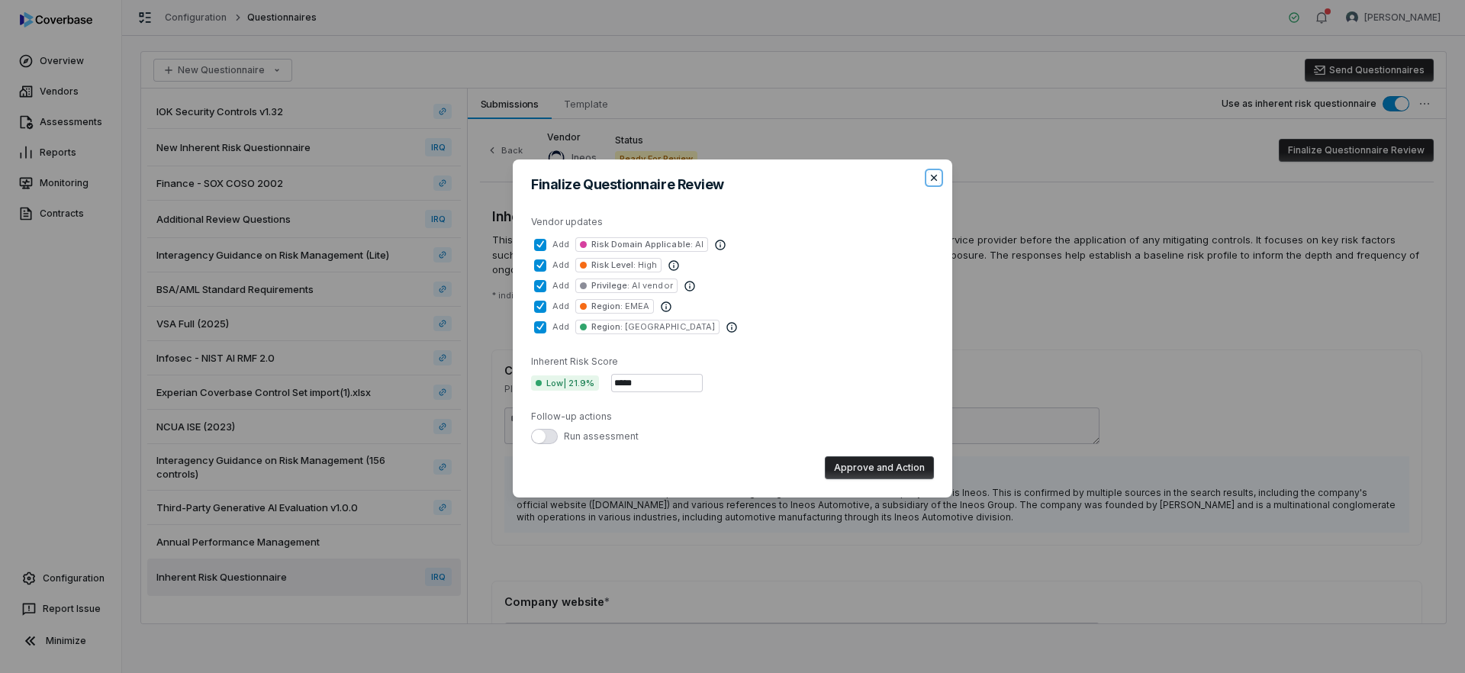
click at [938, 177] on icon "button" at bounding box center [934, 178] width 12 height 12
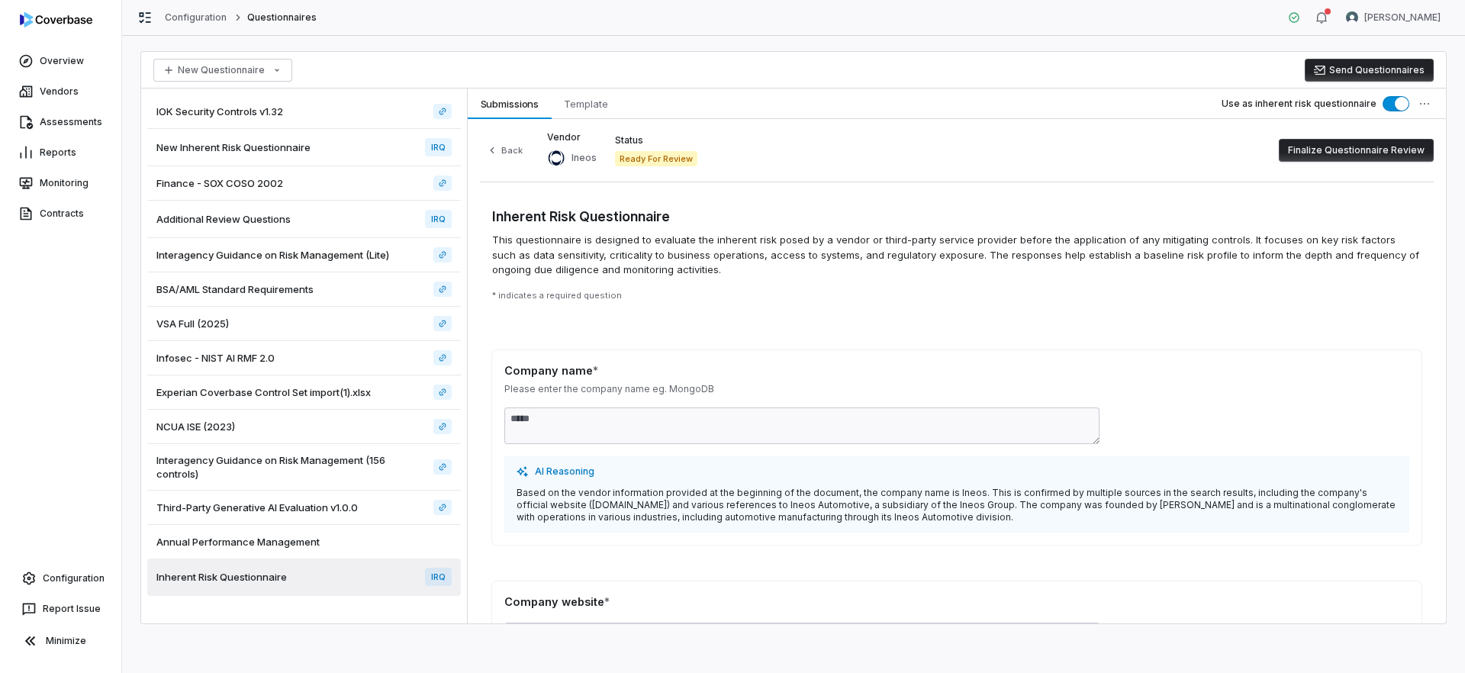
click at [1364, 74] on button "Send Questionnaires" at bounding box center [1369, 70] width 129 height 23
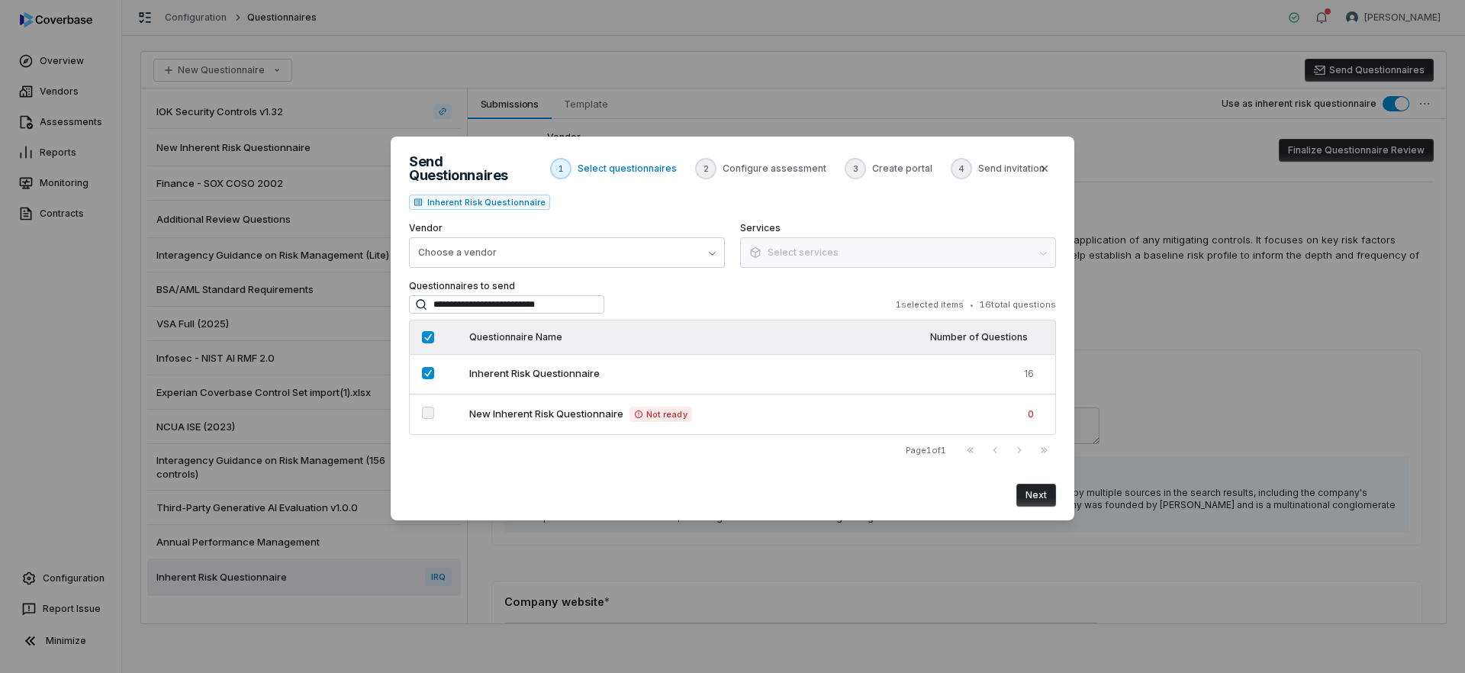
click at [1036, 500] on button "Next" at bounding box center [1037, 495] width 40 height 23
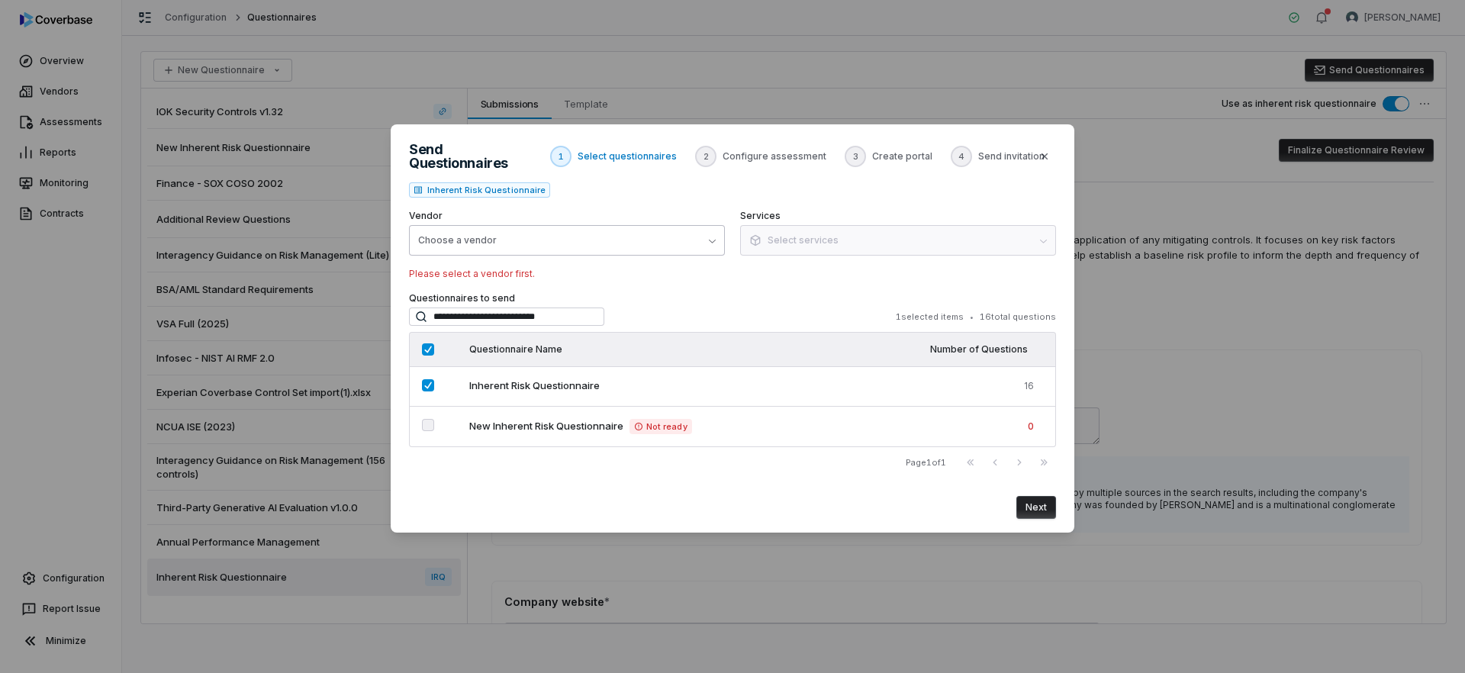
click at [650, 230] on button "Choose a vendor" at bounding box center [567, 240] width 316 height 31
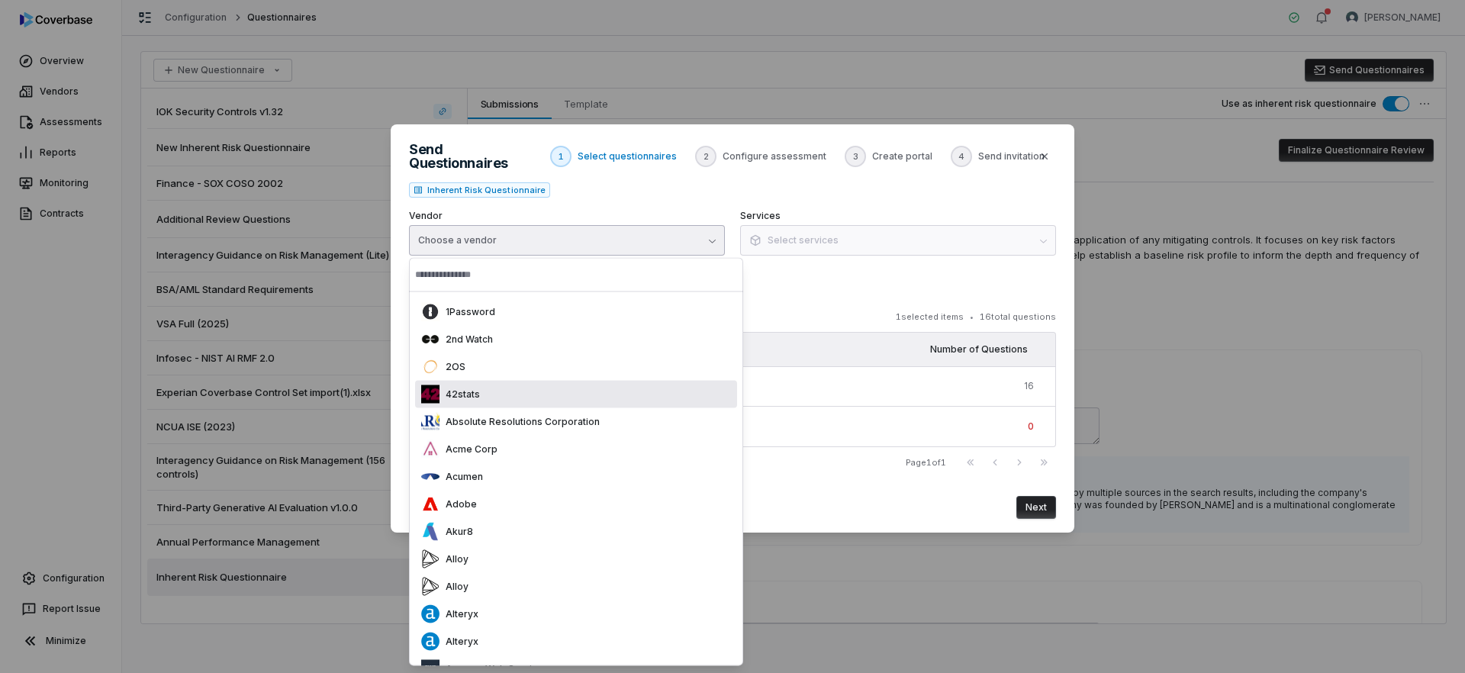
click at [586, 384] on div "42stats" at bounding box center [576, 394] width 322 height 27
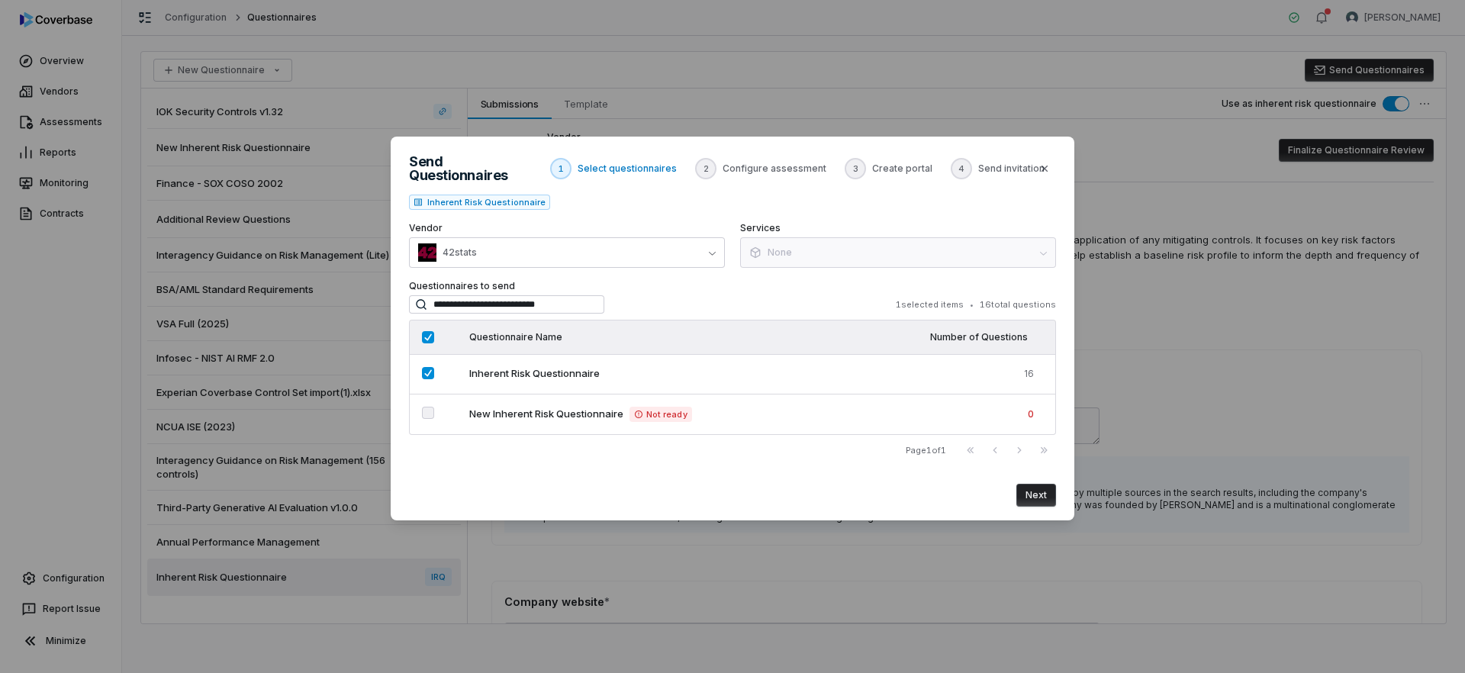
click at [1042, 492] on button "Next" at bounding box center [1037, 495] width 40 height 23
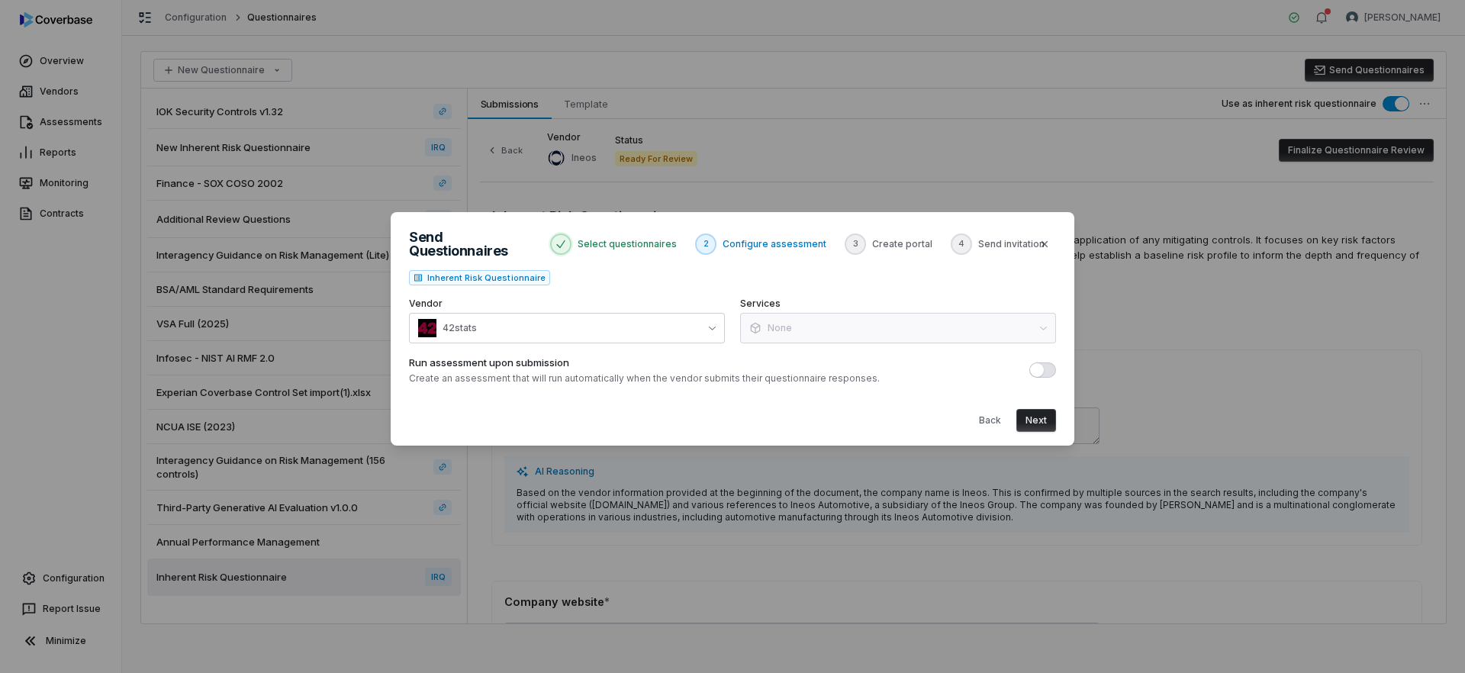
click at [614, 376] on p "Create an assessment that will run automatically when the vendor submits their …" at bounding box center [644, 378] width 471 height 12
click at [1042, 369] on span "button" at bounding box center [1037, 370] width 14 height 14
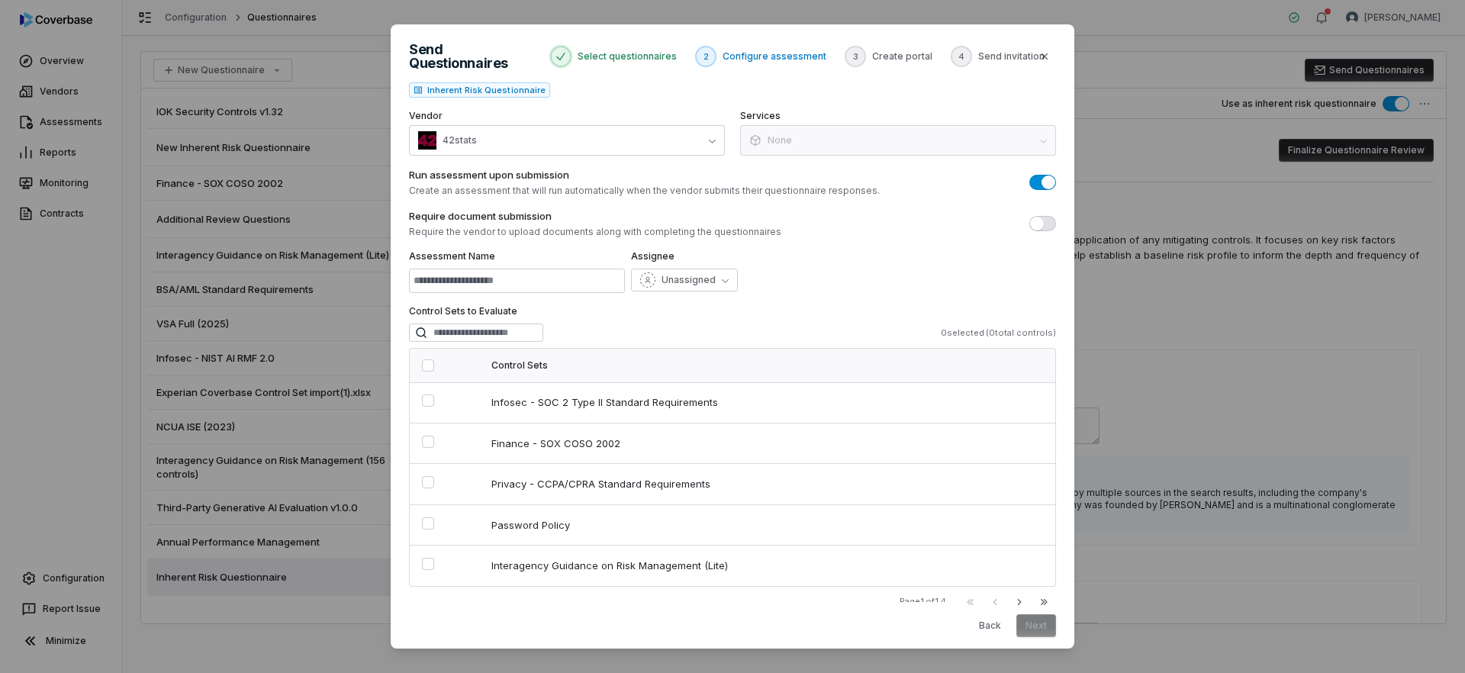
click at [521, 188] on p "Create an assessment that will run automatically when the vendor submits their …" at bounding box center [644, 191] width 471 height 12
click at [786, 188] on p "Create an assessment that will run automatically when the vendor submits their …" at bounding box center [644, 191] width 471 height 12
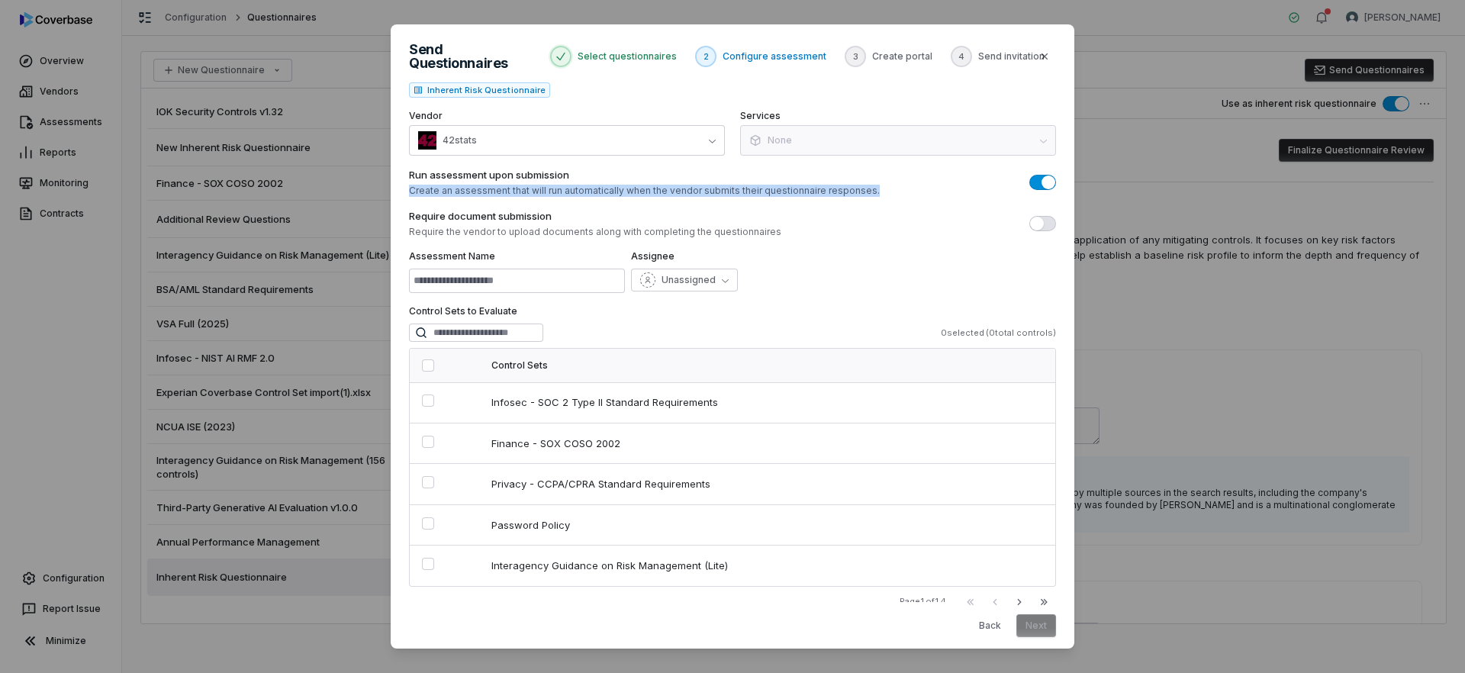
click at [786, 188] on p "Create an assessment that will run automatically when the vendor submits their …" at bounding box center [644, 191] width 471 height 12
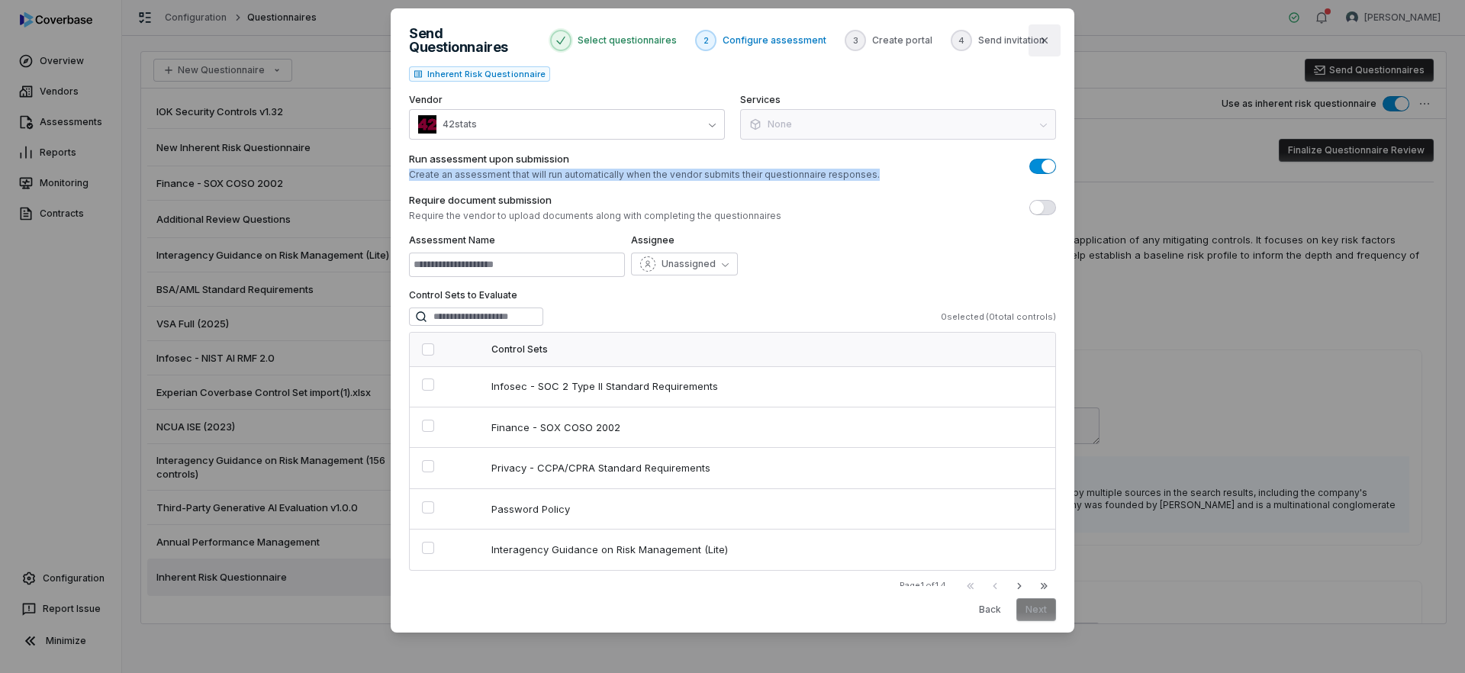
click at [1052, 45] on button "Close" at bounding box center [1045, 40] width 32 height 32
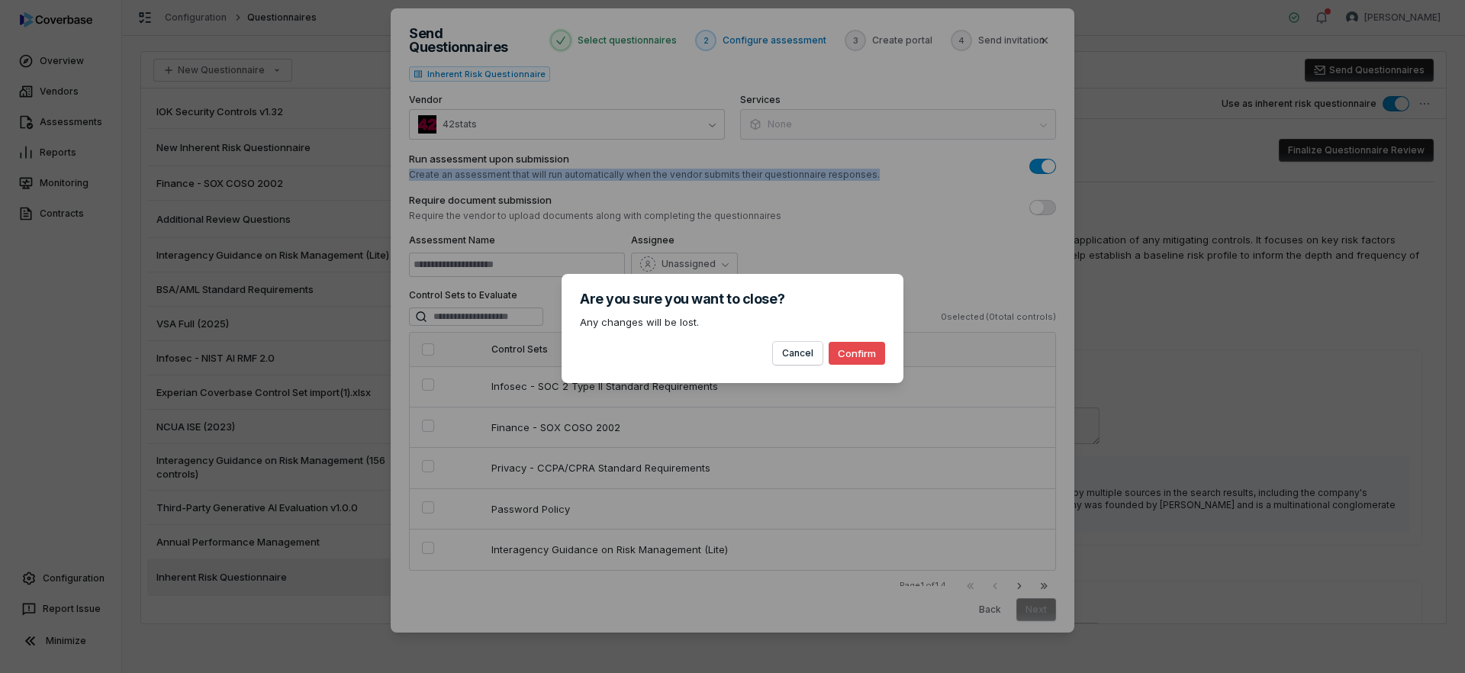
click at [871, 353] on button "Confirm" at bounding box center [857, 353] width 56 height 23
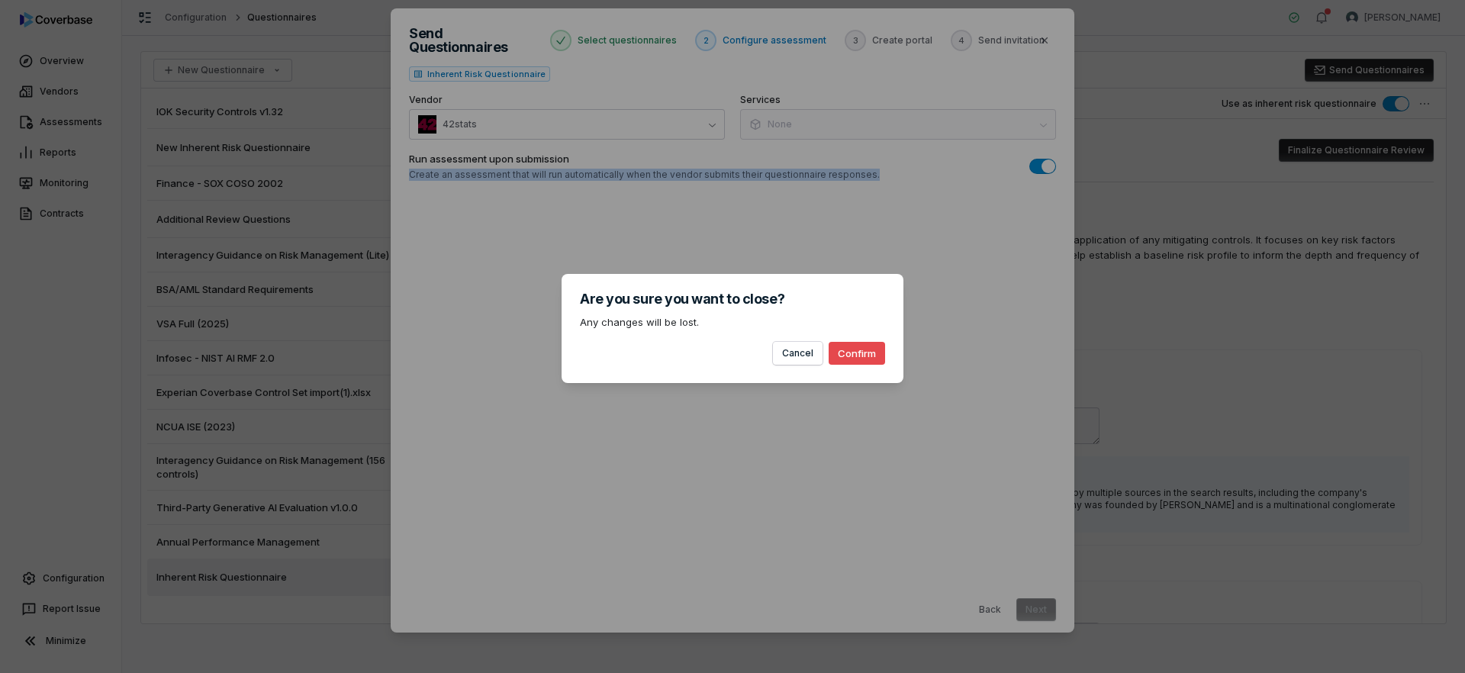
scroll to position [0, 0]
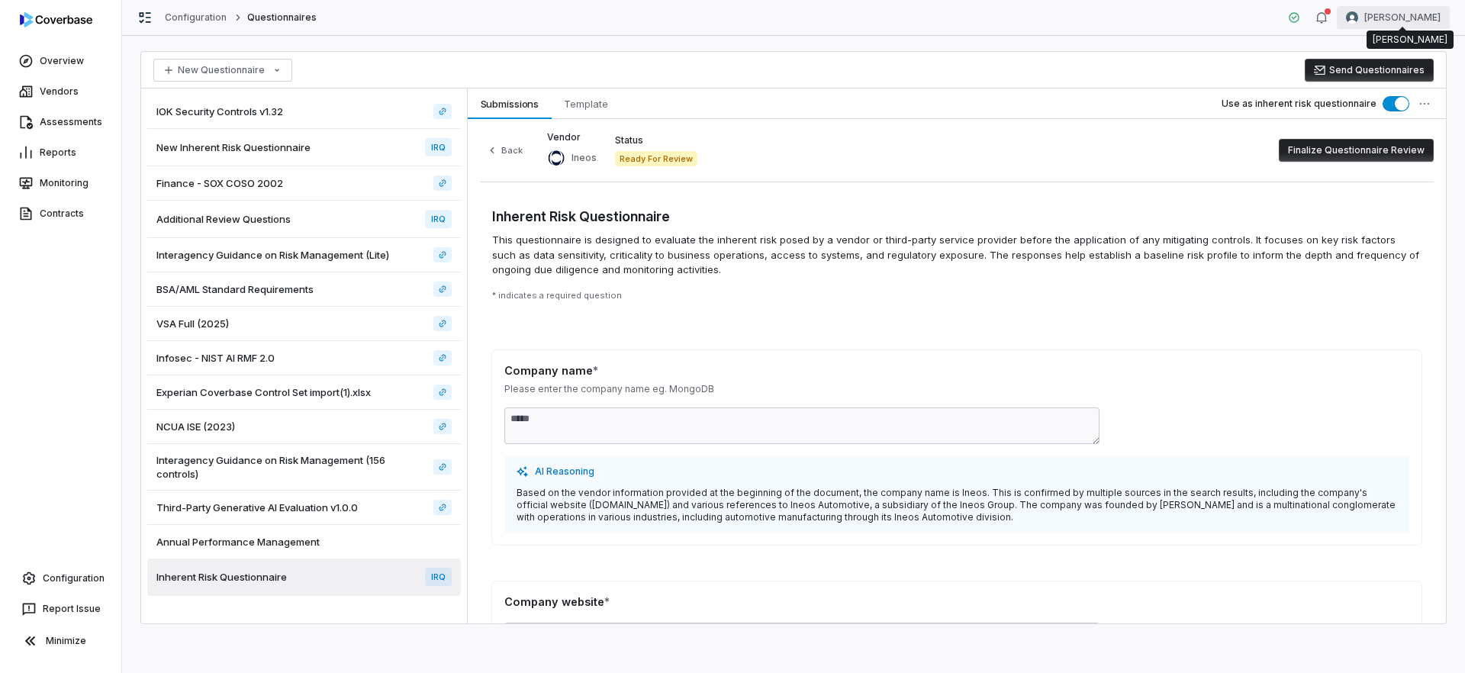
click at [1400, 14] on html "Overview Vendors Assessments Reports Monitoring Contracts Configuration Report …" at bounding box center [732, 336] width 1465 height 673
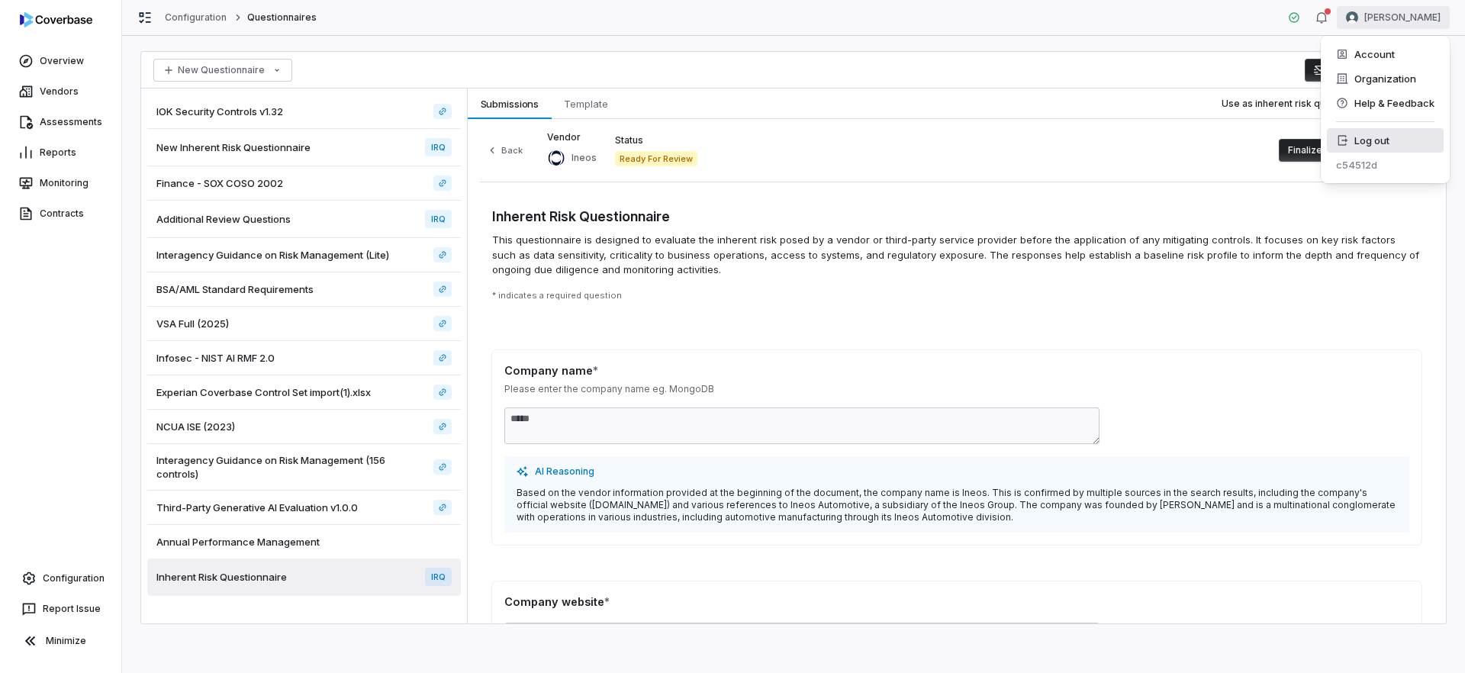
click at [1365, 140] on div "Log out" at bounding box center [1385, 140] width 117 height 24
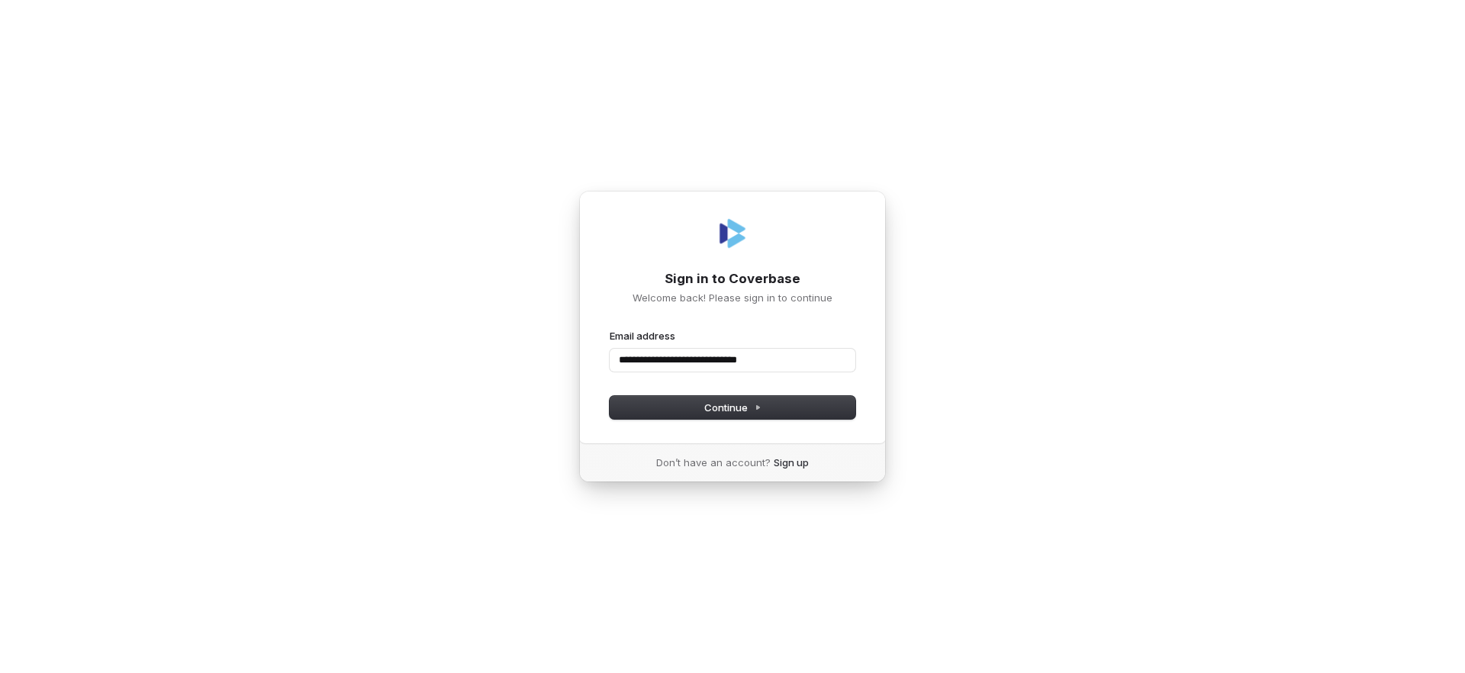
type input "**********"
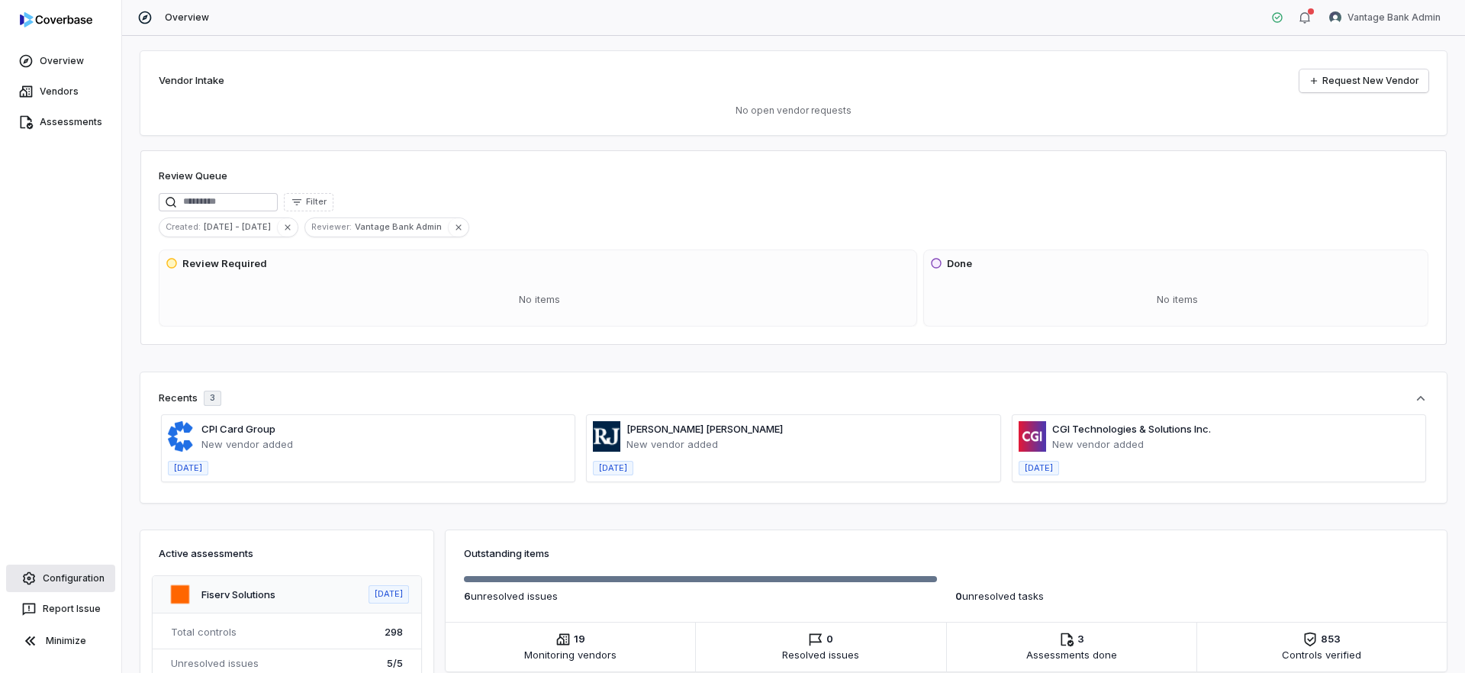
click at [77, 581] on link "Configuration" at bounding box center [60, 578] width 109 height 27
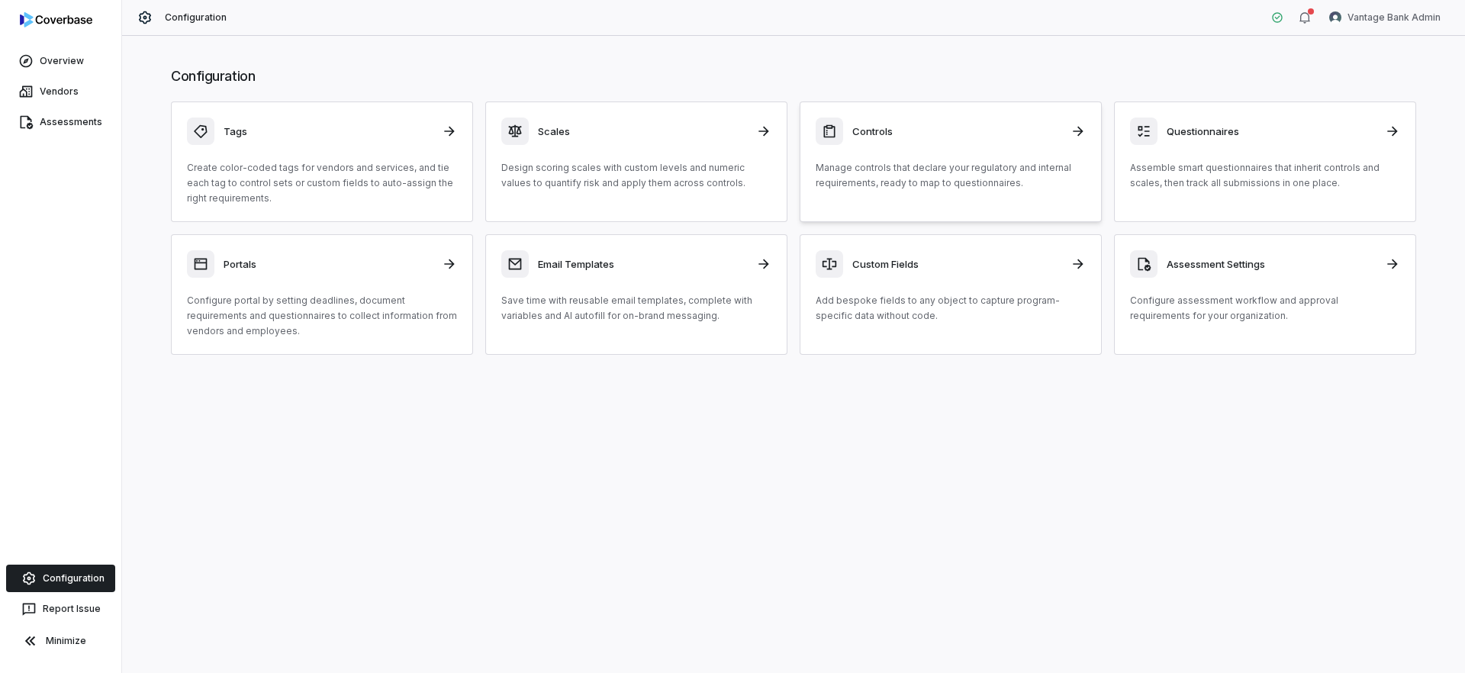
click at [936, 177] on p "Manage controls that declare your regulatory and internal requirements, ready t…" at bounding box center [951, 175] width 270 height 31
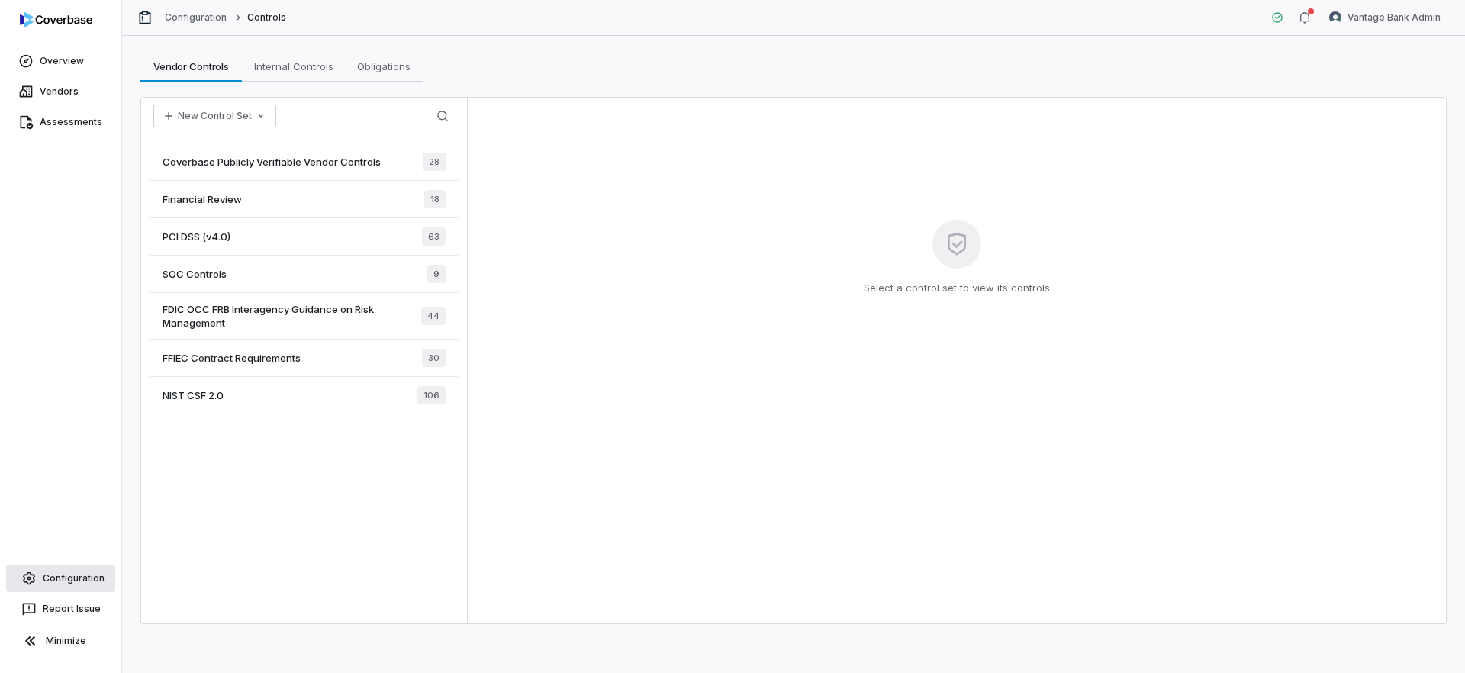
click at [63, 575] on link "Configuration" at bounding box center [60, 578] width 109 height 27
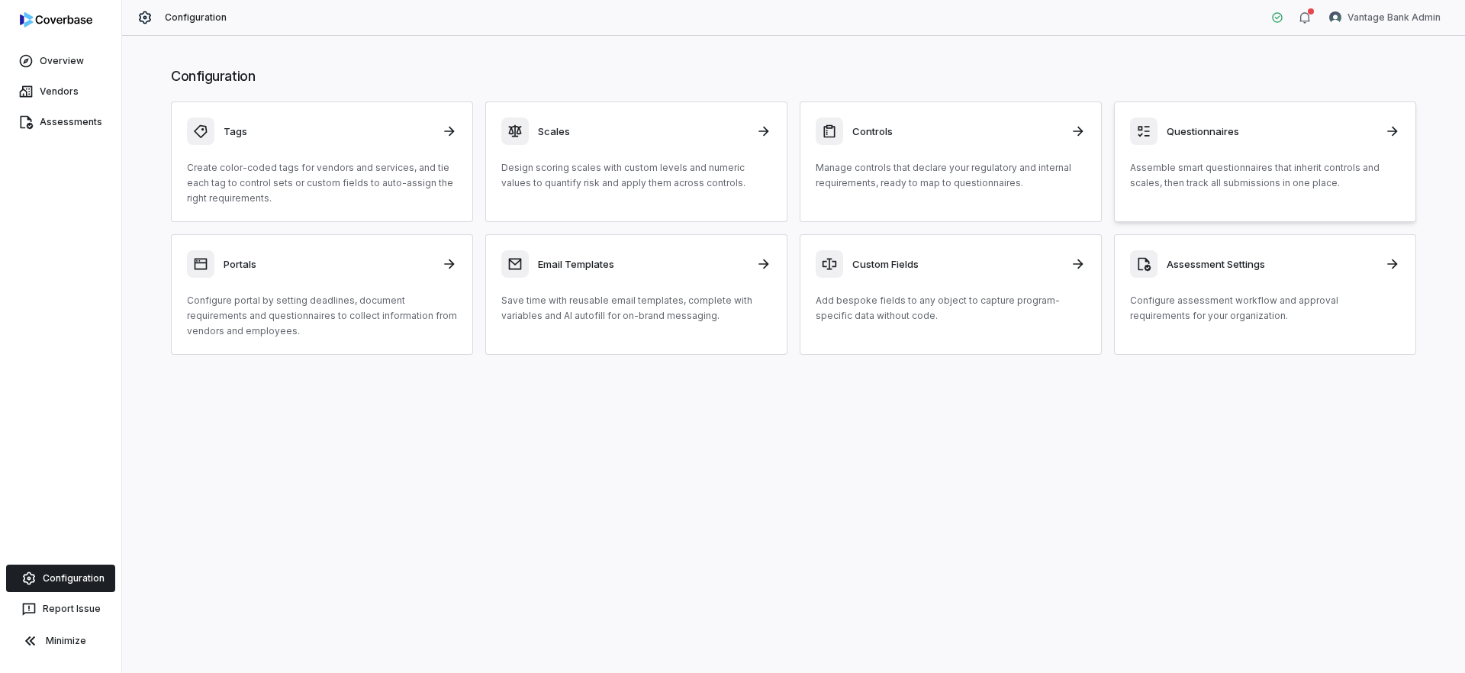
click at [1213, 182] on p "Assemble smart questionnaires that inherit controls and scales, then track all …" at bounding box center [1265, 175] width 270 height 31
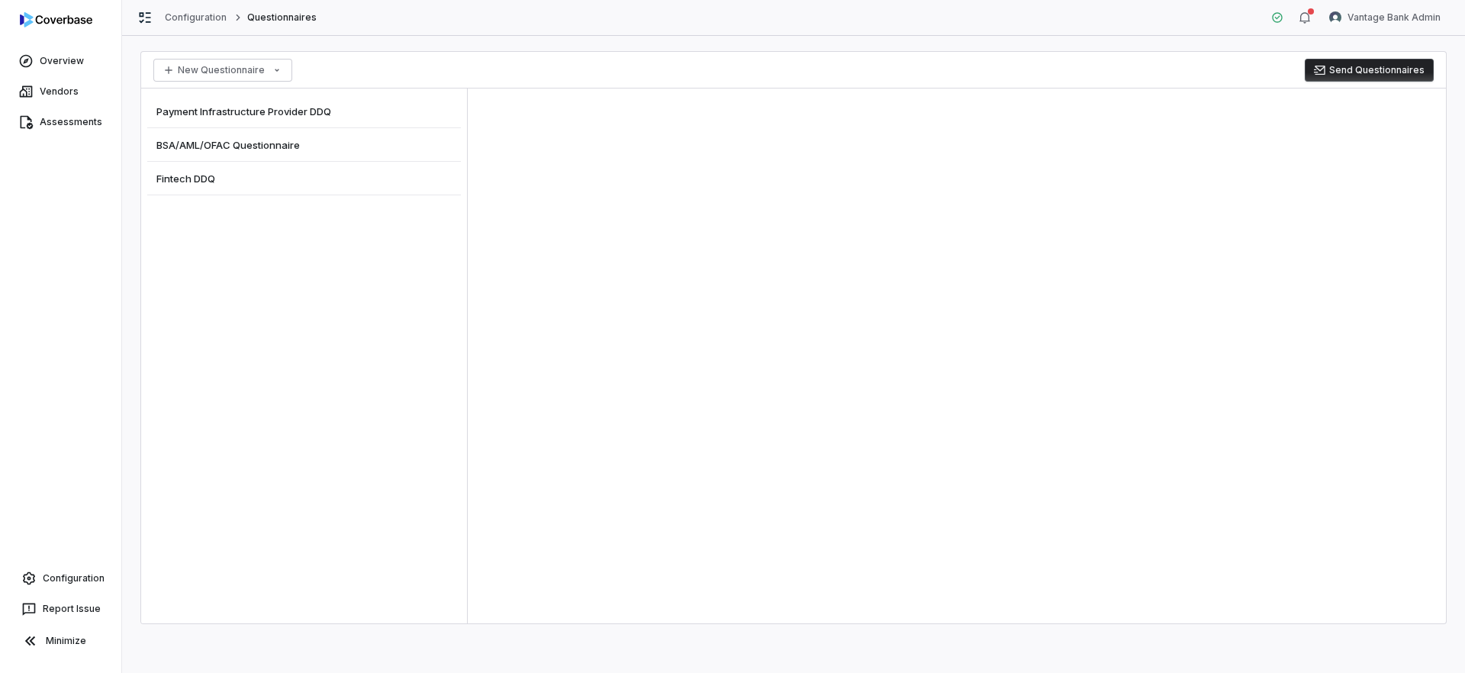
click at [272, 177] on div "Fintech DDQ" at bounding box center [304, 179] width 314 height 34
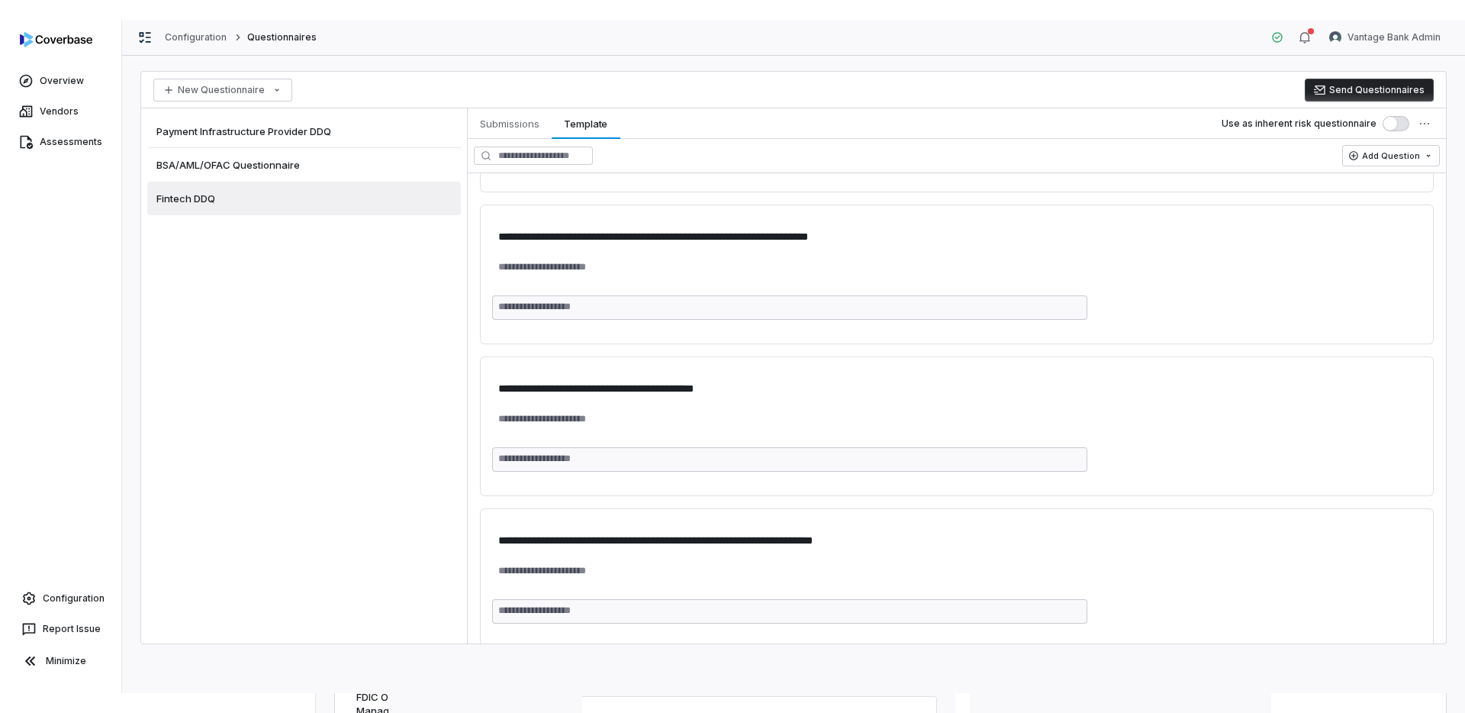
scroll to position [2363, 0]
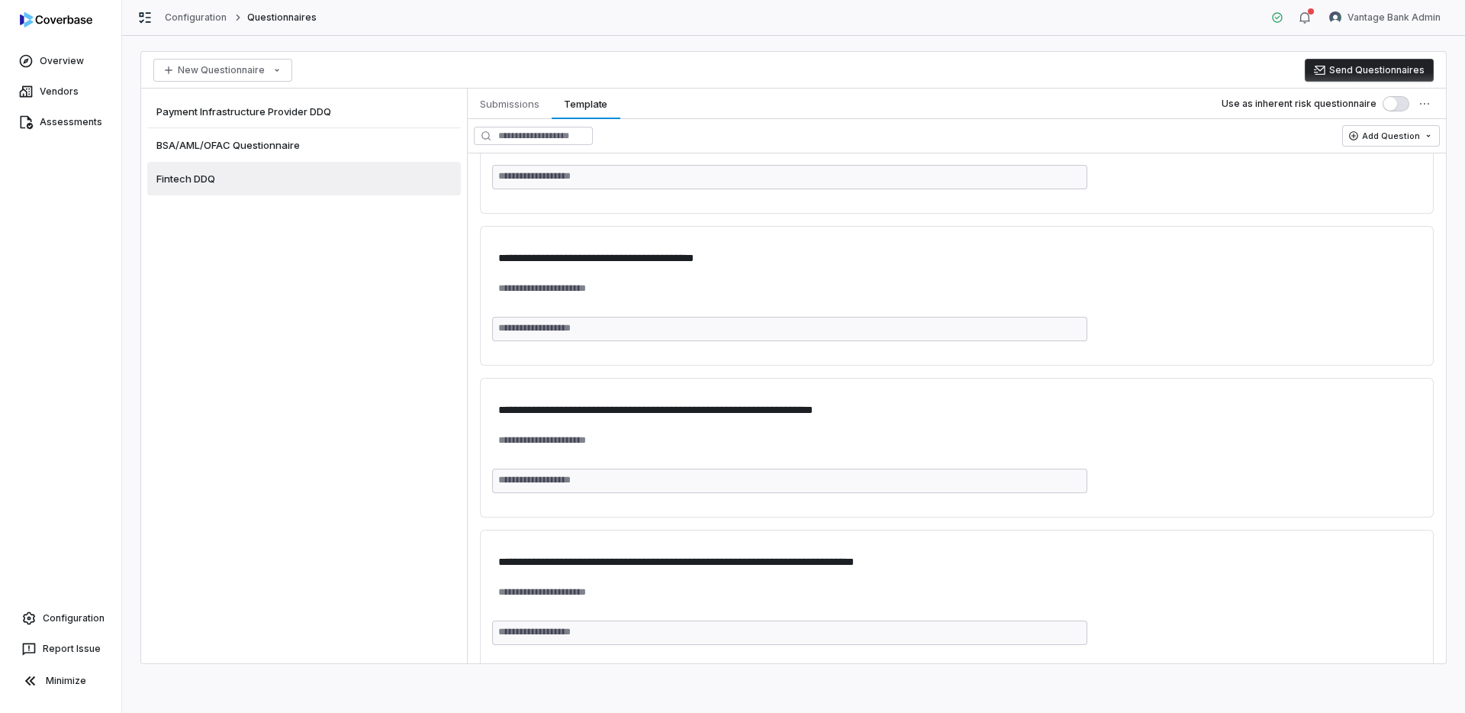
type textarea "*"
